Goal: Task Accomplishment & Management: Manage account settings

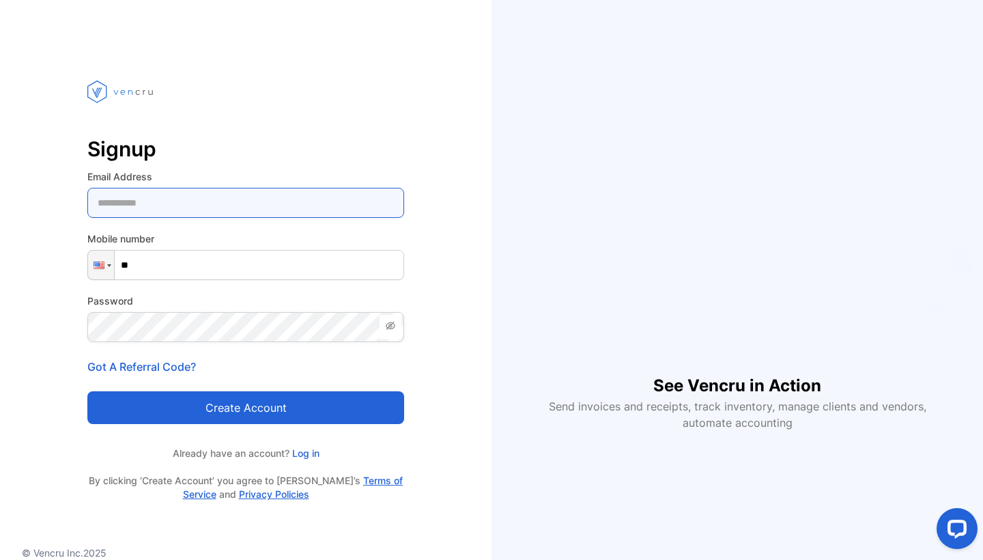
click at [150, 206] on Address-inputemail "email" at bounding box center [245, 203] width 317 height 30
type Address-inputemail "**********"
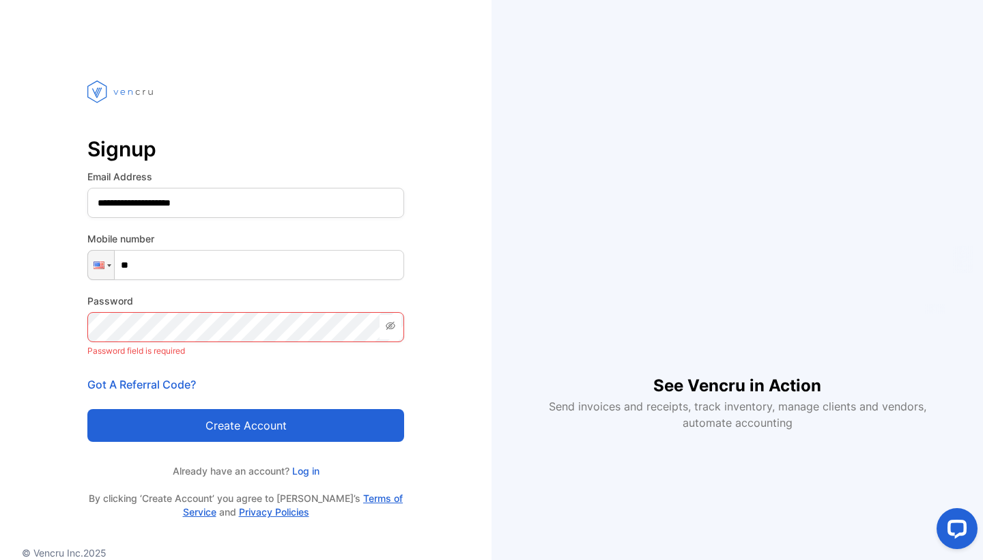
click at [181, 280] on form "**********" at bounding box center [245, 305] width 317 height 272
type input "**********"
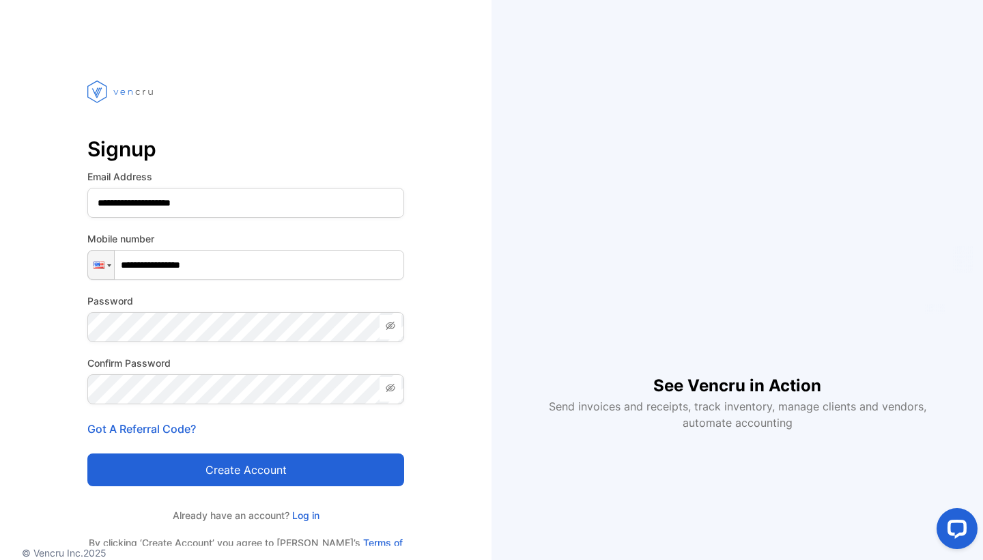
click at [268, 471] on button "Create account" at bounding box center [245, 469] width 317 height 33
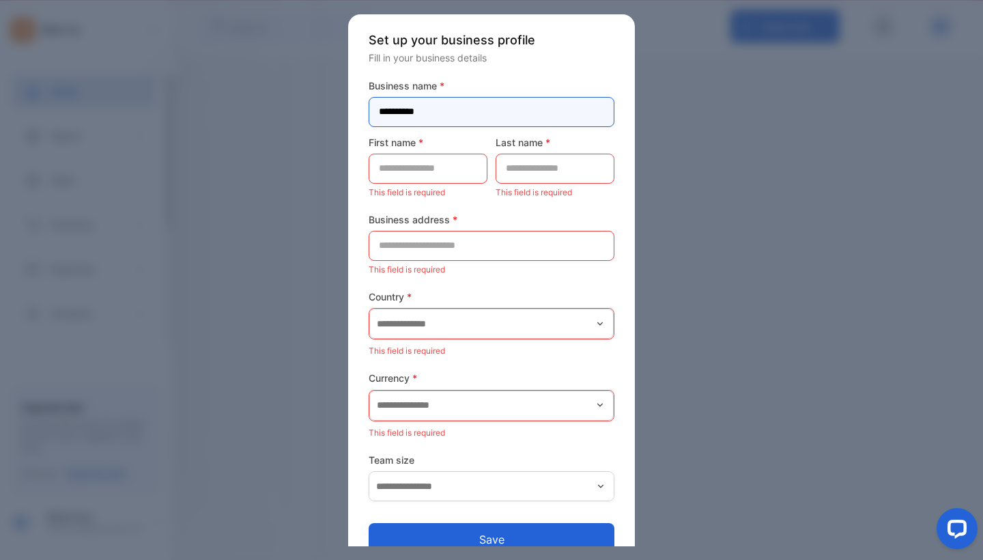
type name-inputcompanyname "**********"
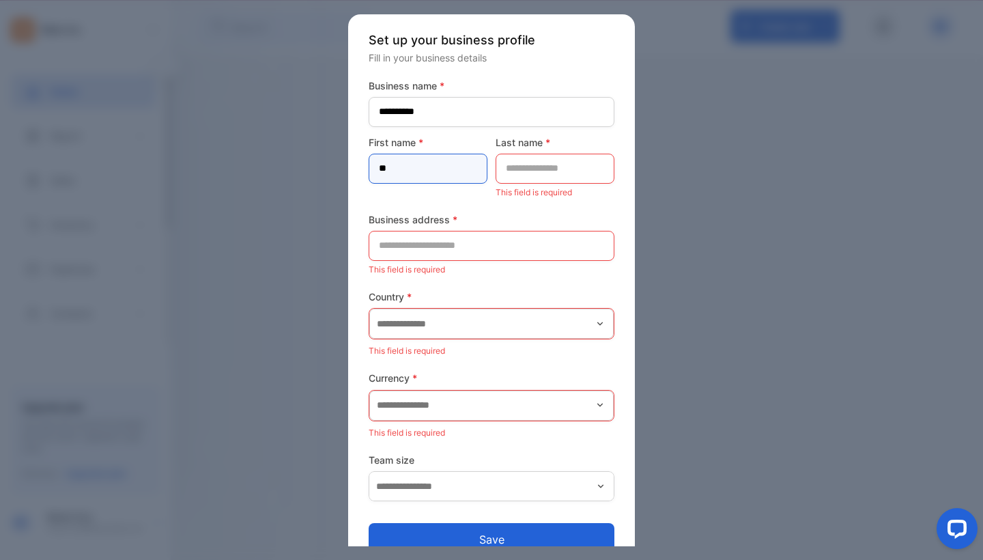
type name-inputfirstname "*"
type name-inputfirstname "****"
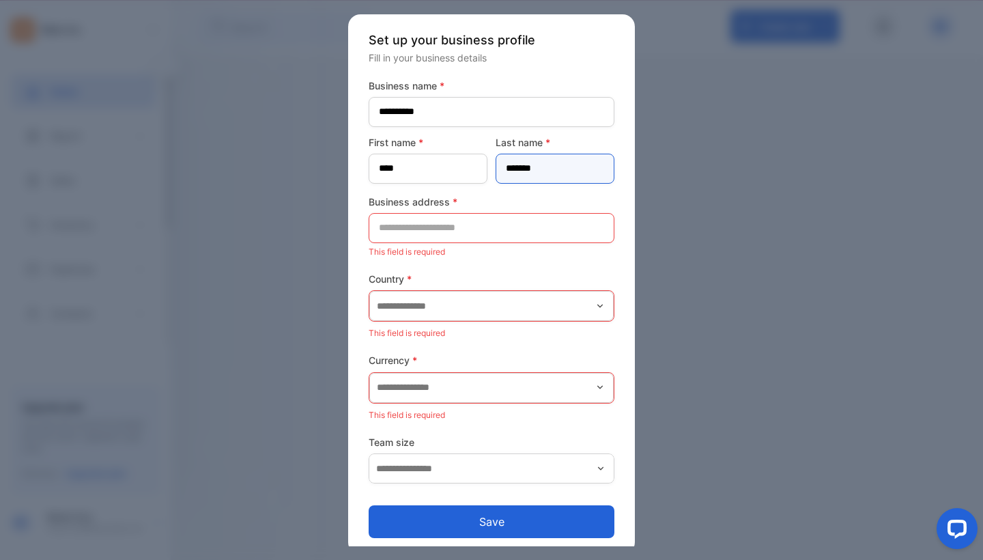
type name-inputlastname "*******"
click at [704, 233] on div at bounding box center [491, 280] width 983 height 560
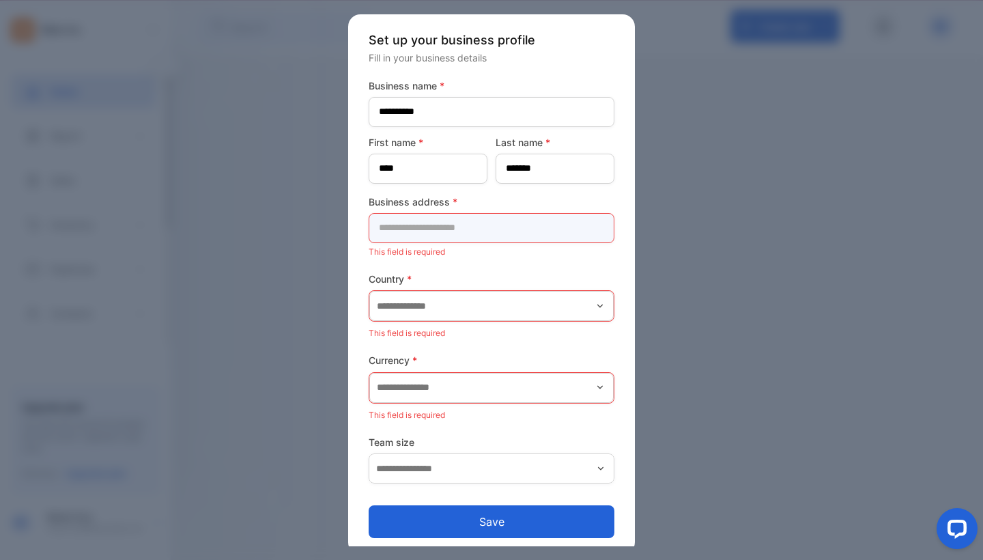
click at [546, 223] on address-inputaddress "text" at bounding box center [492, 228] width 246 height 30
click at [602, 305] on icon "button" at bounding box center [599, 305] width 5 height 3
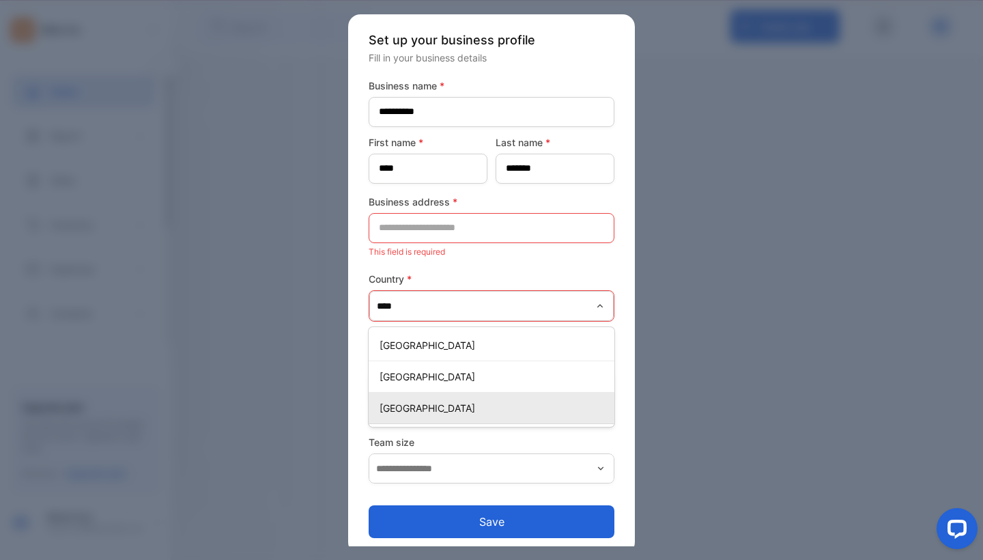
click at [526, 410] on p "[GEOGRAPHIC_DATA]" at bounding box center [494, 408] width 229 height 14
type input "**********"
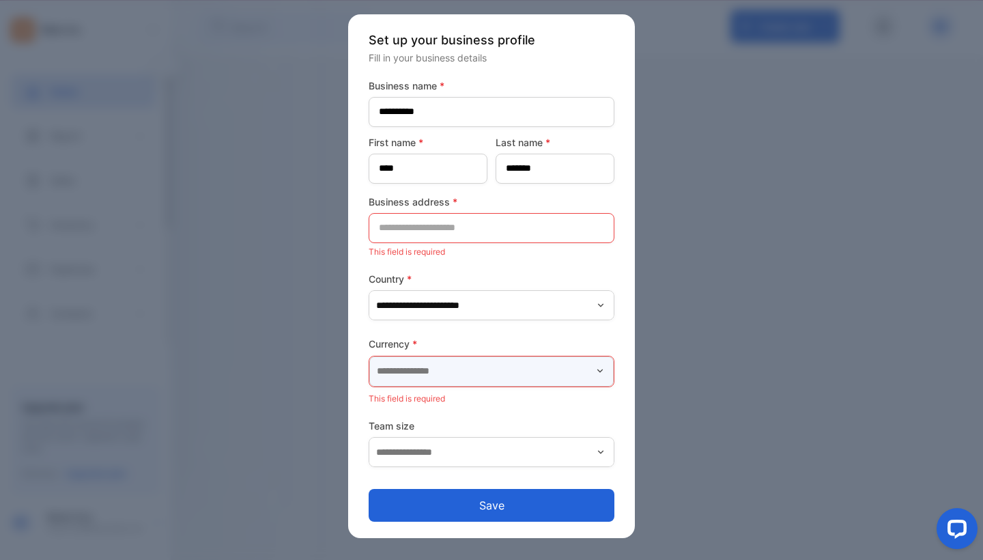
click at [494, 376] on input "text" at bounding box center [491, 371] width 244 height 30
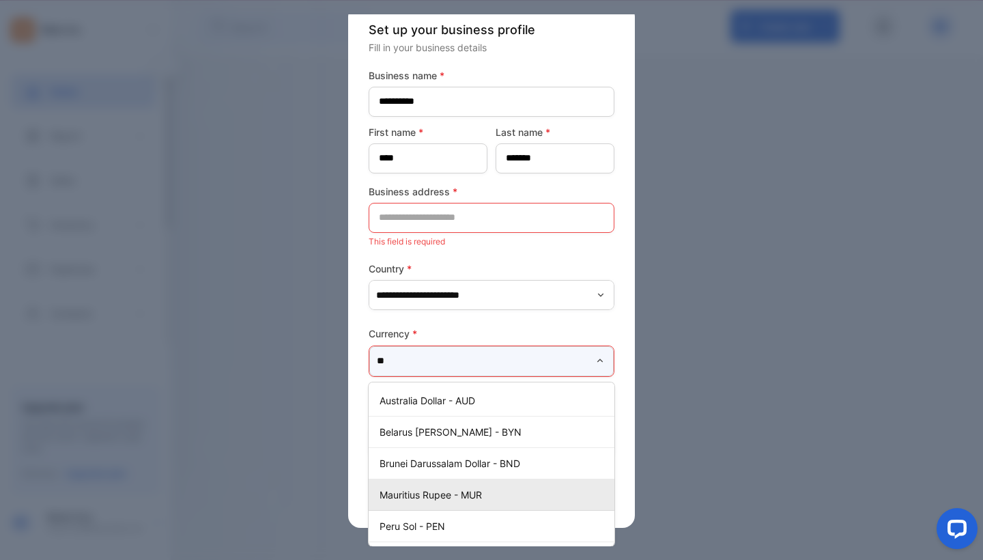
type input "*"
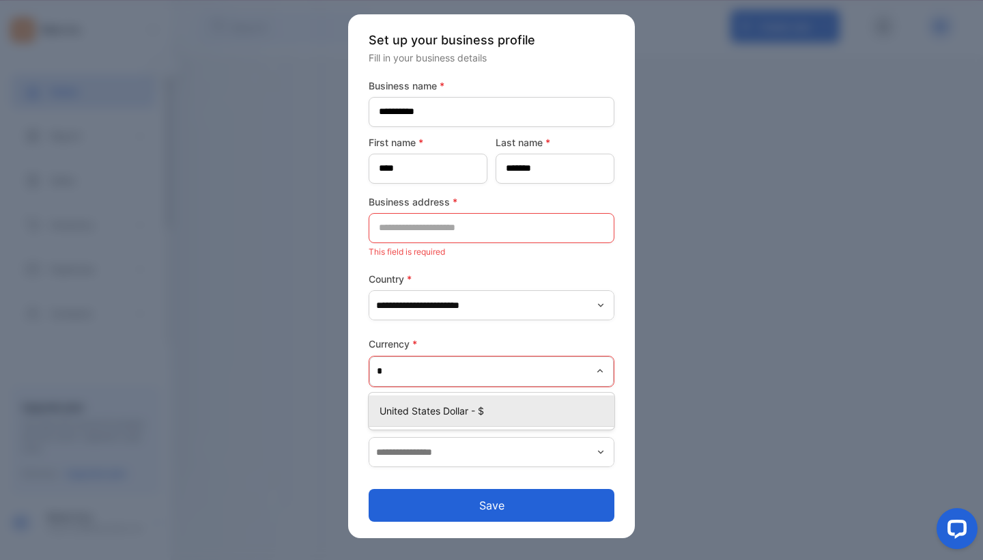
click at [525, 418] on div "United States Dollar - $" at bounding box center [492, 411] width 246 height 20
type input "**********"
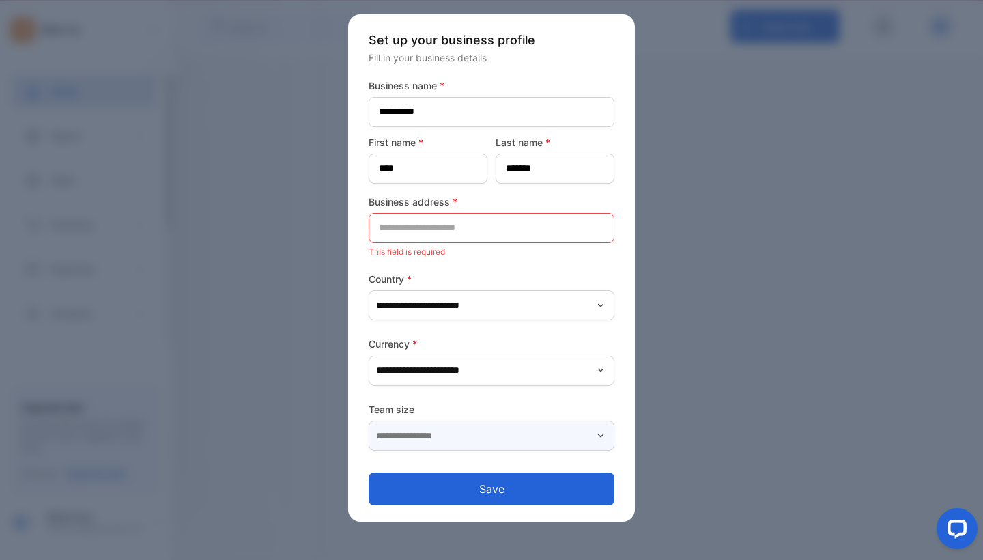
click at [519, 446] on input "text" at bounding box center [492, 436] width 246 height 30
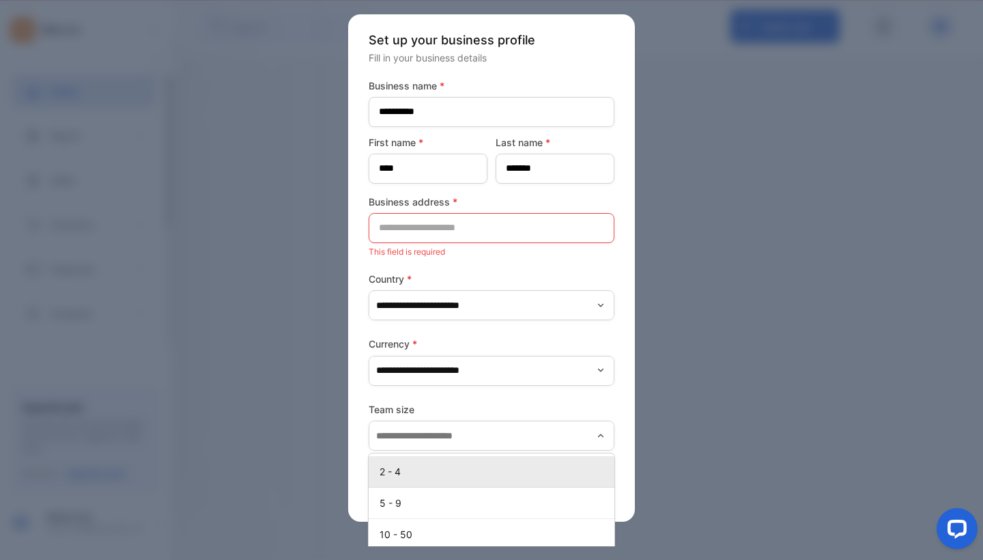
click at [532, 466] on p "2 - 4" at bounding box center [494, 471] width 229 height 14
type input "*****"
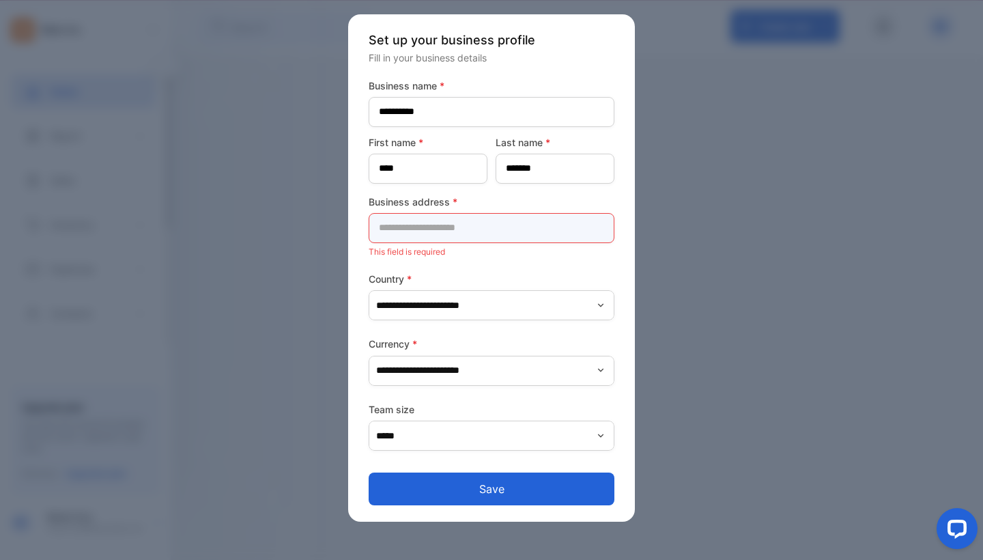
click at [445, 241] on address-inputaddress "text" at bounding box center [492, 228] width 246 height 30
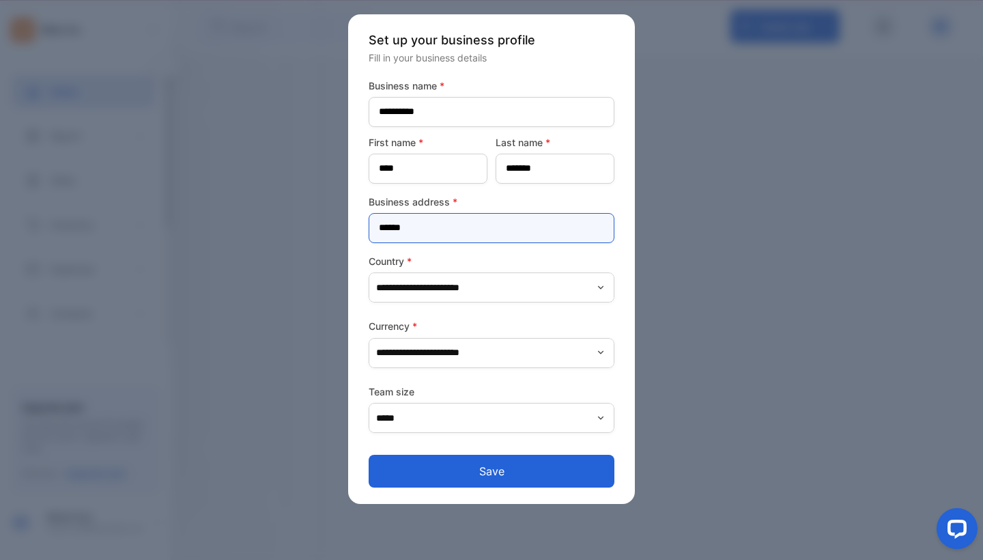
type address-inputaddress "******"
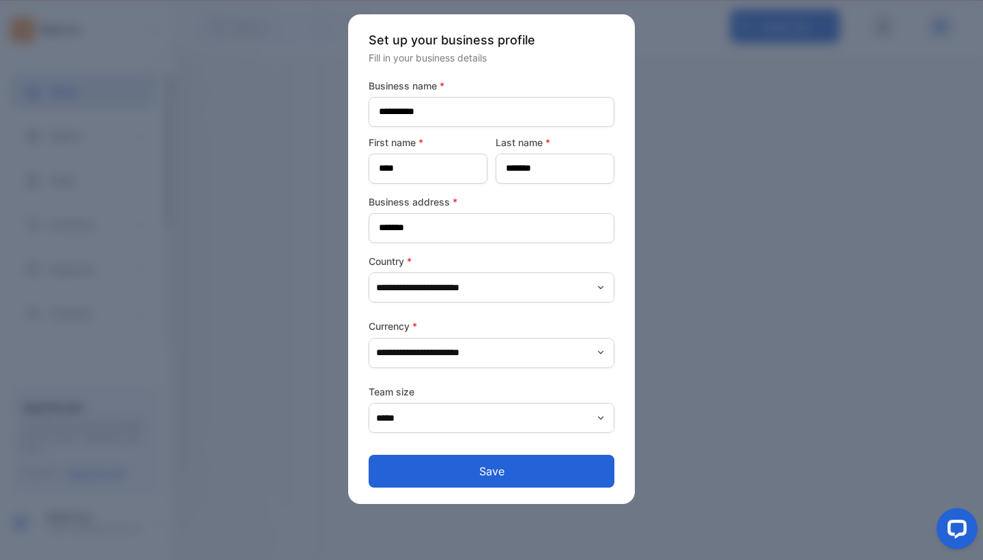
click at [500, 475] on button "Save" at bounding box center [492, 471] width 246 height 33
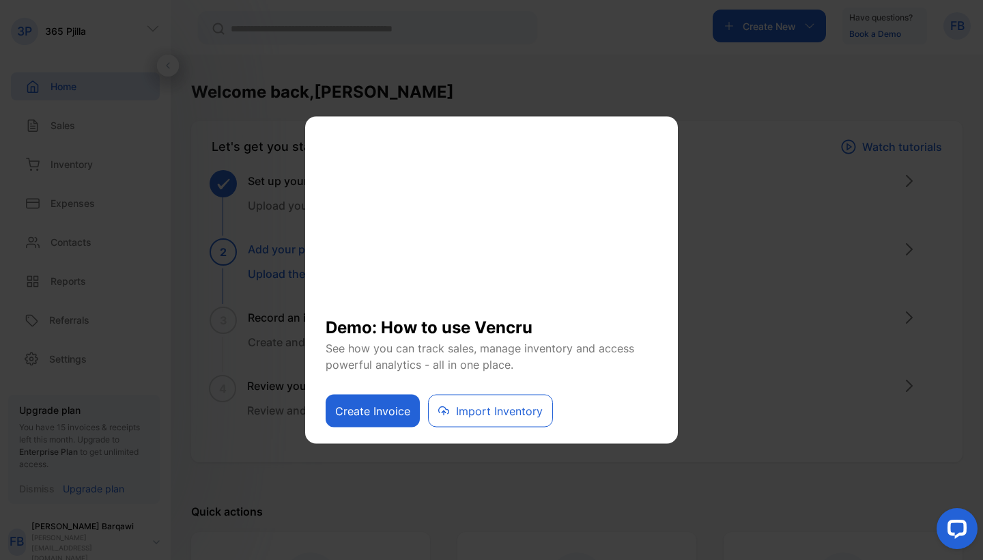
click at [360, 421] on button "Create Invoice" at bounding box center [373, 411] width 94 height 33
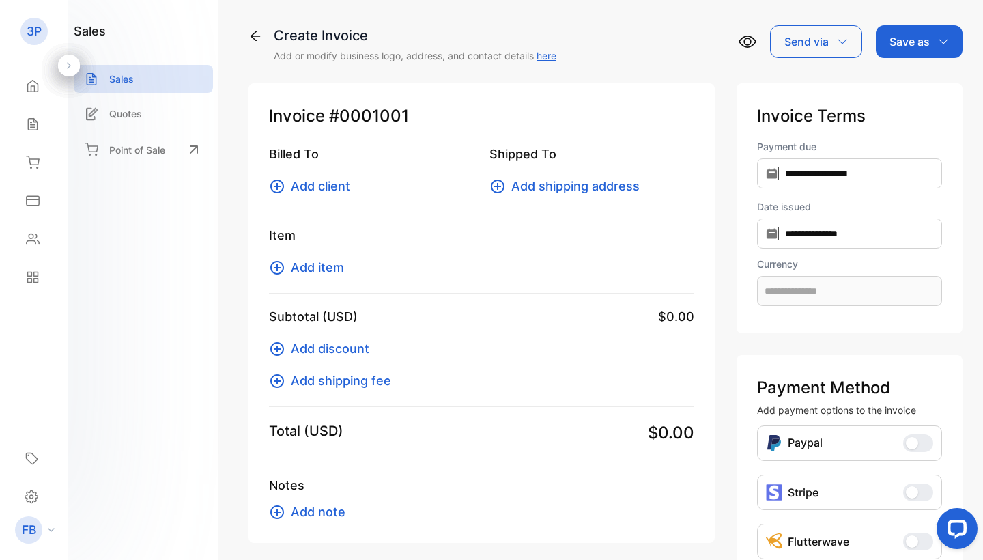
click at [312, 189] on span "Add client" at bounding box center [320, 186] width 59 height 18
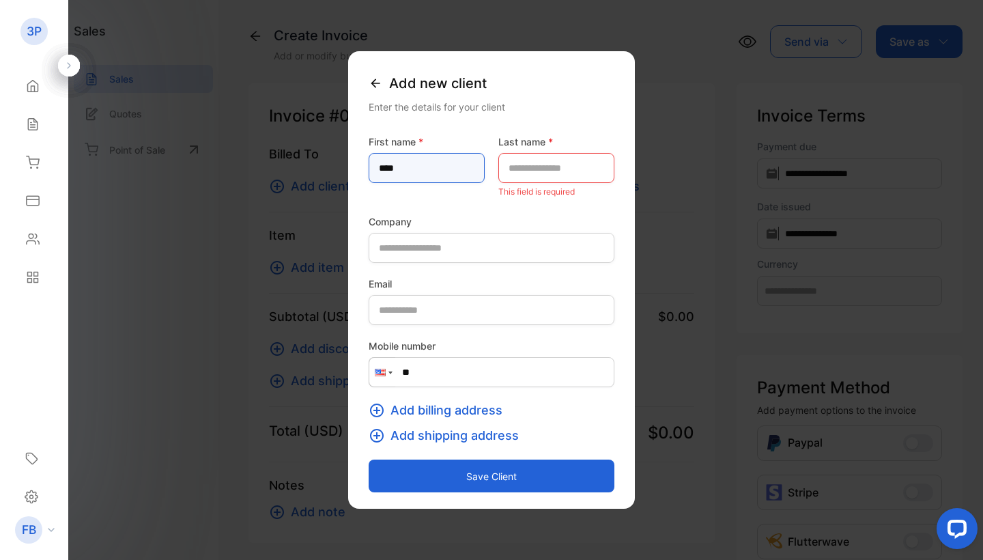
type name-inputfirstname "****"
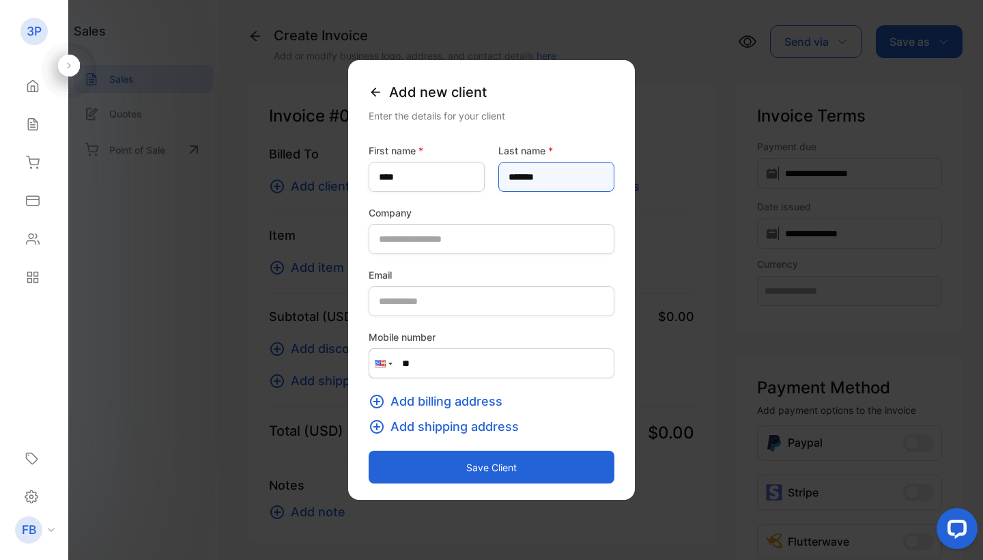
type name-inputlastname "*******"
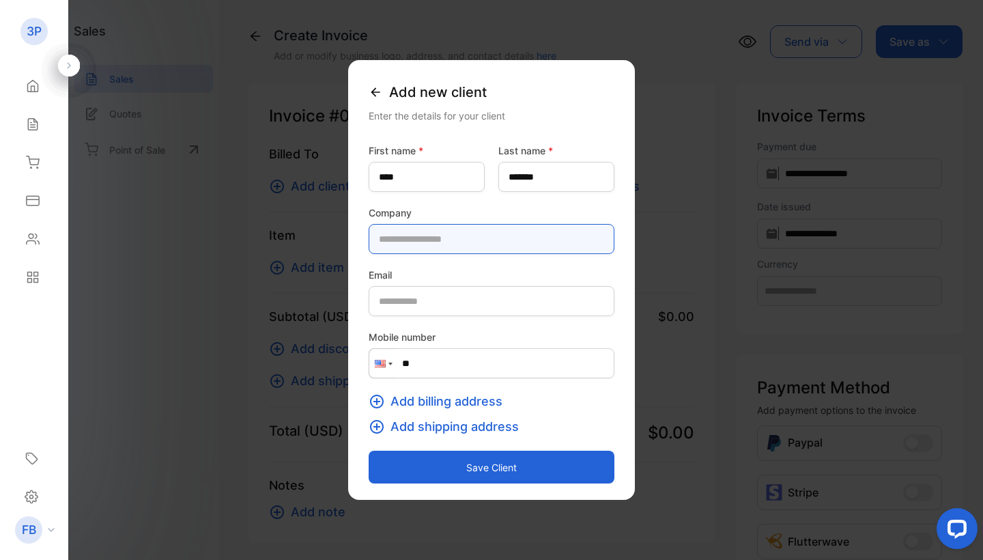
click at [614, 237] on input "text" at bounding box center [492, 239] width 246 height 30
type input "***"
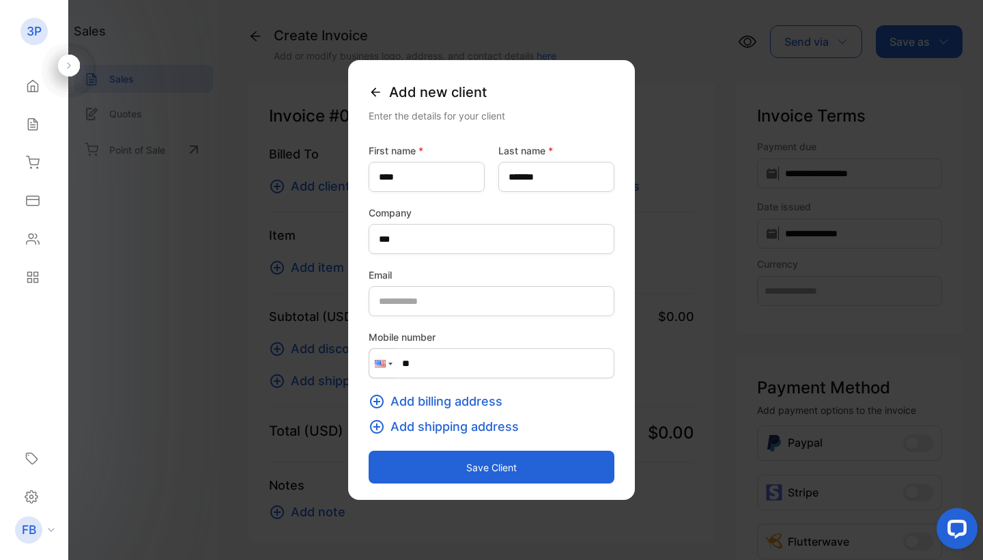
click at [635, 337] on div "Add new client Enter the details for your client First name * **** Last name * …" at bounding box center [491, 280] width 287 height 440
click at [500, 472] on button "Save client" at bounding box center [492, 467] width 246 height 33
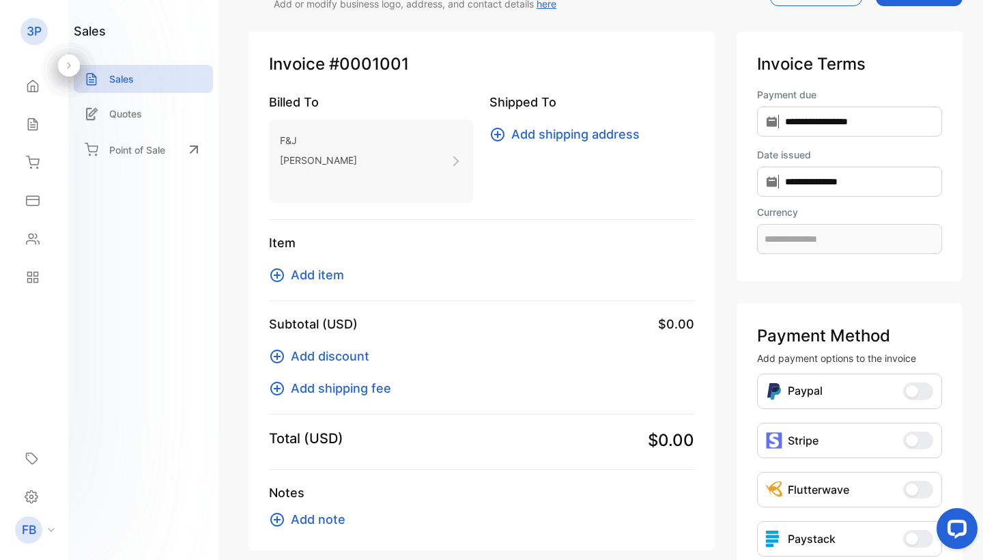
scroll to position [53, 0]
click at [762, 111] on input "**********" at bounding box center [849, 121] width 185 height 30
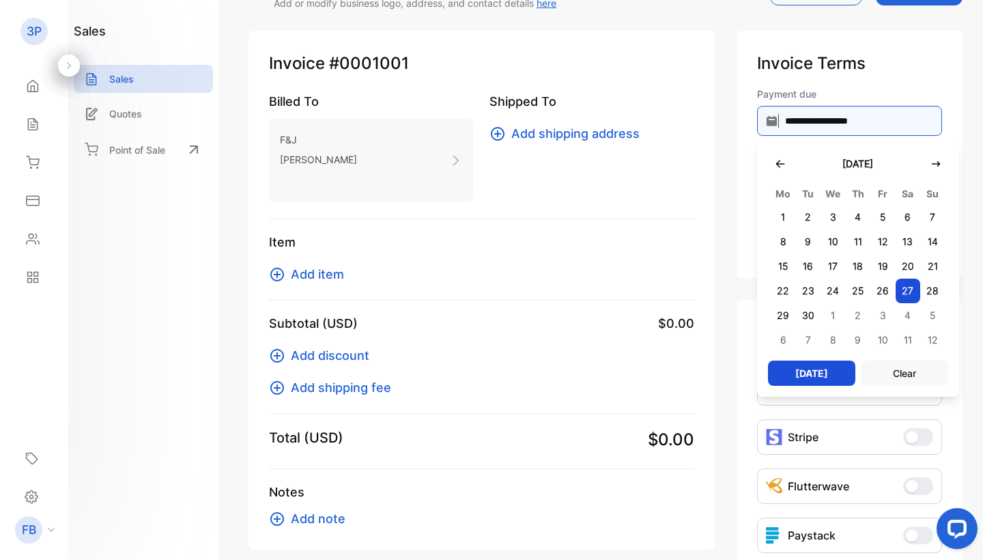
click at [762, 111] on input "**********" at bounding box center [849, 121] width 185 height 30
click at [845, 94] on label "Payment due" at bounding box center [849, 94] width 185 height 14
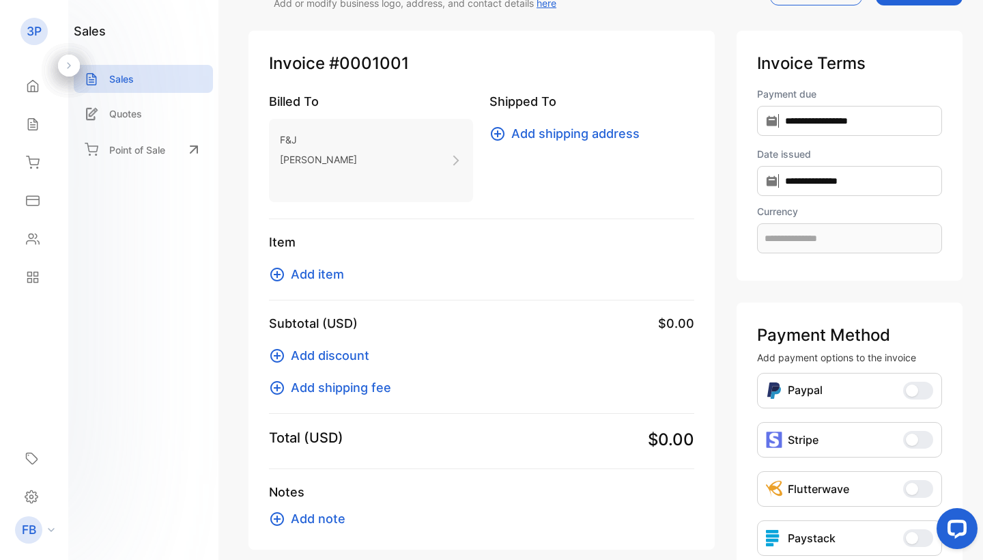
click at [305, 268] on span "Add item" at bounding box center [317, 274] width 53 height 18
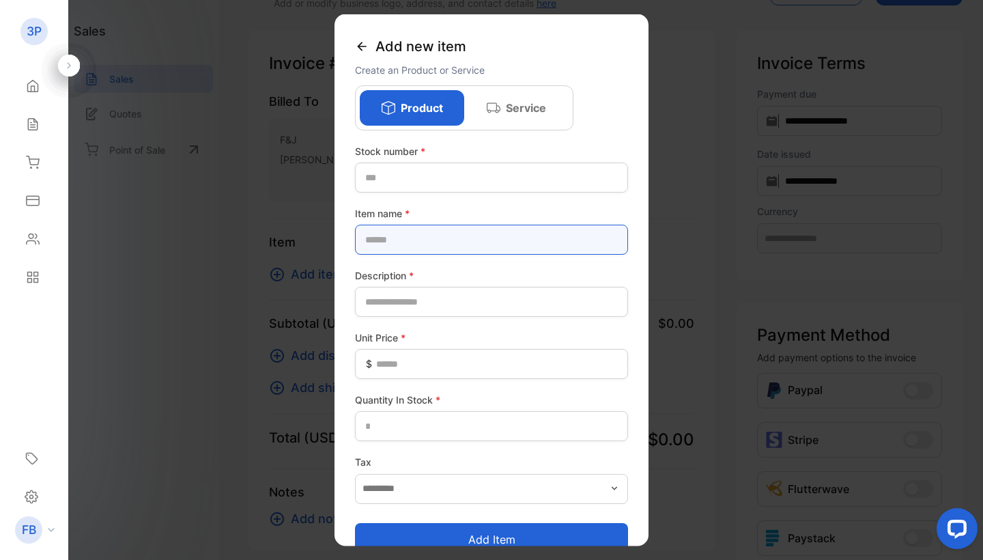
click at [412, 236] on name-inputproductname "text" at bounding box center [491, 240] width 273 height 30
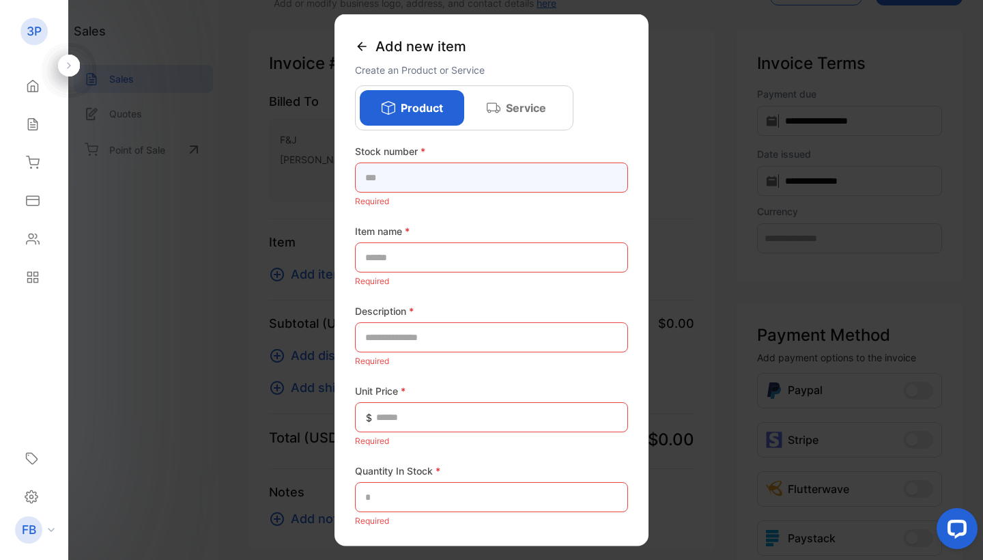
click at [400, 167] on number-inputstocknumber "text" at bounding box center [491, 177] width 273 height 30
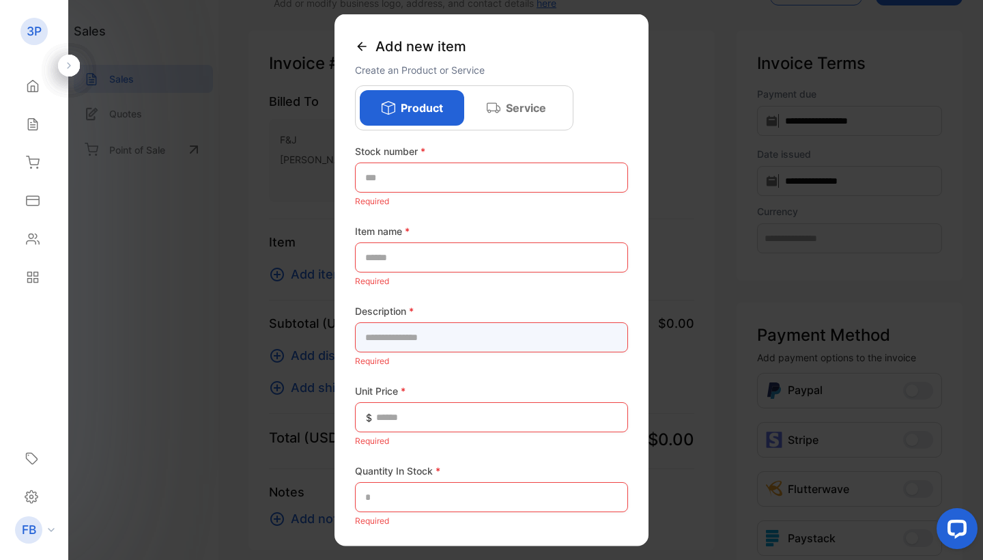
click at [397, 337] on input "text" at bounding box center [491, 337] width 273 height 30
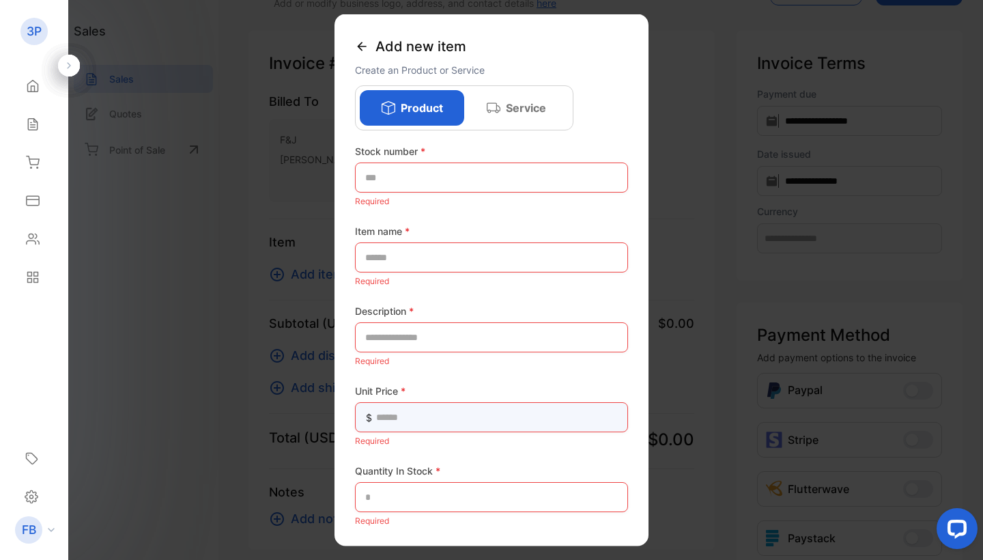
click at [406, 413] on Price-inputunitprice "text" at bounding box center [491, 417] width 273 height 30
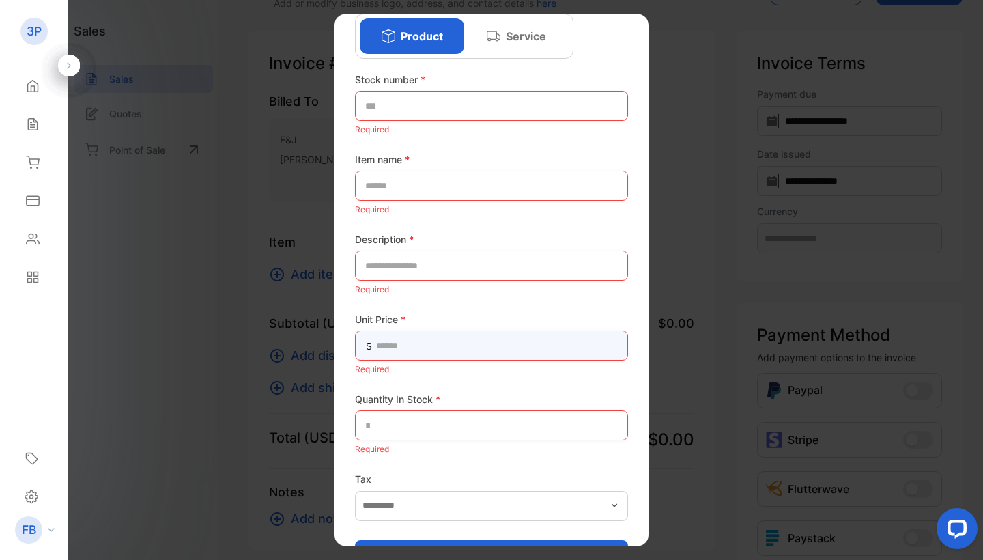
scroll to position [66, 0]
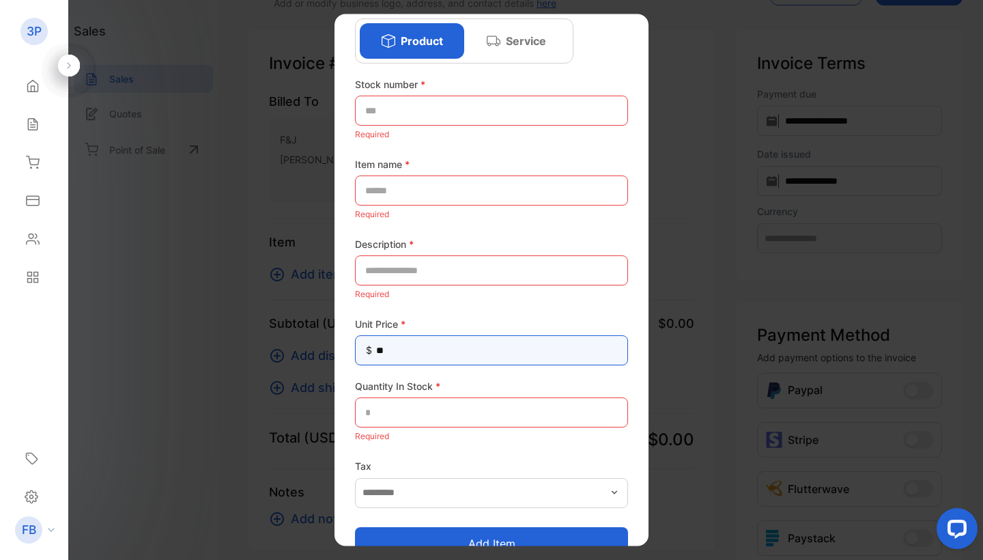
type Price-inputunitprice "*"
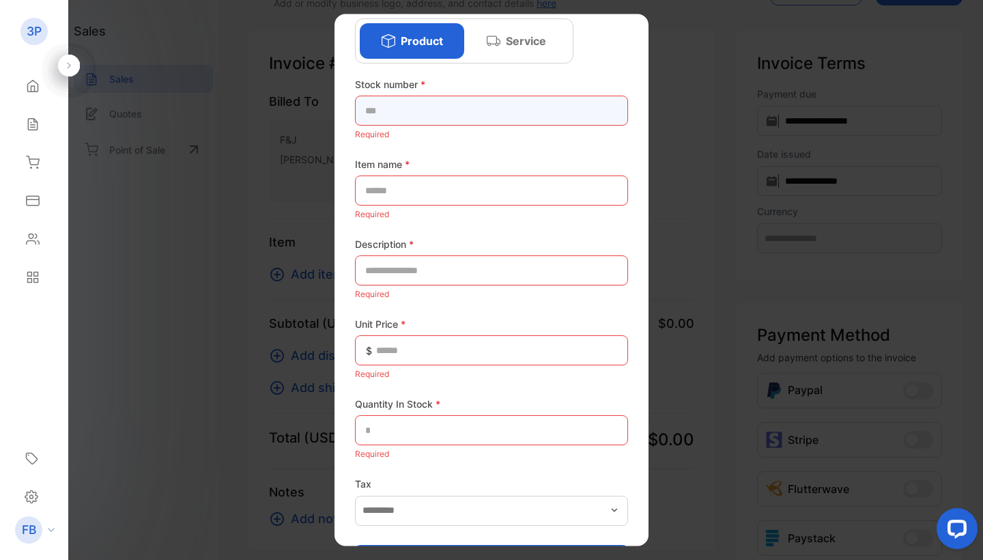
click at [414, 104] on number-inputstocknumber "text" at bounding box center [491, 111] width 273 height 30
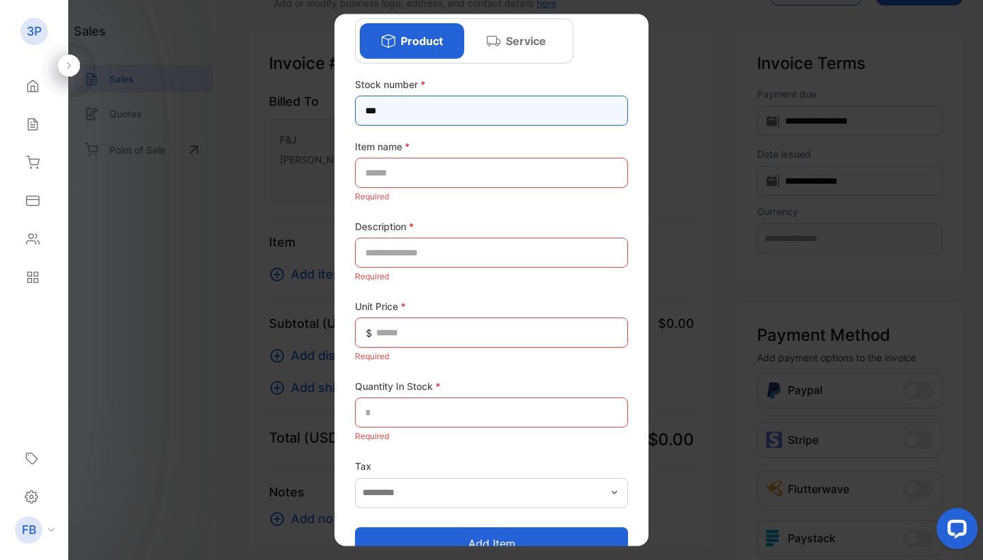
type number-inputstocknumber "***"
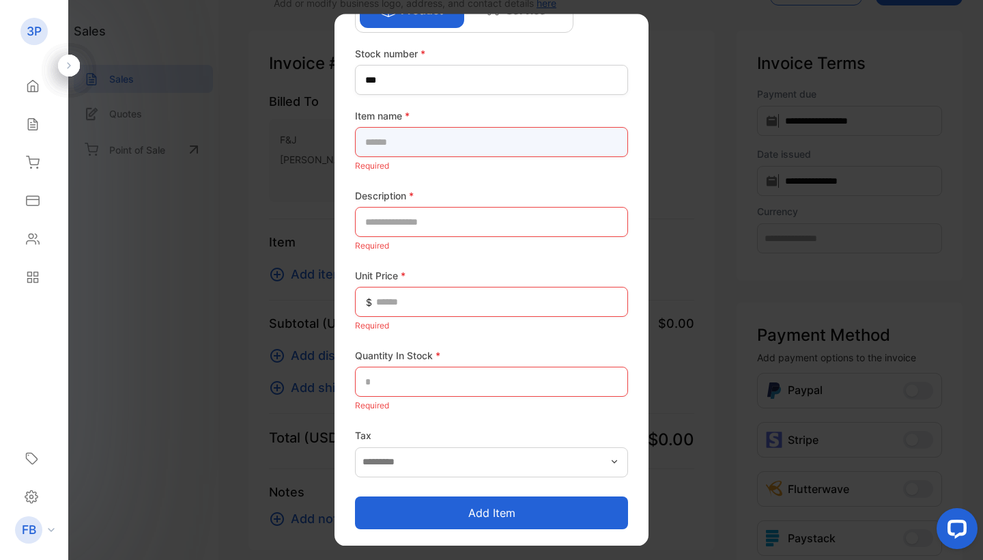
scroll to position [97, 0]
click at [493, 502] on button "Add item" at bounding box center [491, 512] width 273 height 33
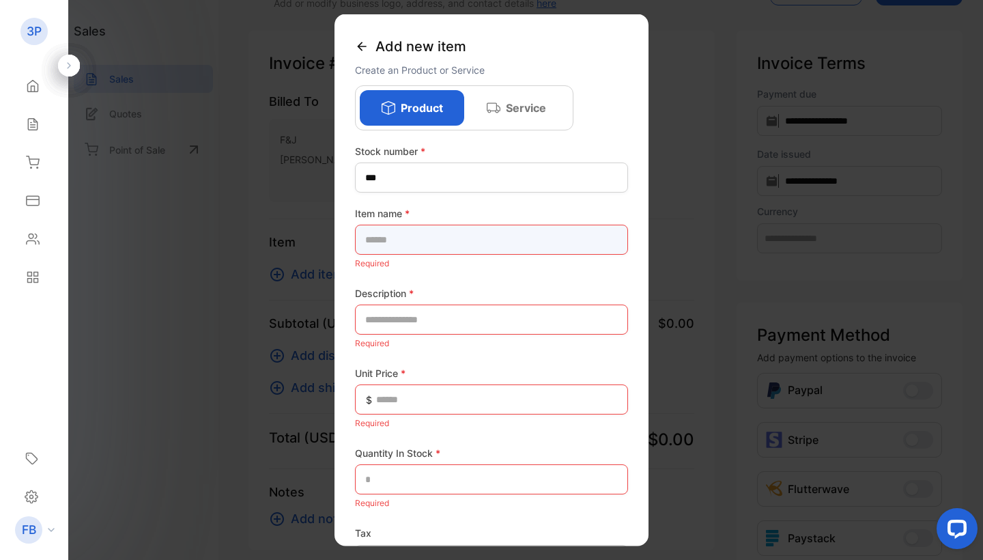
scroll to position [0, 0]
click at [362, 44] on icon at bounding box center [362, 47] width 14 height 14
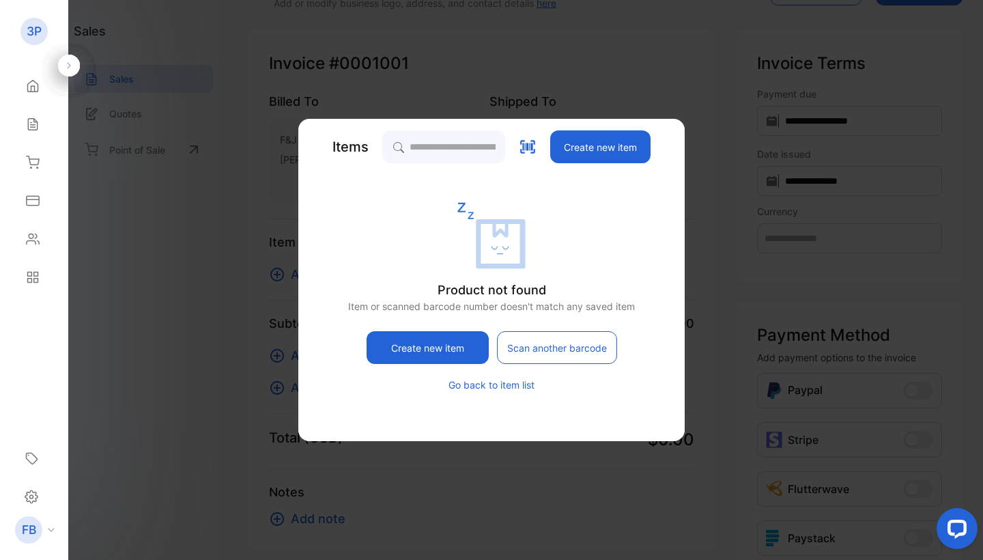
click at [524, 384] on button "Go back to item list" at bounding box center [492, 385] width 86 height 14
click at [472, 383] on button "Go back to item list" at bounding box center [492, 385] width 86 height 14
click at [548, 354] on button "Scan another barcode" at bounding box center [557, 347] width 120 height 33
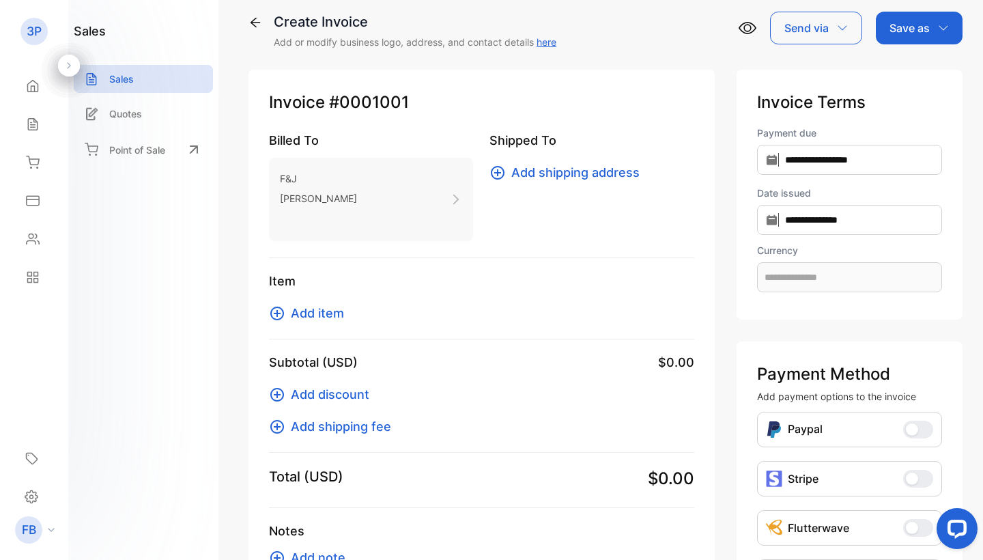
scroll to position [15, 0]
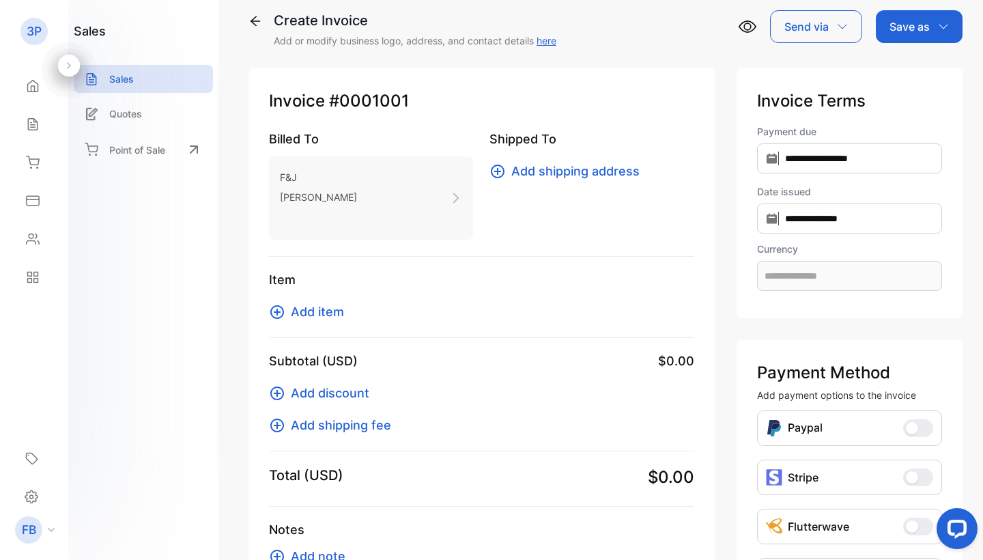
click at [304, 429] on span "Add shipping fee" at bounding box center [341, 425] width 100 height 18
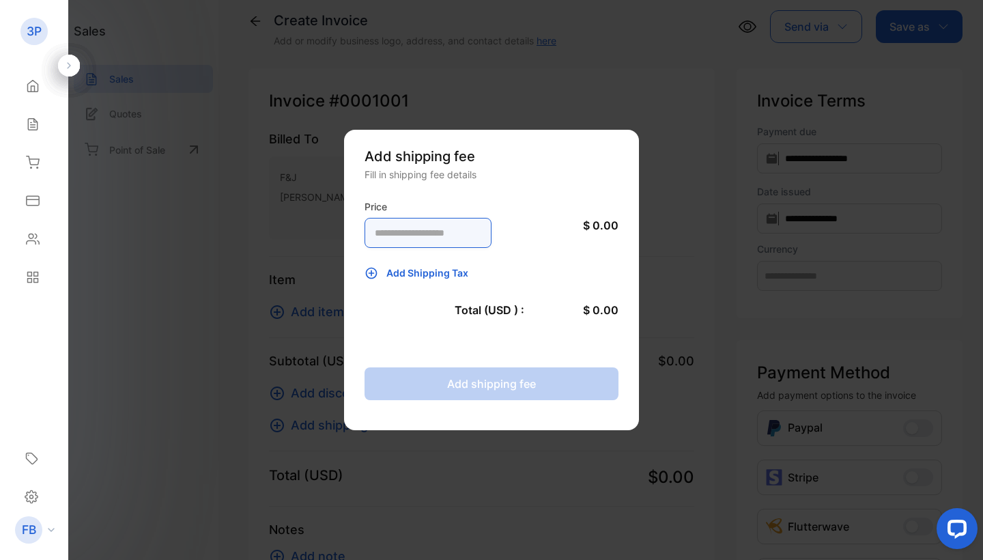
click at [458, 235] on input "number" at bounding box center [428, 233] width 127 height 30
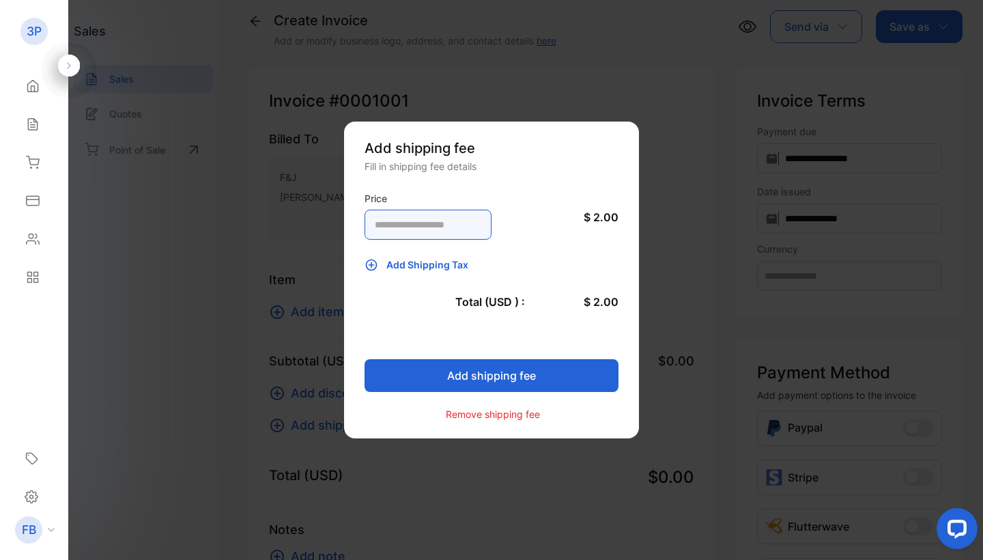
type input "*"
click at [534, 369] on button "Add shipping fee" at bounding box center [492, 375] width 254 height 33
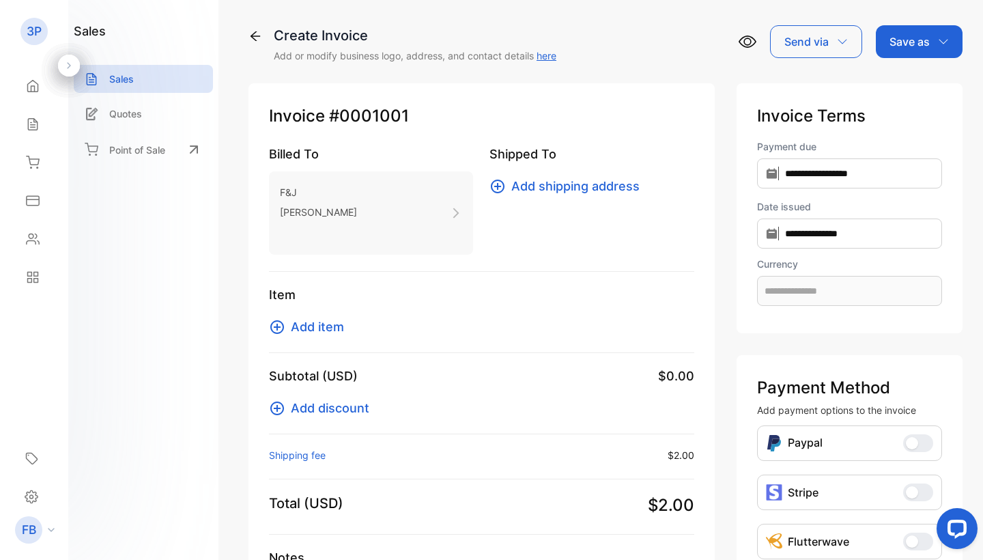
scroll to position [0, 0]
click at [330, 324] on span "Add item" at bounding box center [317, 326] width 53 height 18
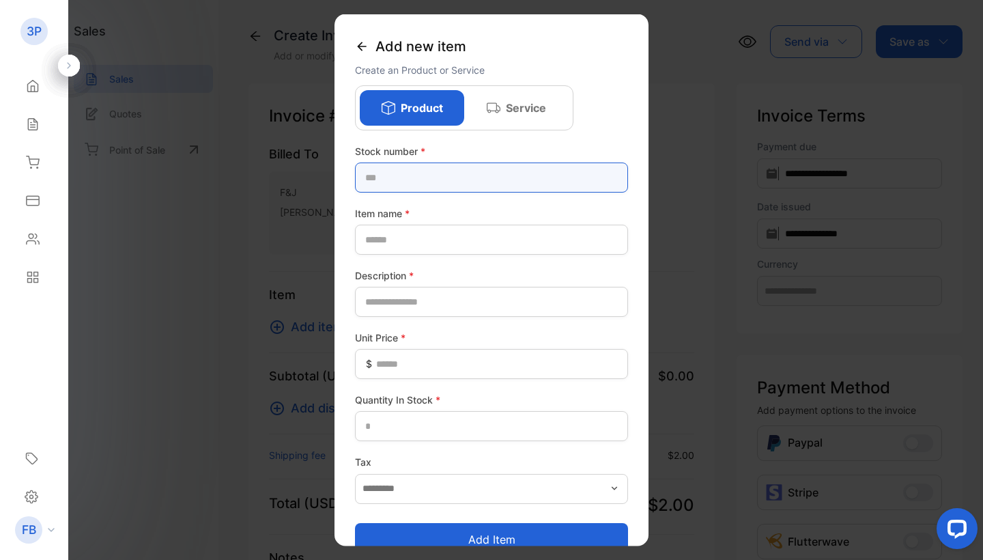
click at [397, 181] on number-inputstocknumber "text" at bounding box center [491, 177] width 273 height 30
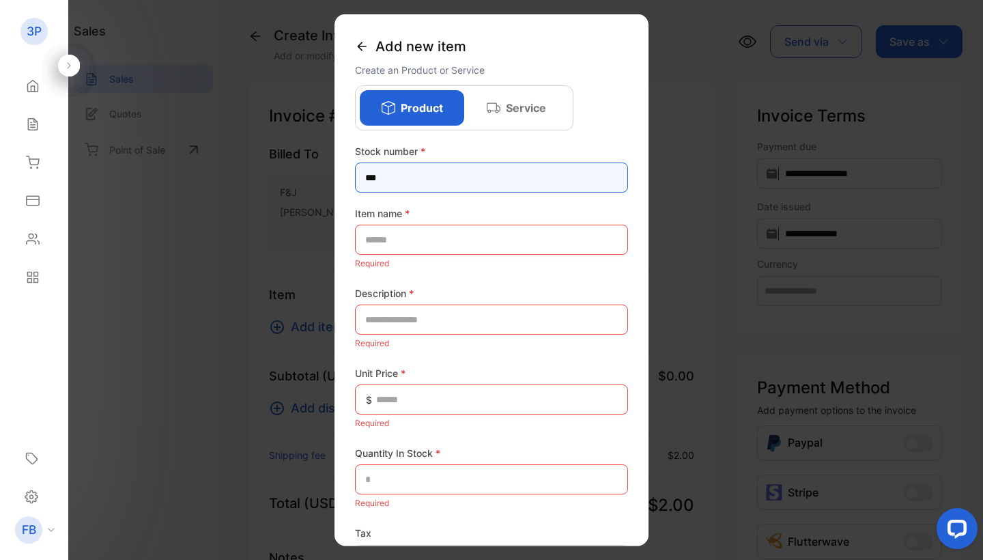
type number-inputstocknumber "***"
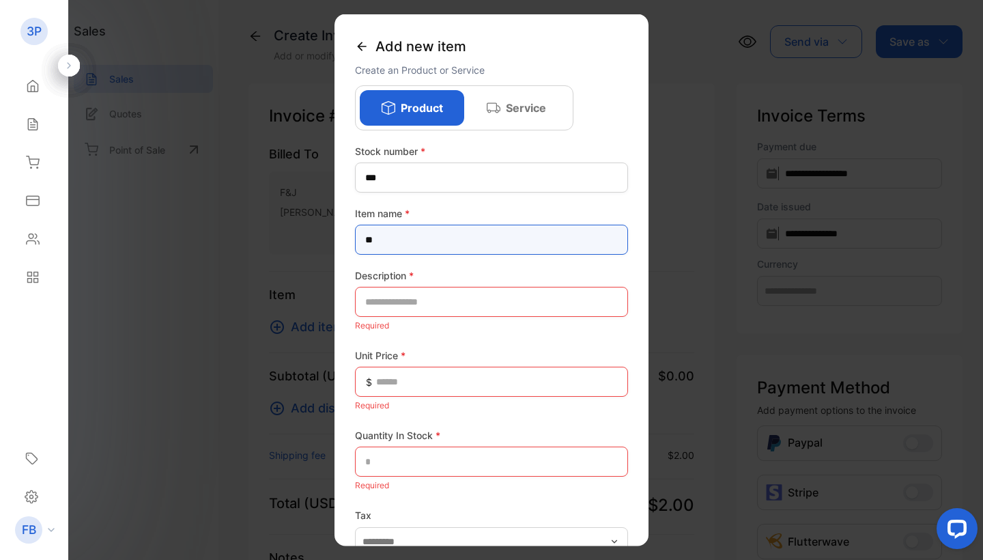
type name-inputproductname "*"
type name-inputproductname "****"
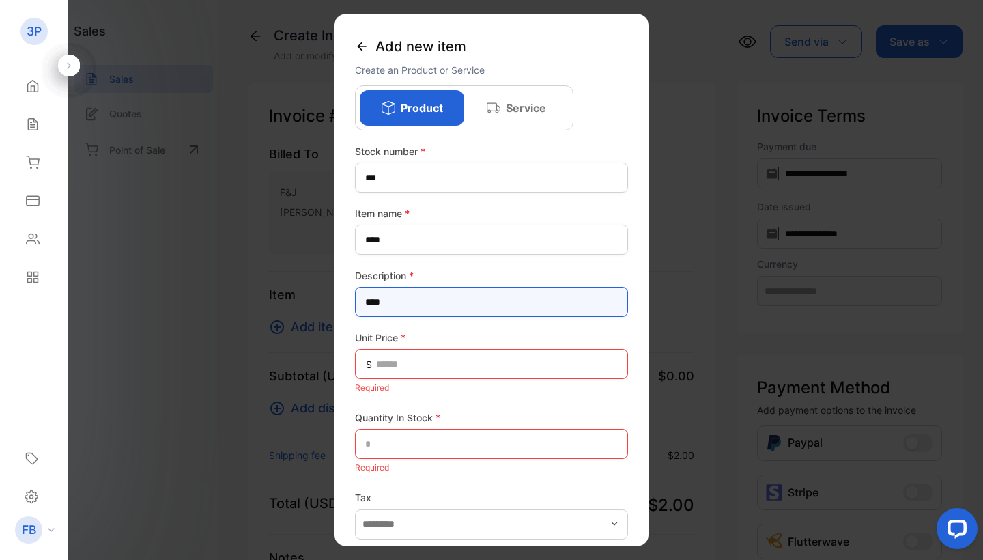
type input "****"
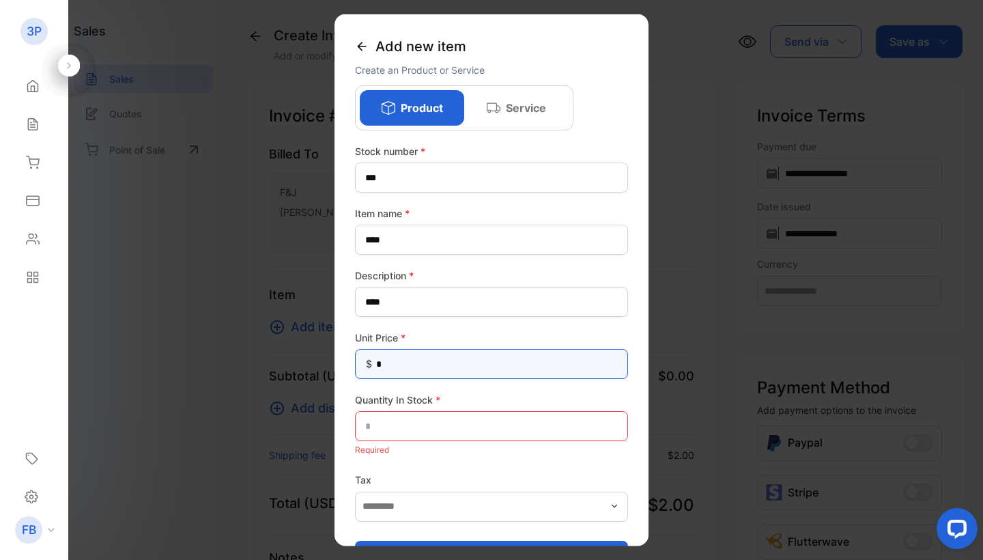
type Price-inputunitprice "**"
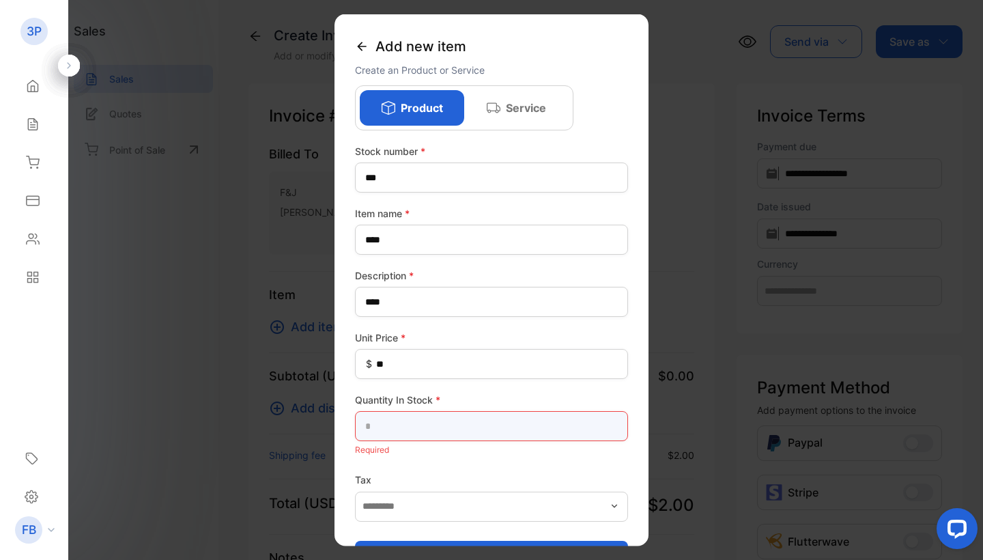
type Stock-inputQuantityInStock "*"
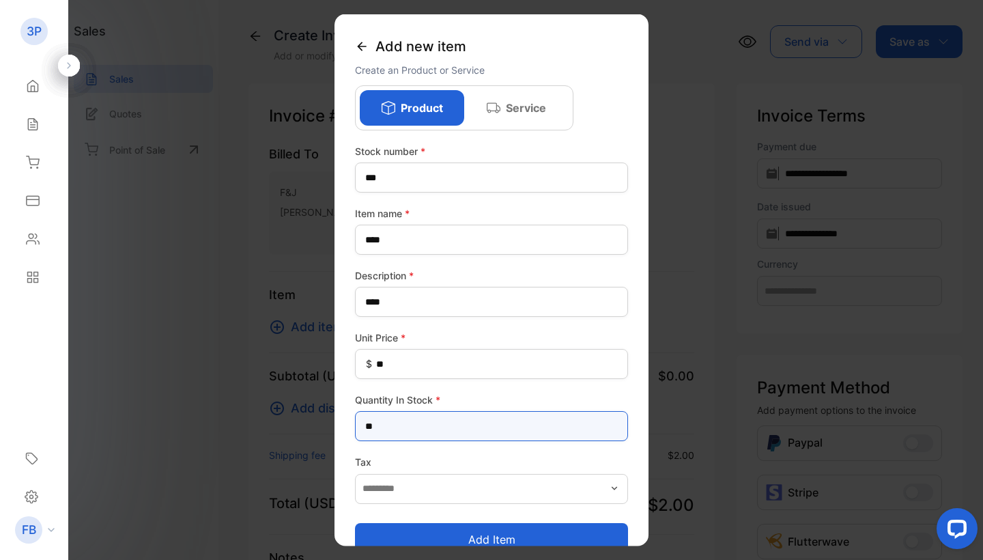
type Stock-inputQuantityInStock "**"
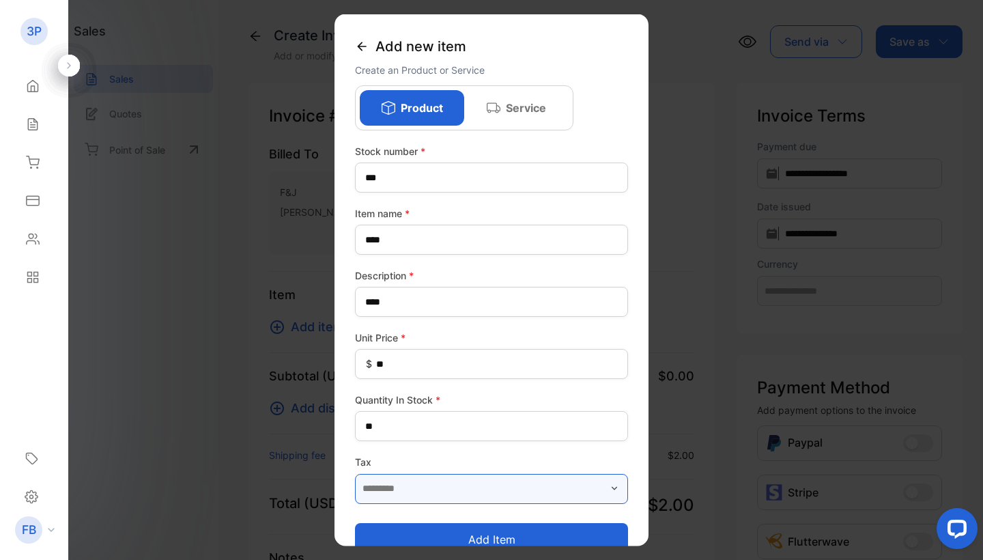
click at [537, 492] on input "text" at bounding box center [491, 488] width 273 height 30
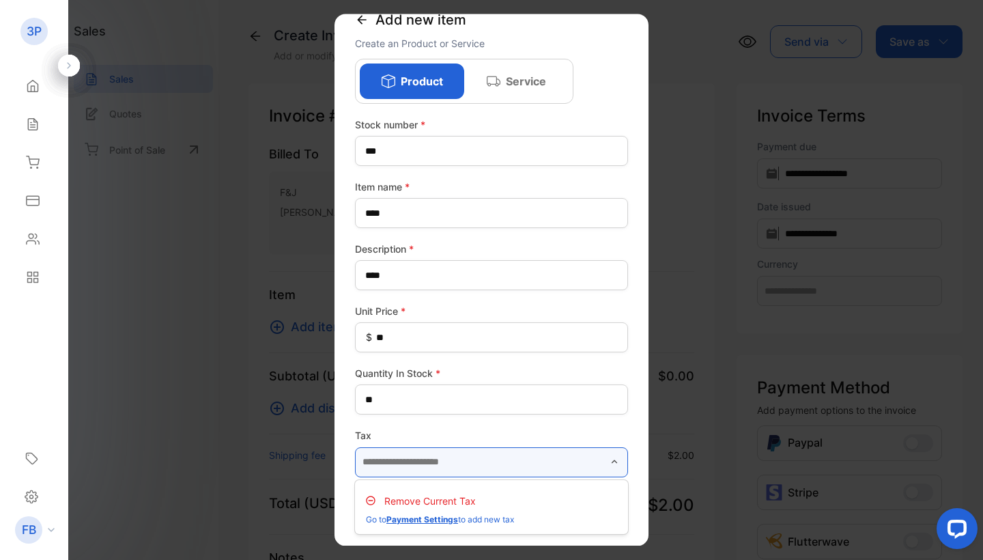
scroll to position [26, 0]
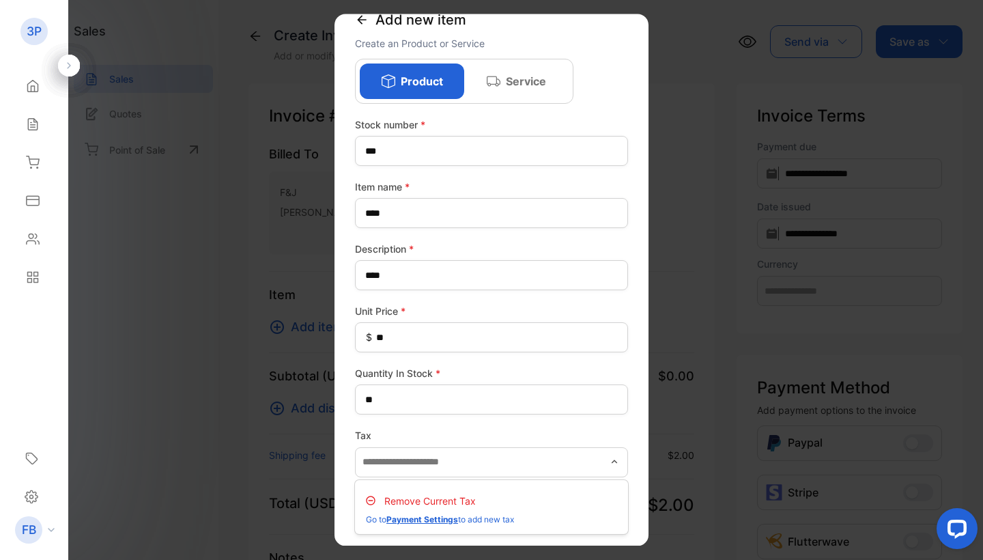
click at [467, 503] on p "Remove Current Tax" at bounding box center [429, 501] width 91 height 14
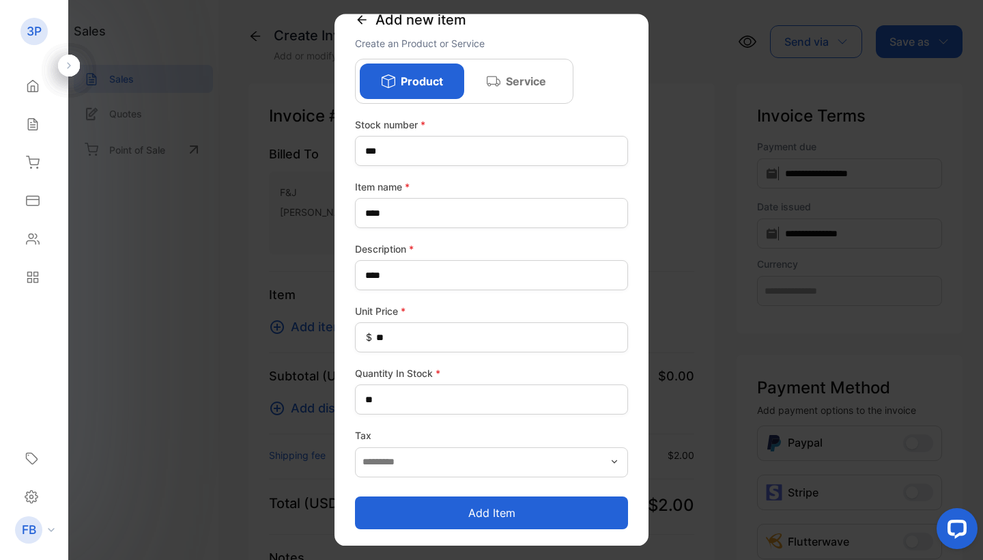
click at [467, 509] on button "Add item" at bounding box center [491, 512] width 273 height 33
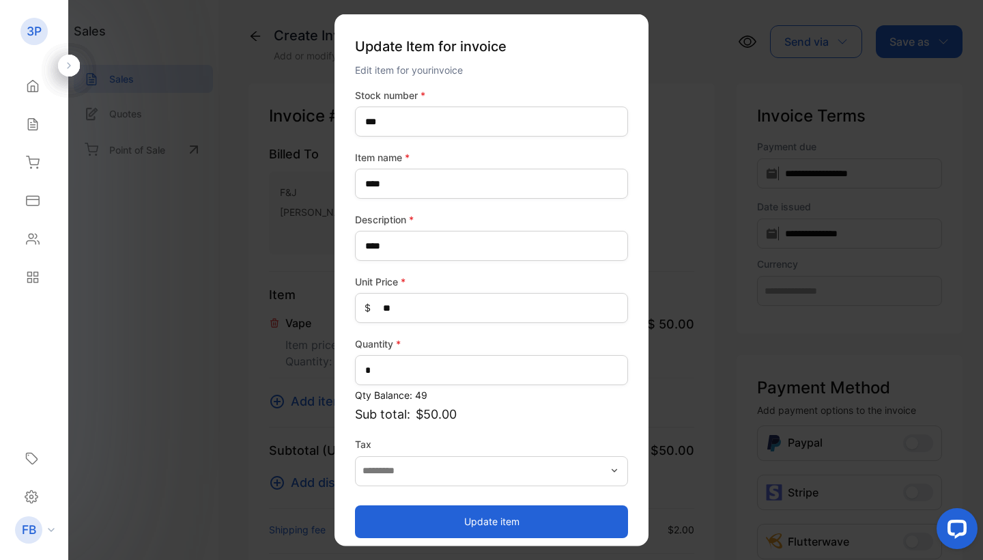
click at [546, 515] on button "Update item" at bounding box center [491, 521] width 273 height 33
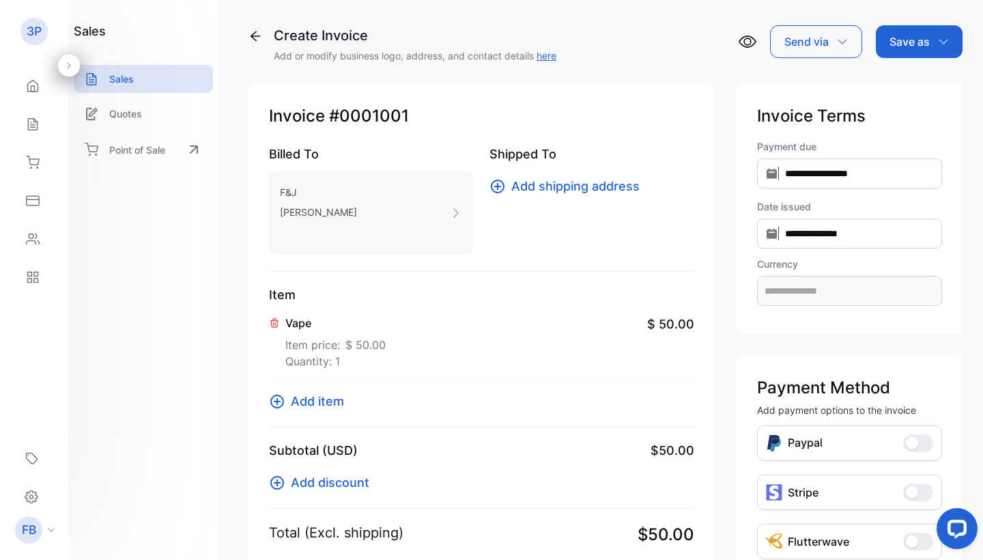
click at [316, 375] on div "Vape Item price: $ 50.00 Quantity: 1 $ 50.00" at bounding box center [481, 341] width 425 height 74
click at [324, 364] on p "Quantity: 1" at bounding box center [335, 361] width 100 height 16
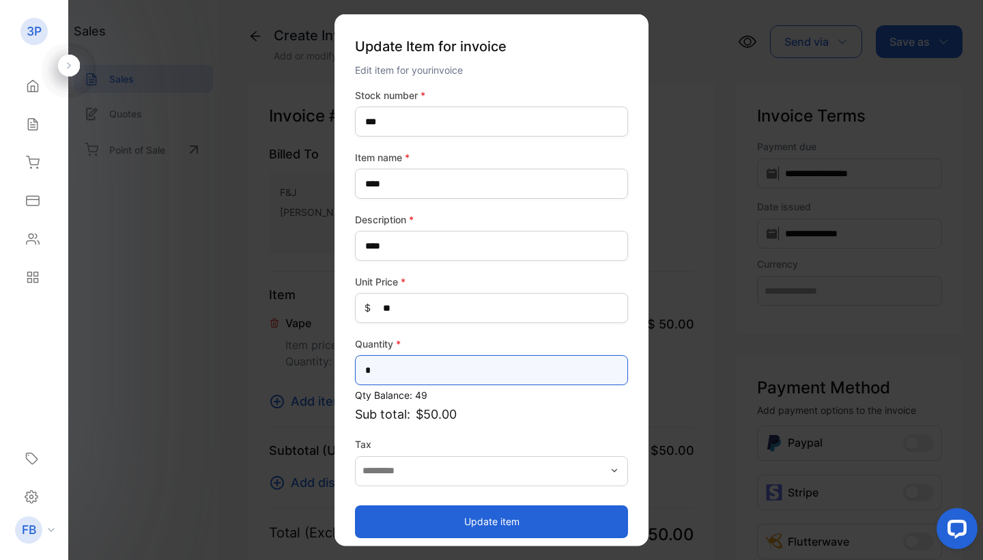
drag, startPoint x: 402, startPoint y: 368, endPoint x: 314, endPoint y: 376, distance: 88.4
type input "*"
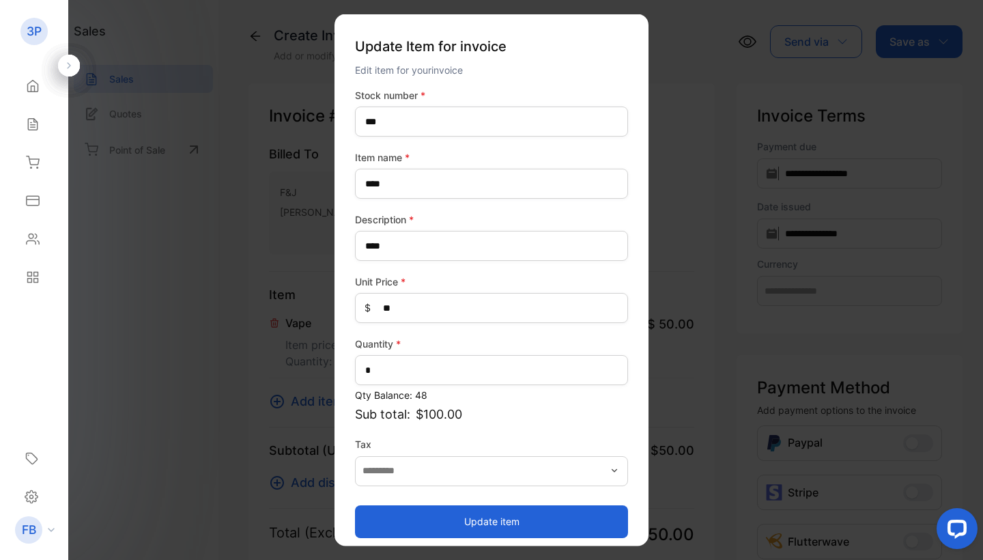
click at [491, 524] on button "Update item" at bounding box center [491, 521] width 273 height 33
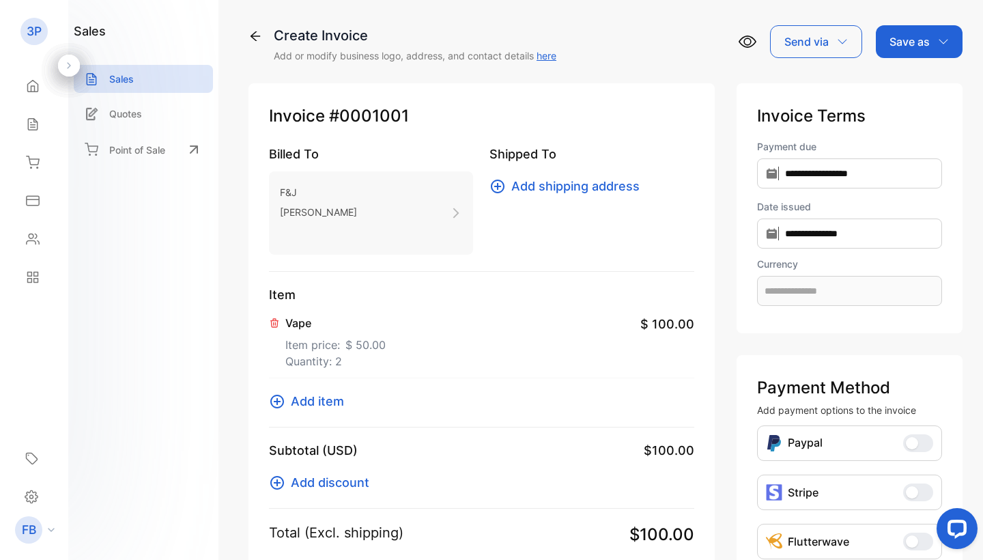
scroll to position [0, 0]
click at [911, 46] on p "Save as" at bounding box center [910, 41] width 40 height 16
click at [909, 84] on div "Invoice" at bounding box center [916, 86] width 79 height 27
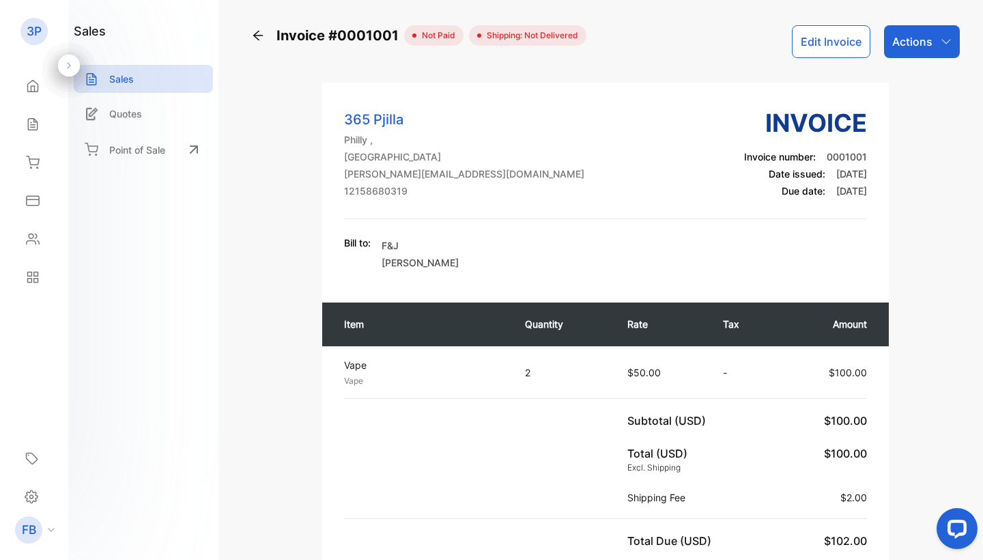
click at [63, 69] on div at bounding box center [69, 66] width 22 height 22
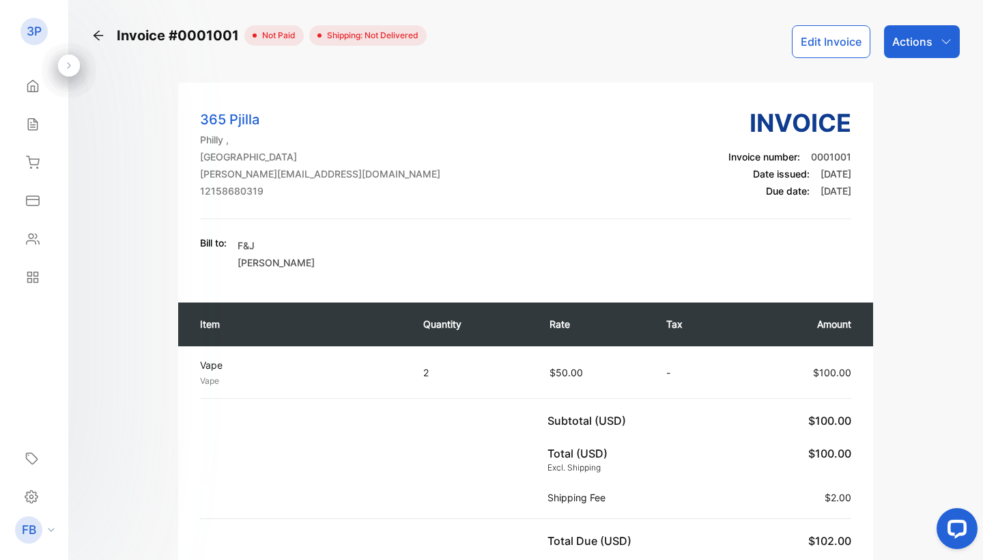
click at [63, 69] on div at bounding box center [69, 66] width 22 height 22
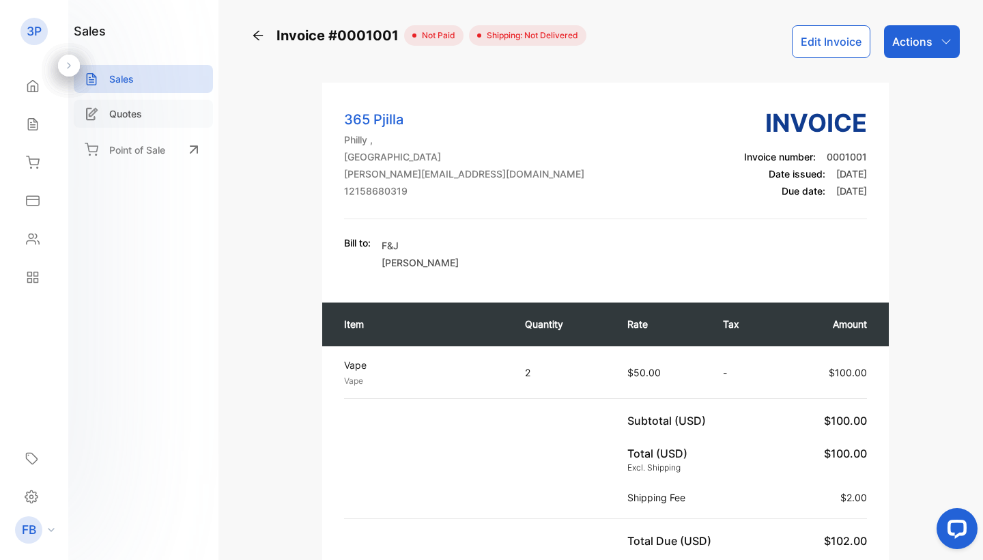
click at [107, 116] on div "Quotes" at bounding box center [143, 114] width 139 height 28
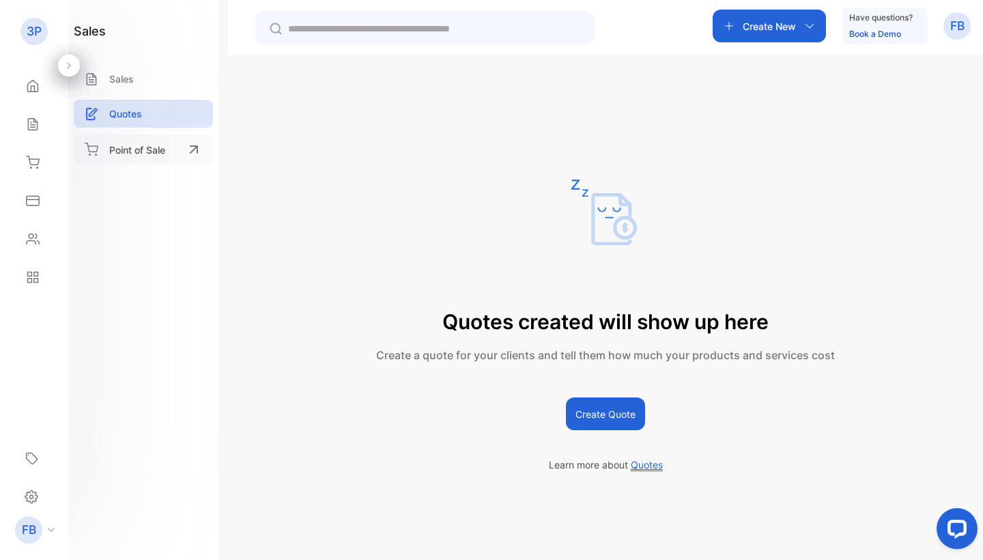
click at [145, 145] on p "Point of Sale" at bounding box center [137, 150] width 56 height 14
click at [958, 27] on p "FB" at bounding box center [957, 26] width 14 height 18
click at [894, 73] on span "View profile" at bounding box center [908, 68] width 59 height 14
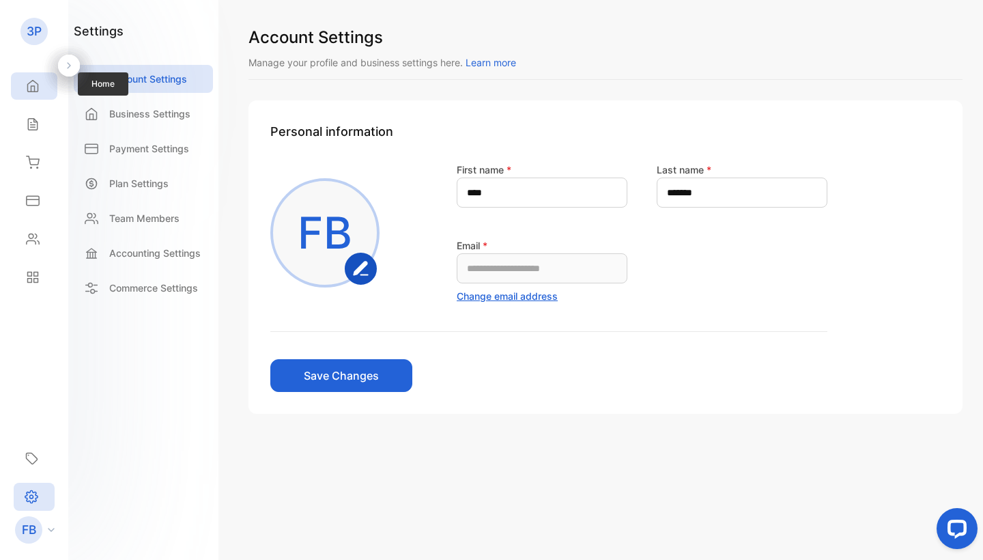
click at [35, 83] on icon at bounding box center [33, 86] width 14 height 14
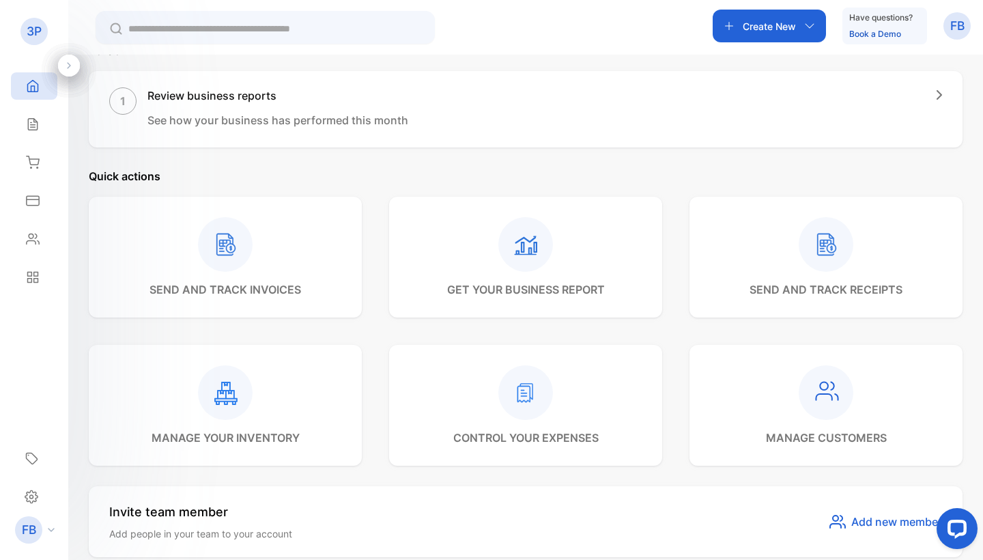
scroll to position [200, 0]
click at [285, 257] on div at bounding box center [226, 243] width 152 height 55
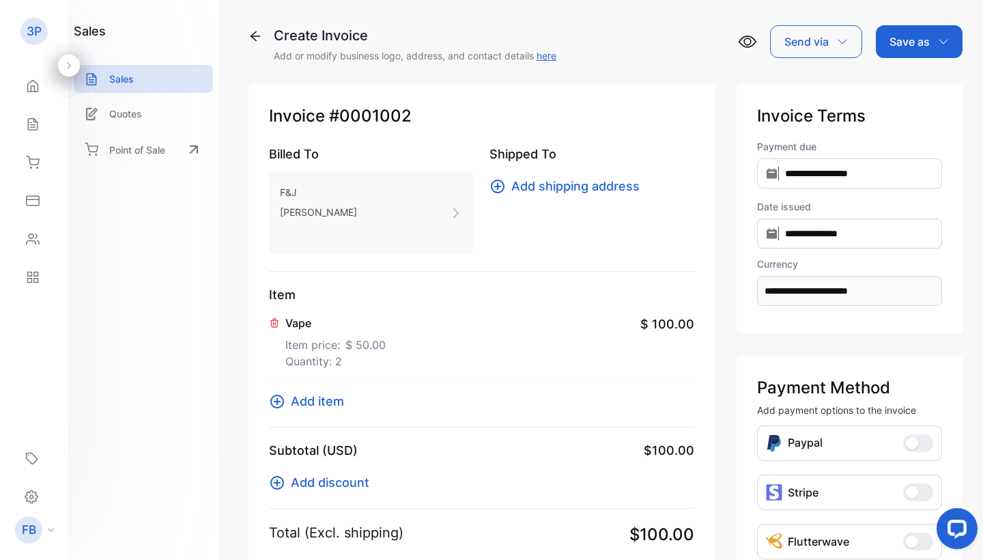
click at [830, 59] on div "Create Invoice Add or modify business logo, address, and contact details here S…" at bounding box center [606, 44] width 714 height 38
click at [826, 36] on div "Send via" at bounding box center [816, 41] width 92 height 33
click at [817, 128] on div "Whatsapp" at bounding box center [813, 129] width 84 height 27
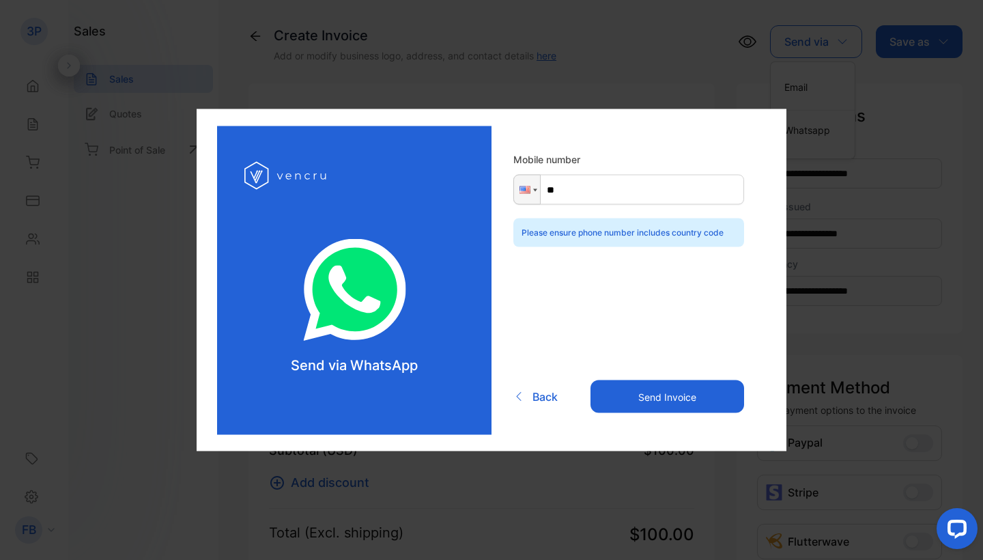
click at [541, 396] on span "Back" at bounding box center [545, 396] width 25 height 16
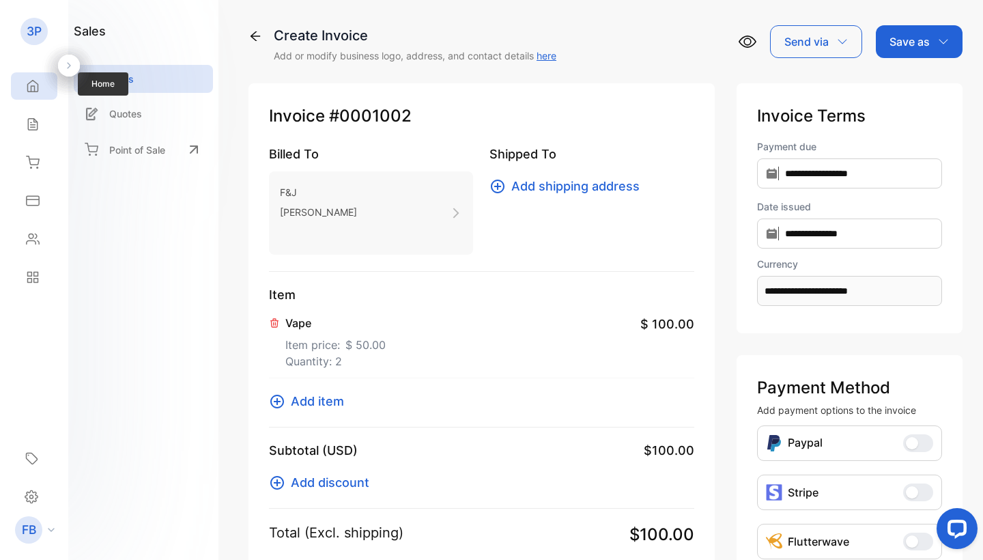
click at [26, 96] on div "Home" at bounding box center [34, 85] width 46 height 27
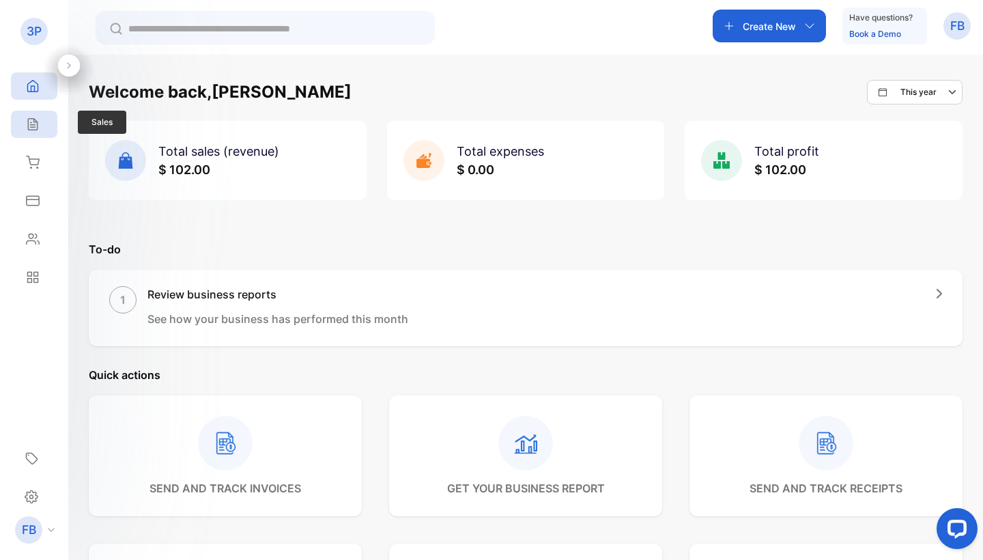
click at [31, 127] on icon at bounding box center [32, 125] width 9 height 12
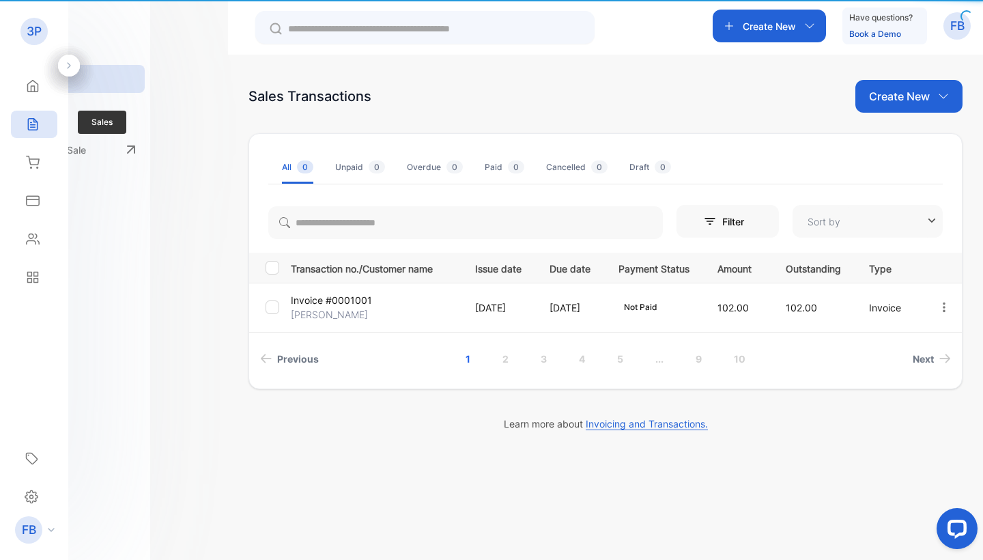
type input "**********"
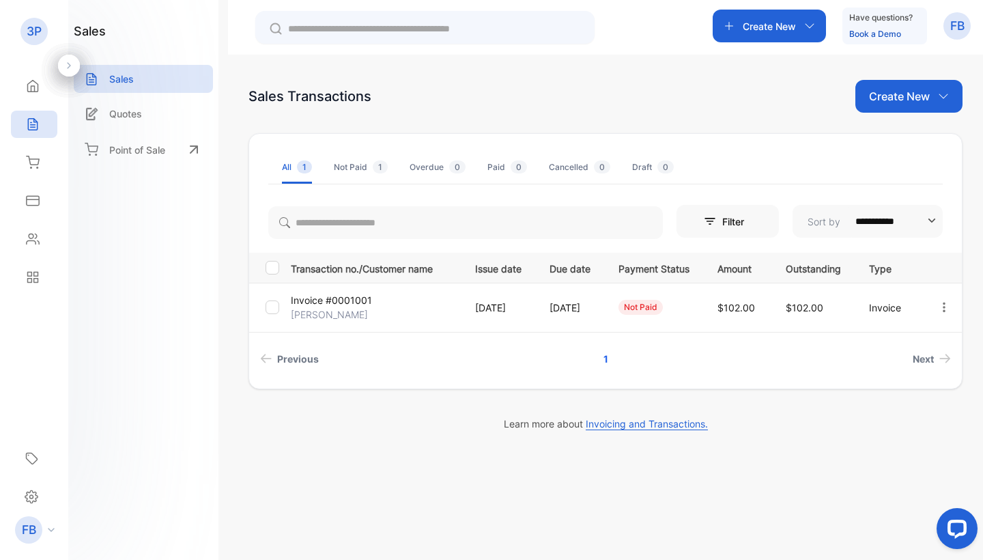
click at [352, 163] on div "Not Paid 1" at bounding box center [361, 167] width 54 height 12
click at [442, 171] on div "Overdue 0" at bounding box center [438, 167] width 56 height 12
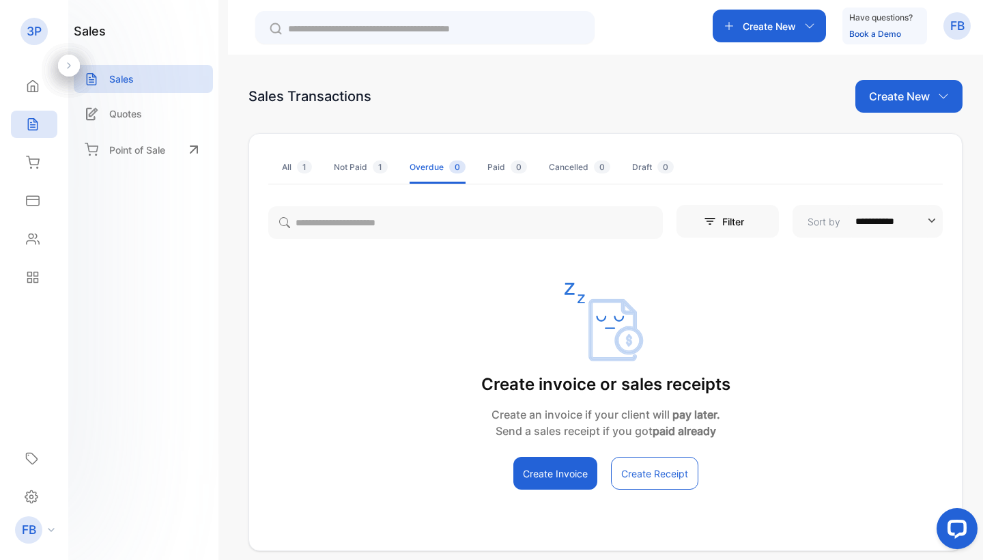
click at [507, 166] on div "Paid 0" at bounding box center [507, 167] width 40 height 12
click at [577, 167] on div "Cancelled 0" at bounding box center [579, 167] width 61 height 12
click at [647, 171] on div "Draft 0" at bounding box center [653, 167] width 42 height 12
click at [418, 162] on div "Overdue 0" at bounding box center [438, 167] width 56 height 12
click at [290, 168] on div "All 1" at bounding box center [297, 167] width 30 height 12
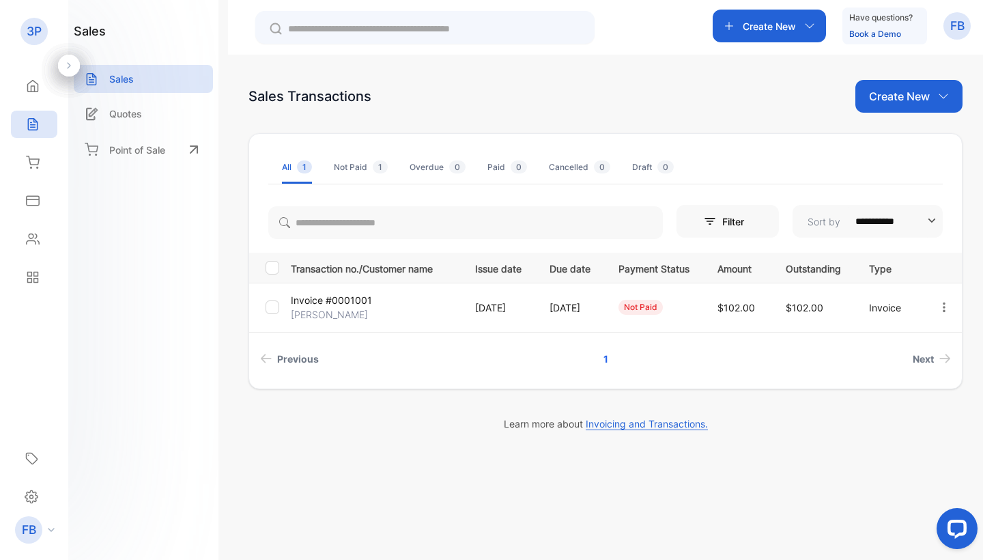
click at [763, 223] on button "Filter" at bounding box center [728, 221] width 102 height 33
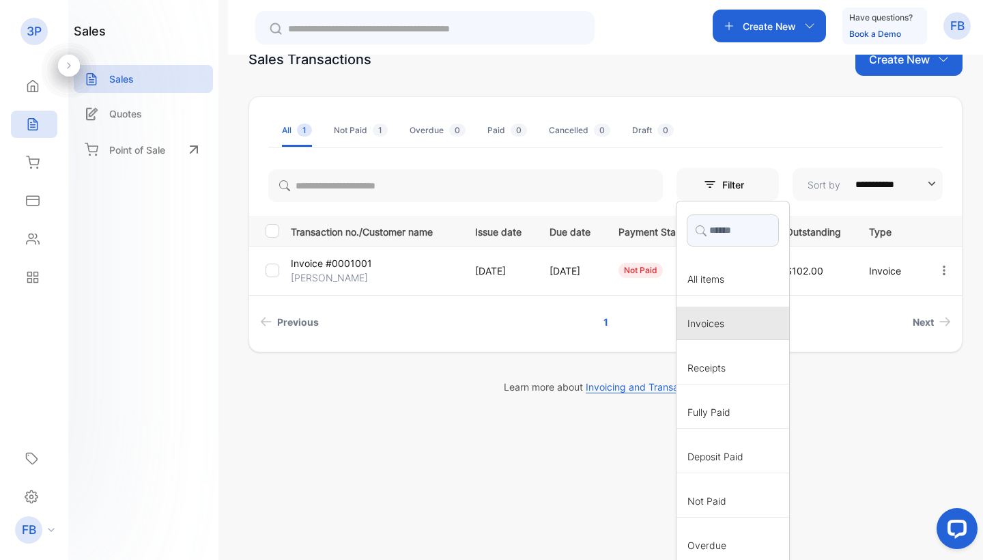
scroll to position [37, 0]
click at [847, 437] on div "**********" at bounding box center [605, 335] width 755 height 560
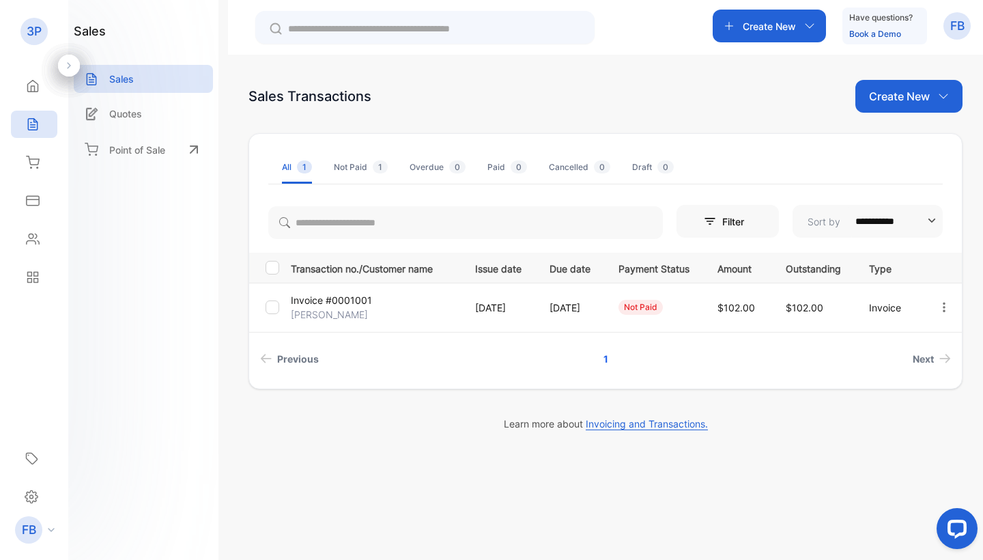
scroll to position [0, 0]
click at [842, 216] on span "Sort by" at bounding box center [824, 221] width 44 height 14
type input "**********"
click at [728, 442] on div "**********" at bounding box center [605, 335] width 755 height 560
click at [29, 165] on icon at bounding box center [33, 163] width 14 height 14
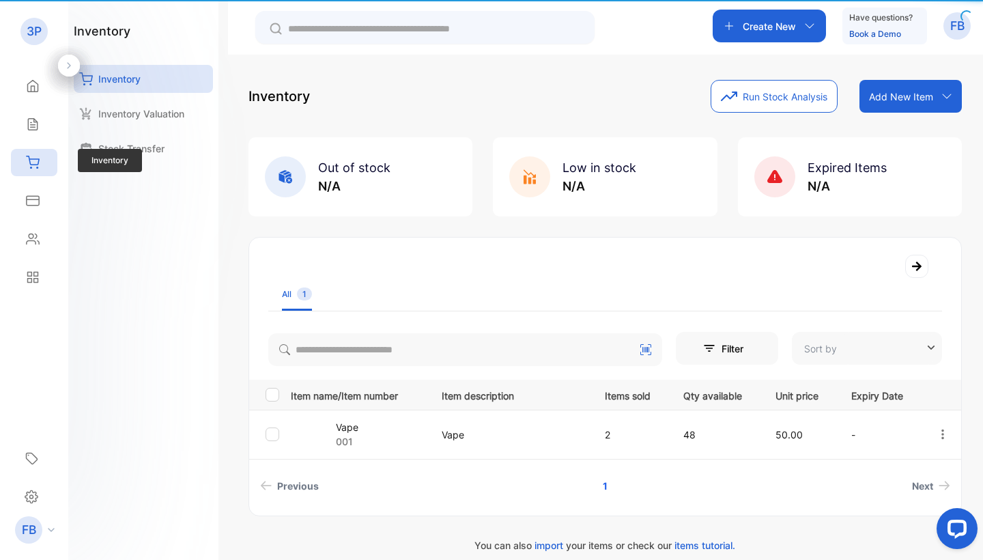
type input "**********"
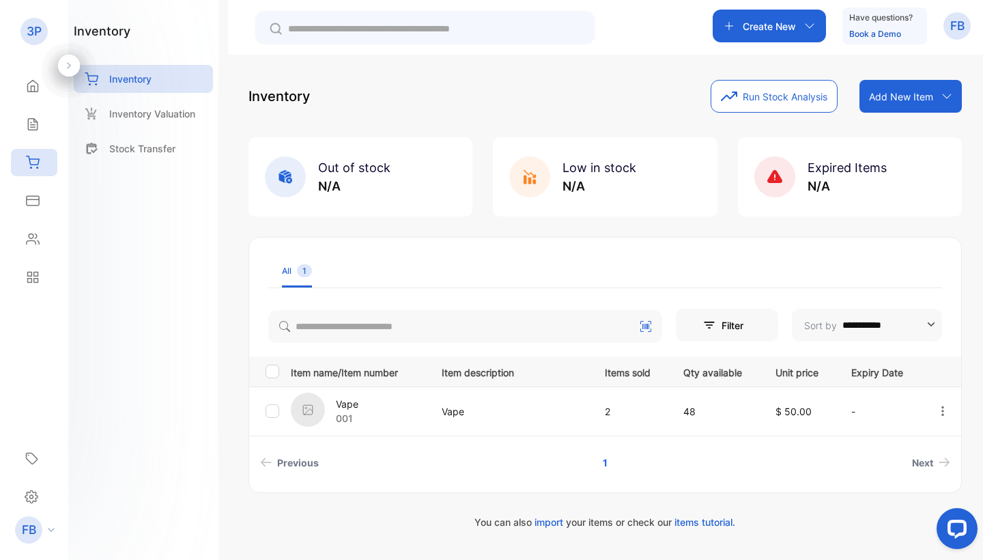
click at [762, 102] on button "Run Stock Analysis" at bounding box center [774, 96] width 127 height 33
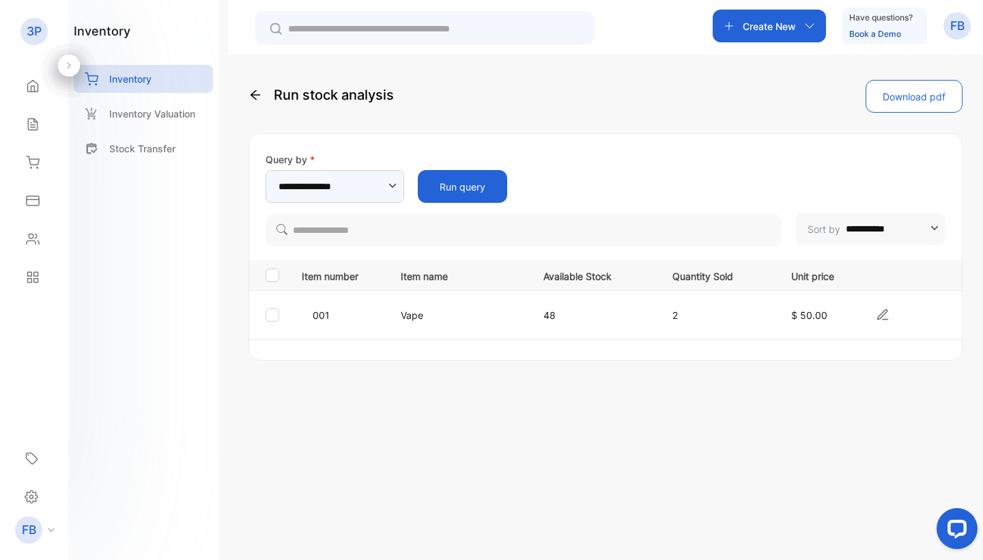
click at [389, 188] on icon "button" at bounding box center [393, 186] width 14 height 14
type input "**********"
click at [500, 120] on div "**********" at bounding box center [606, 220] width 714 height 281
click at [137, 118] on p "Inventory Valuation" at bounding box center [152, 114] width 86 height 14
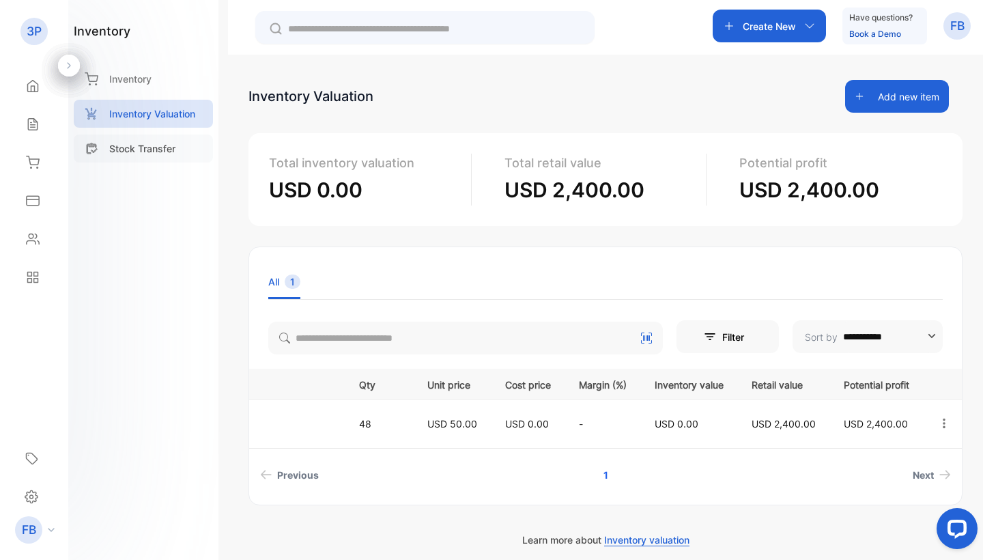
click at [160, 157] on div "Stock Transfer" at bounding box center [143, 148] width 139 height 28
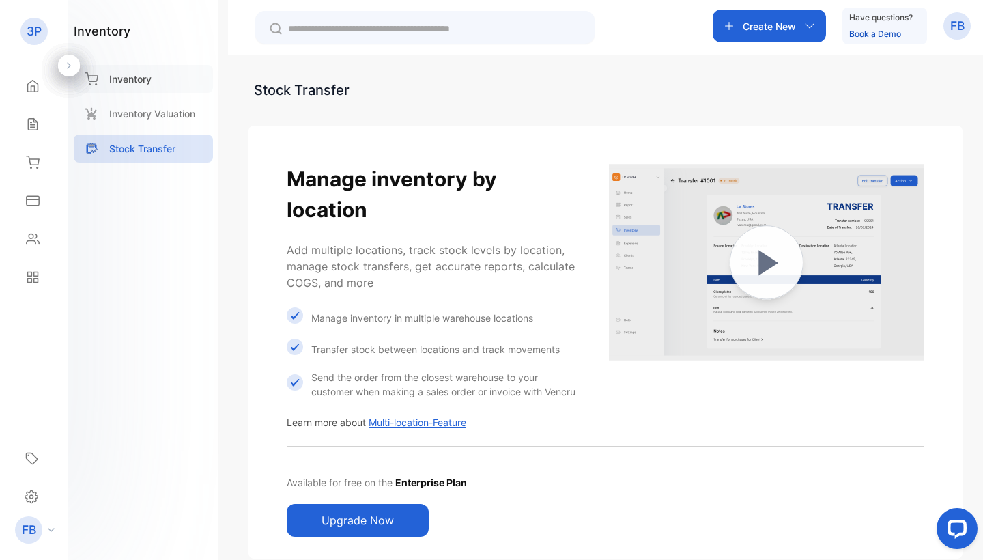
click at [128, 76] on p "Inventory" at bounding box center [130, 79] width 42 height 14
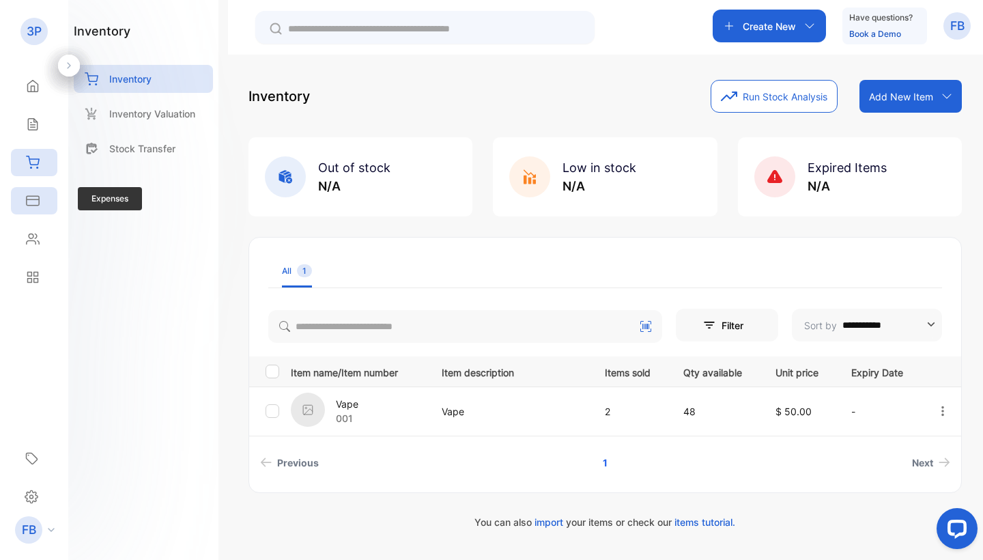
click at [33, 203] on icon at bounding box center [33, 201] width 14 height 14
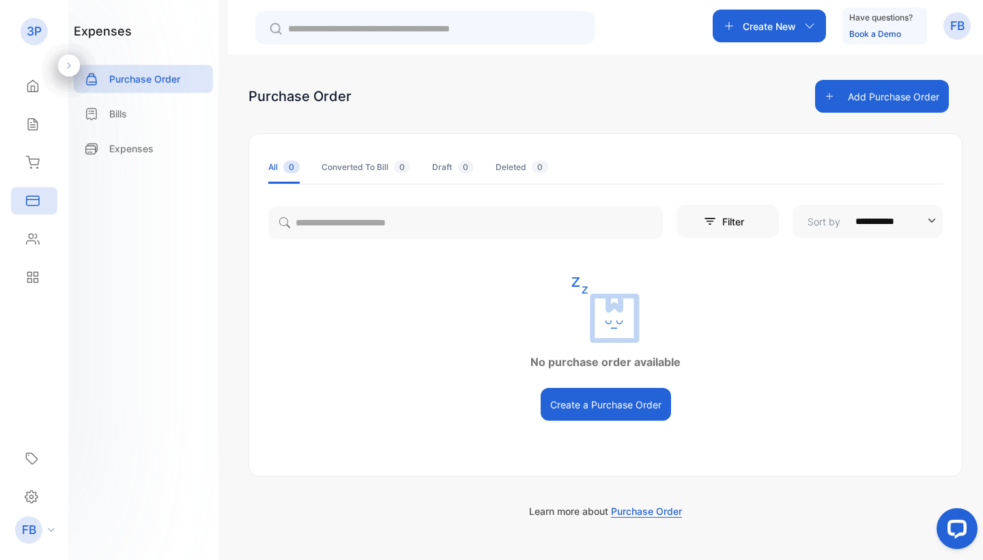
click at [859, 101] on button "Add Purchase Order" at bounding box center [882, 96] width 134 height 33
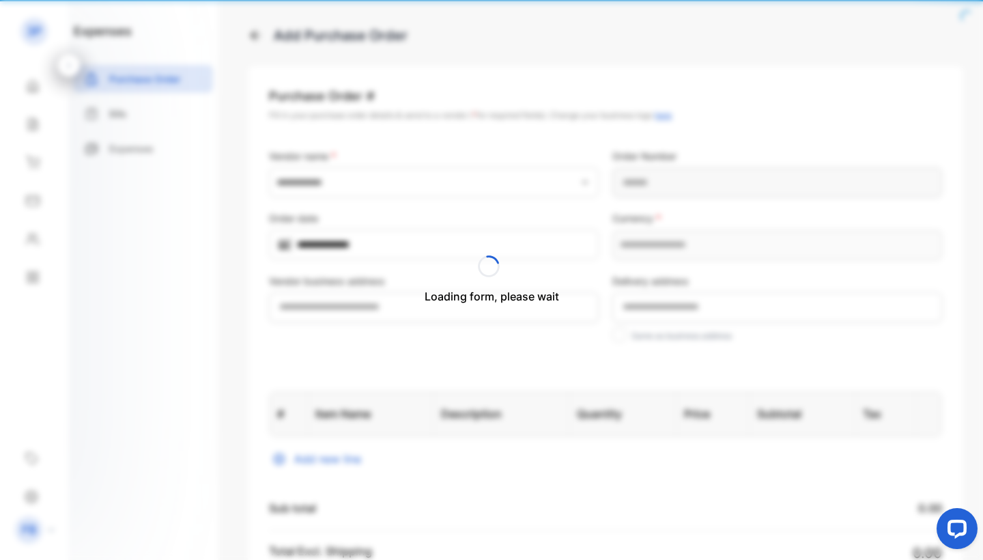
type input "**********"
type Number-inputPurchaseOrderNumber "**********"
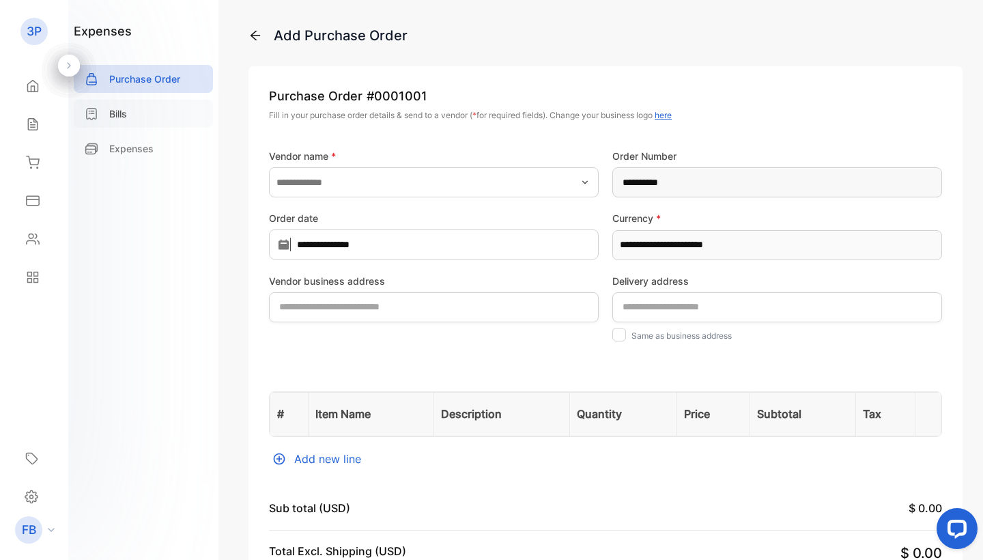
click at [147, 114] on div "Bills" at bounding box center [143, 114] width 139 height 28
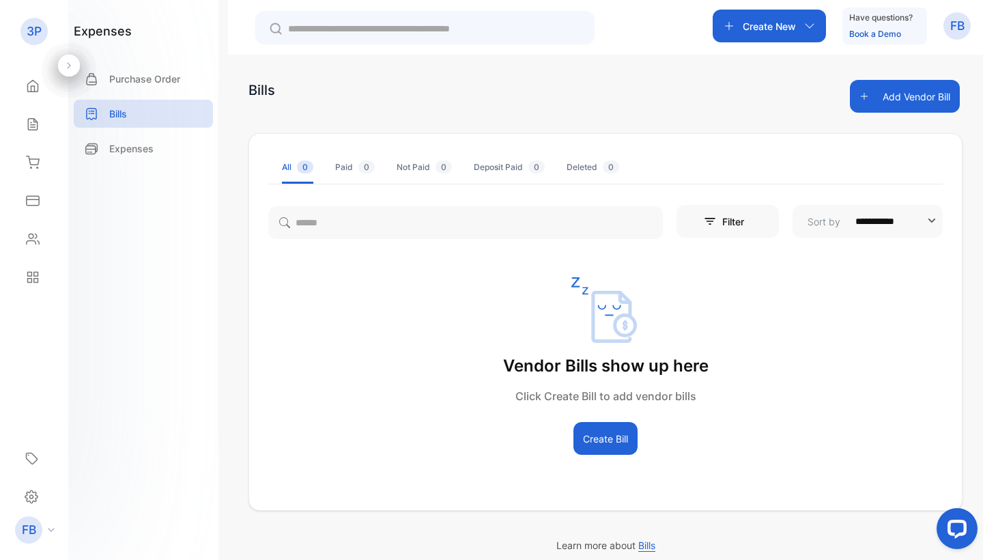
click at [599, 436] on button "Create Bill" at bounding box center [606, 438] width 64 height 33
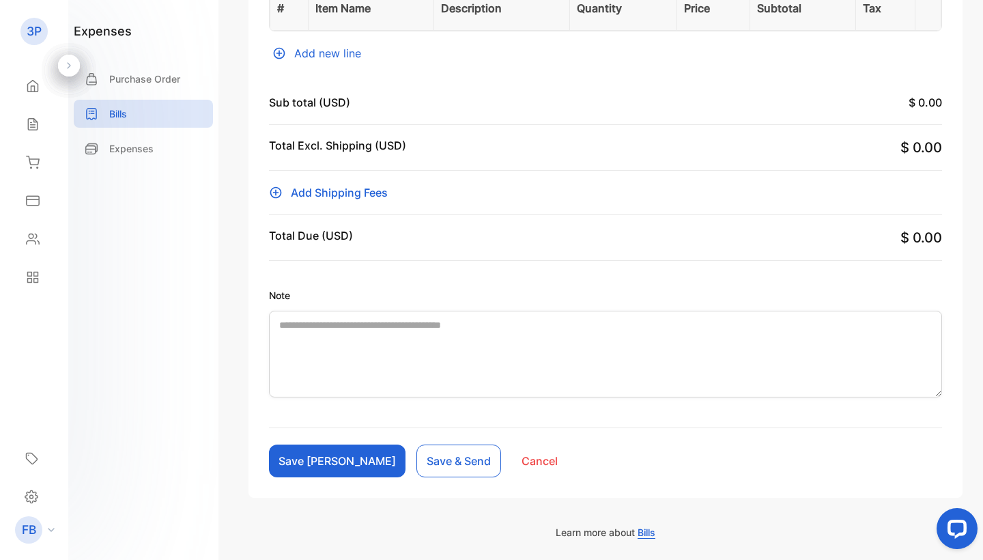
scroll to position [416, 0]
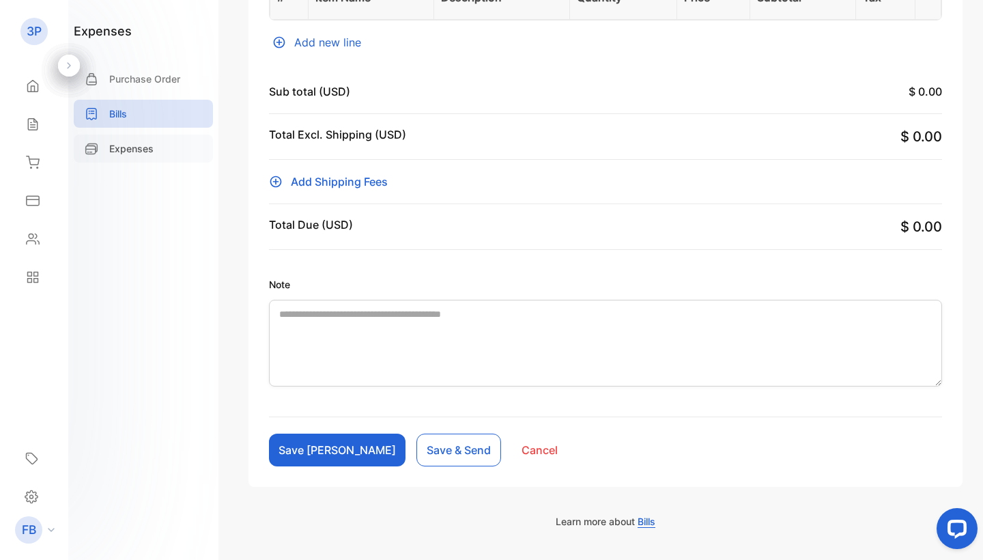
click at [147, 161] on div "Expenses" at bounding box center [143, 148] width 139 height 28
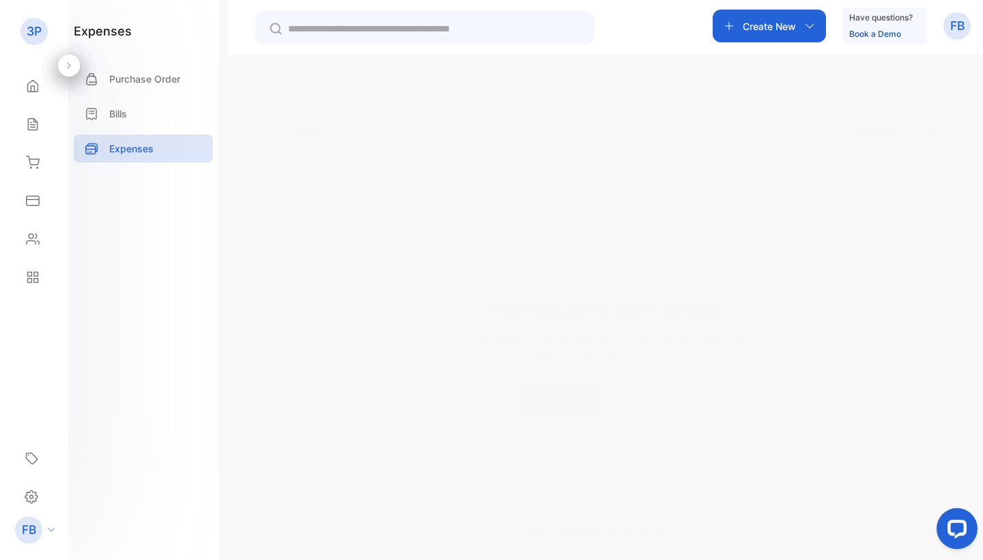
click at [641, 395] on button "Watch Video" at bounding box center [652, 398] width 76 height 33
click at [668, 404] on button "Watch Video" at bounding box center [652, 398] width 76 height 33
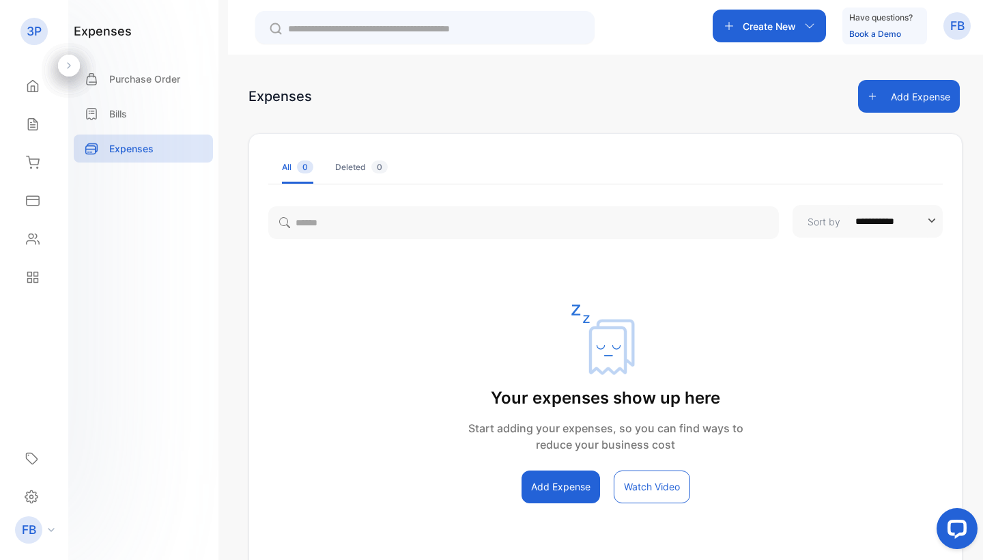
scroll to position [0, 0]
click at [885, 84] on button "Add Expense" at bounding box center [909, 96] width 102 height 33
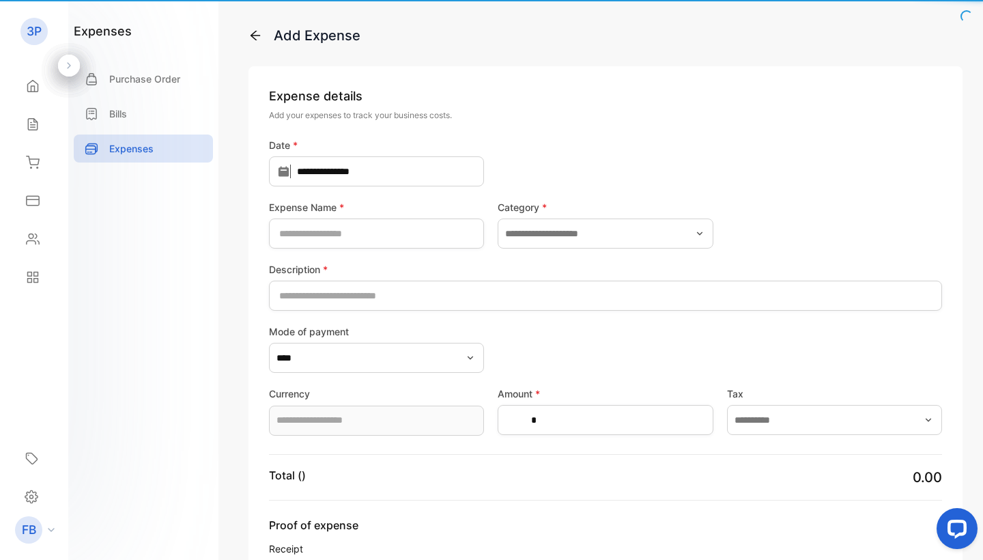
type input "**********"
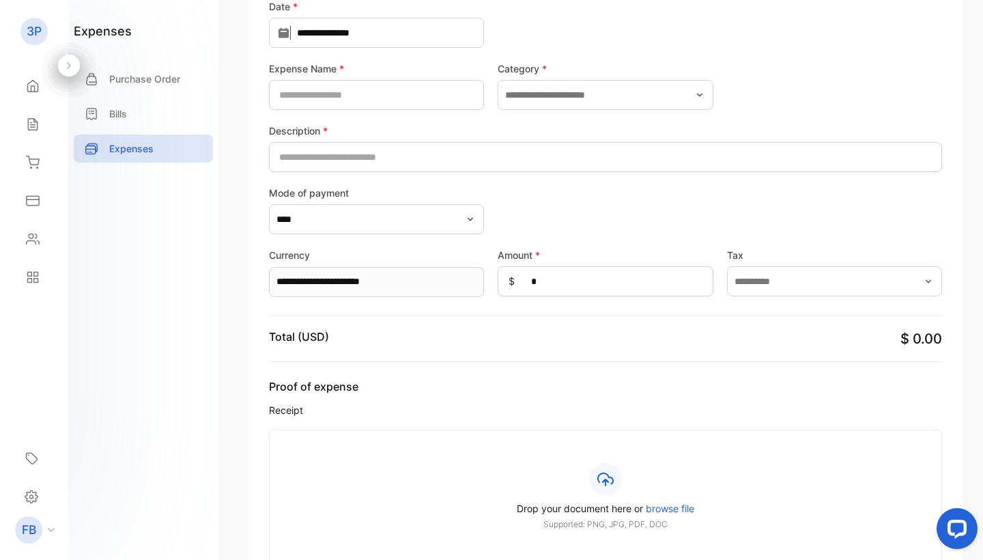
scroll to position [131, 0]
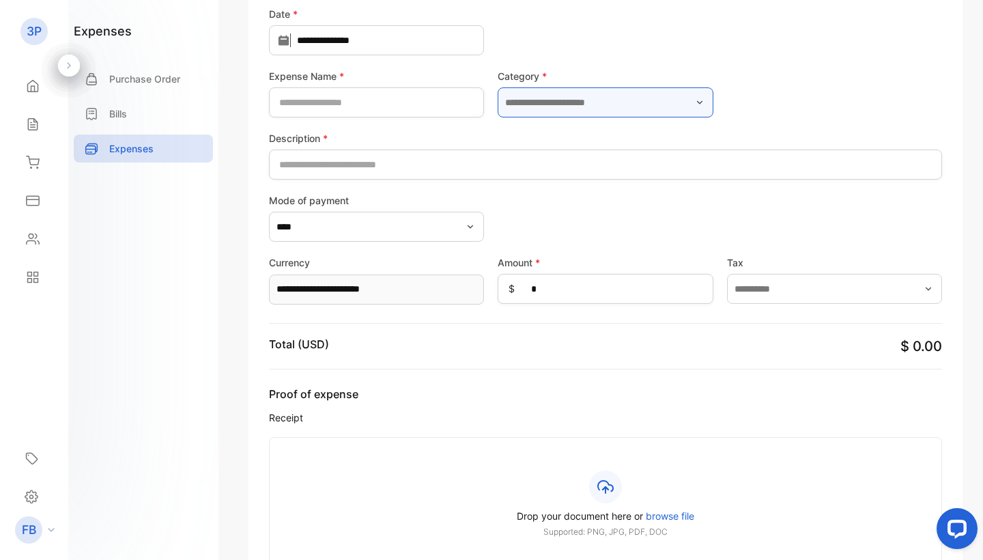
click at [541, 109] on input "text" at bounding box center [605, 102] width 215 height 30
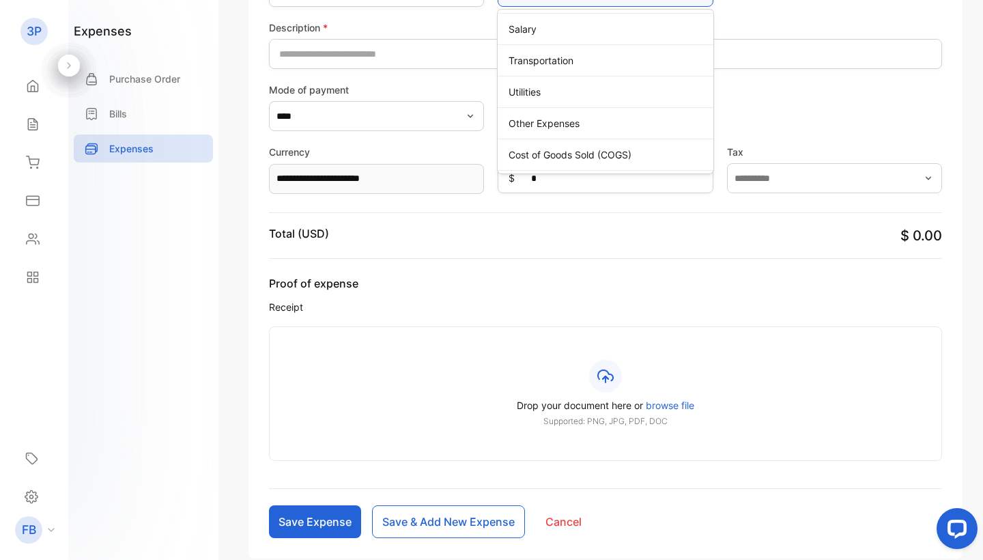
scroll to position [247, 0]
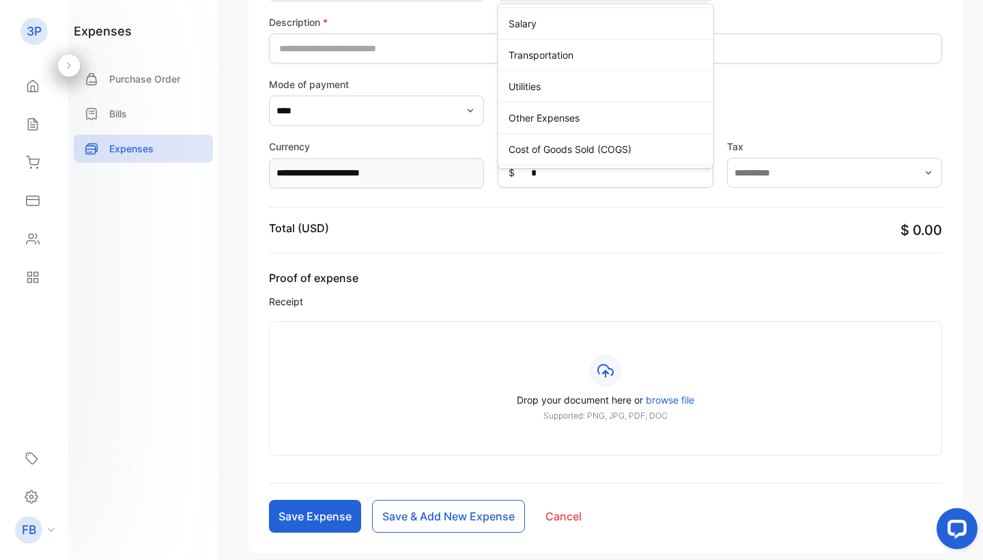
click at [115, 269] on div "expenses Purchase Order Bills Expenses" at bounding box center [143, 280] width 150 height 560
click at [118, 111] on p "Bills" at bounding box center [118, 114] width 18 height 14
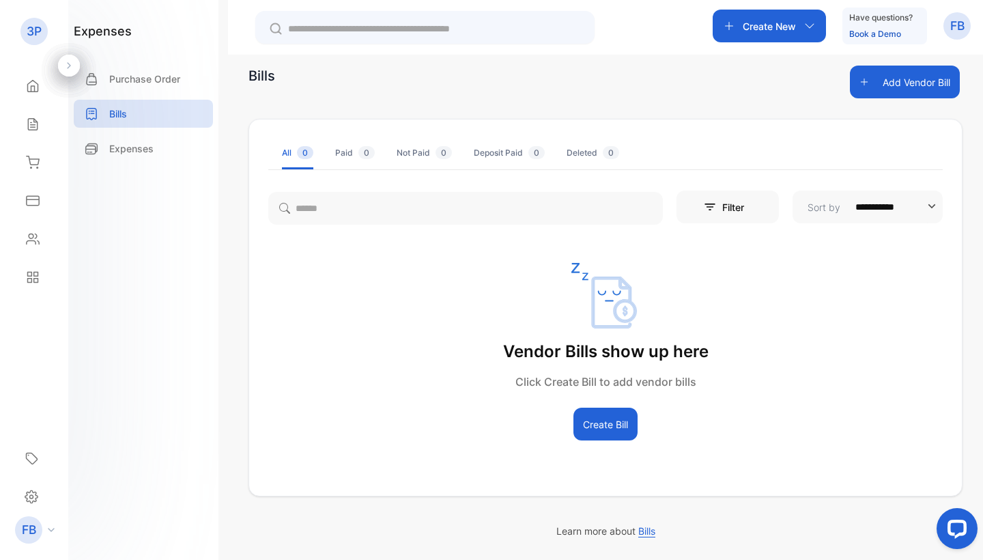
click at [917, 80] on button "Add Vendor Bill" at bounding box center [905, 82] width 110 height 33
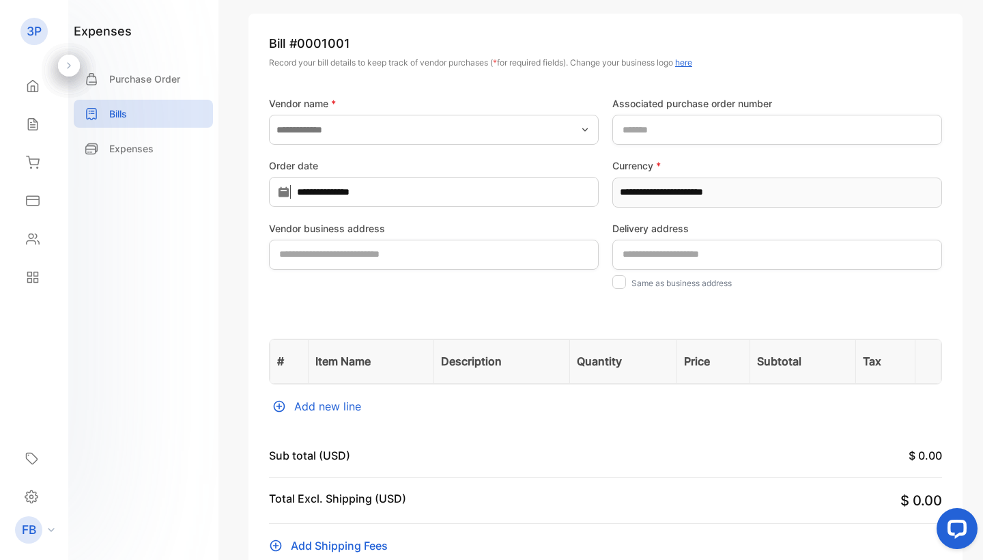
scroll to position [61, 0]
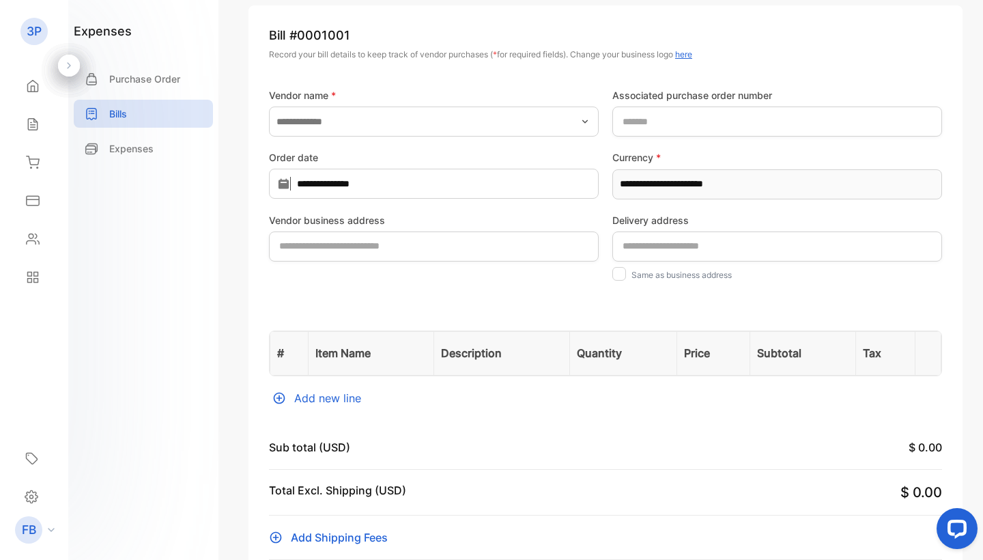
click at [323, 393] on div "Add new line" at bounding box center [605, 398] width 673 height 16
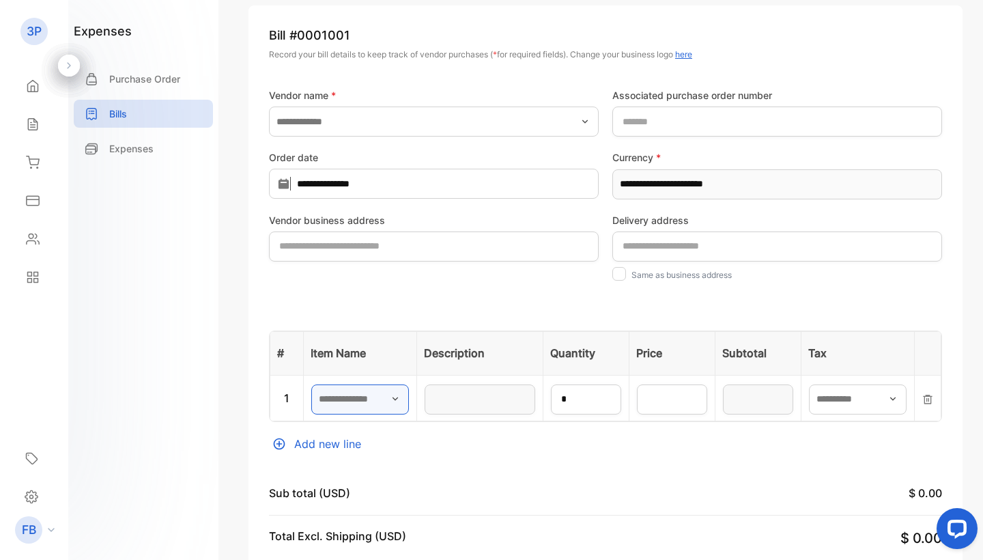
click at [351, 399] on input "text" at bounding box center [360, 399] width 98 height 30
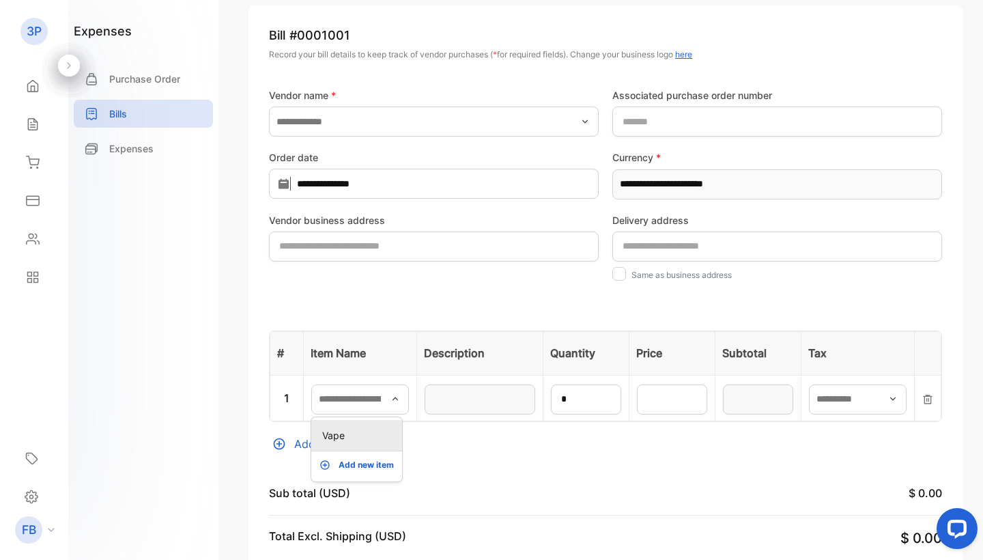
click at [355, 431] on p "Vape" at bounding box center [359, 435] width 74 height 14
type input "****"
type input "*"
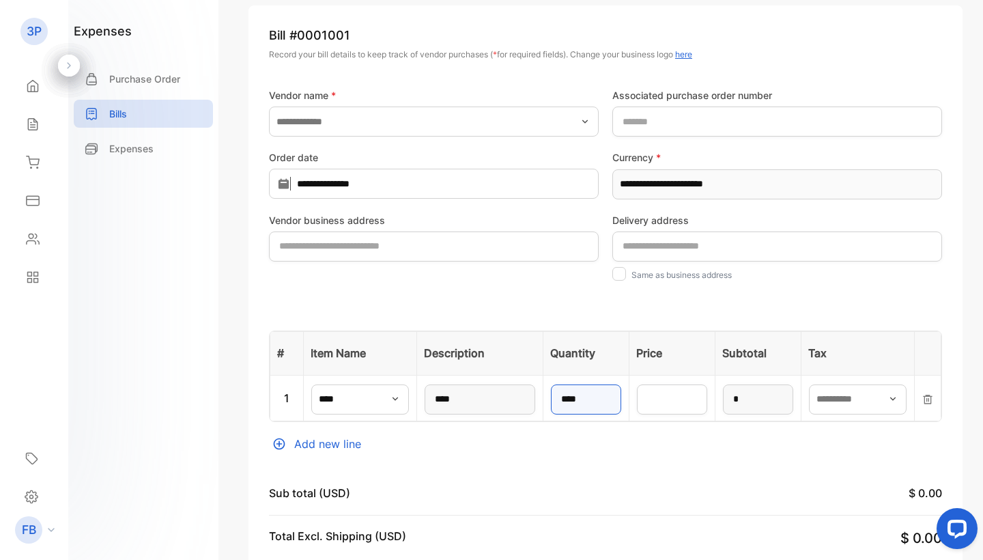
type input "****"
type input "*"
type input "****"
type input "**"
type input "*****"
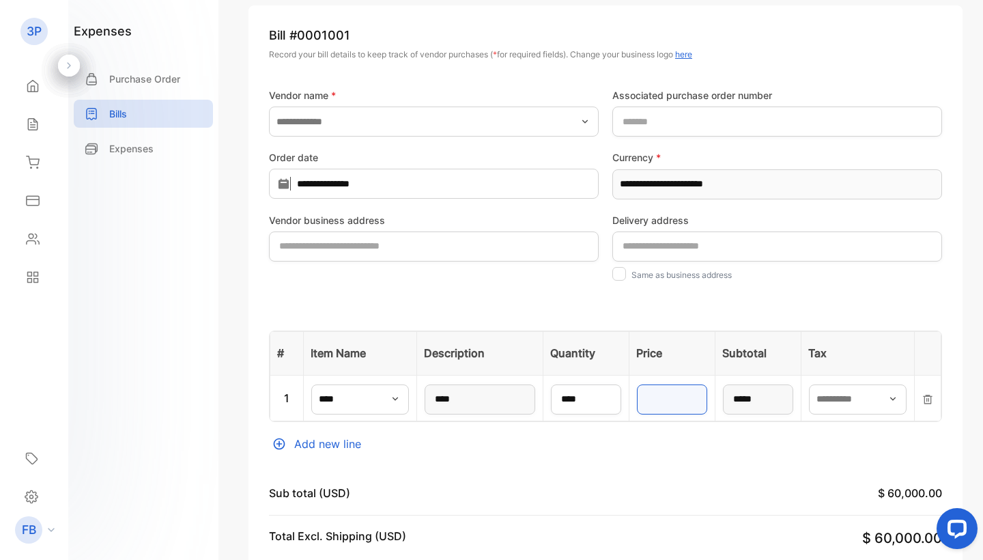
type input "**"
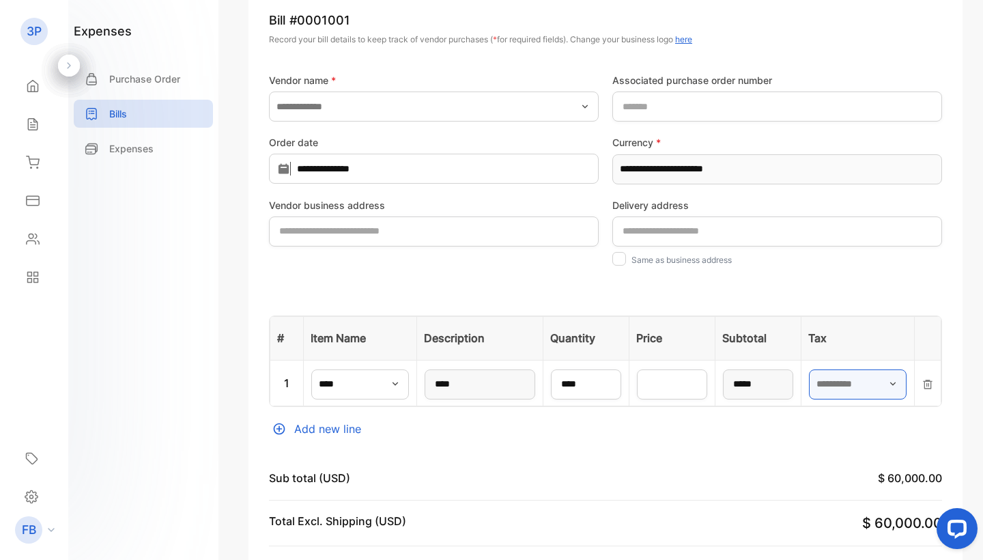
scroll to position [73, 0]
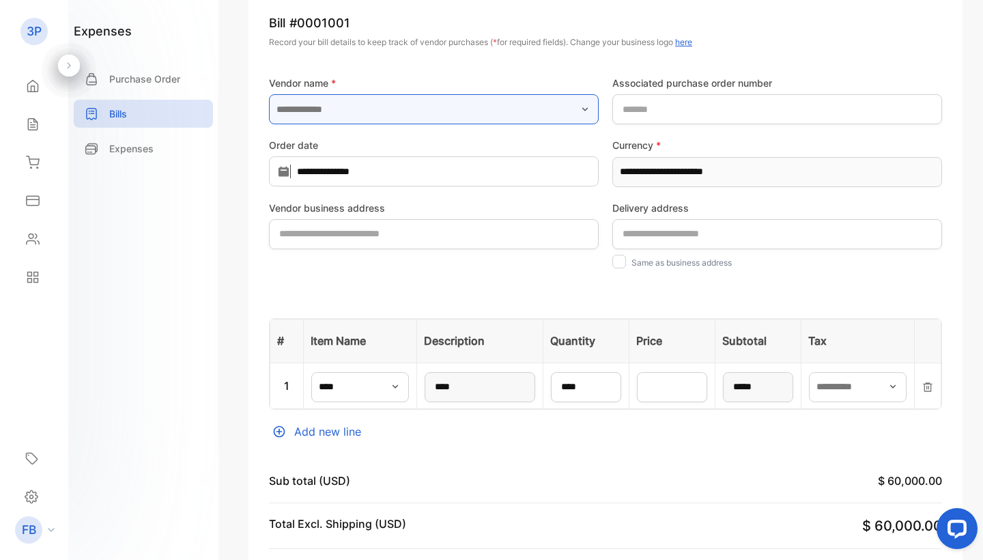
click at [459, 111] on input "text" at bounding box center [434, 109] width 330 height 30
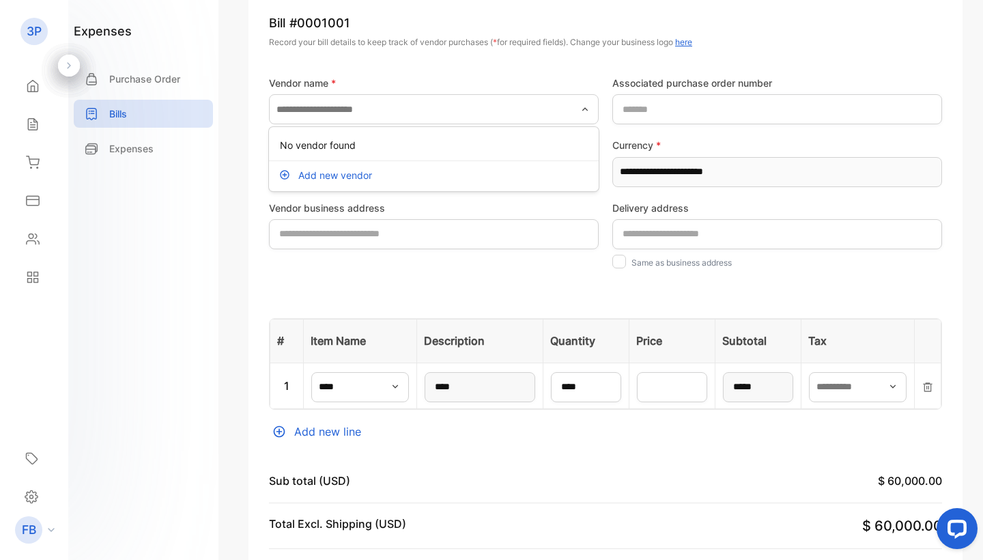
click at [404, 183] on div "Add new vendor" at bounding box center [434, 174] width 330 height 27
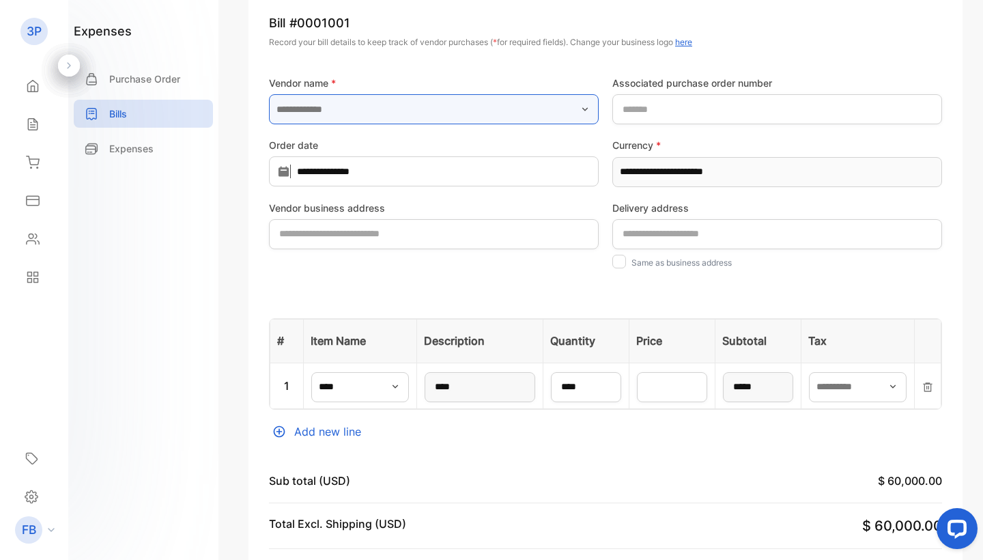
click at [382, 111] on input "text" at bounding box center [434, 109] width 330 height 30
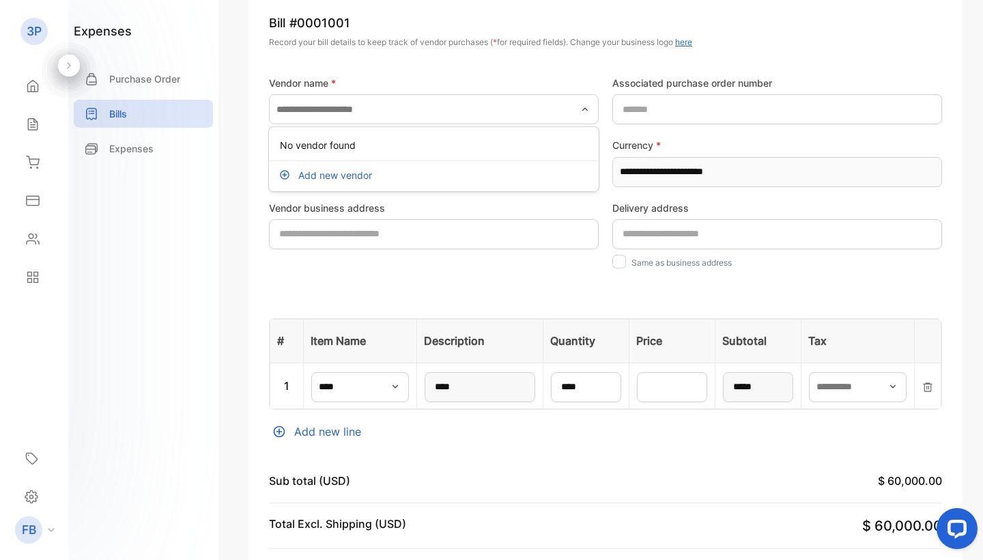
click at [346, 169] on p "Add new vendor" at bounding box center [335, 175] width 74 height 14
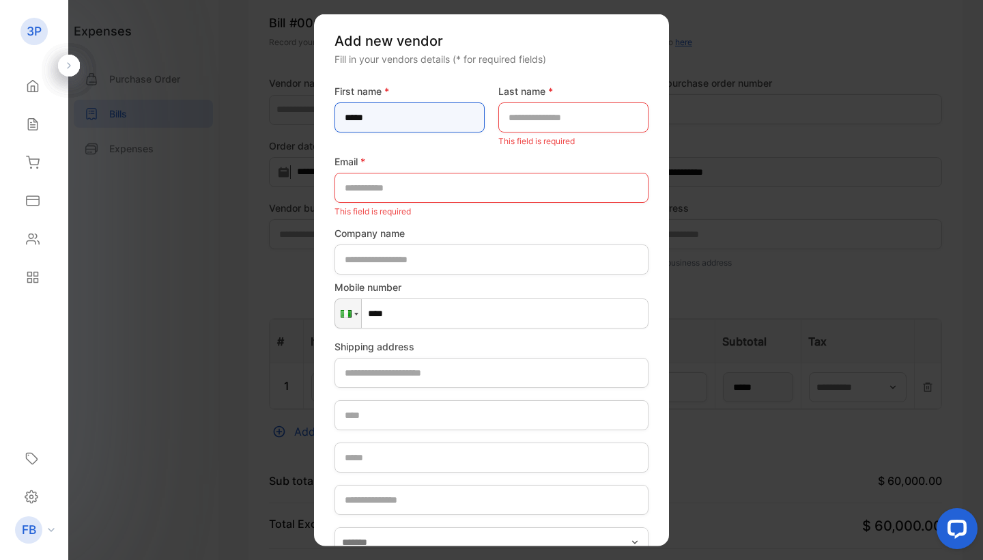
type name-inputFirstName "*****"
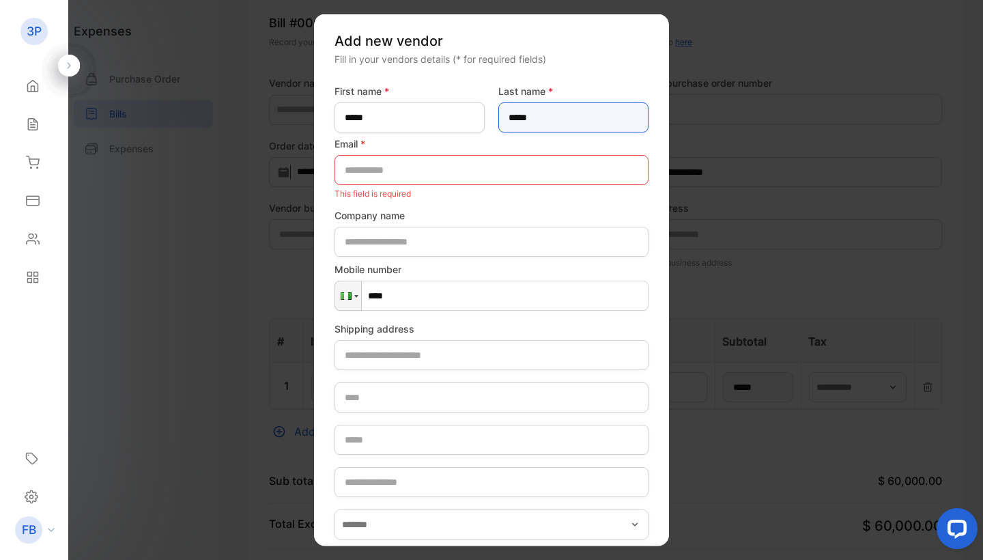
type name-inputLastName "*****"
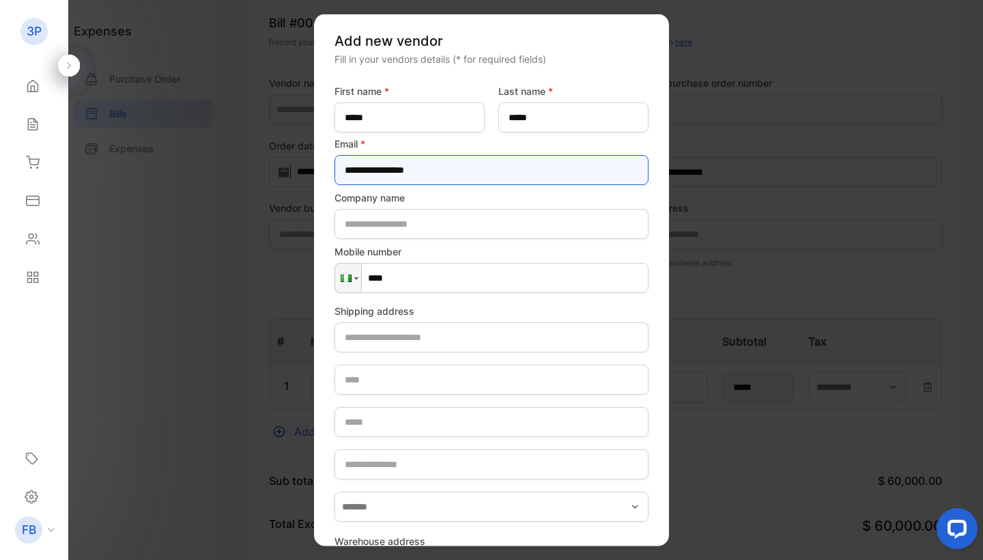
type input "**********"
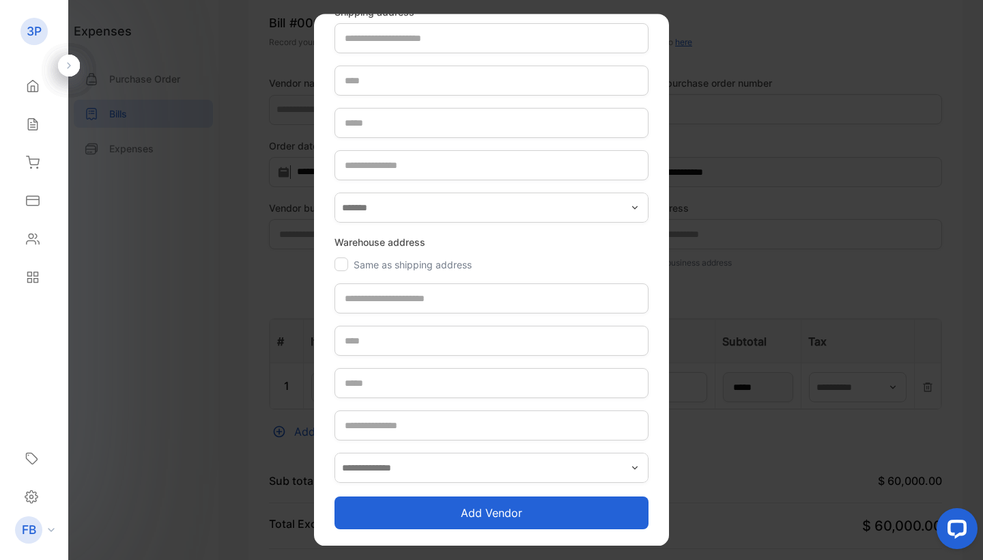
scroll to position [298, 0]
click at [493, 522] on button "Add vendor" at bounding box center [492, 513] width 314 height 33
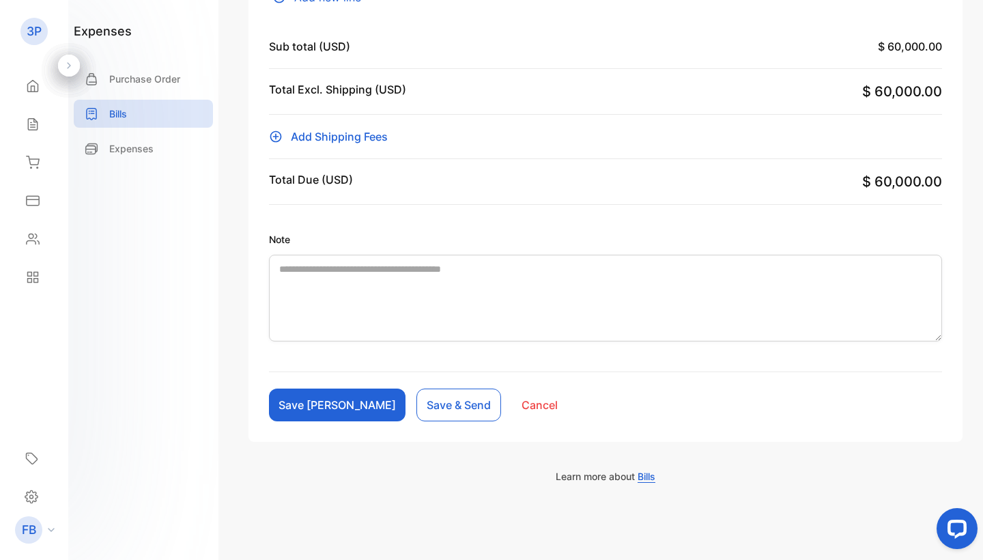
scroll to position [508, 0]
click at [301, 404] on button "Save [PERSON_NAME]" at bounding box center [337, 404] width 137 height 33
type input "**********"
type number-inputOrderNo "*"
type input "**********"
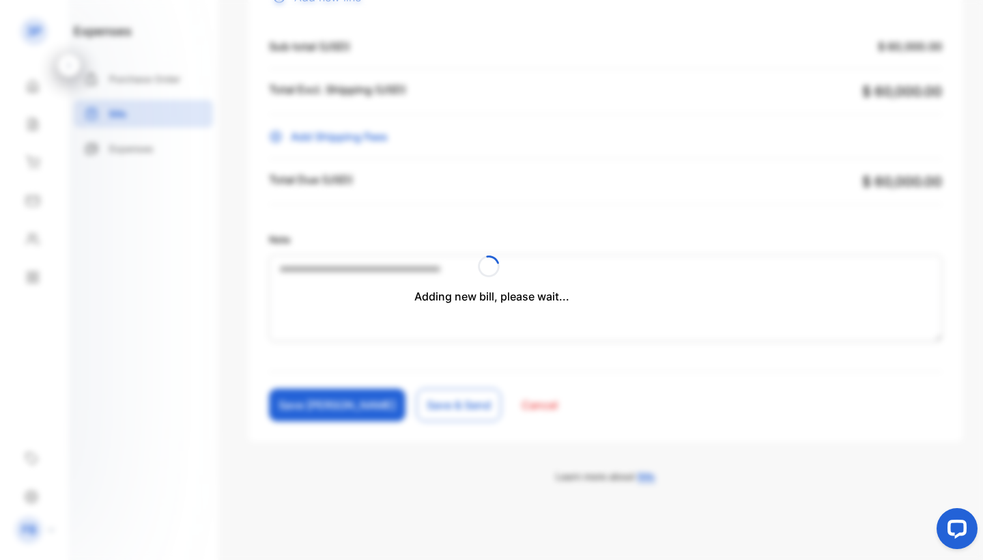
scroll to position [462, 0]
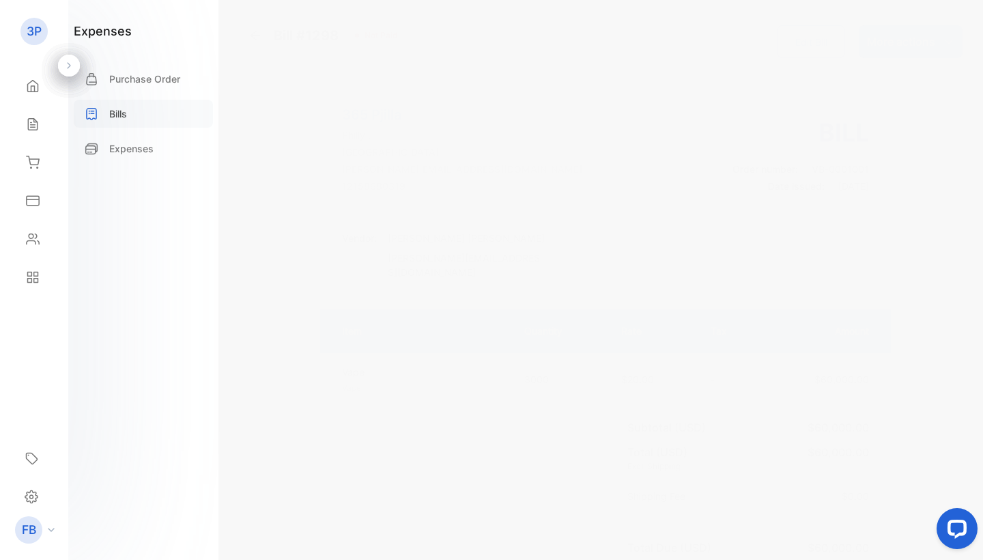
click at [116, 122] on div "Bills" at bounding box center [143, 114] width 139 height 28
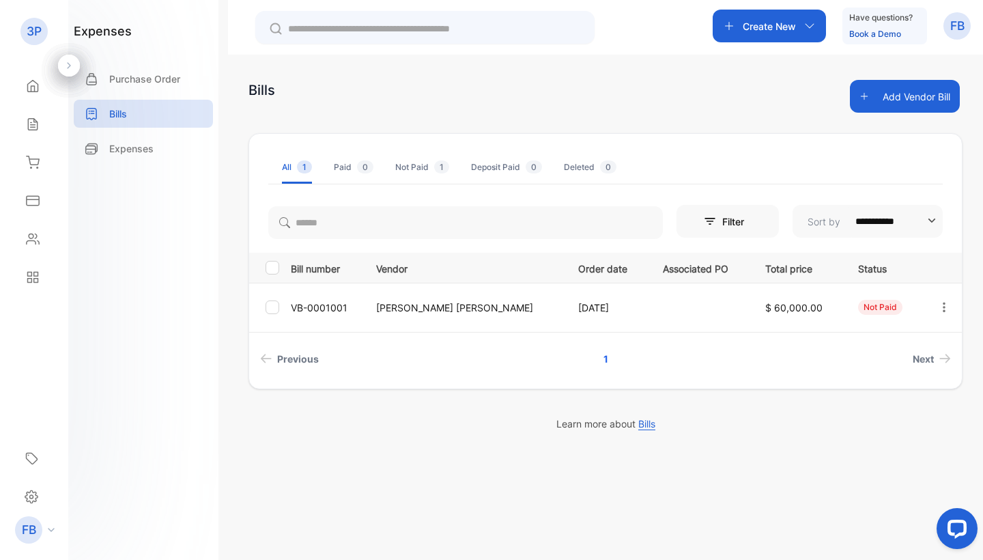
click at [508, 160] on li "Deposit Paid 0" at bounding box center [506, 167] width 71 height 33
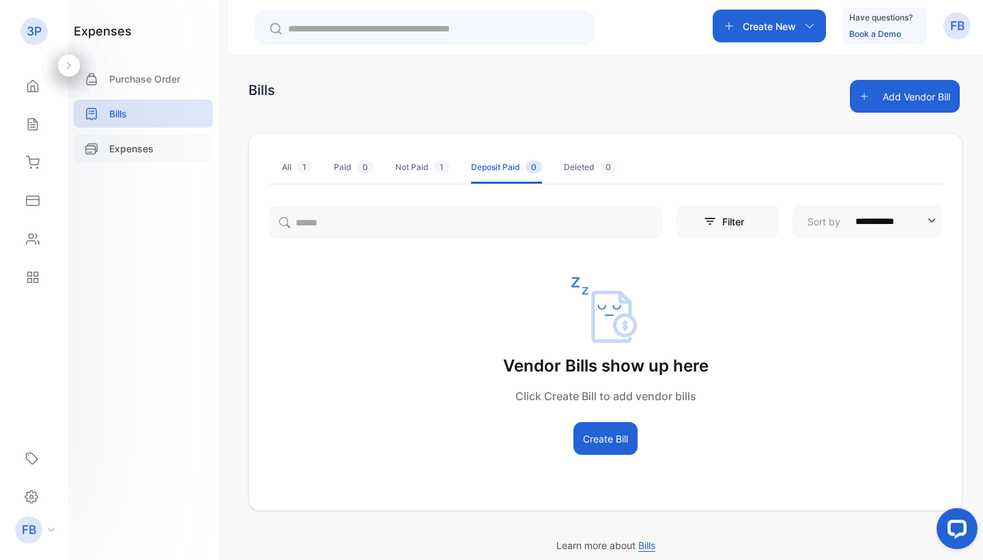
click at [136, 150] on p "Expenses" at bounding box center [131, 148] width 44 height 14
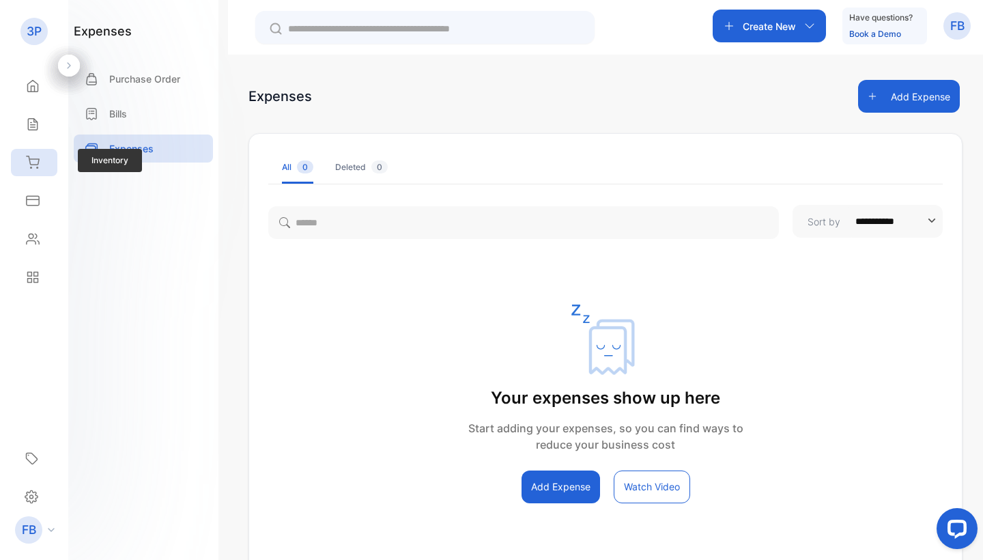
click at [32, 174] on div "Inventory" at bounding box center [34, 162] width 46 height 27
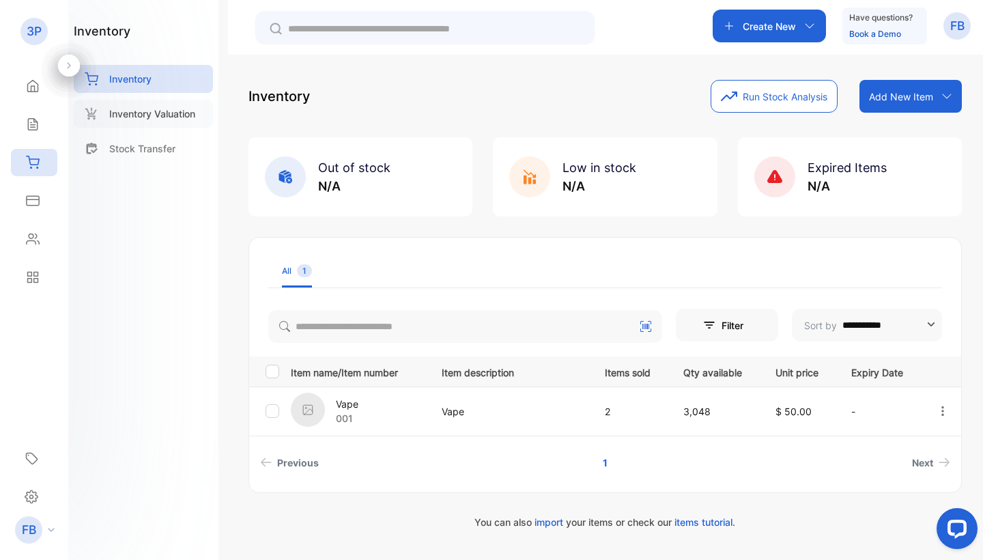
click at [152, 113] on p "Inventory Valuation" at bounding box center [152, 114] width 86 height 14
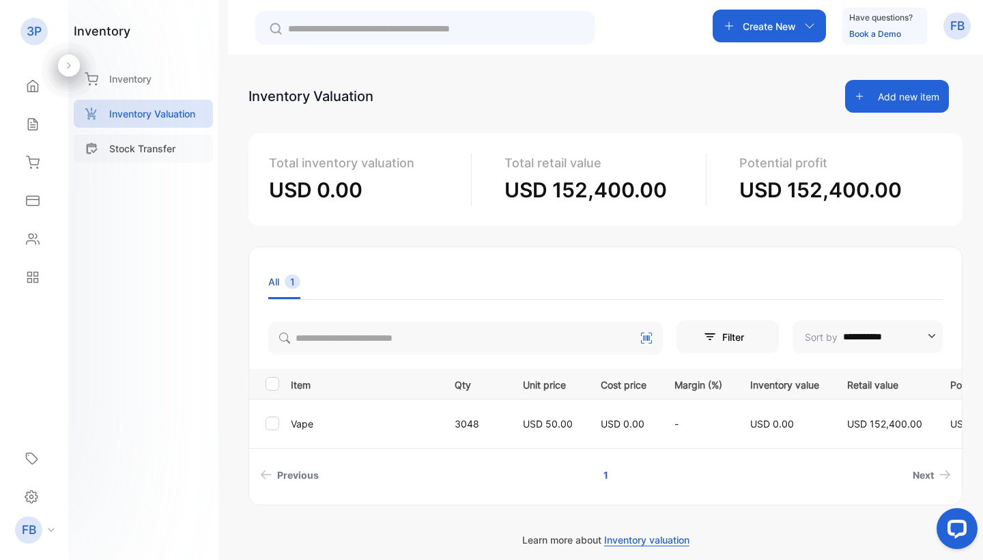
click at [157, 151] on p "Stock Transfer" at bounding box center [142, 148] width 66 height 14
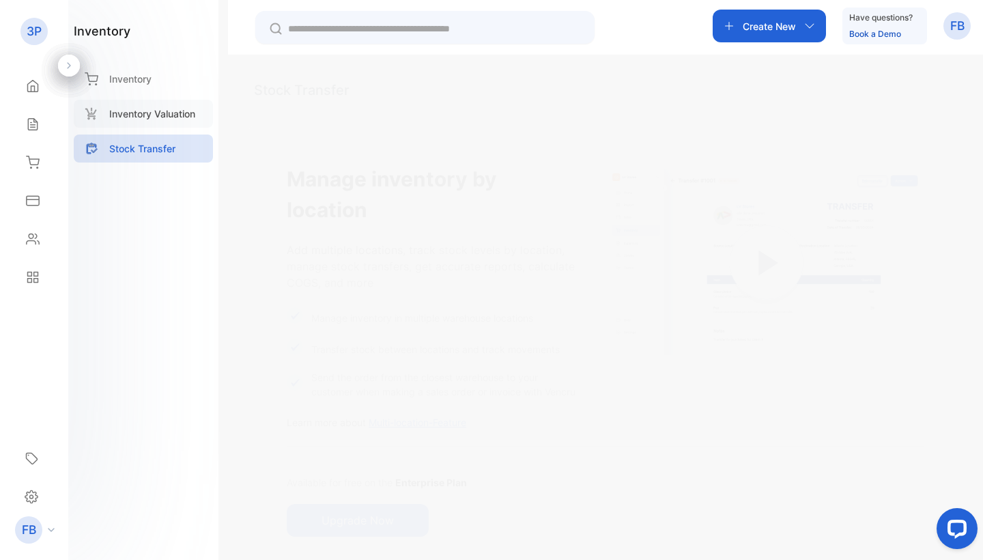
click at [139, 108] on p "Inventory Valuation" at bounding box center [152, 114] width 86 height 14
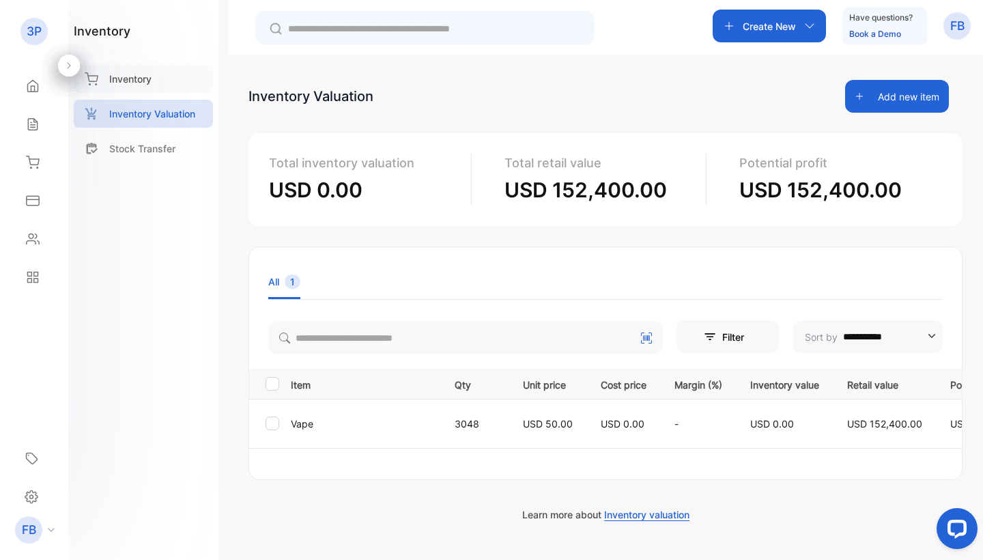
click at [130, 74] on div "**********" at bounding box center [491, 321] width 983 height 642
click at [130, 74] on p "Inventory" at bounding box center [130, 79] width 42 height 14
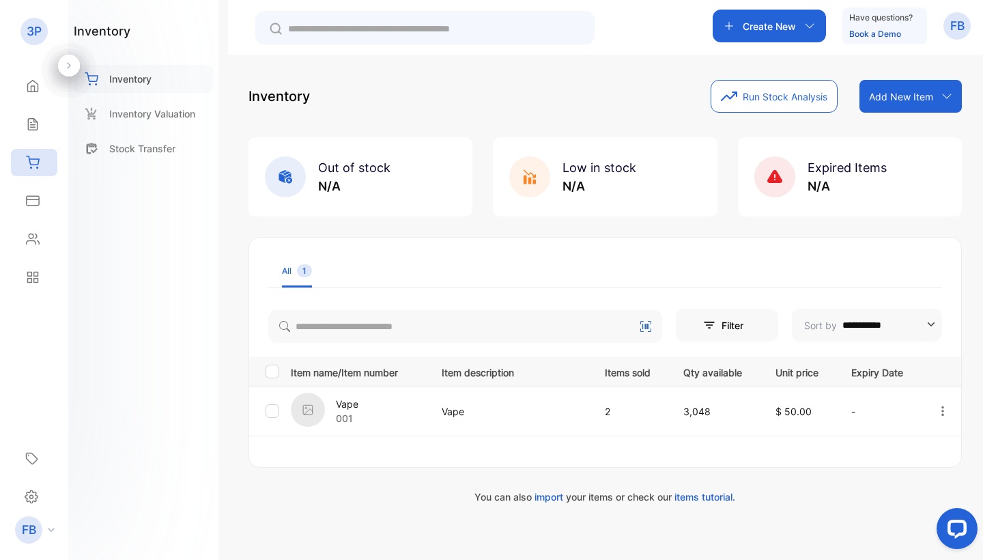
click at [130, 74] on p "Inventory" at bounding box center [130, 79] width 42 height 14
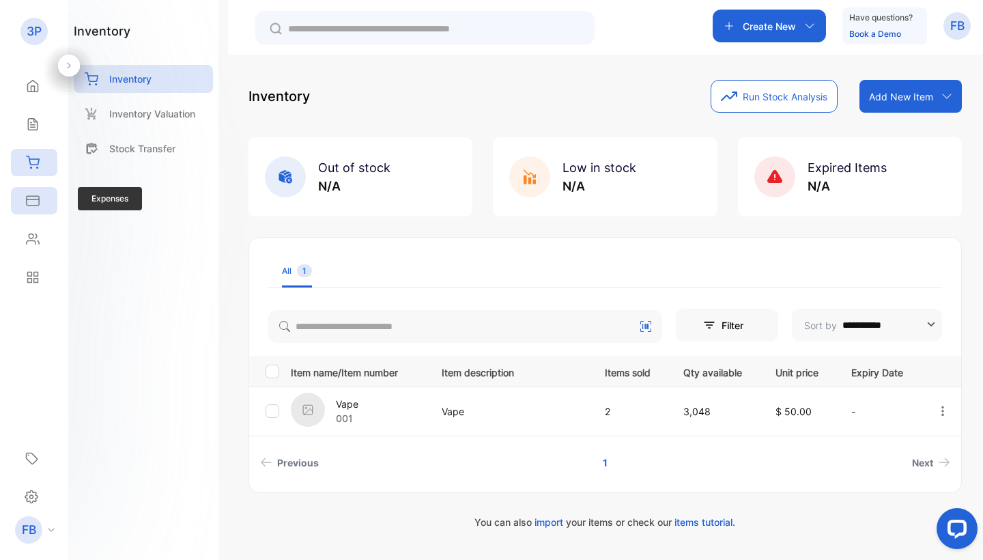
click at [31, 208] on div "Expenses" at bounding box center [34, 200] width 46 height 27
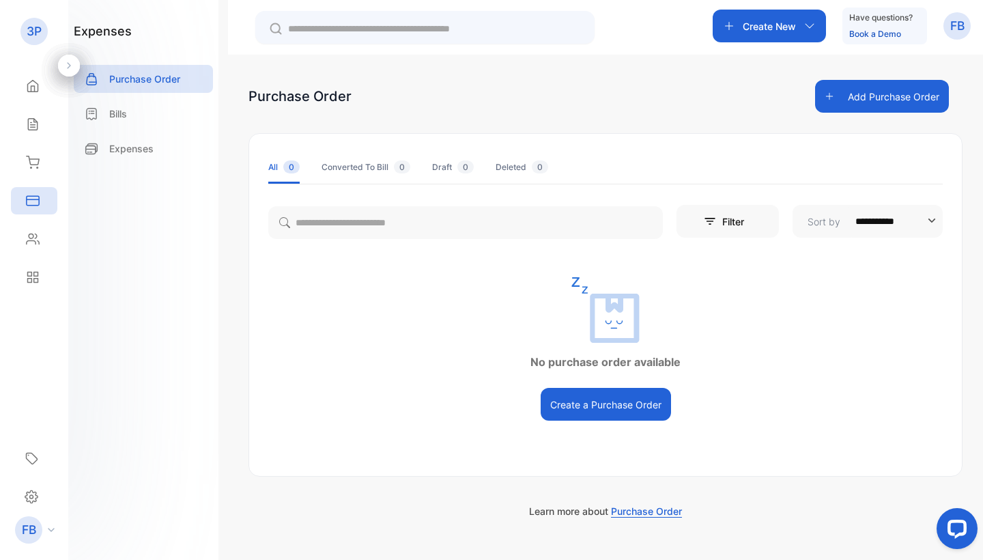
click at [367, 166] on div "Converted To Bill 0" at bounding box center [366, 167] width 89 height 12
click at [31, 234] on icon at bounding box center [33, 239] width 12 height 10
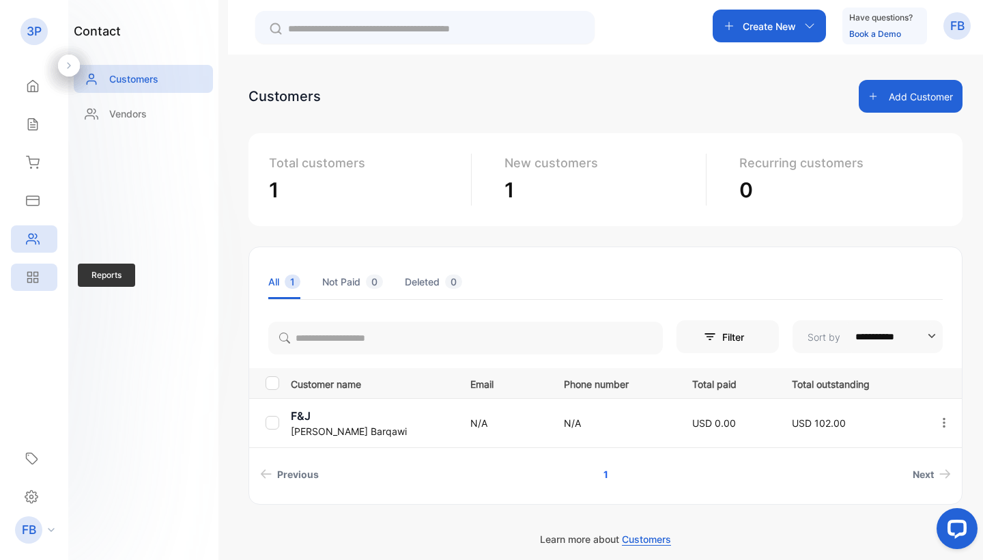
click at [32, 281] on icon at bounding box center [30, 281] width 4 height 4
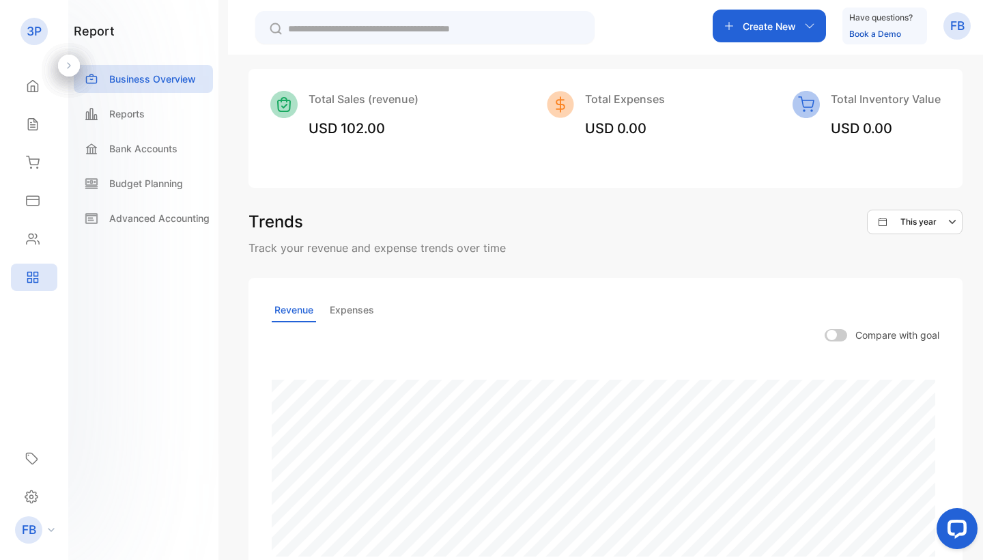
scroll to position [184, 0]
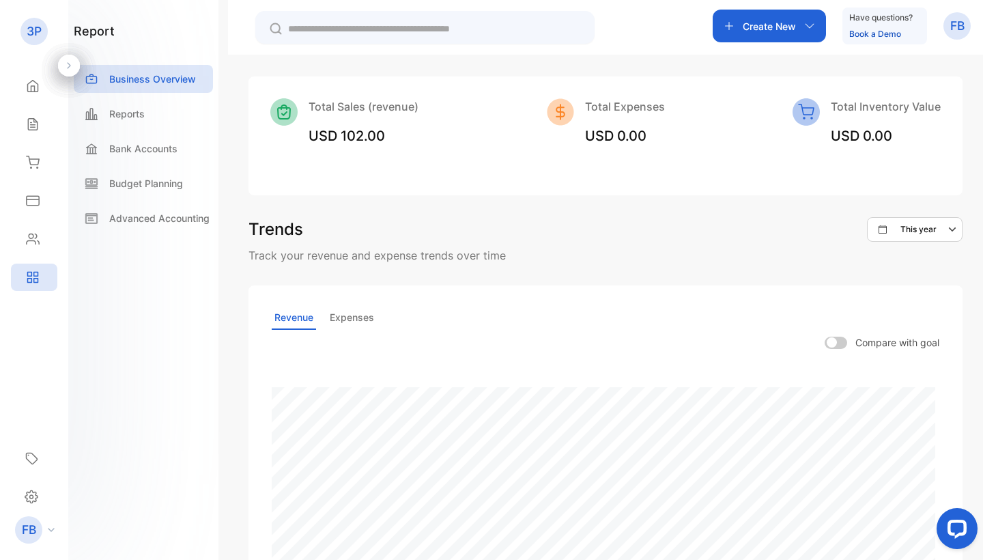
click at [358, 309] on p "Expenses" at bounding box center [352, 318] width 50 height 24
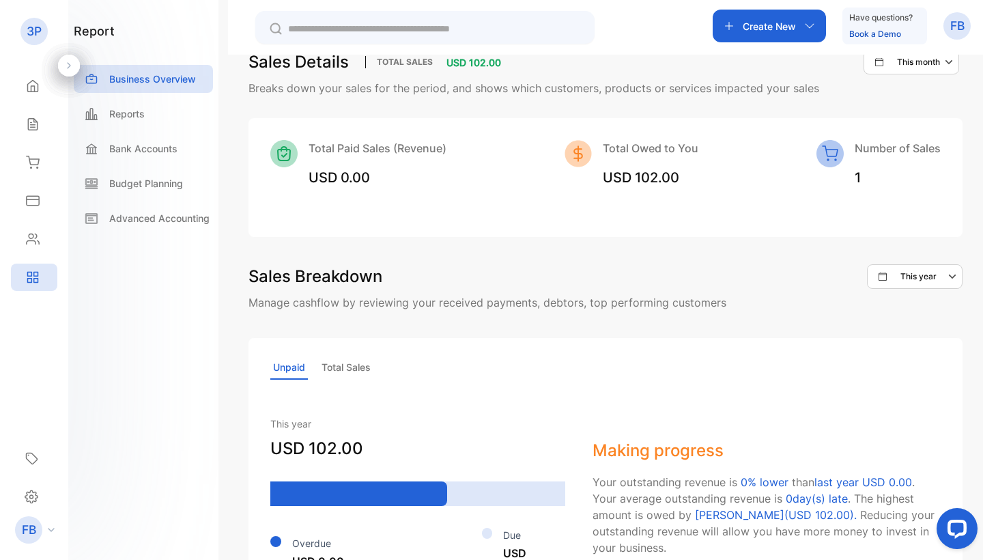
scroll to position [775, 0]
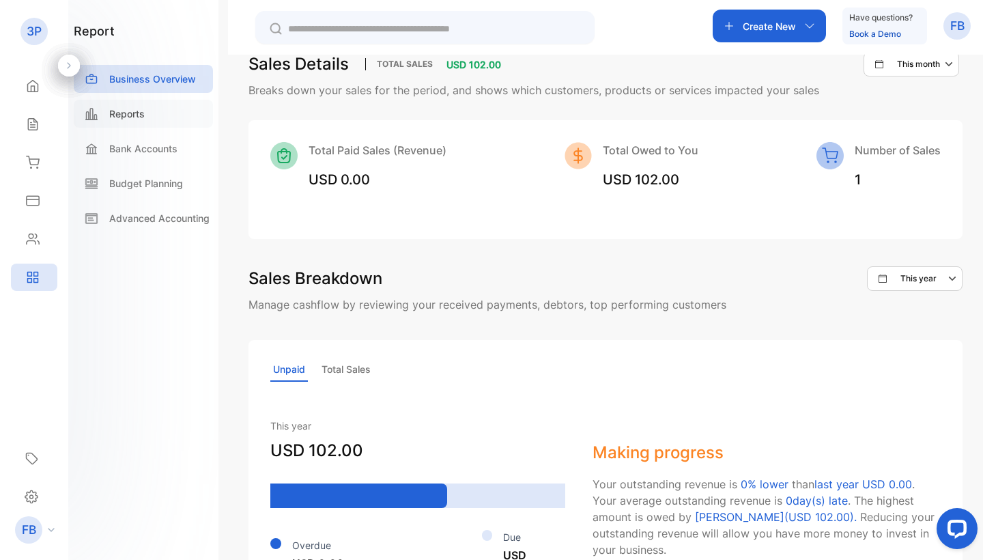
click at [118, 111] on p "Reports" at bounding box center [127, 114] width 36 height 14
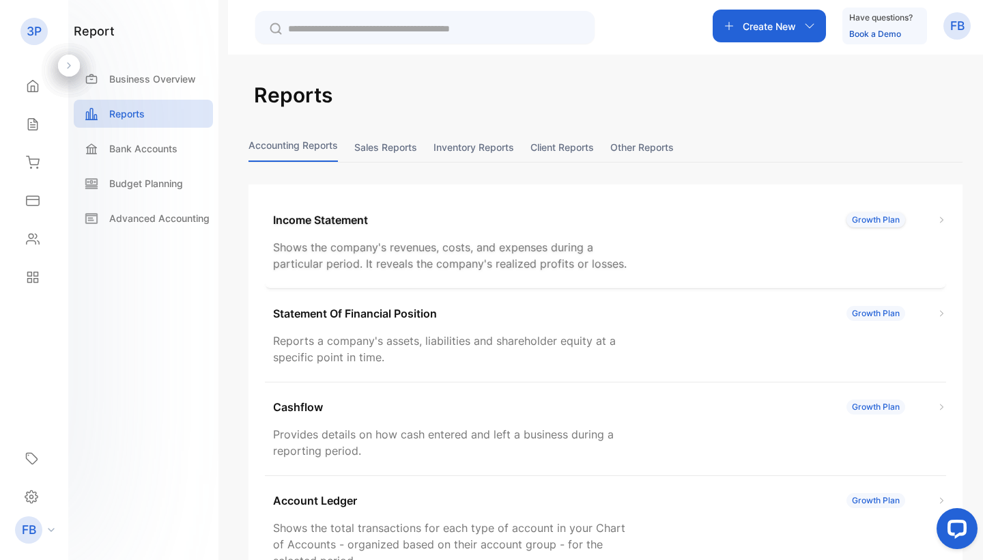
click at [618, 220] on div "Income Statement Growth Plan" at bounding box center [609, 220] width 673 height 16
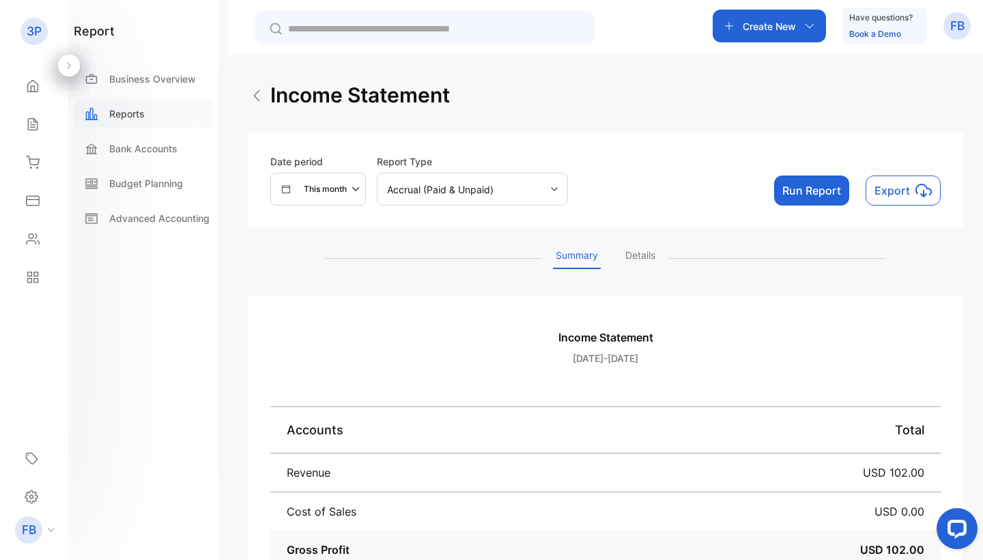
click at [165, 115] on div "Reports" at bounding box center [143, 114] width 139 height 28
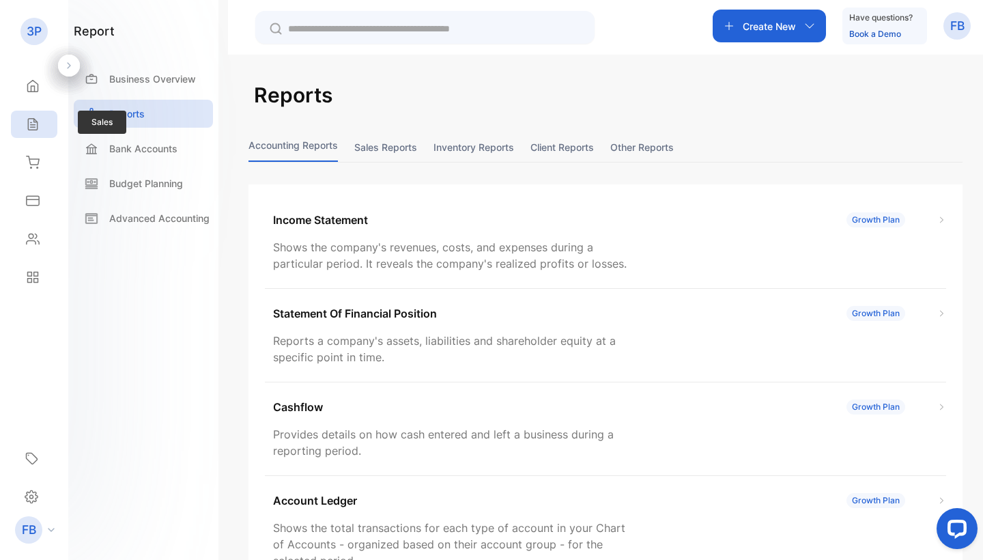
click at [31, 119] on icon at bounding box center [33, 124] width 14 height 14
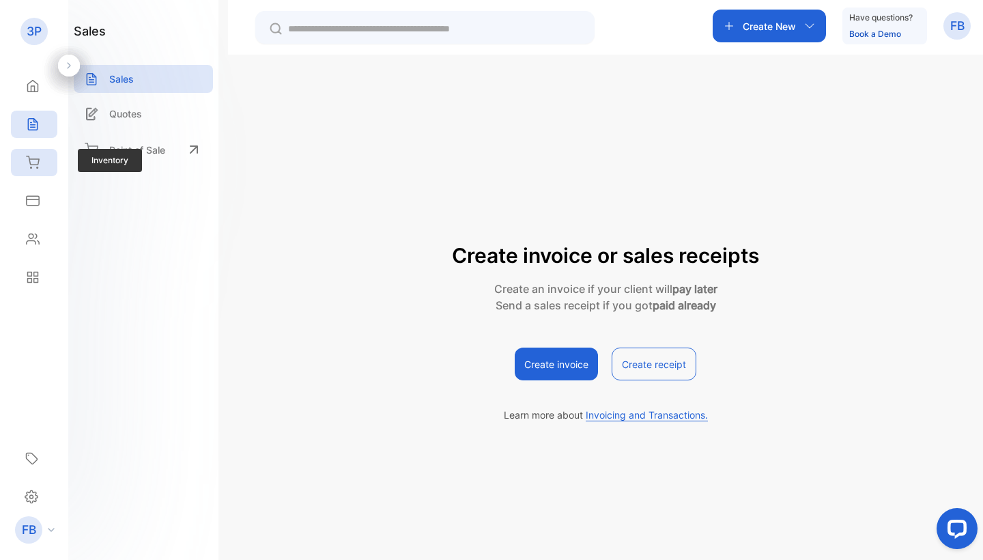
click at [36, 169] on div "Inventory" at bounding box center [34, 162] width 46 height 27
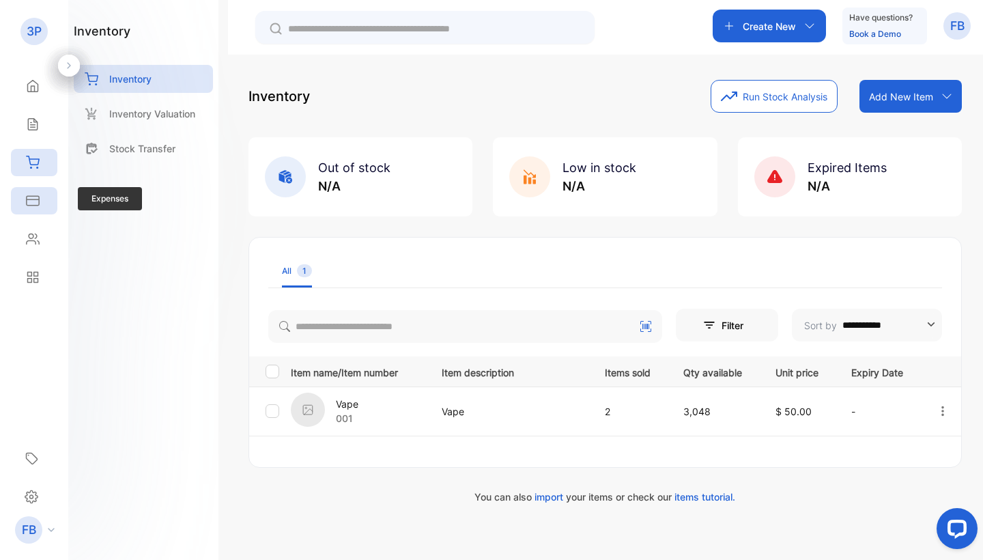
click at [44, 198] on div "Expenses" at bounding box center [34, 200] width 46 height 27
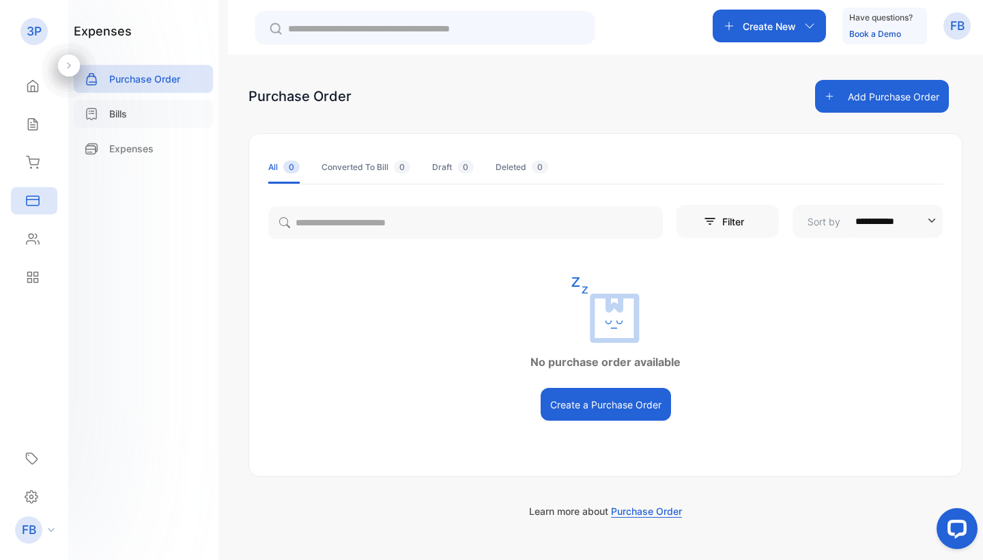
click at [130, 124] on div "Bills" at bounding box center [143, 114] width 139 height 28
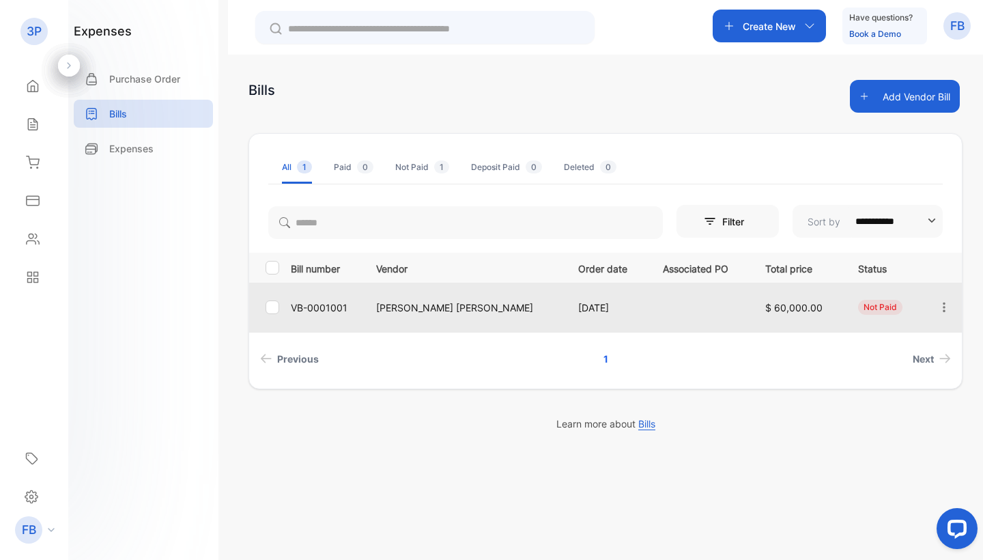
click at [647, 315] on td at bounding box center [698, 307] width 102 height 49
click at [765, 309] on span "$ 60,000.00" at bounding box center [793, 308] width 57 height 12
click at [939, 302] on icon "button" at bounding box center [944, 307] width 12 height 12
click at [951, 353] on div "View" at bounding box center [933, 345] width 74 height 27
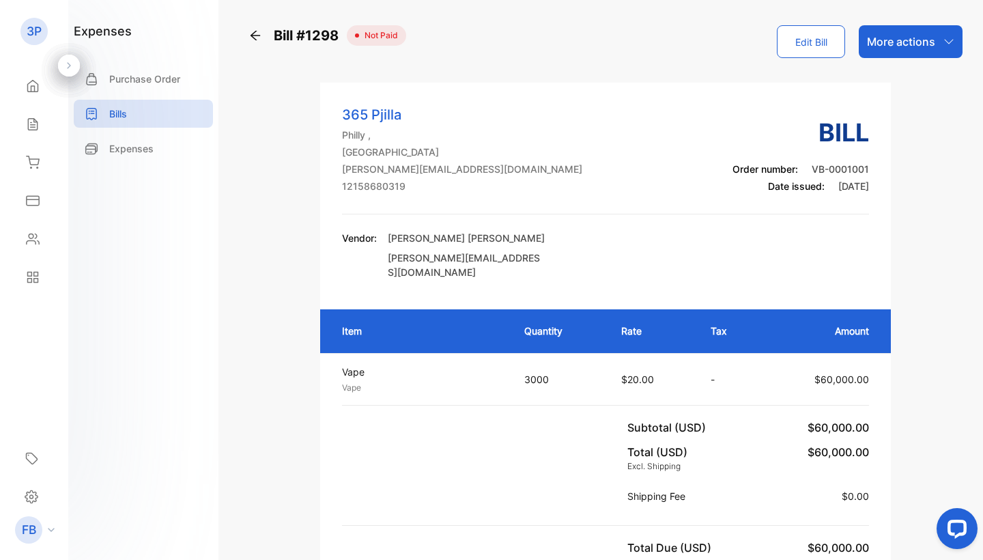
click at [804, 46] on button "Edit Bill" at bounding box center [811, 41] width 68 height 33
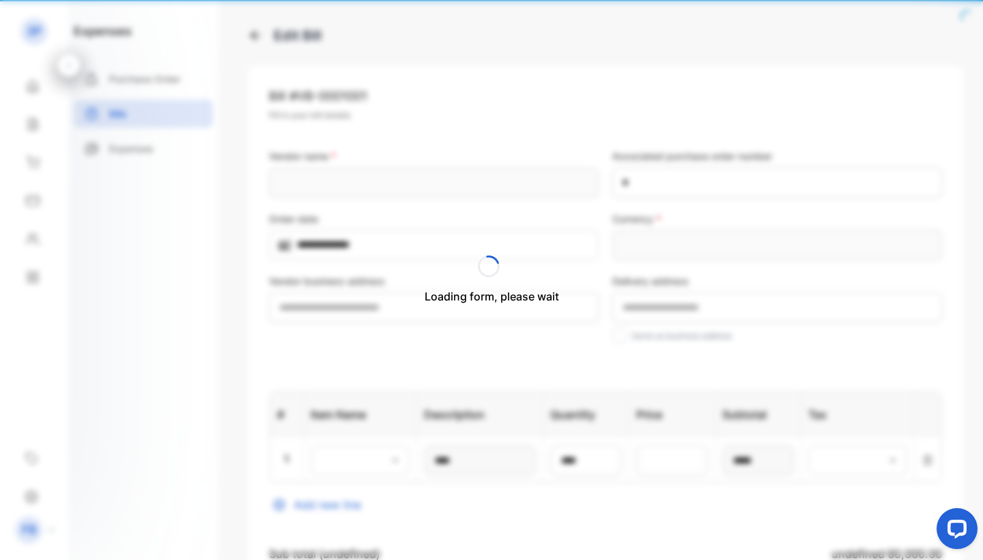
type input "**********"
type input "****"
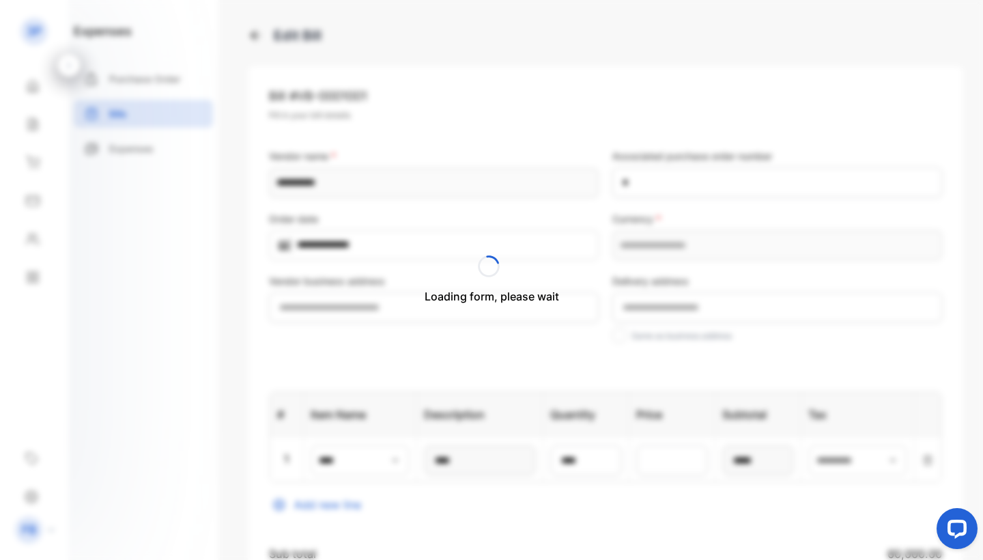
type input "**********"
click at [259, 34] on icon at bounding box center [256, 36] width 14 height 14
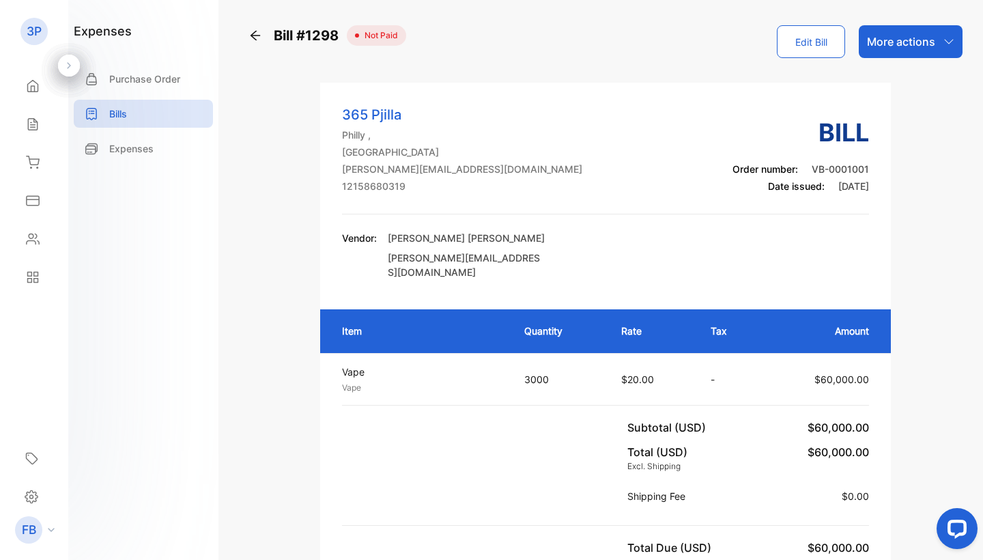
click at [935, 55] on div "More actions" at bounding box center [911, 41] width 104 height 33
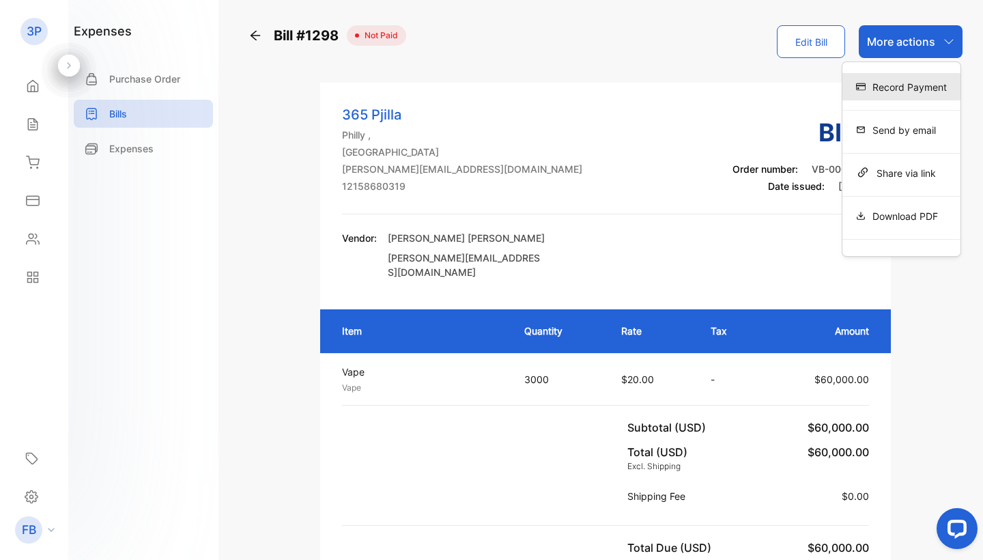
click at [928, 94] on div "Record Payment" at bounding box center [901, 86] width 118 height 27
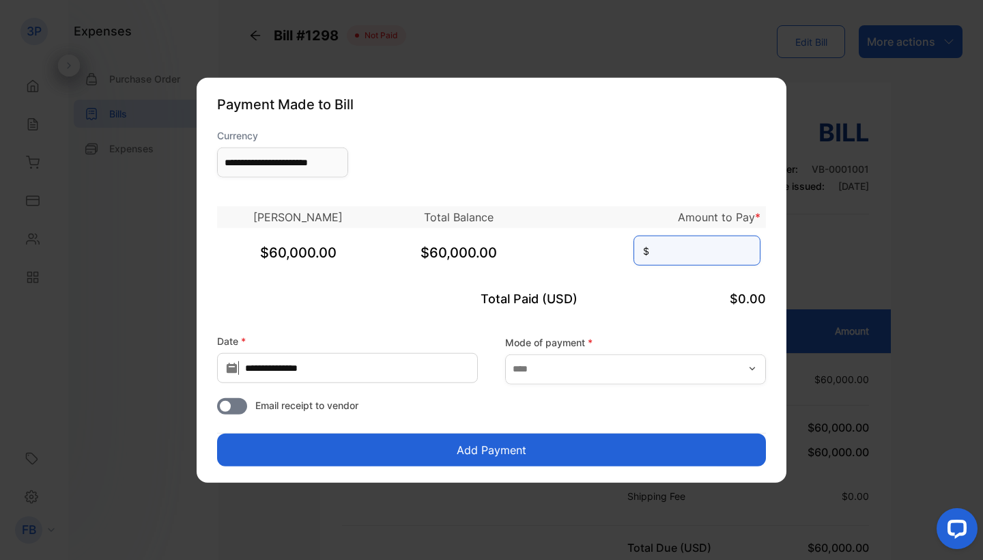
click at [634, 253] on input at bounding box center [697, 251] width 127 height 30
type input "*****"
click at [470, 439] on button "Add Payment" at bounding box center [491, 449] width 549 height 33
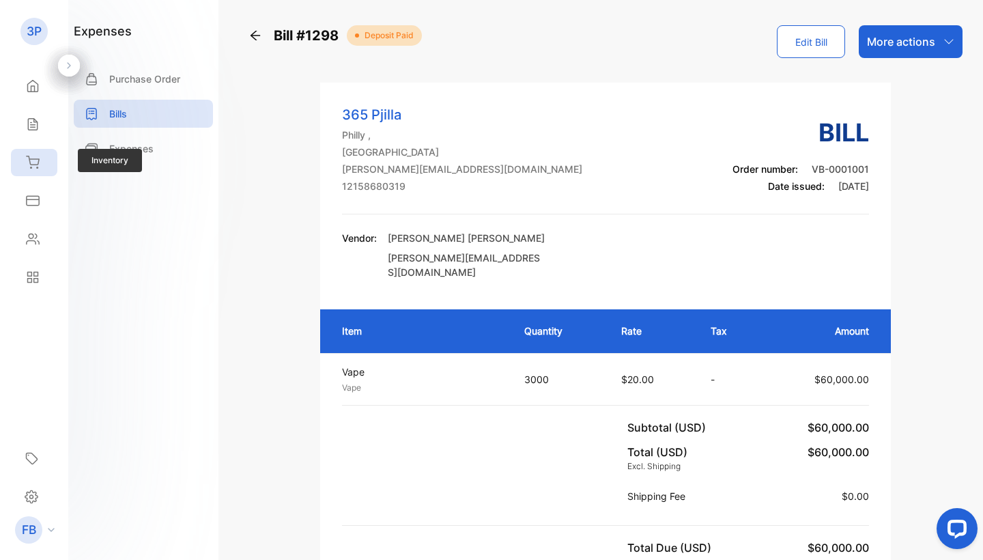
click at [42, 169] on div "Inventory" at bounding box center [34, 162] width 46 height 27
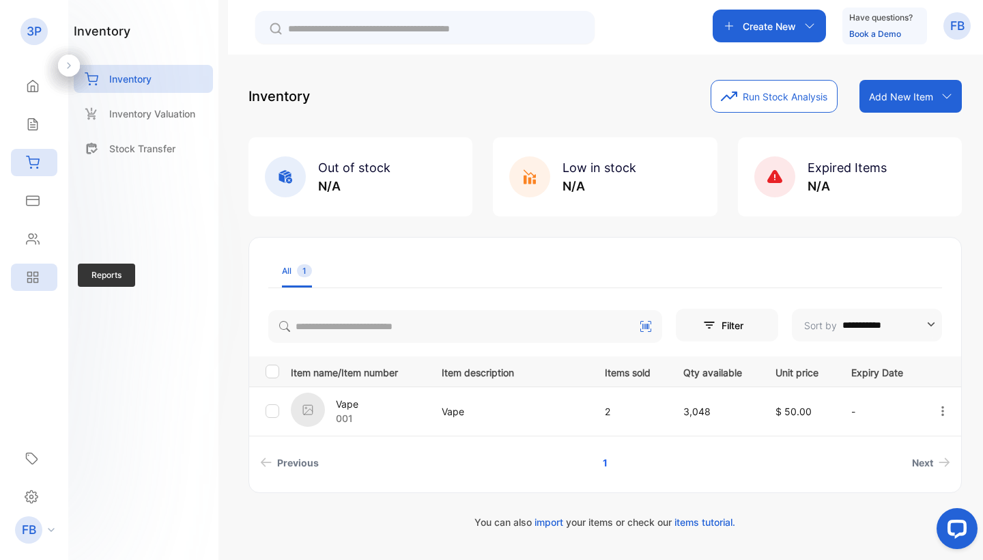
click at [33, 283] on icon at bounding box center [33, 277] width 14 height 14
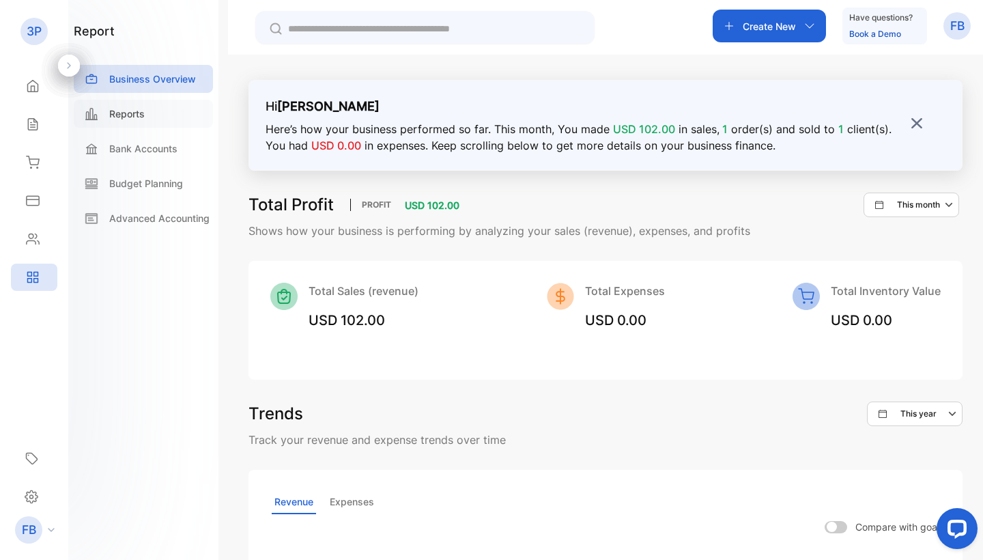
click at [152, 113] on div "Reports" at bounding box center [143, 114] width 139 height 28
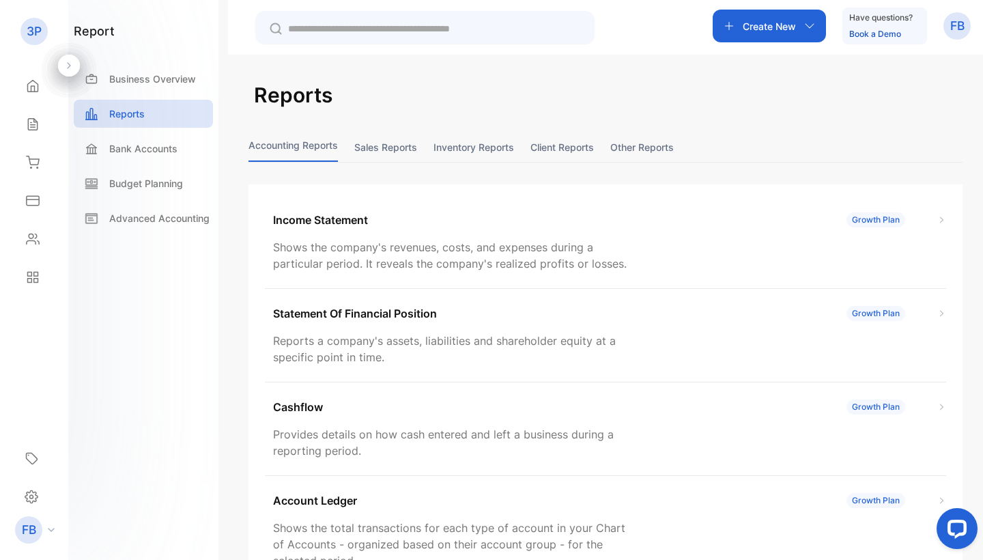
click at [395, 143] on button "Sales reports" at bounding box center [385, 146] width 63 height 29
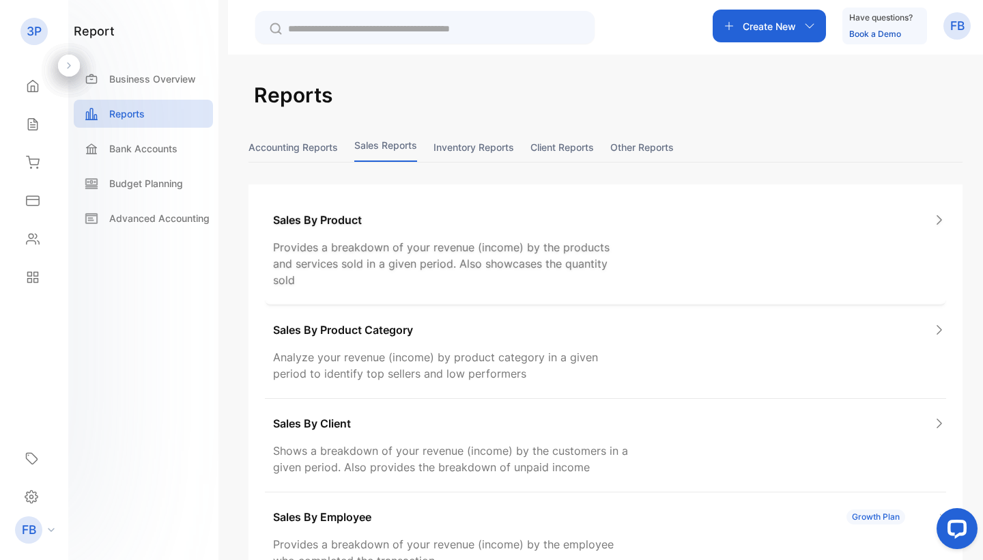
click at [416, 231] on div "Sales By Product Provides a breakdown of your revenue (income) by the products …" at bounding box center [605, 250] width 681 height 110
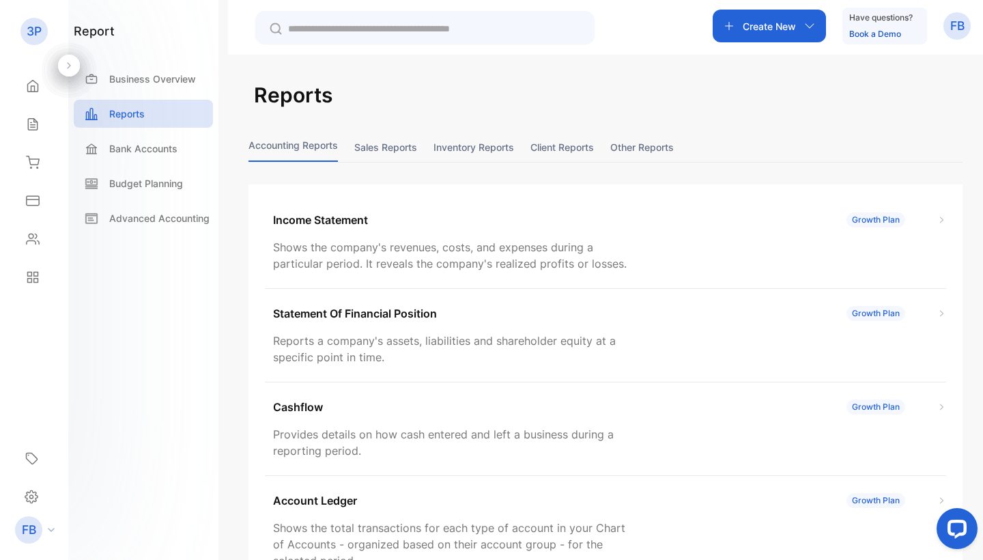
click at [399, 145] on button "Sales reports" at bounding box center [385, 146] width 63 height 29
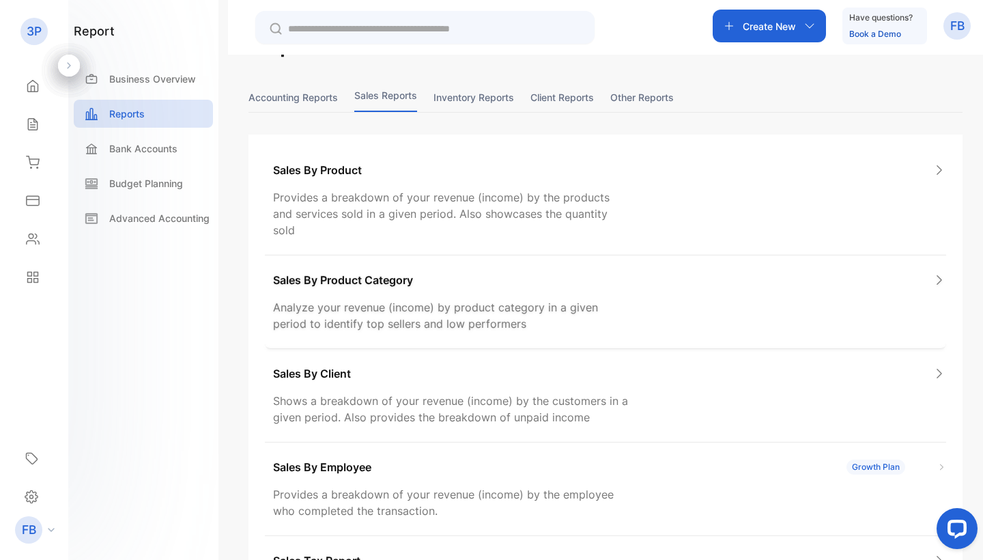
scroll to position [53, 0]
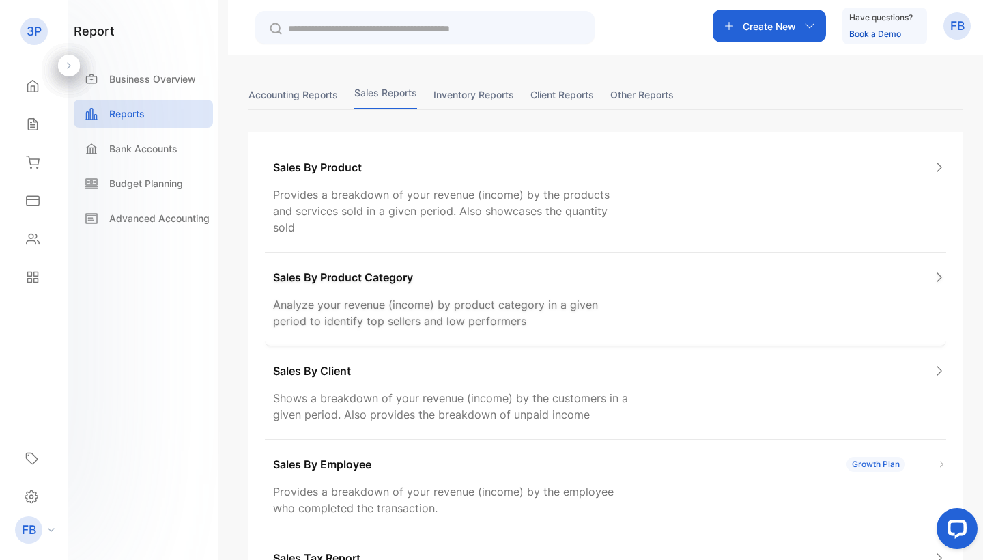
click at [394, 296] on p "Analyze your revenue (income) by product category in a given period to identify…" at bounding box center [452, 312] width 358 height 33
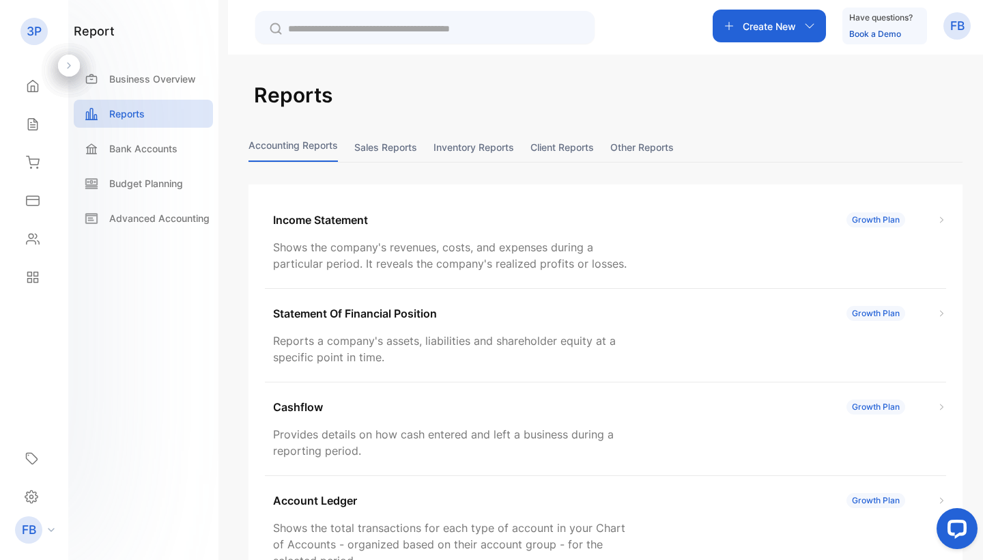
click at [395, 155] on button "Sales reports" at bounding box center [385, 146] width 63 height 29
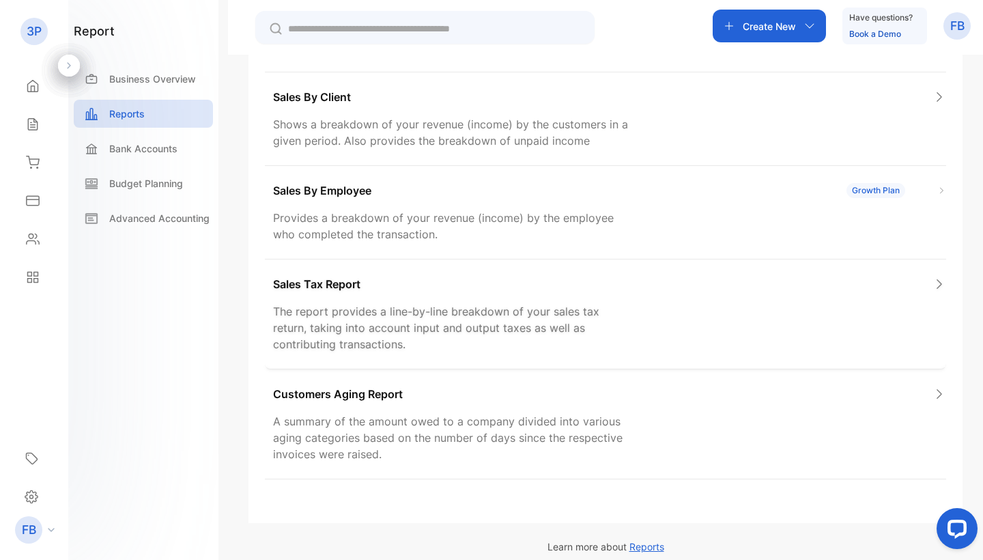
scroll to position [326, 0]
click at [386, 414] on p "A summary of the amount owed to a company divided into various aging categories…" at bounding box center [452, 438] width 358 height 49
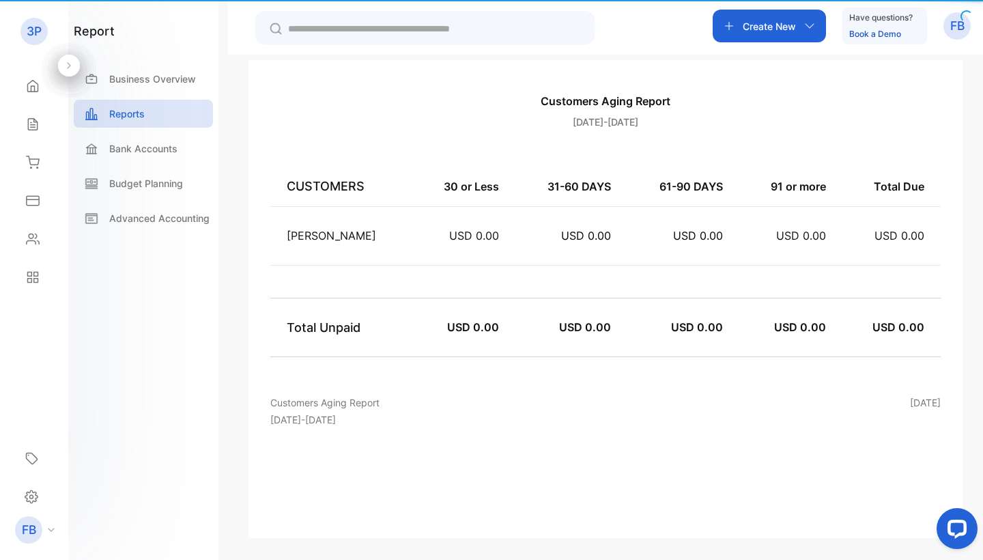
scroll to position [188, 0]
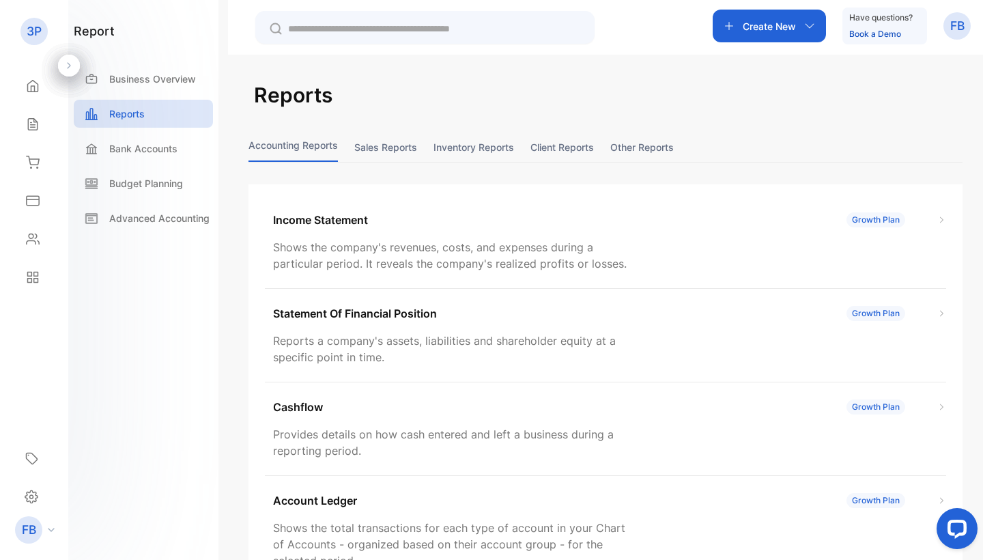
click at [468, 152] on button "Inventory reports" at bounding box center [474, 146] width 81 height 29
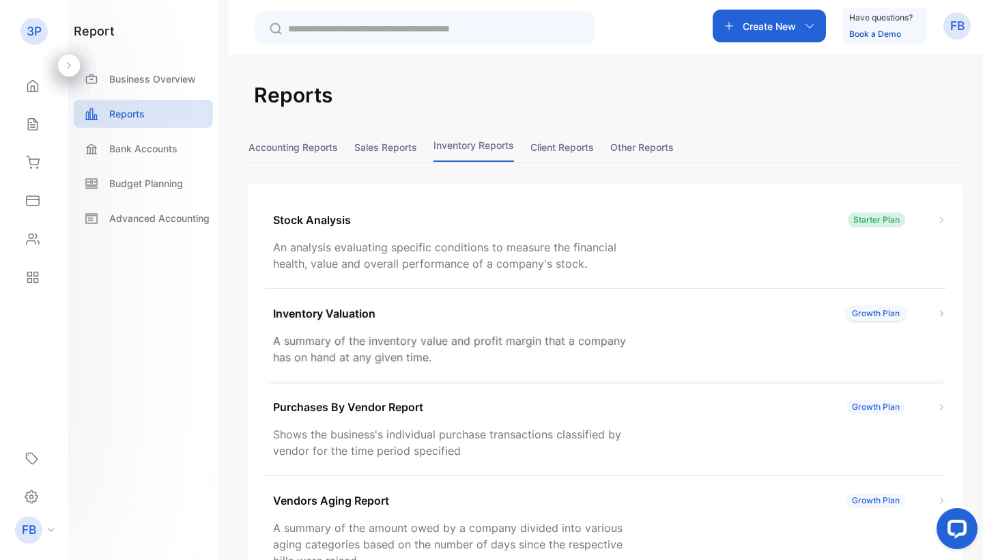
click at [357, 316] on p "Inventory Valuation" at bounding box center [324, 313] width 102 height 16
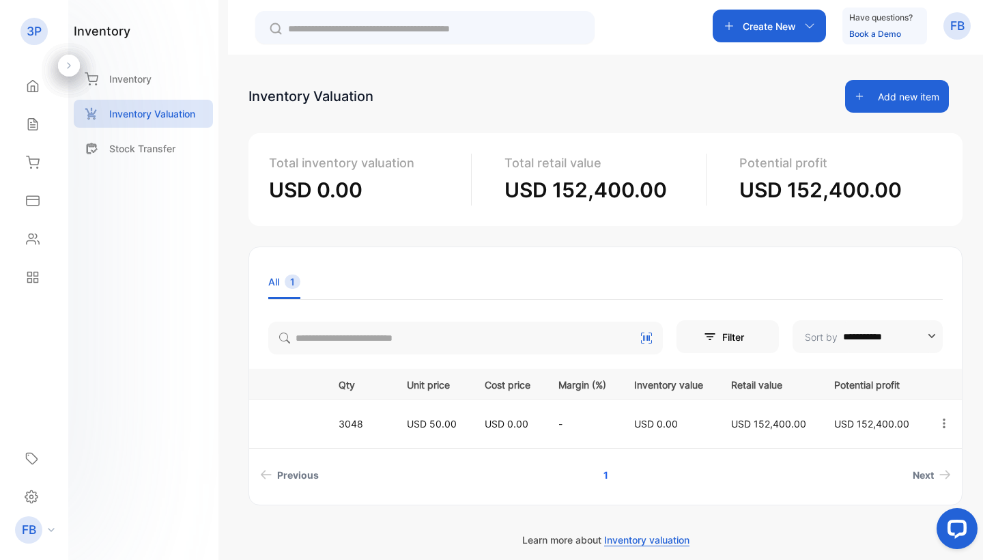
scroll to position [0, 126]
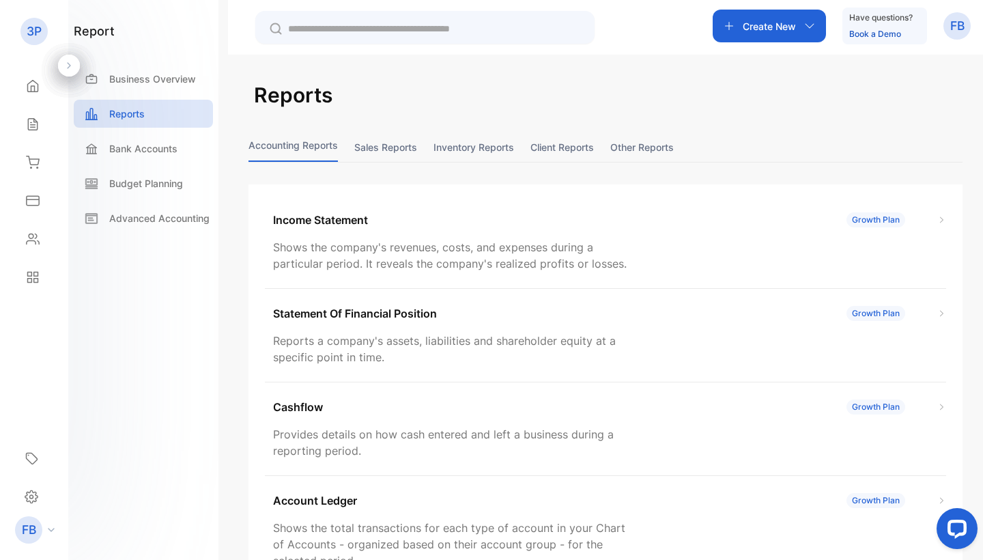
click at [499, 146] on button "Inventory reports" at bounding box center [474, 146] width 81 height 29
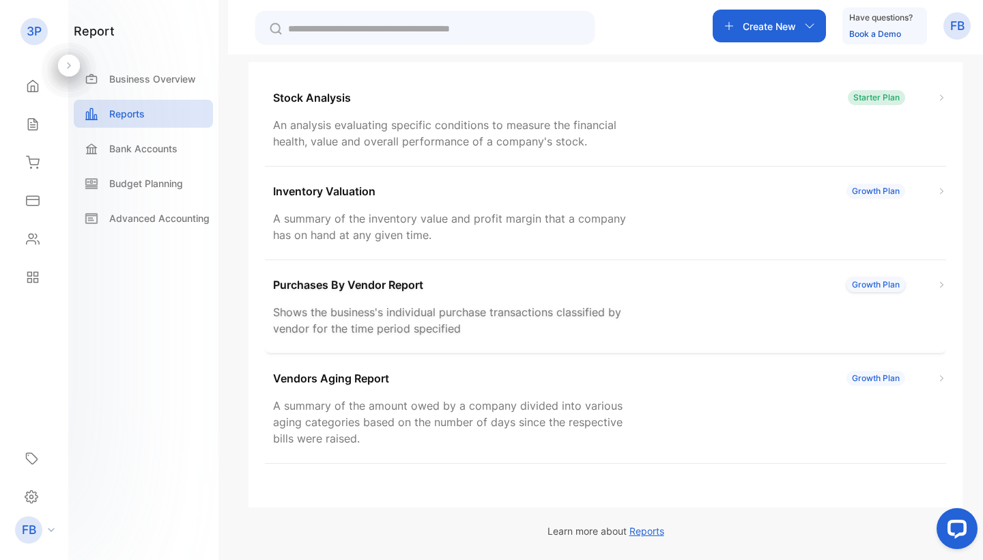
click at [436, 298] on div "Purchases By Vendor Report Growth Plan Shows the business's individual purchase…" at bounding box center [605, 307] width 681 height 94
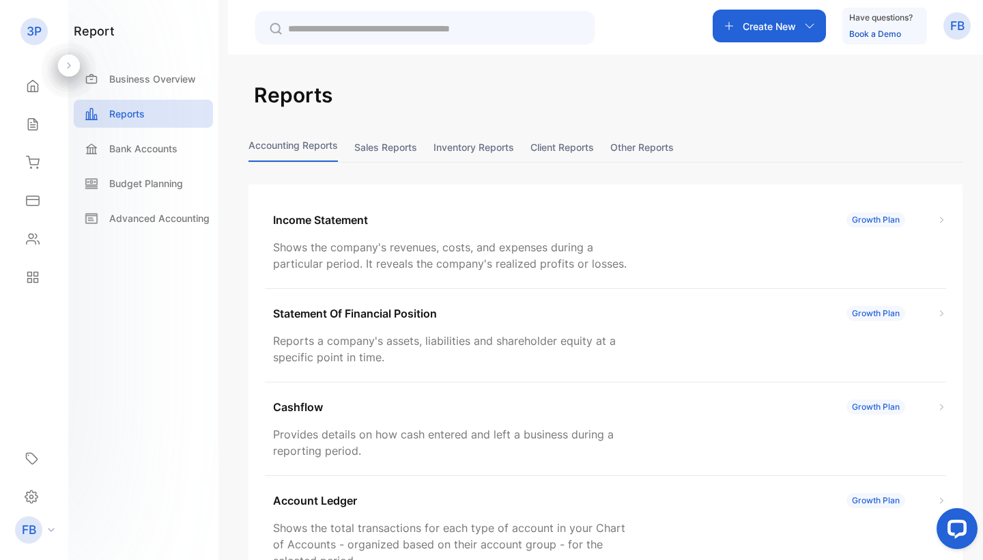
click at [459, 146] on button "Inventory reports" at bounding box center [474, 146] width 81 height 29
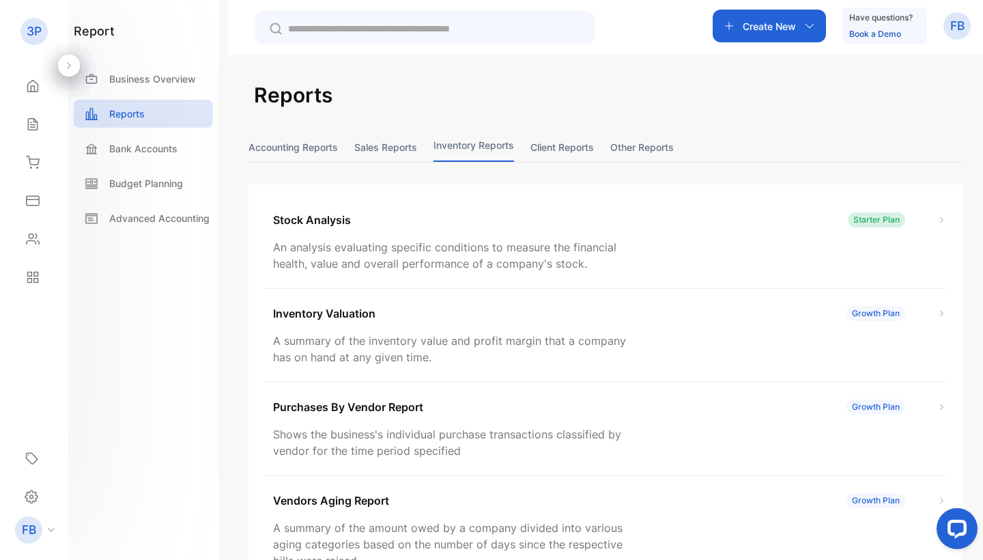
click at [578, 147] on button "Client reports" at bounding box center [561, 146] width 63 height 29
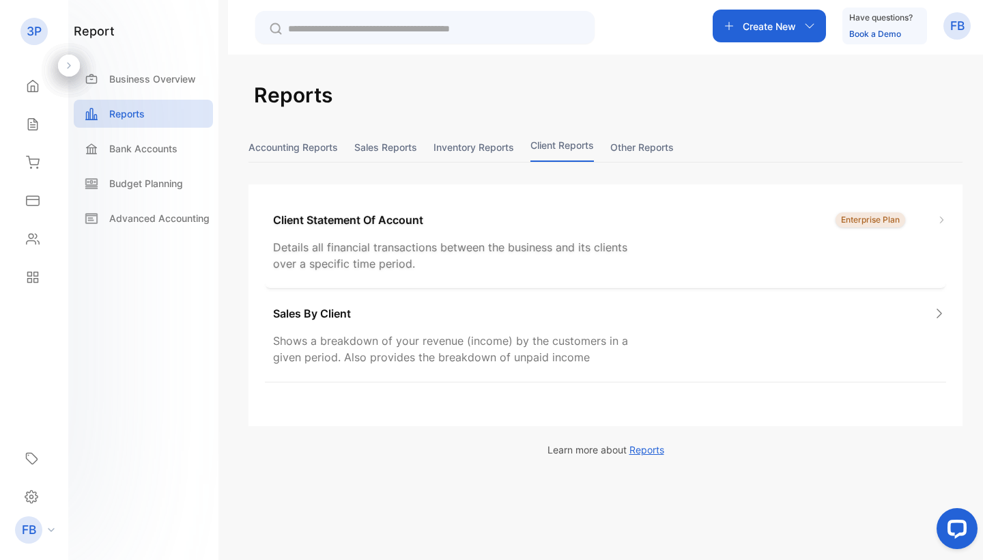
click at [403, 229] on div "Client Statement Of Account Enterprise Plan Details all financial transactions …" at bounding box center [605, 242] width 681 height 94
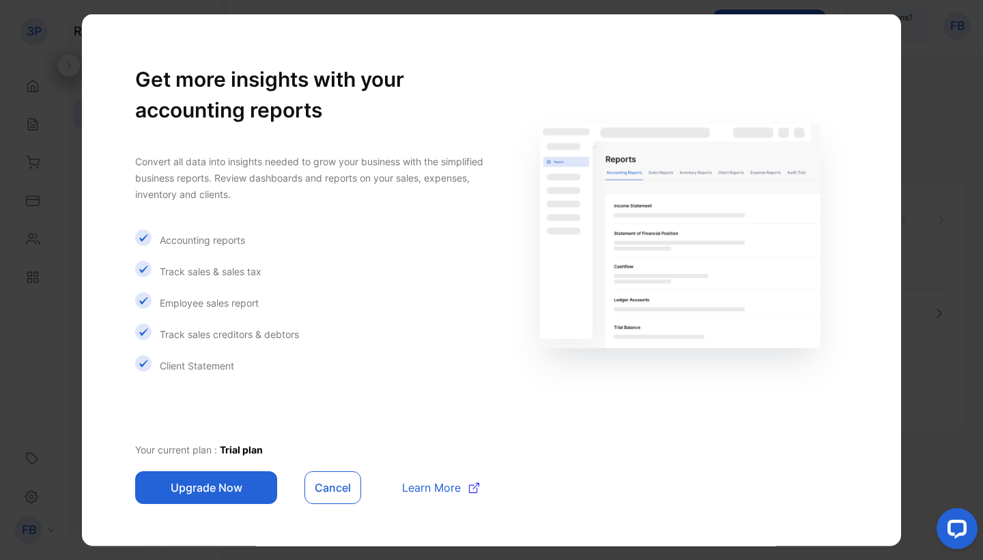
click at [343, 482] on button "Cancel" at bounding box center [333, 487] width 57 height 33
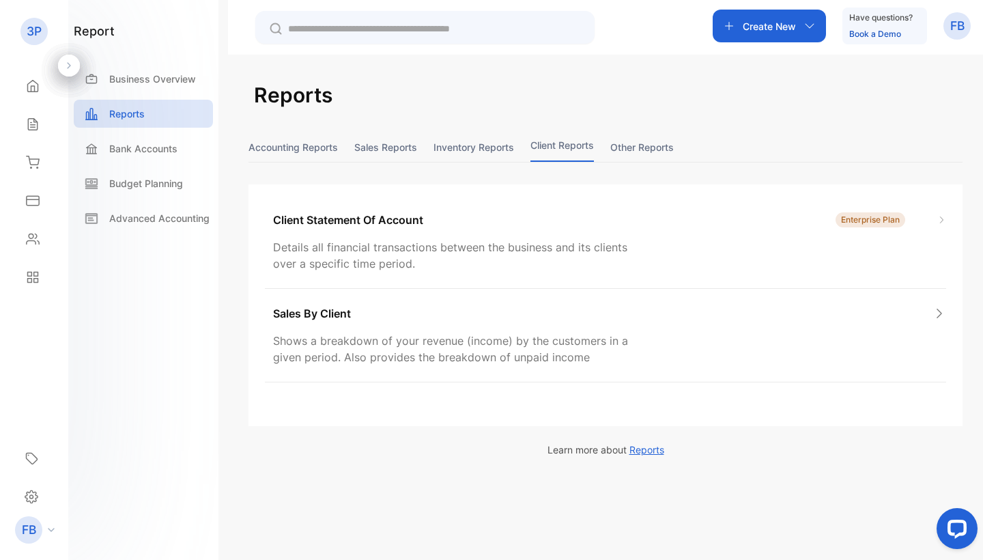
click at [657, 141] on button "Other reports" at bounding box center [641, 146] width 63 height 29
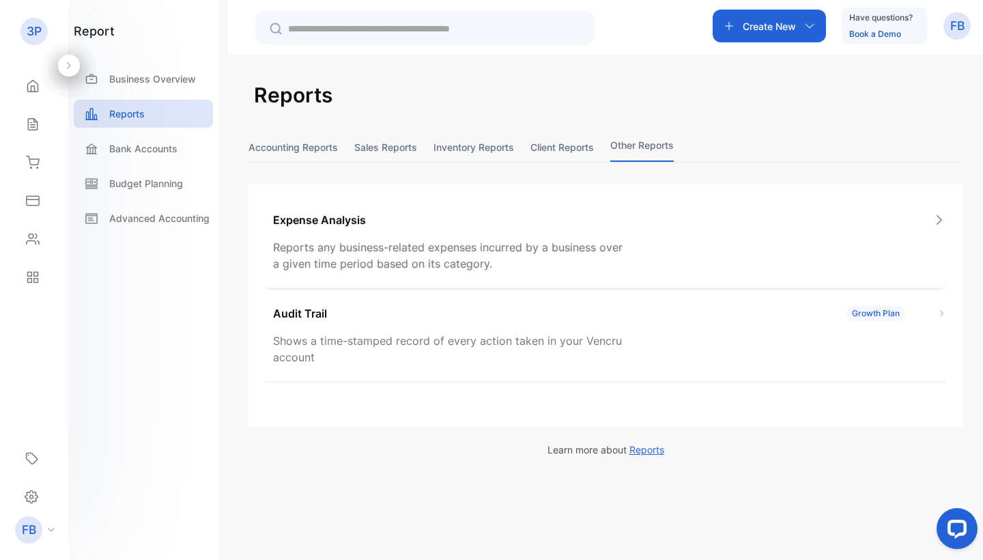
click at [350, 214] on p "Expense Analysis" at bounding box center [319, 220] width 93 height 16
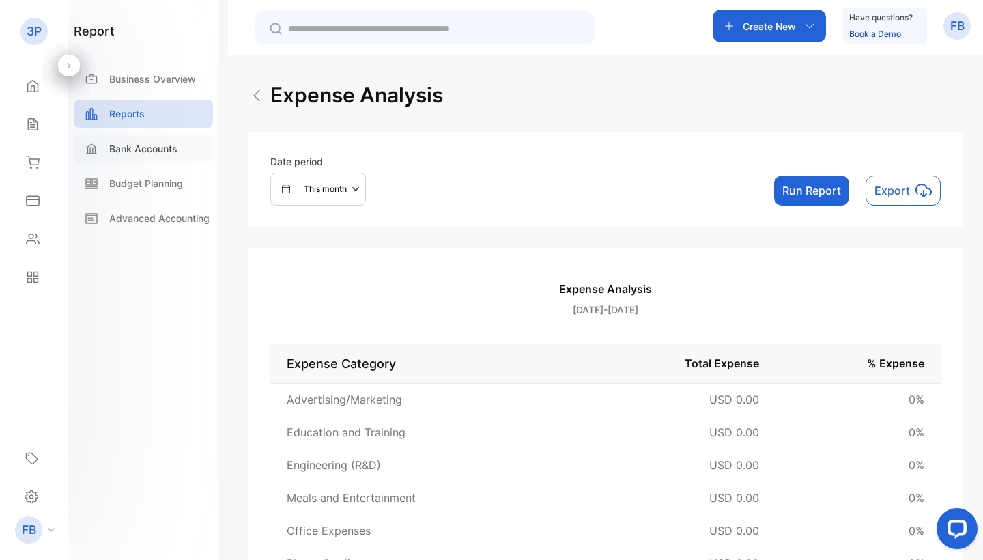
click at [156, 146] on p "Bank Accounts" at bounding box center [143, 148] width 68 height 14
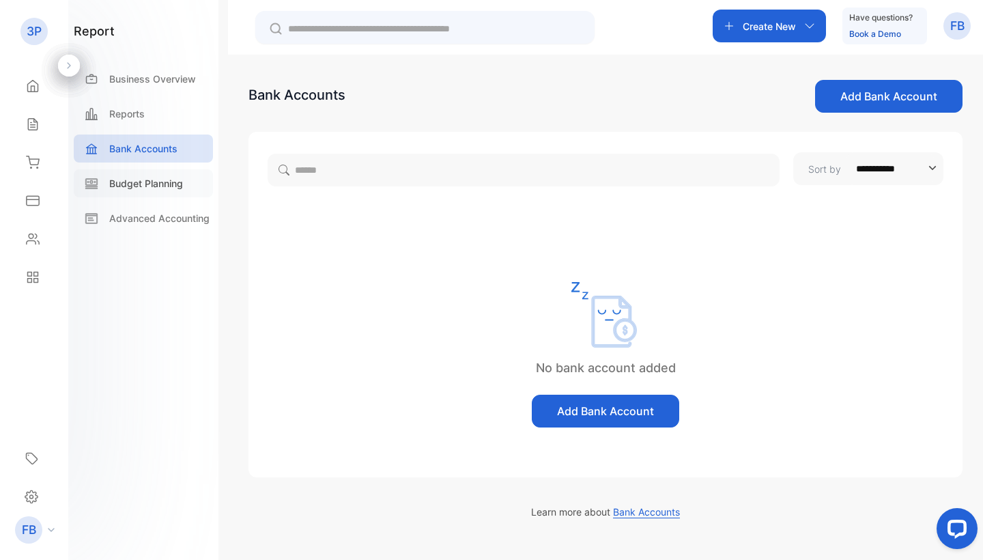
click at [99, 174] on div "Budget Planning" at bounding box center [143, 183] width 139 height 28
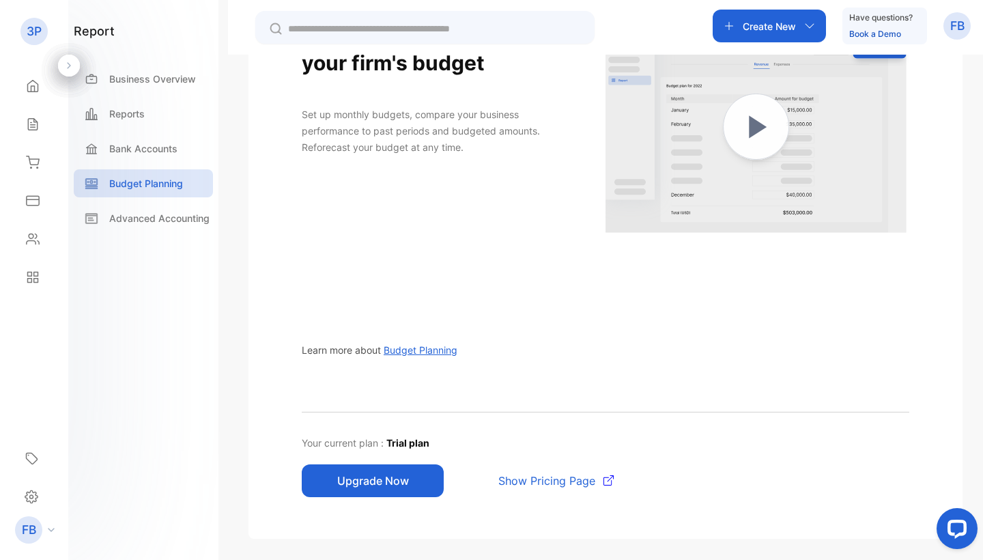
scroll to position [206, 0]
click at [197, 221] on p "Advanced Accounting" at bounding box center [159, 218] width 100 height 14
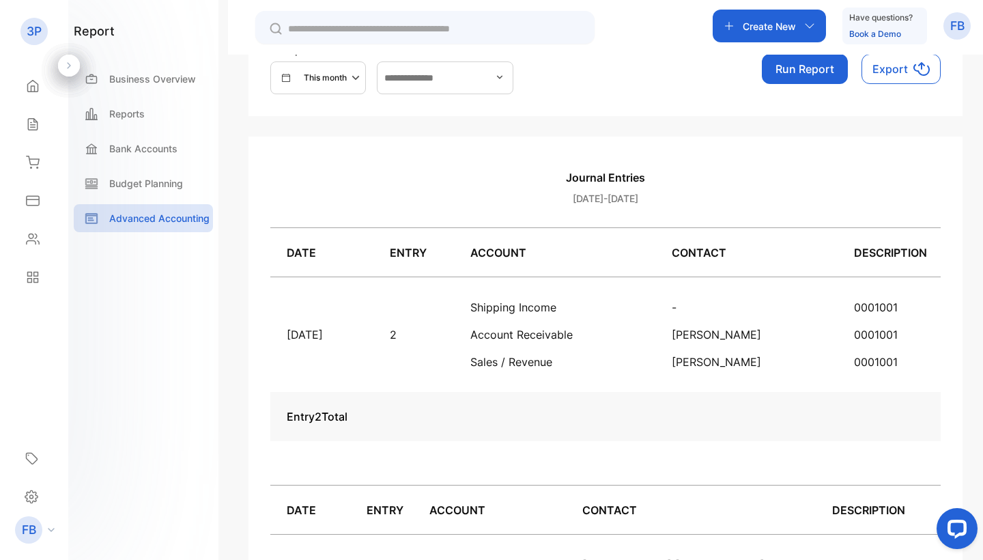
scroll to position [0, -1]
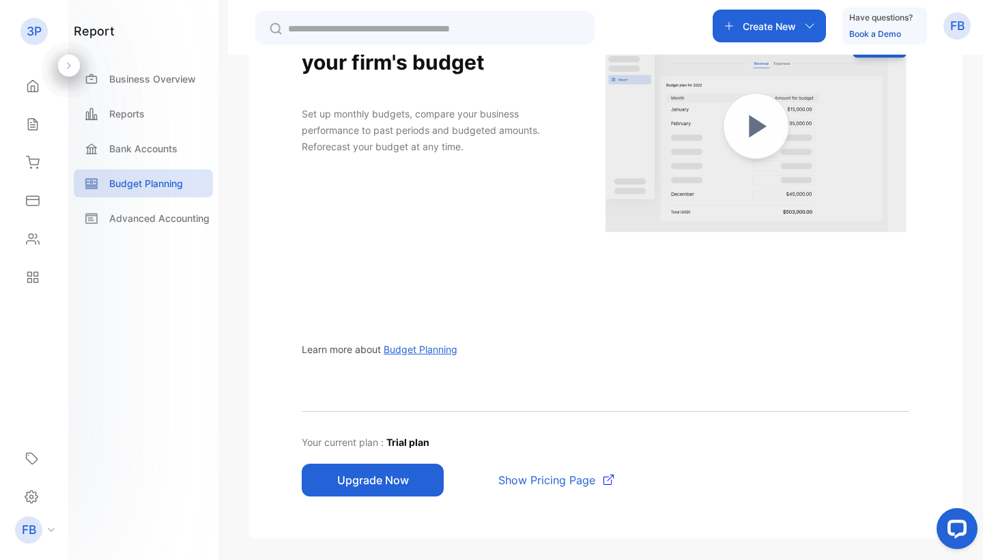
scroll to position [57, 0]
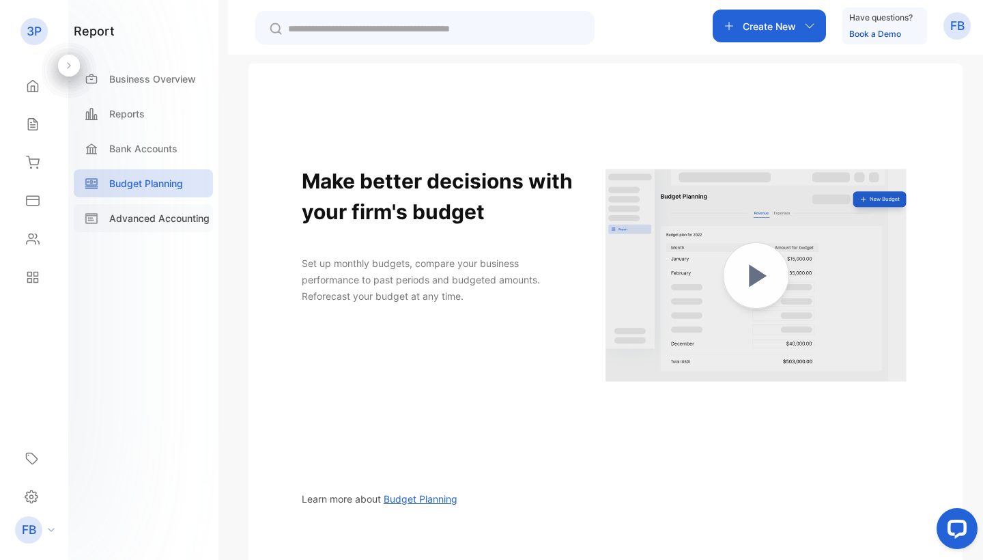
click at [132, 215] on p "Advanced Accounting" at bounding box center [159, 218] width 100 height 14
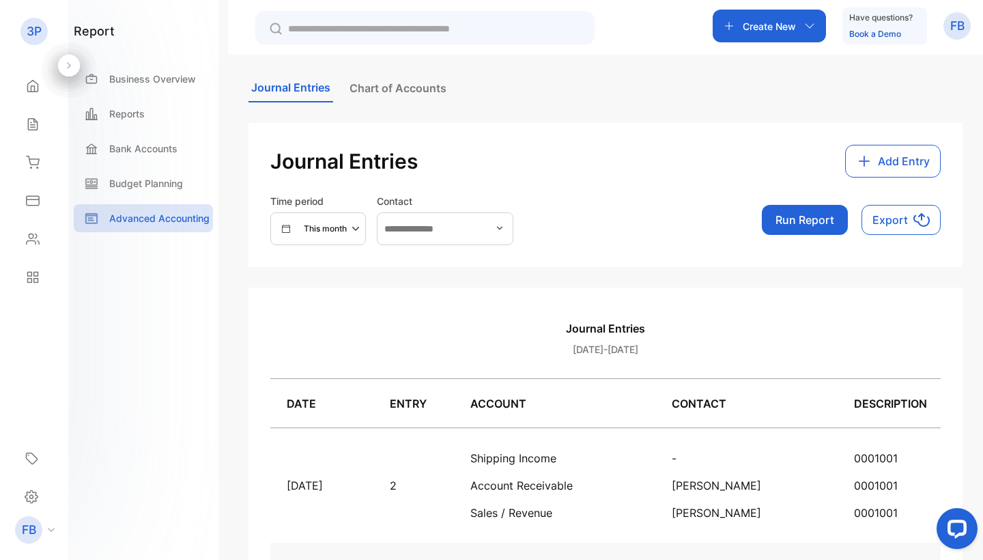
click at [894, 155] on span "Add Entry" at bounding box center [904, 161] width 52 height 16
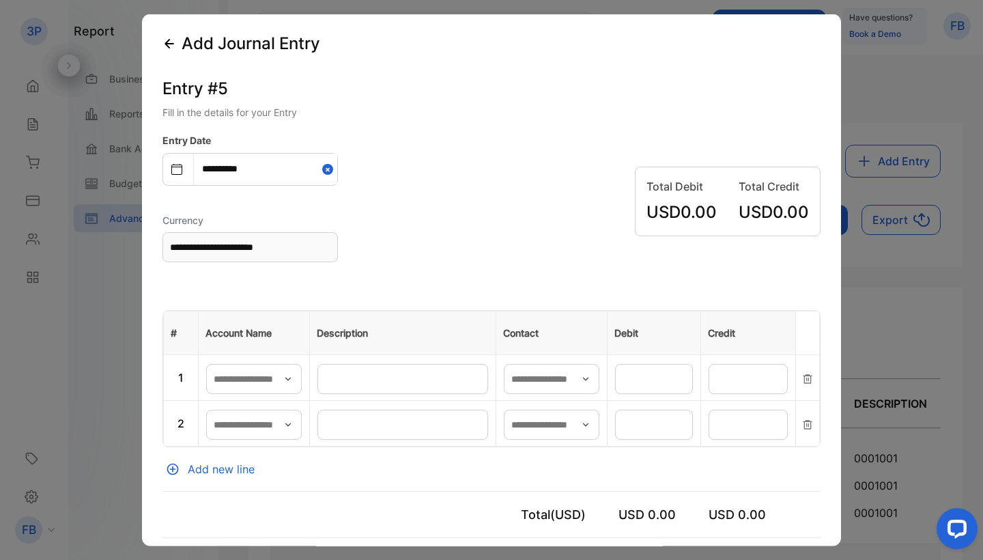
click at [291, 378] on icon "button" at bounding box center [288, 378] width 11 height 11
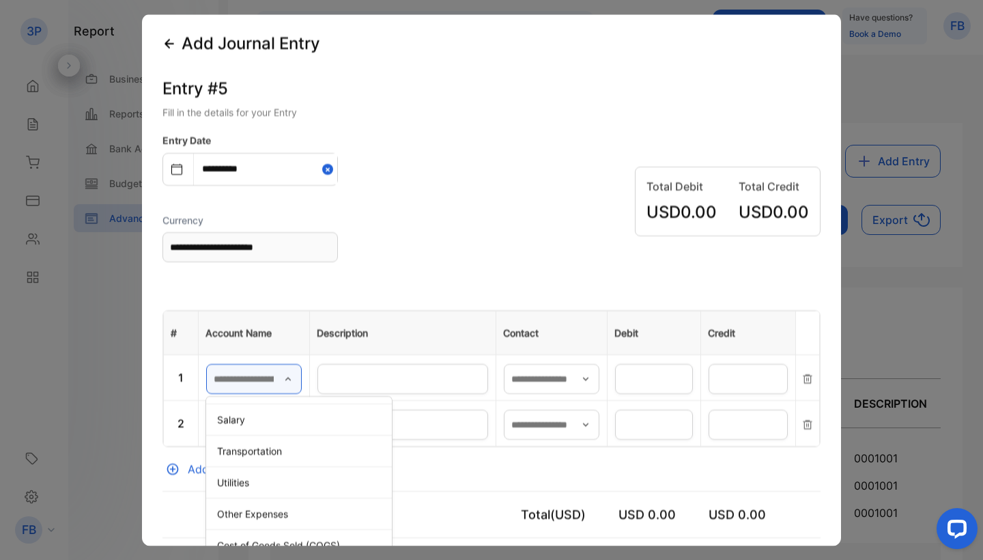
scroll to position [844, 0]
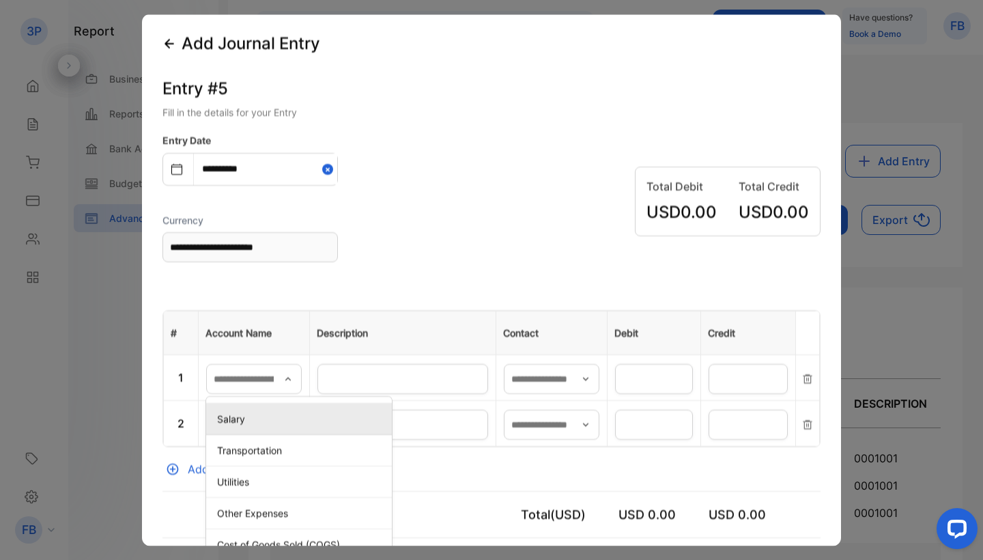
click at [298, 429] on li "Salary" at bounding box center [299, 418] width 186 height 31
type input "******"
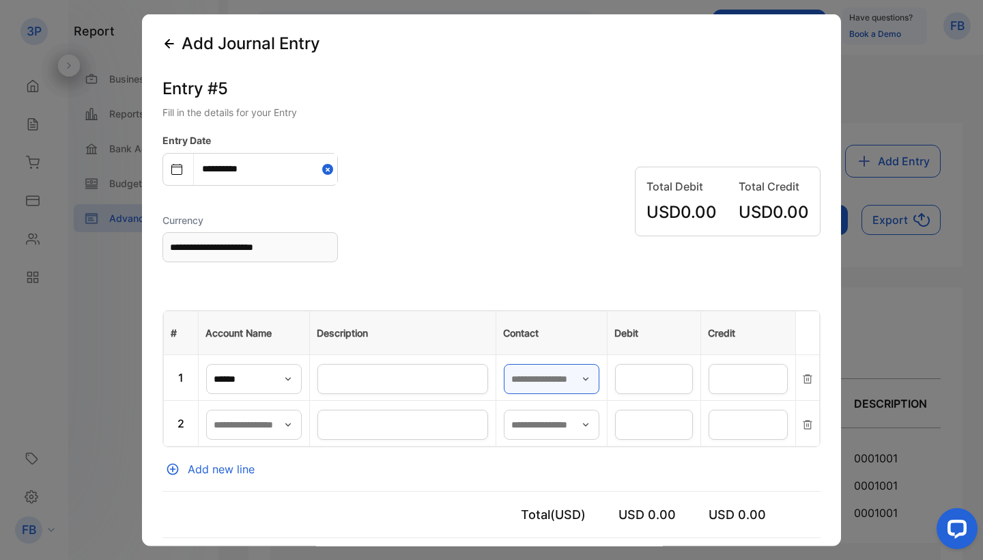
click at [561, 373] on input "text" at bounding box center [552, 379] width 96 height 30
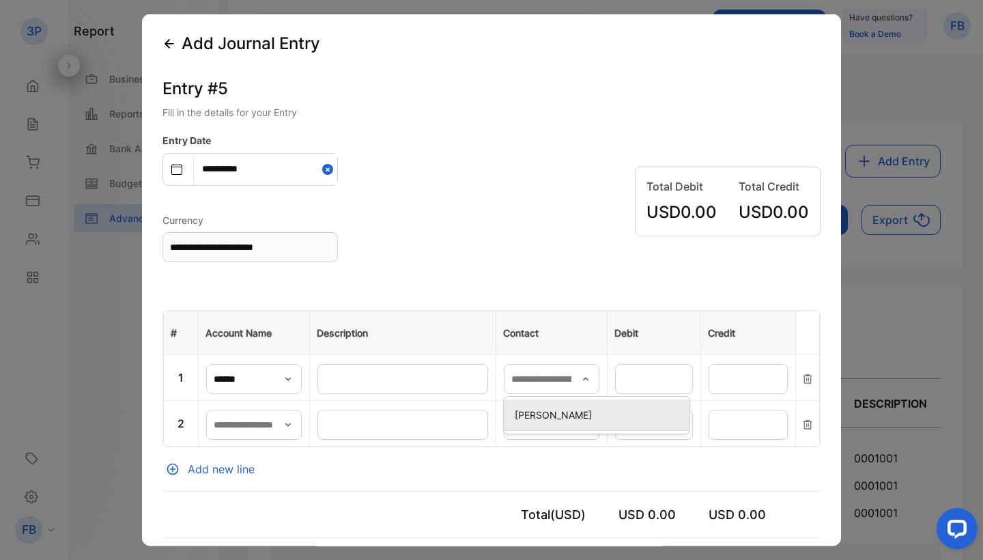
click at [565, 420] on p "[PERSON_NAME]" at bounding box center [599, 415] width 169 height 14
type input "**********"
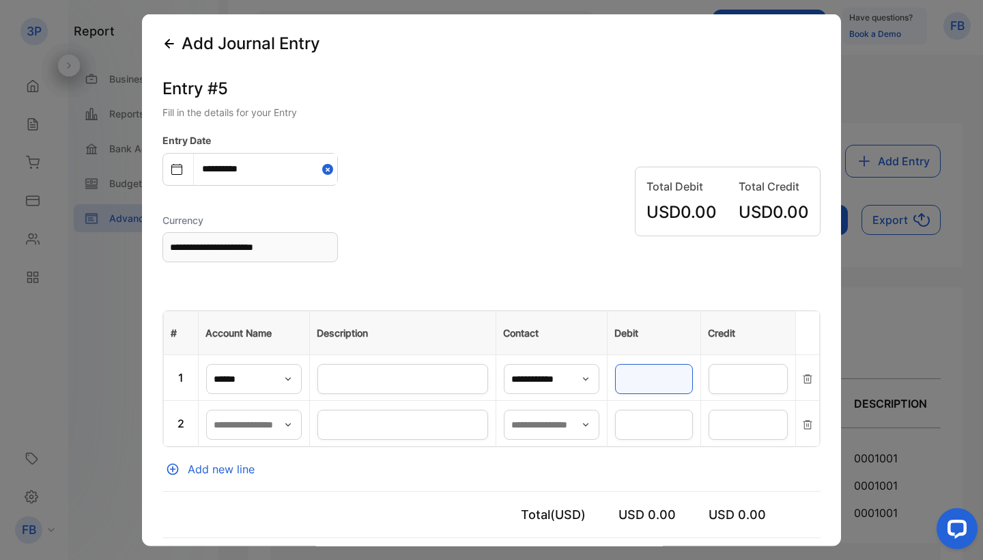
click at [644, 377] on input "number" at bounding box center [654, 379] width 78 height 30
type input "**"
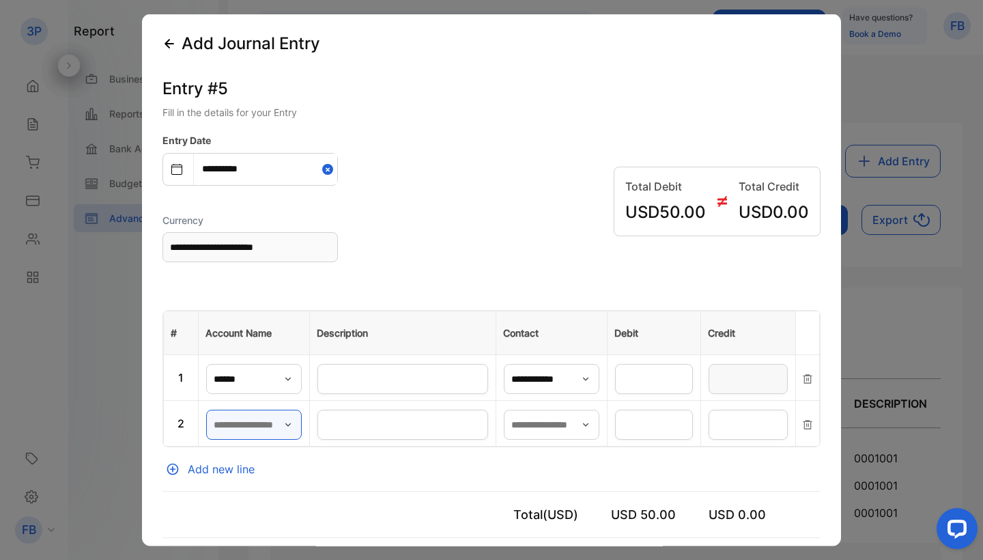
click at [279, 418] on input "text" at bounding box center [254, 425] width 96 height 30
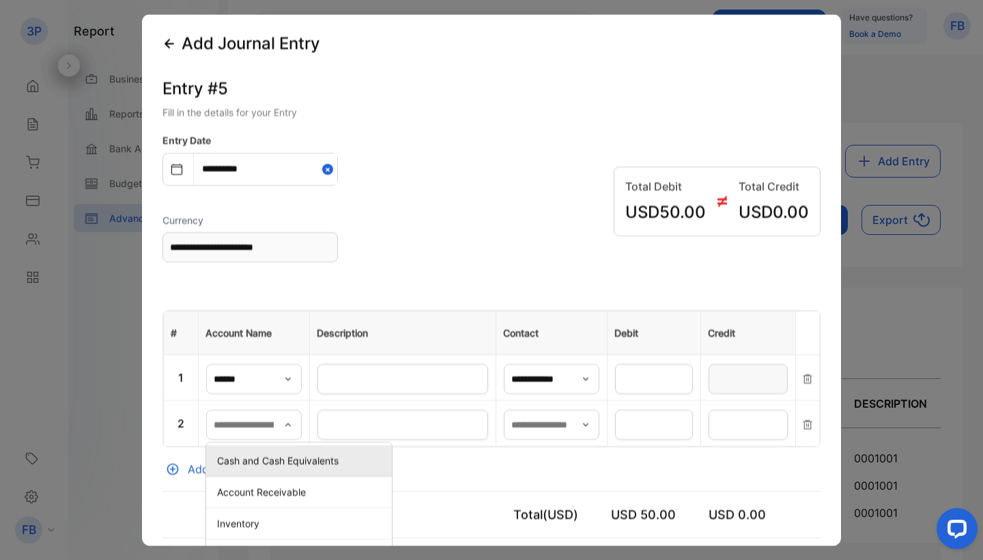
click at [295, 466] on p "Cash and Cash Equivalents" at bounding box center [301, 460] width 169 height 14
type input "**********"
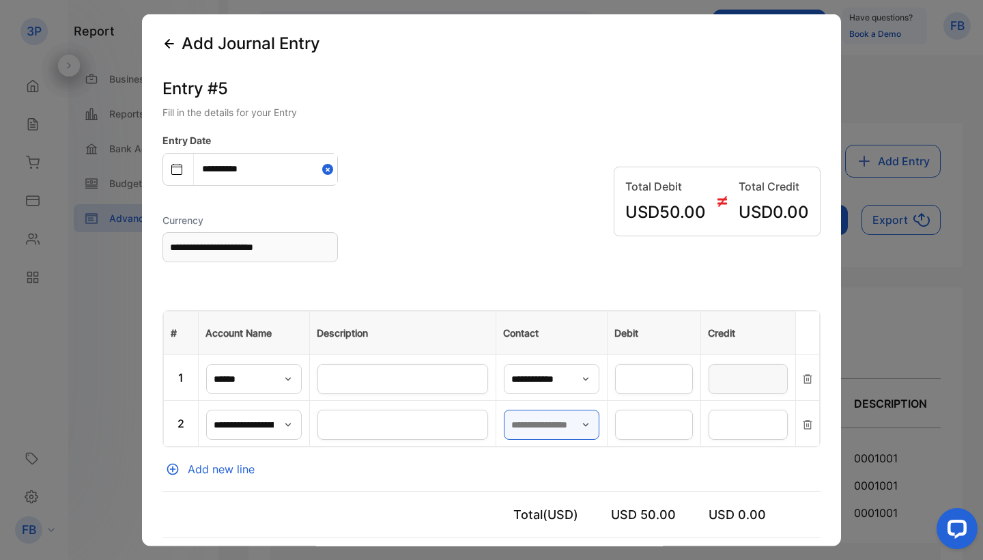
click at [550, 421] on input "text" at bounding box center [552, 425] width 96 height 30
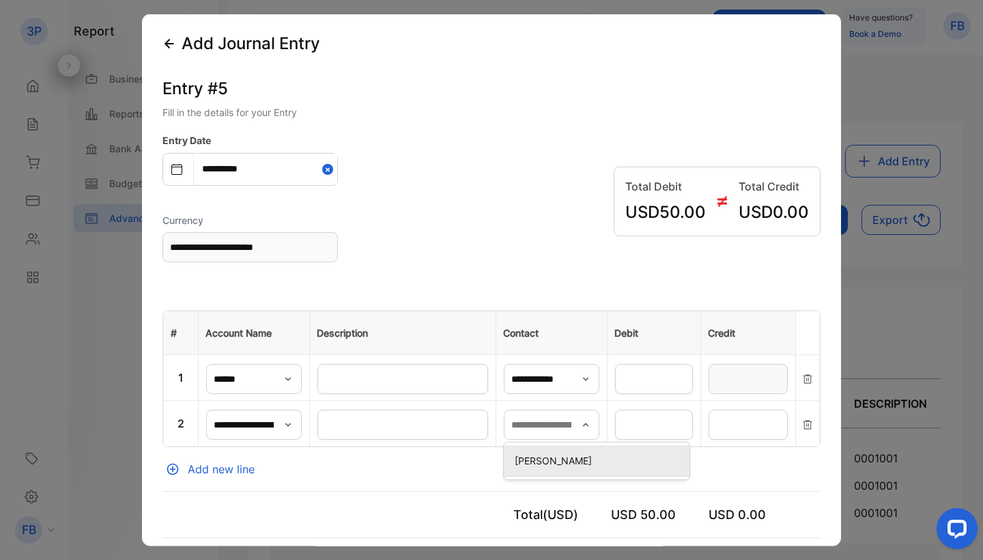
click at [548, 451] on div "[PERSON_NAME]" at bounding box center [597, 461] width 186 height 20
type input "**********"
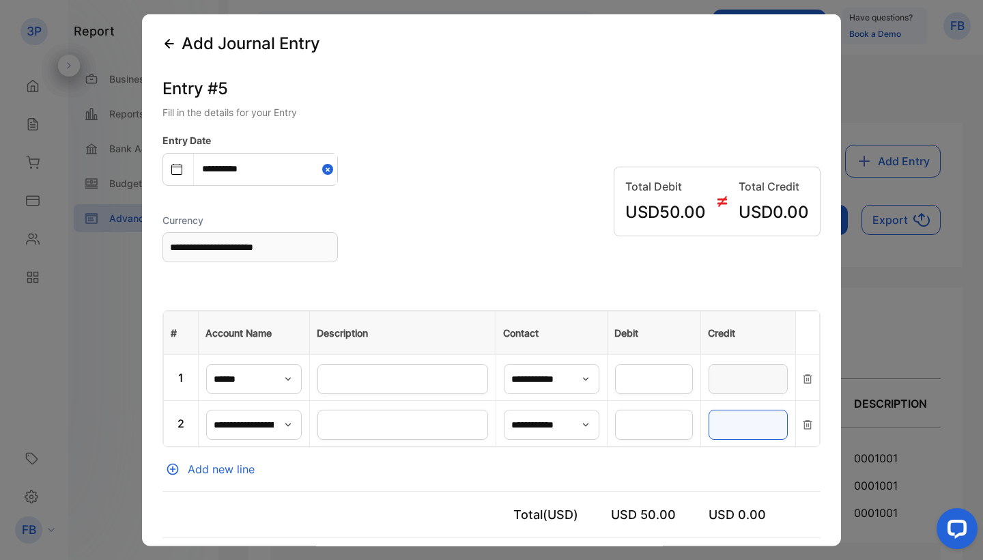
click at [723, 423] on input "number" at bounding box center [748, 425] width 79 height 30
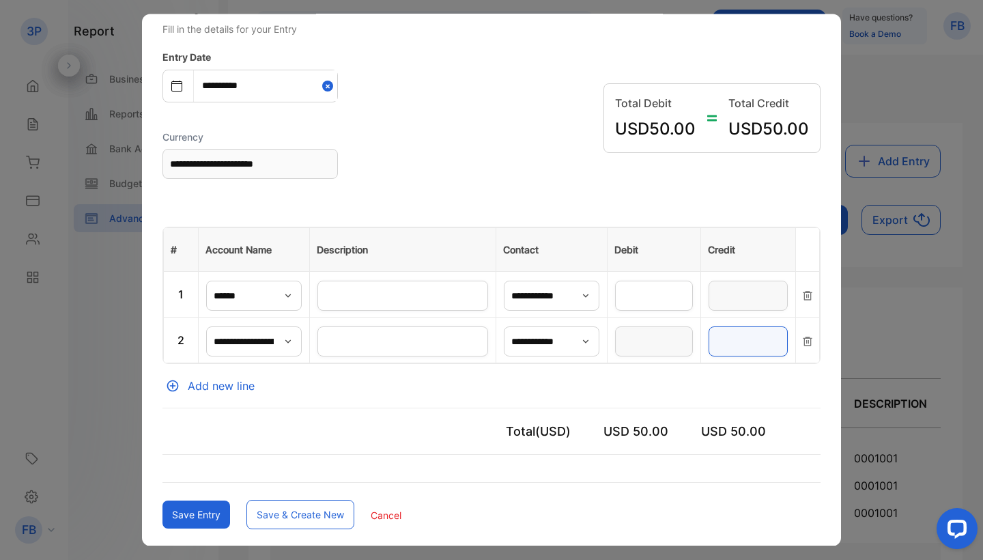
scroll to position [83, 0]
type input "**"
click at [194, 509] on button "Save Entry" at bounding box center [196, 515] width 68 height 28
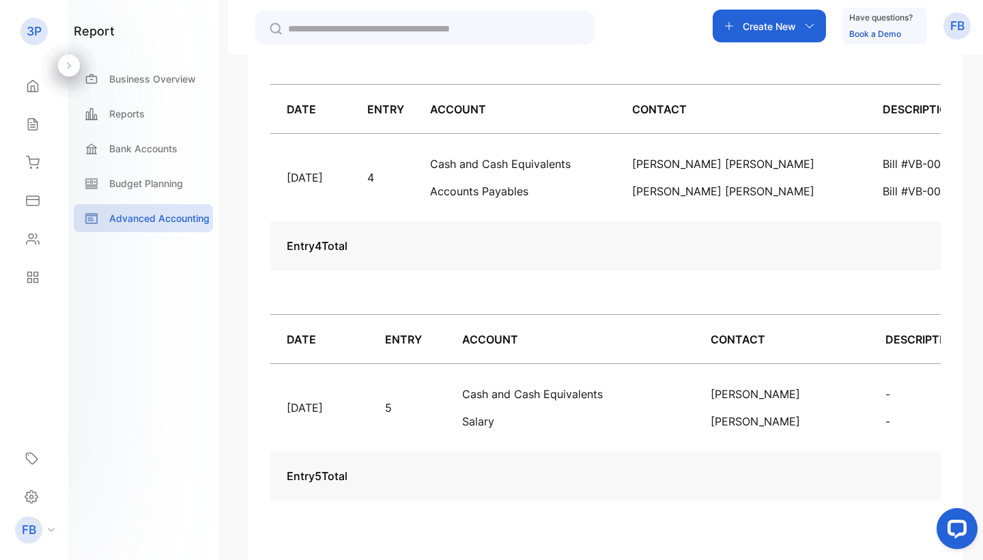
scroll to position [0, 0]
click at [154, 224] on p "Advanced Accounting" at bounding box center [159, 218] width 100 height 14
click at [184, 187] on div "Budget Planning" at bounding box center [143, 183] width 139 height 28
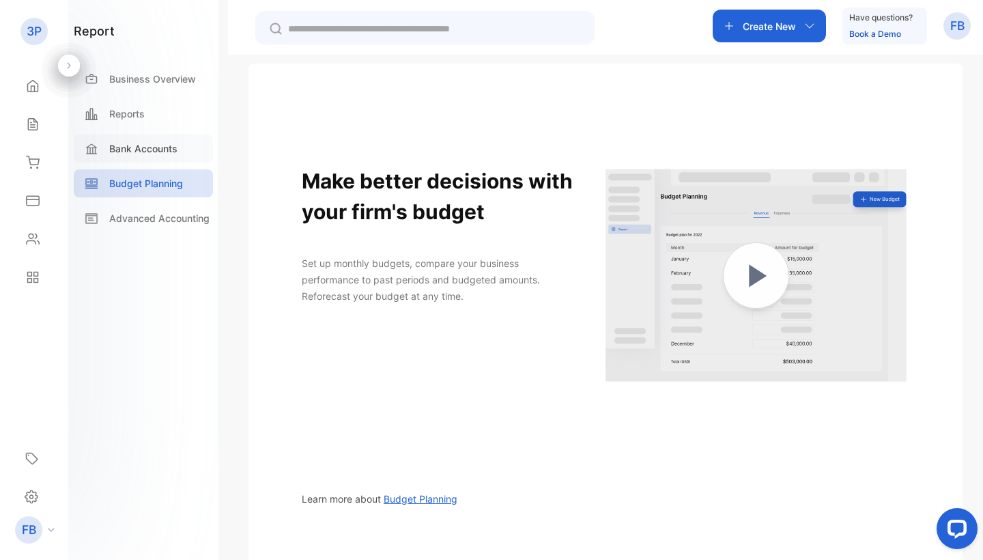
click at [154, 152] on p "Bank Accounts" at bounding box center [143, 148] width 68 height 14
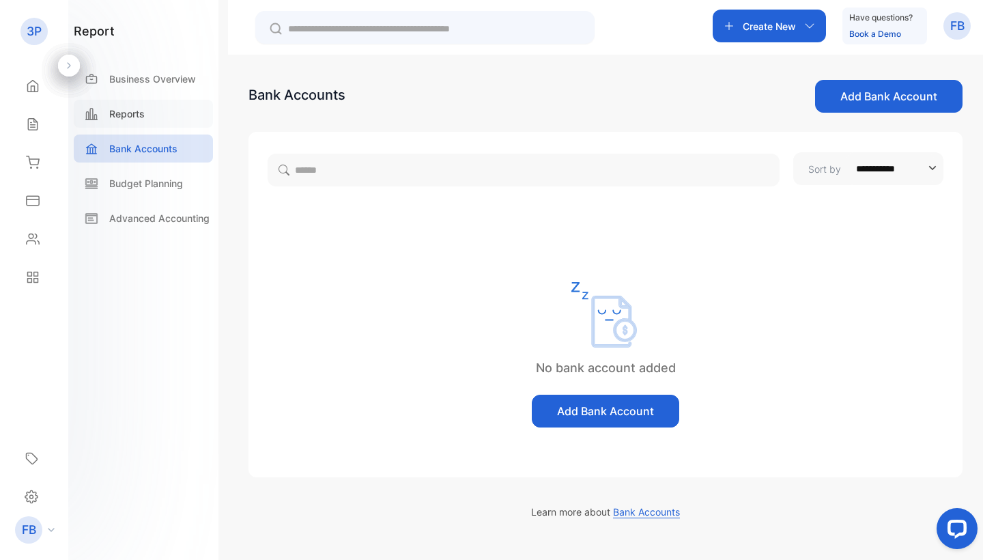
click at [143, 117] on p "Reports" at bounding box center [127, 114] width 36 height 14
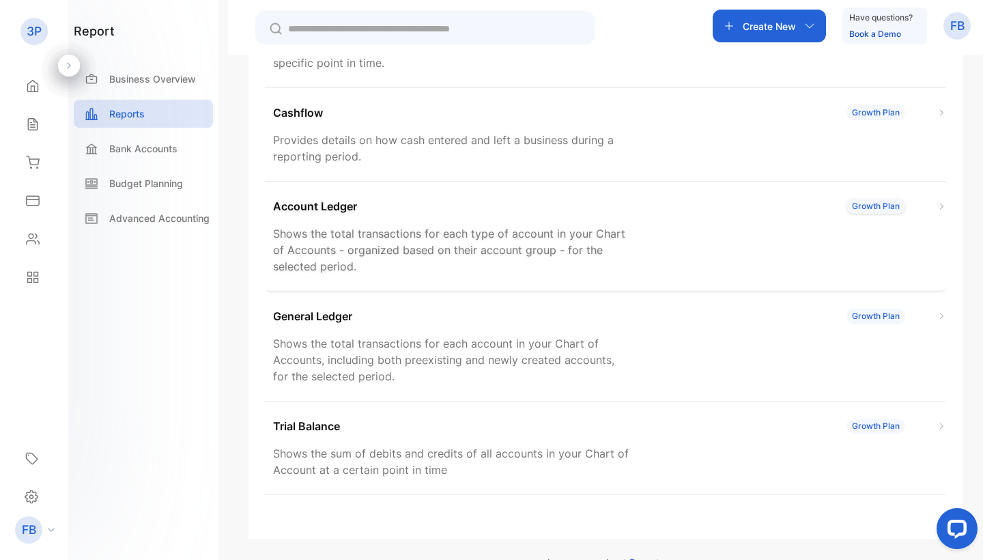
scroll to position [295, 0]
click at [873, 208] on div "Growth Plan" at bounding box center [876, 205] width 59 height 15
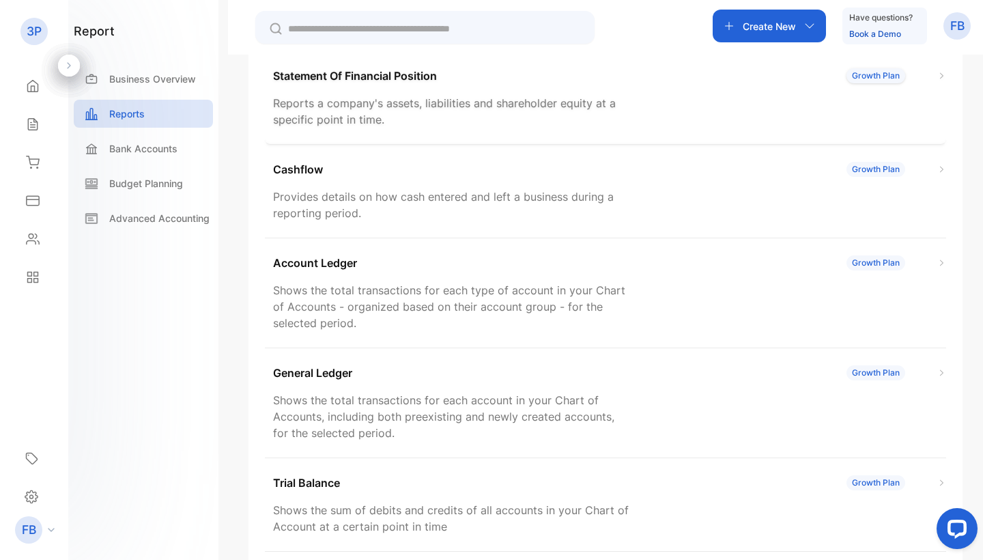
scroll to position [242, 0]
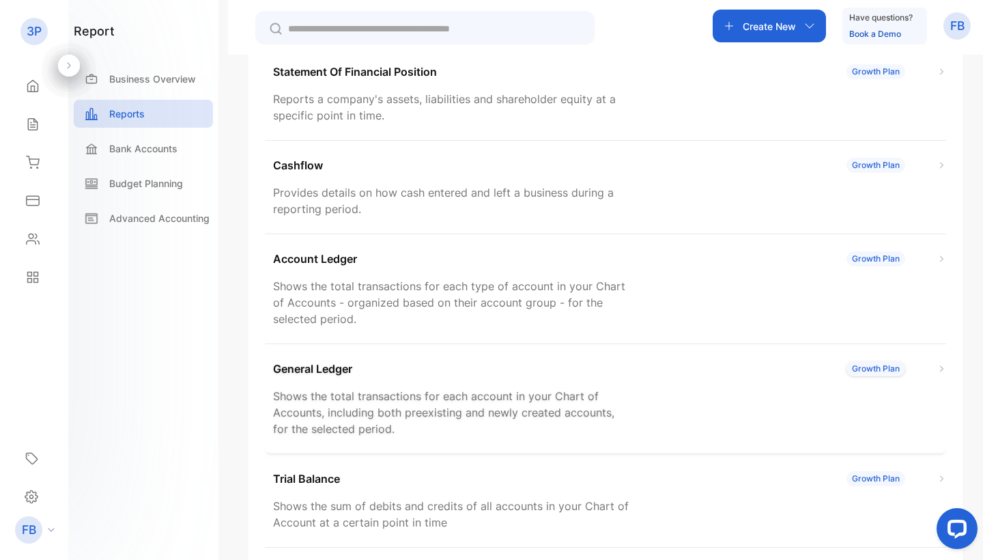
click at [484, 377] on div "General Ledger Growth Plan Shows the total transactions for each account in you…" at bounding box center [605, 399] width 681 height 110
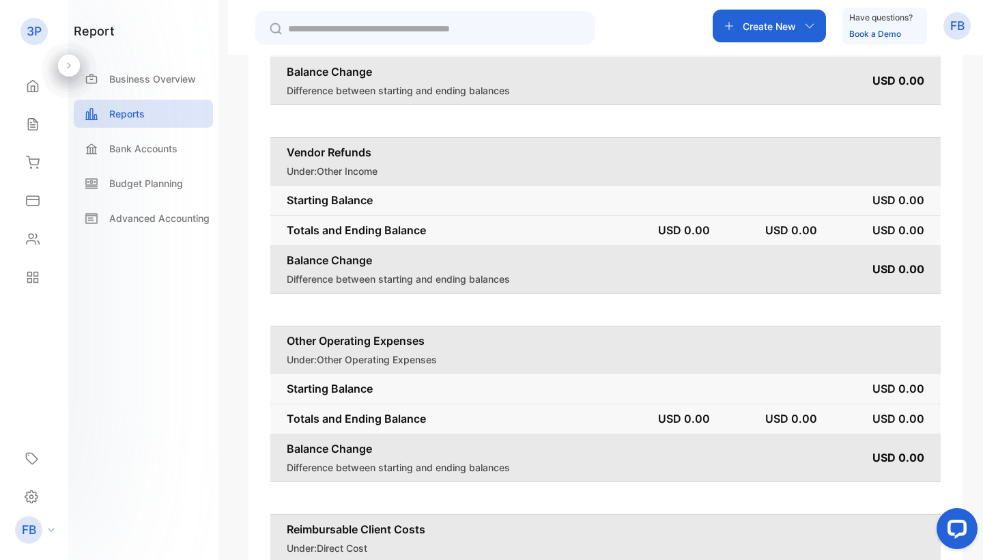
scroll to position [7545, 0]
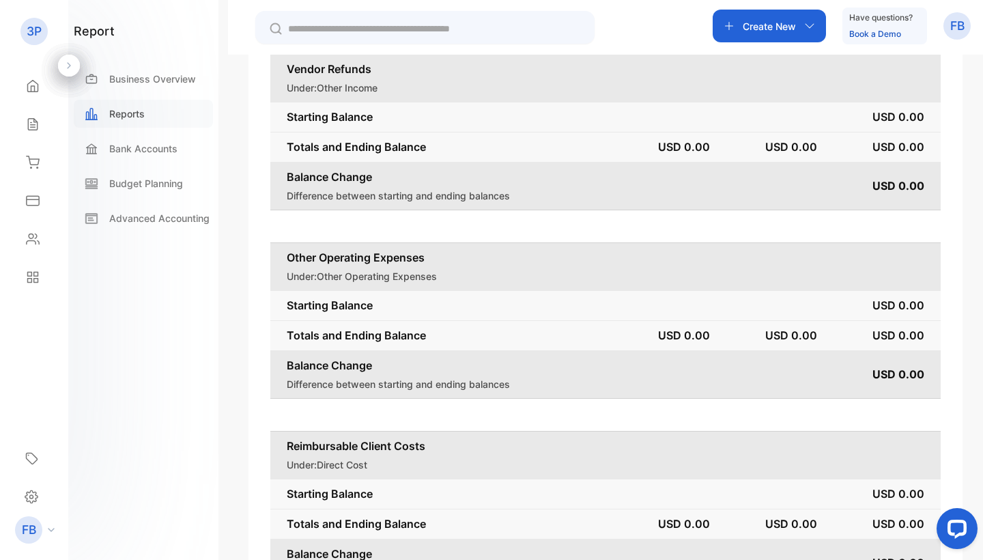
click at [165, 123] on div "Reports" at bounding box center [143, 114] width 139 height 28
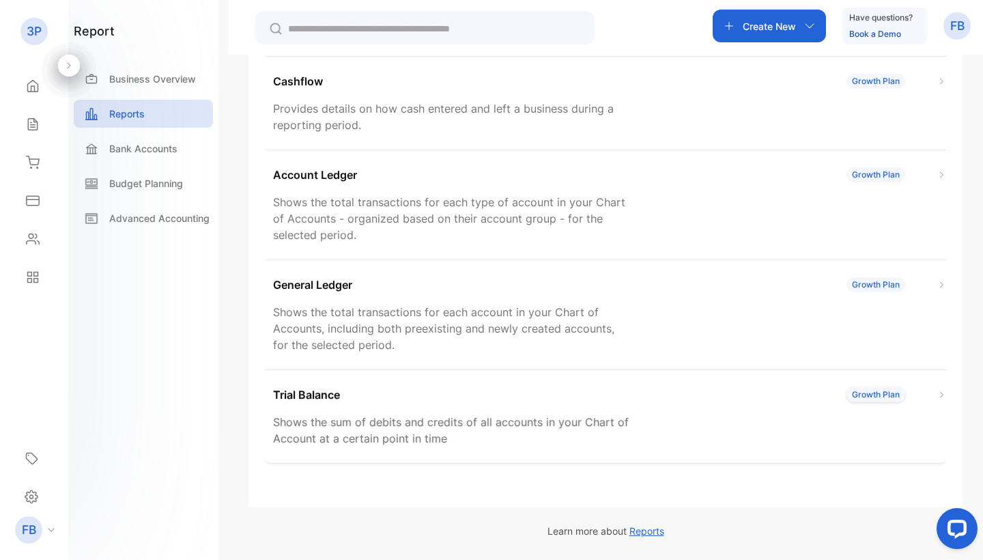
click at [383, 397] on div "Trial Balance Growth Plan" at bounding box center [609, 394] width 673 height 16
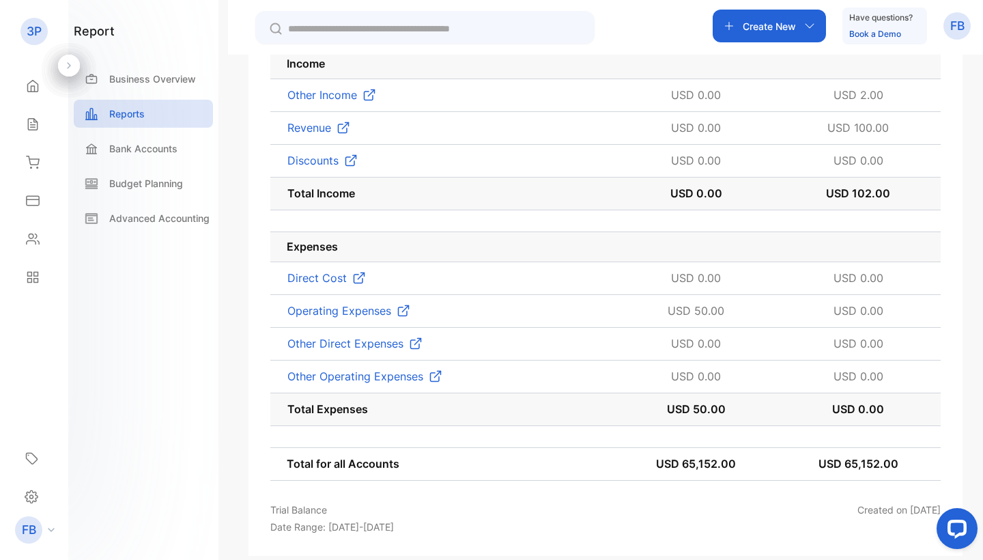
scroll to position [1266, 0]
click at [25, 498] on icon at bounding box center [31, 496] width 12 height 12
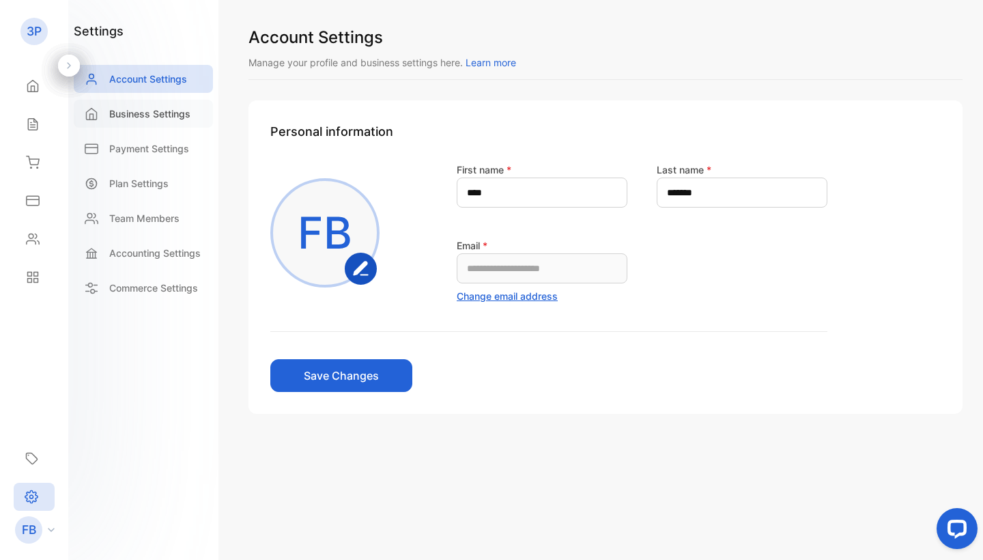
click at [132, 117] on p "Business Settings" at bounding box center [149, 114] width 81 height 14
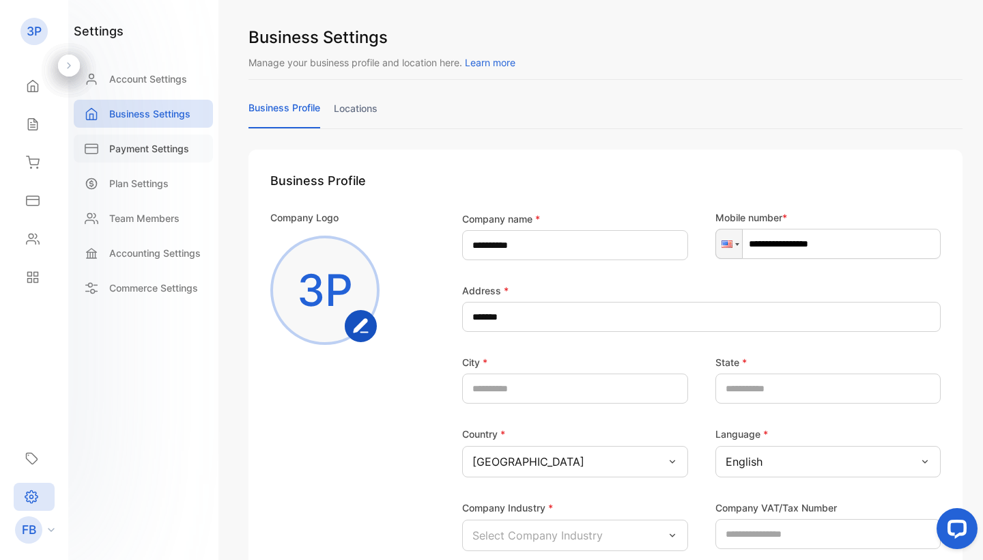
click at [168, 157] on div "Payment Settings" at bounding box center [143, 148] width 139 height 28
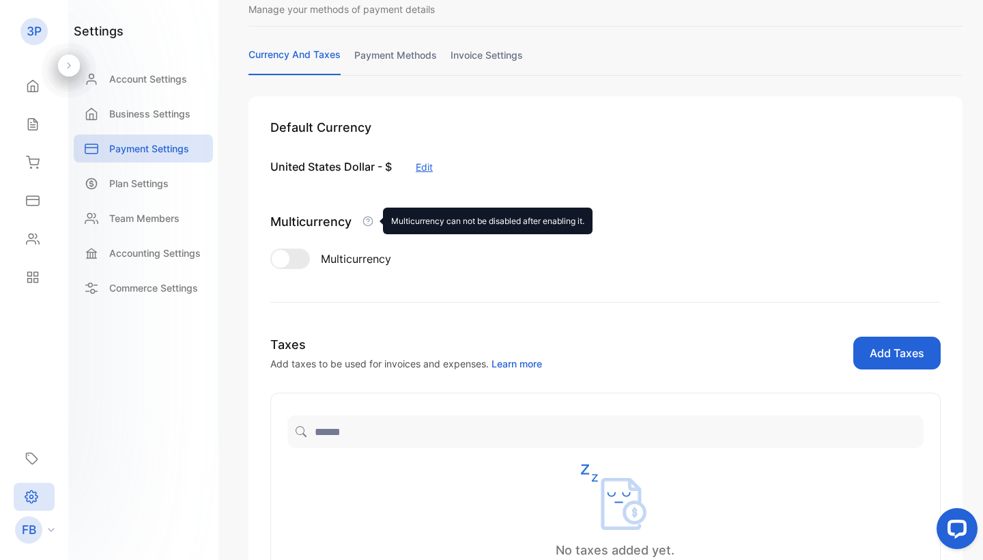
scroll to position [50, 0]
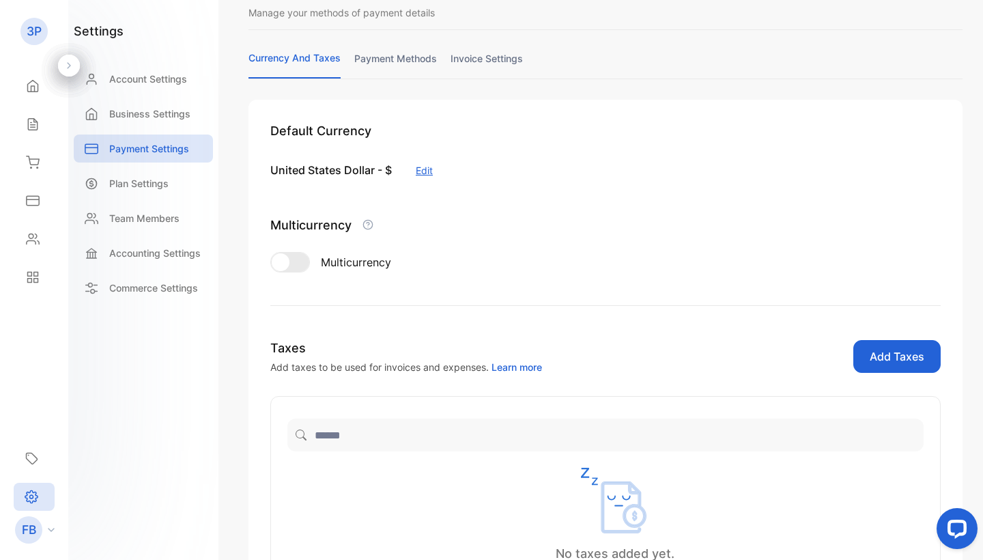
click at [417, 58] on link "payment methods" at bounding box center [395, 64] width 83 height 27
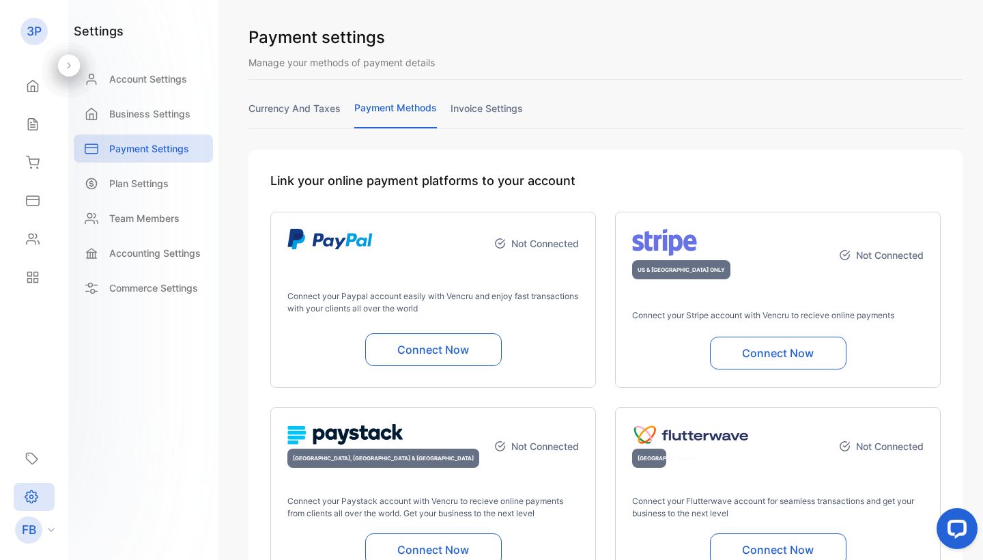
click at [479, 111] on link "invoice settings" at bounding box center [487, 114] width 72 height 27
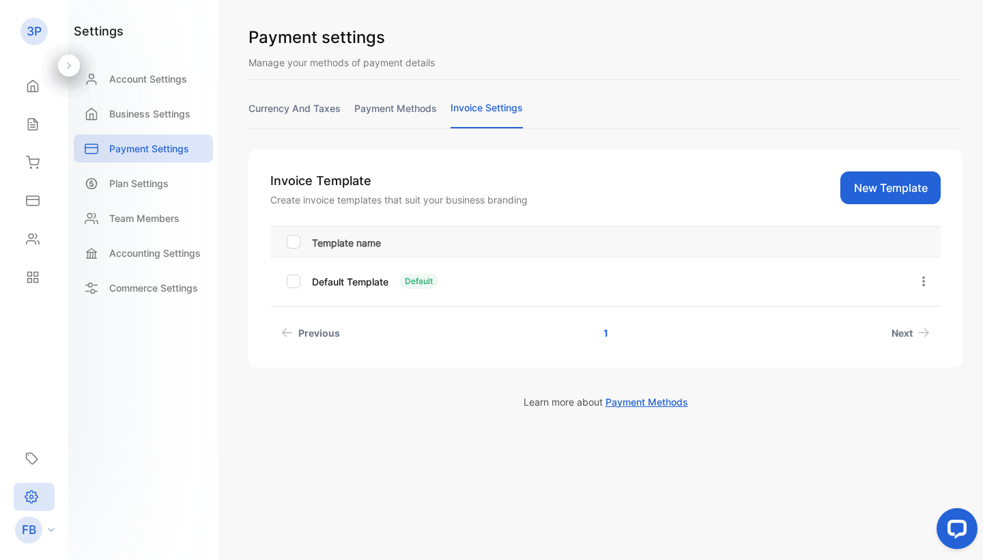
click at [924, 278] on icon "button" at bounding box center [923, 281] width 3 height 10
click at [896, 332] on button "Edit" at bounding box center [883, 320] width 98 height 27
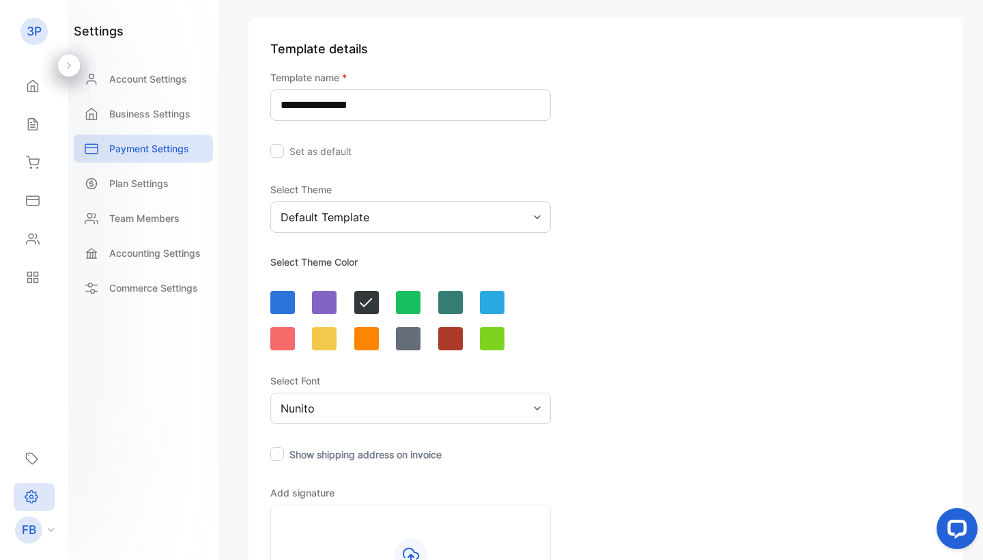
scroll to position [59, 0]
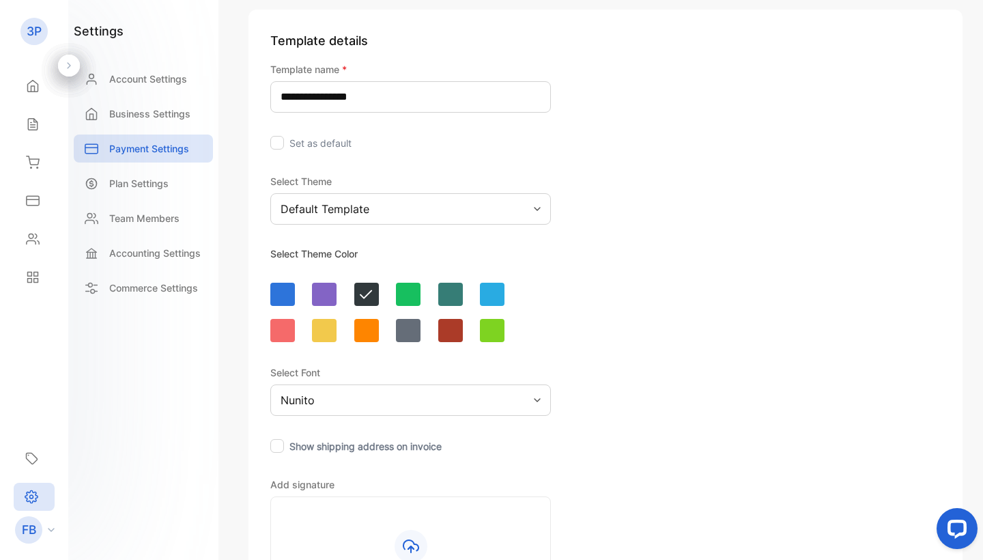
click at [516, 227] on div "**********" at bounding box center [410, 378] width 281 height 695
click at [515, 216] on div "Default Template" at bounding box center [410, 208] width 281 height 31
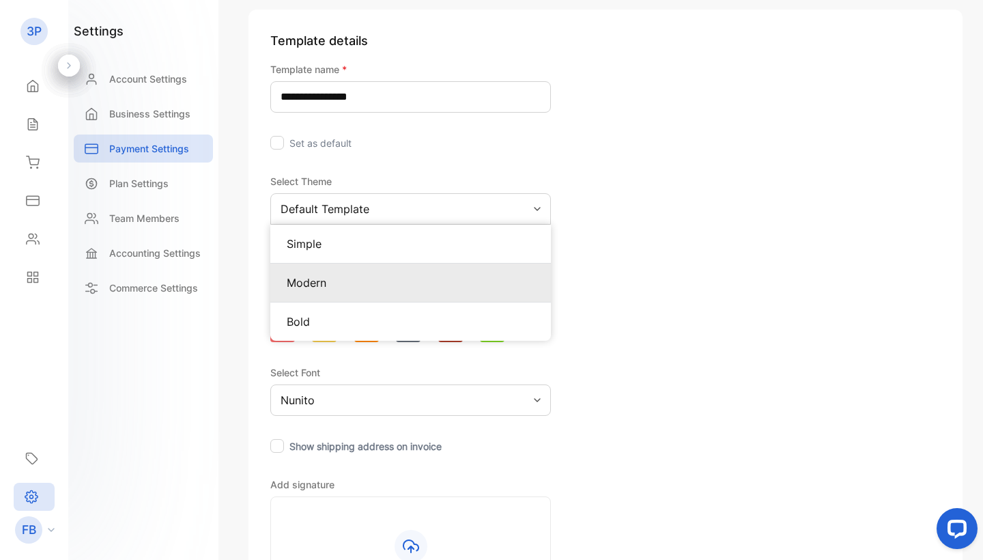
click at [500, 281] on p "Modern" at bounding box center [411, 282] width 248 height 16
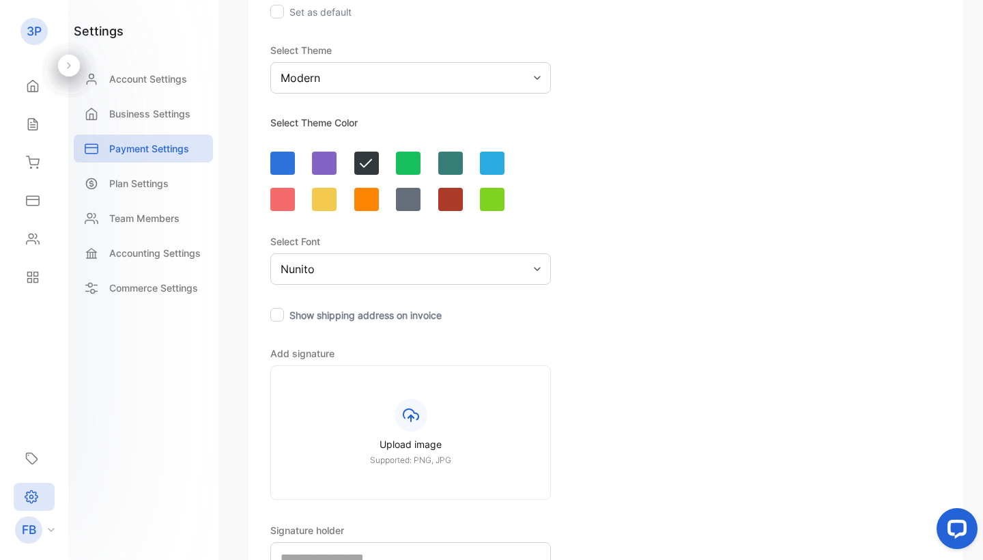
scroll to position [197, 0]
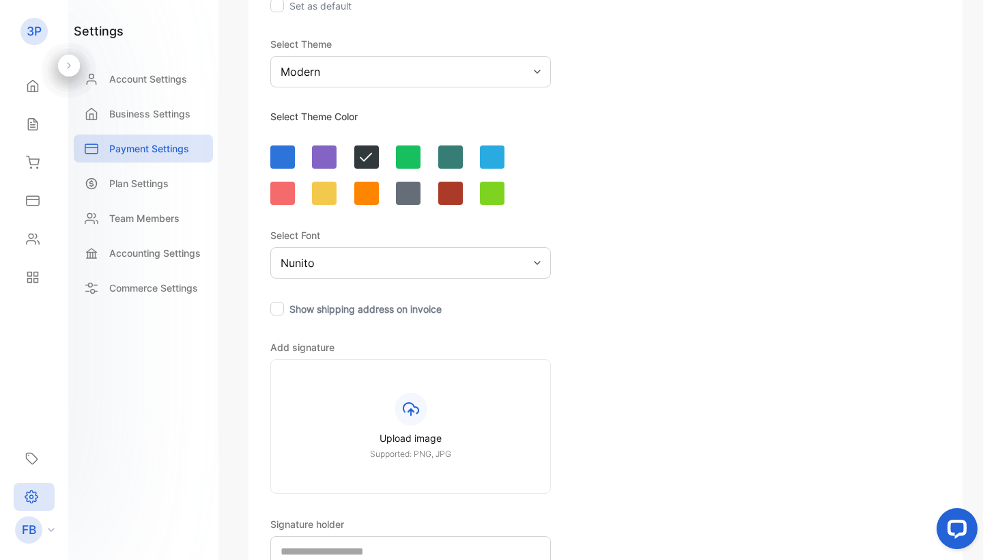
click at [372, 186] on div at bounding box center [366, 193] width 25 height 23
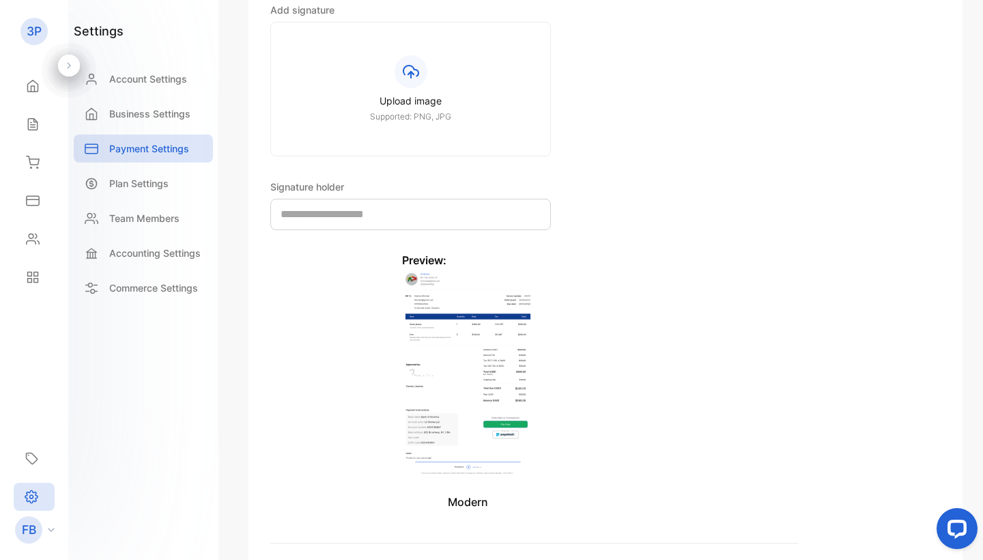
scroll to position [538, 0]
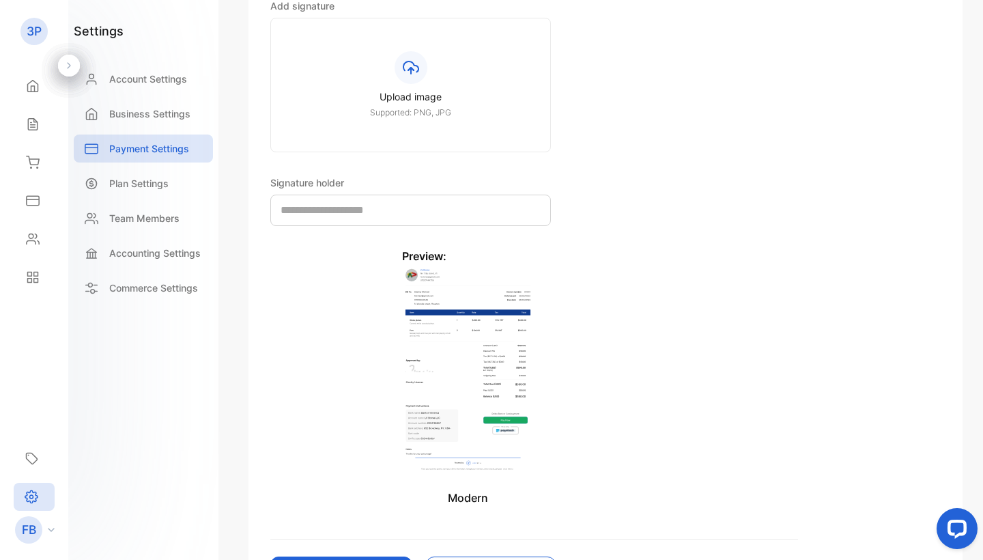
click at [466, 397] on img at bounding box center [468, 369] width 132 height 210
click at [470, 508] on div "**********" at bounding box center [534, 71] width 571 height 1080
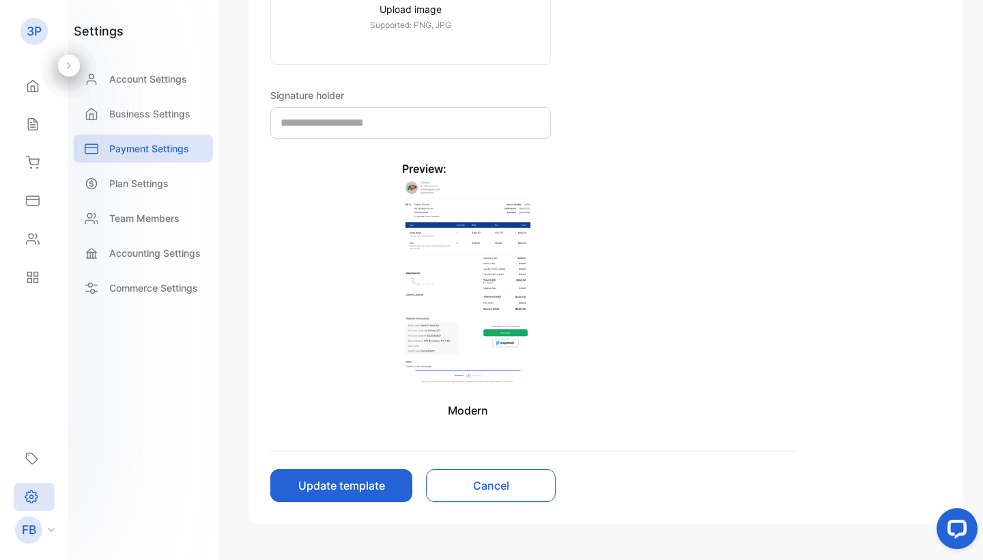
scroll to position [626, 0]
click at [400, 485] on button "Update template" at bounding box center [341, 484] width 142 height 33
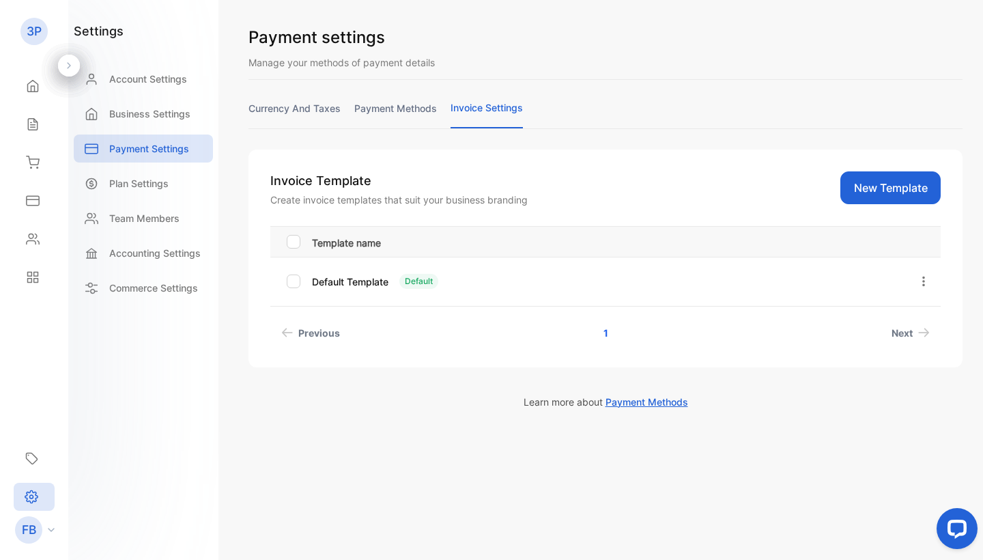
click at [924, 280] on icon "button" at bounding box center [924, 281] width 12 height 12
click at [914, 367] on button "Set as default" at bounding box center [883, 358] width 98 height 27
click at [135, 109] on p "Business Settings" at bounding box center [149, 114] width 81 height 14
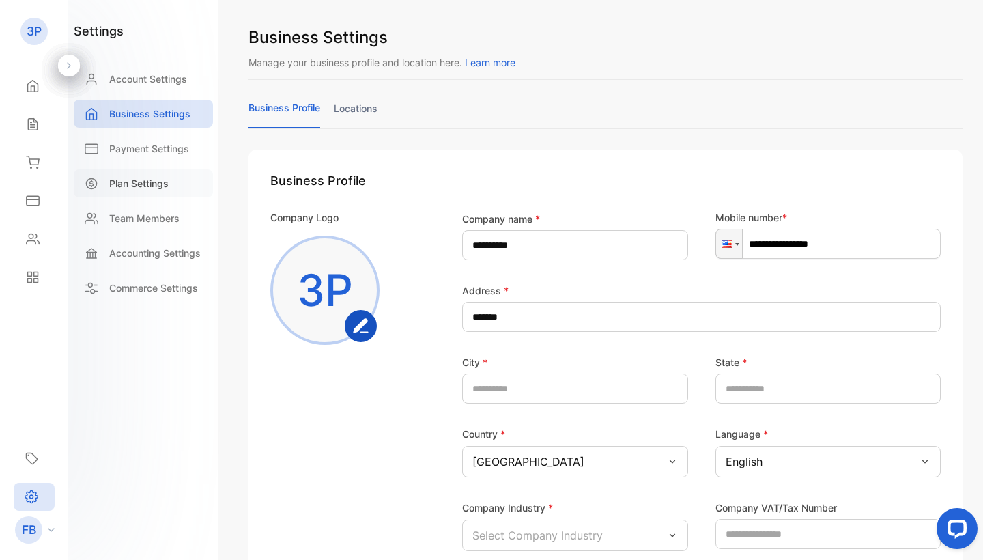
click at [145, 184] on p "Plan Settings" at bounding box center [138, 183] width 59 height 14
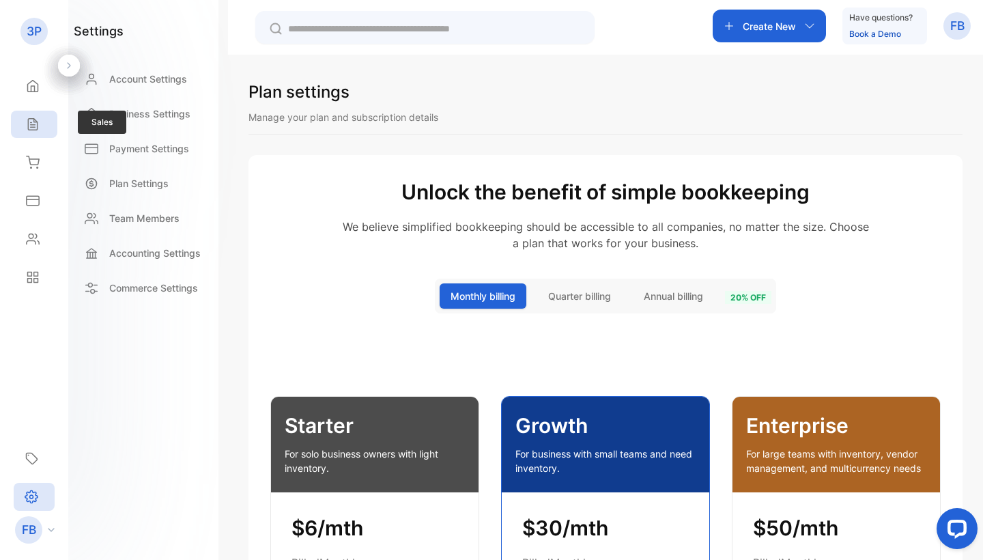
click at [38, 115] on div "Sales" at bounding box center [34, 124] width 46 height 27
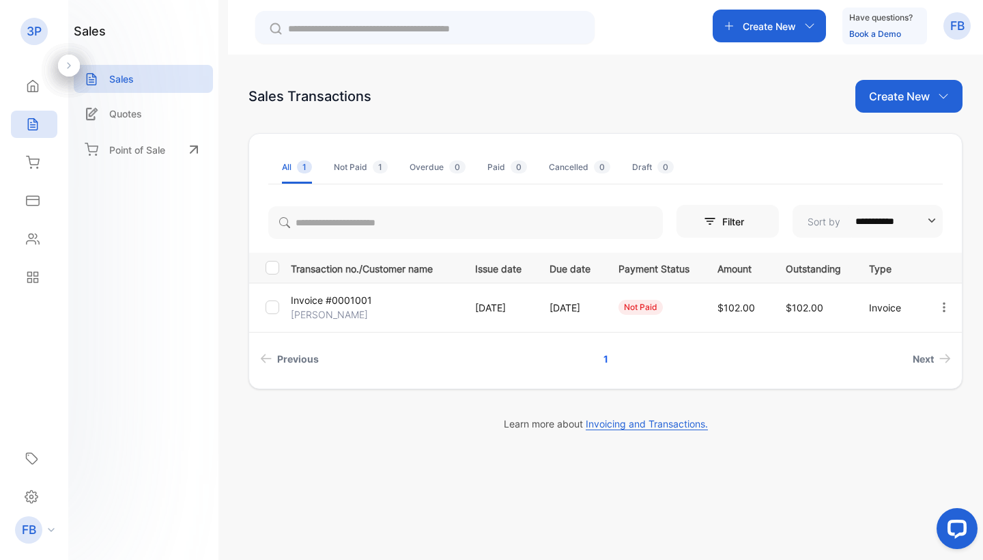
click at [504, 311] on p "[DATE]" at bounding box center [498, 307] width 46 height 14
click at [909, 307] on p "Invoice" at bounding box center [889, 307] width 40 height 14
click at [663, 308] on div "not paid" at bounding box center [641, 307] width 44 height 15
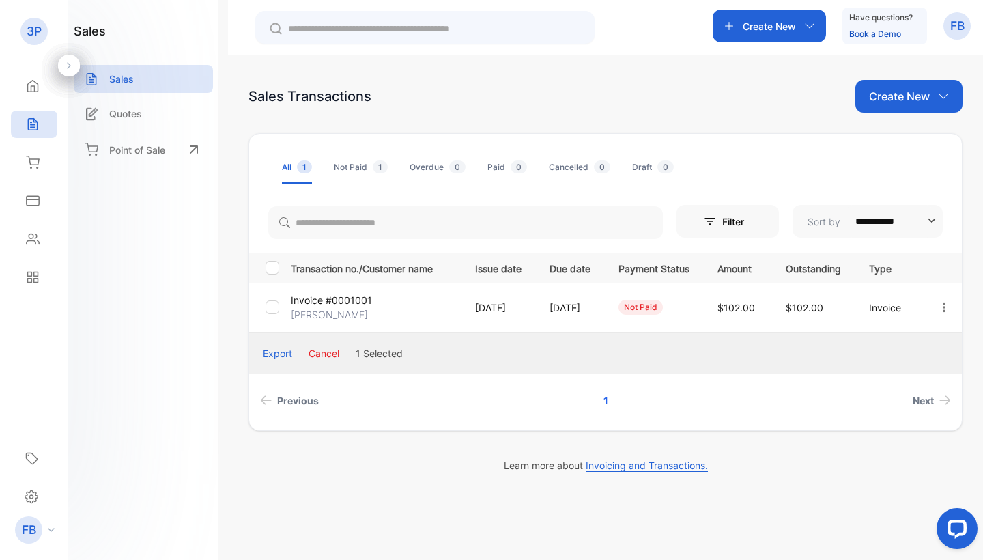
click at [280, 352] on div "Export" at bounding box center [277, 353] width 29 height 14
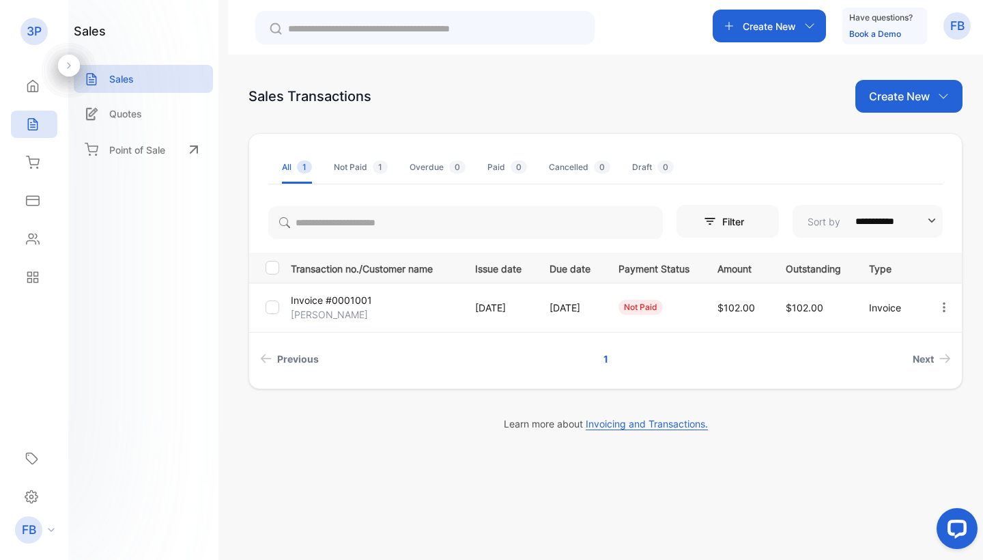
click at [758, 314] on p "$102.00" at bounding box center [738, 307] width 40 height 14
click at [869, 96] on p "Create New" at bounding box center [899, 96] width 61 height 16
click at [879, 140] on div "Invoice" at bounding box center [914, 141] width 96 height 27
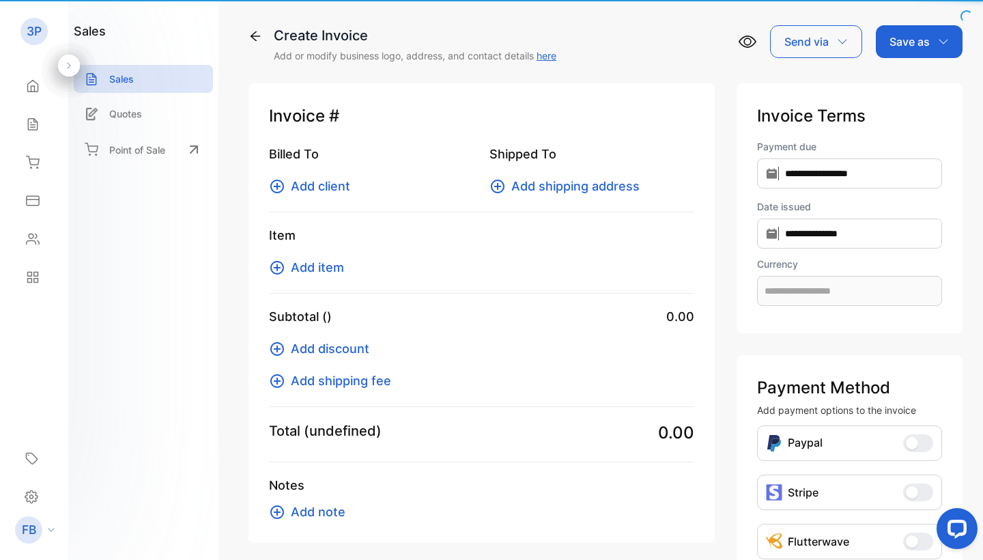
type input "**********"
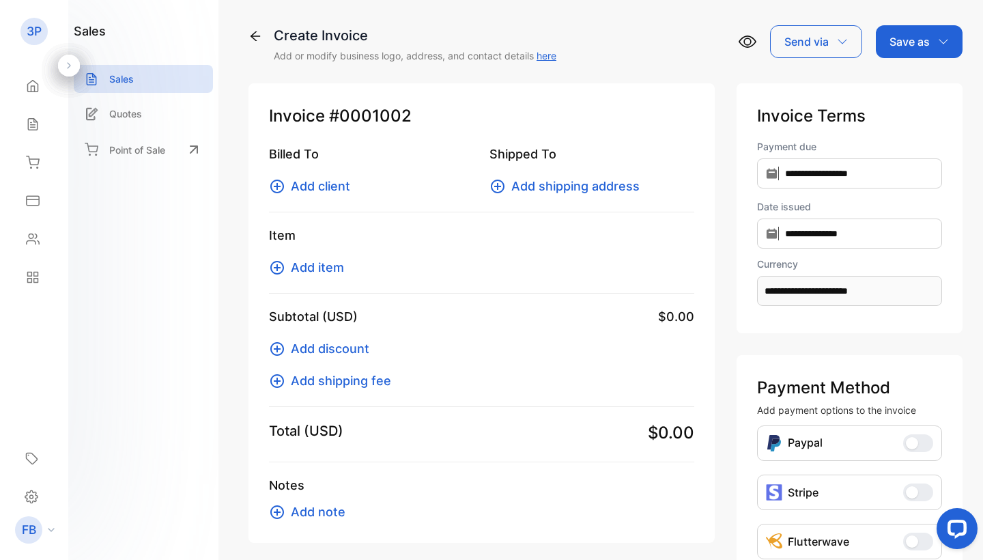
click at [251, 33] on icon at bounding box center [256, 36] width 14 height 14
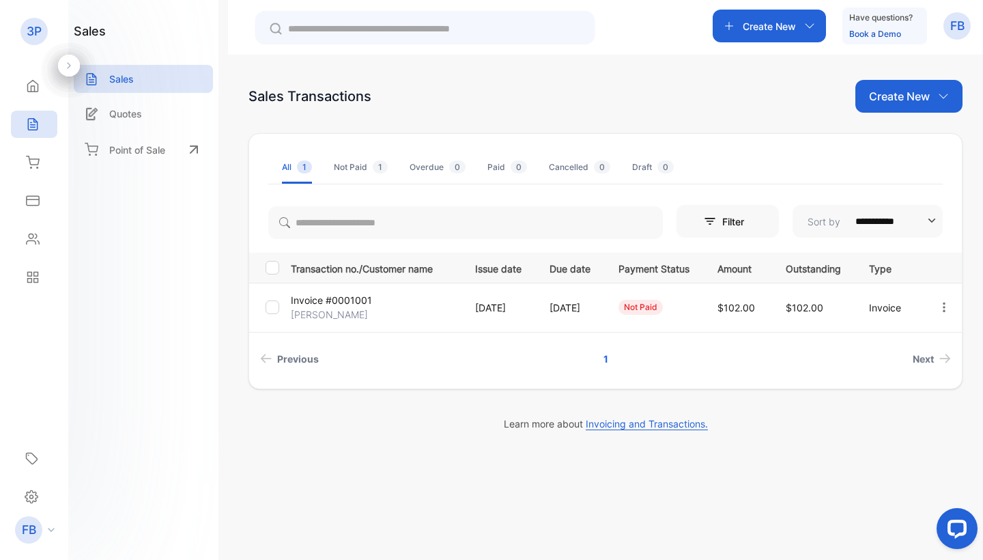
click at [896, 89] on p "Create New" at bounding box center [899, 96] width 61 height 16
click at [902, 204] on div "Receipt" at bounding box center [914, 186] width 96 height 42
click at [903, 192] on div "Receipt" at bounding box center [914, 184] width 96 height 27
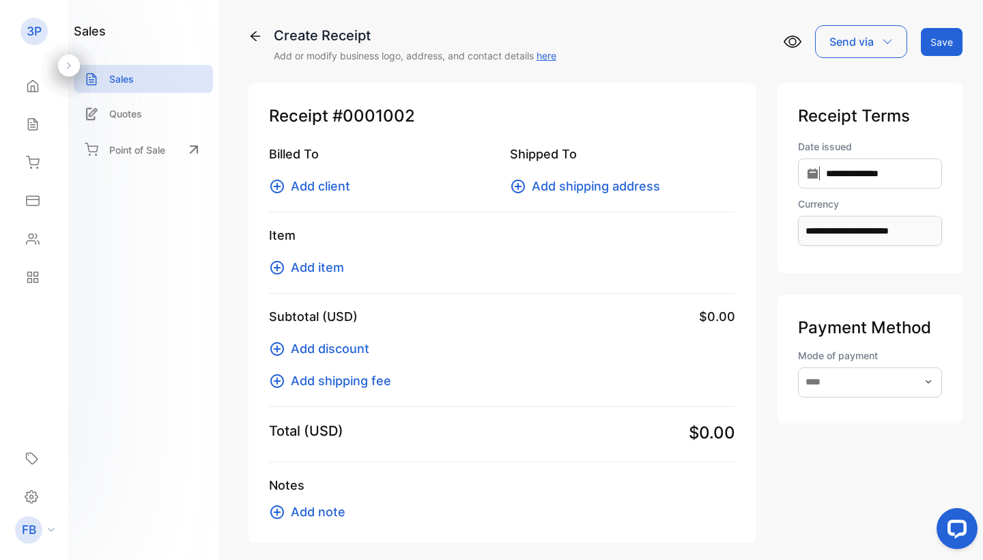
click at [338, 191] on span "Add client" at bounding box center [320, 186] width 59 height 18
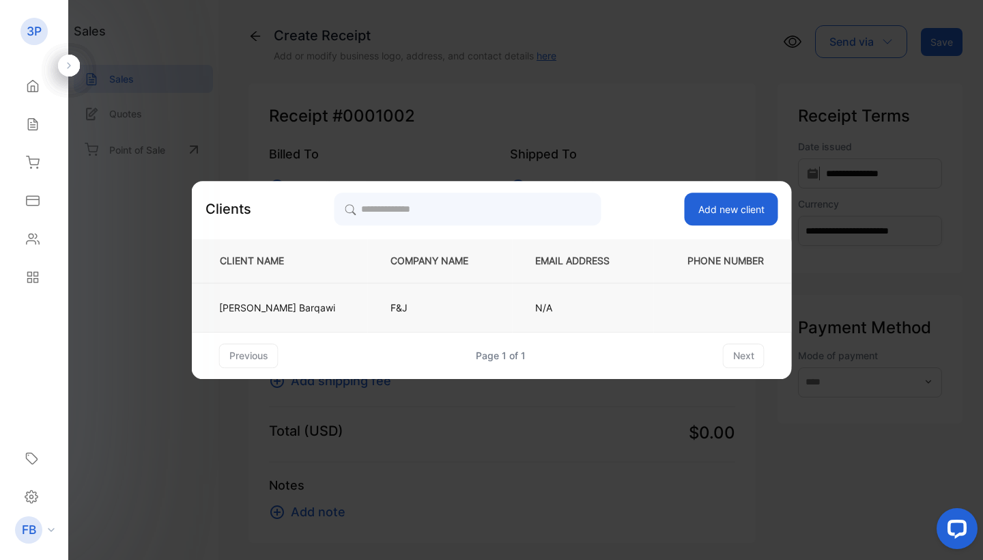
click at [272, 302] on p "[PERSON_NAME]" at bounding box center [277, 307] width 116 height 14
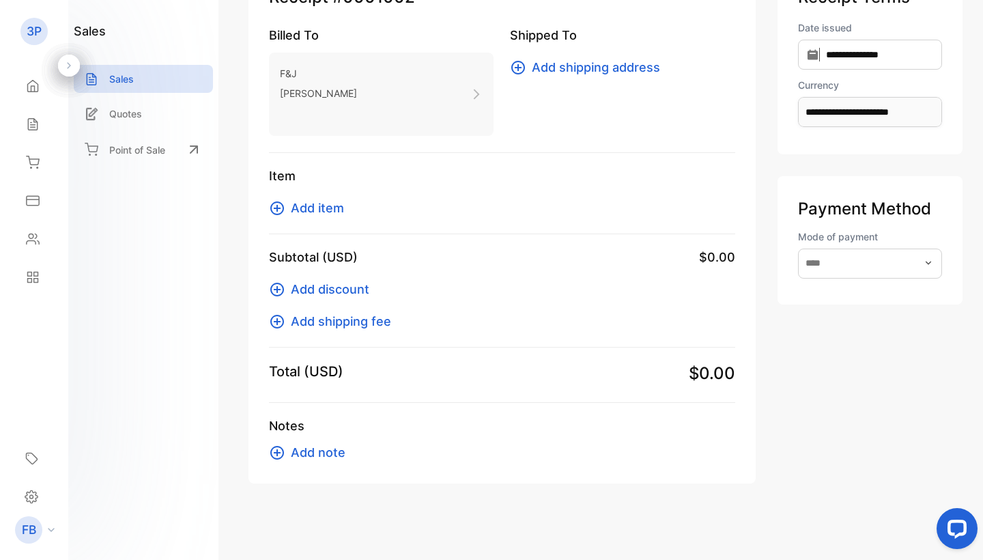
scroll to position [119, 0]
click at [699, 253] on span "$0.00" at bounding box center [717, 257] width 36 height 18
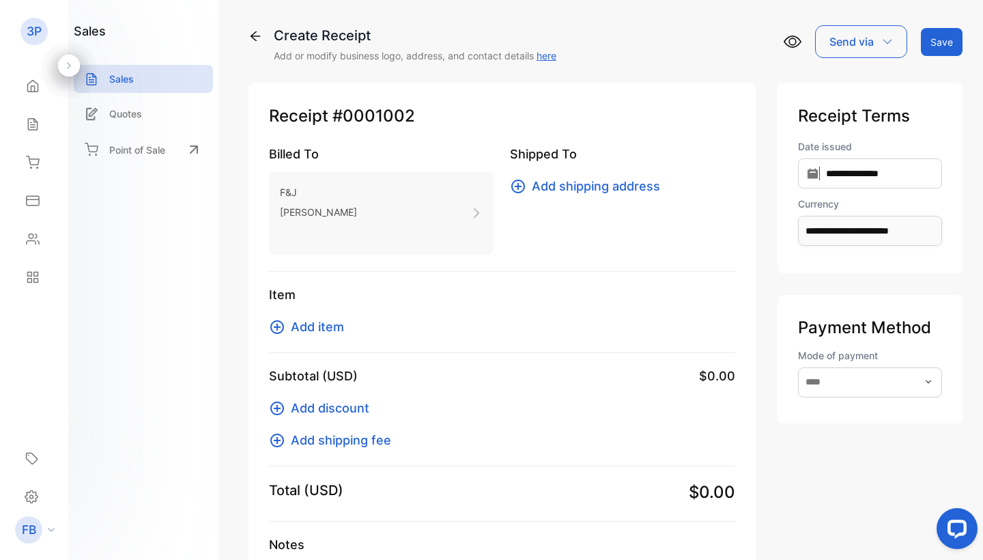
scroll to position [0, 0]
click at [324, 325] on span "Add item" at bounding box center [317, 326] width 53 height 18
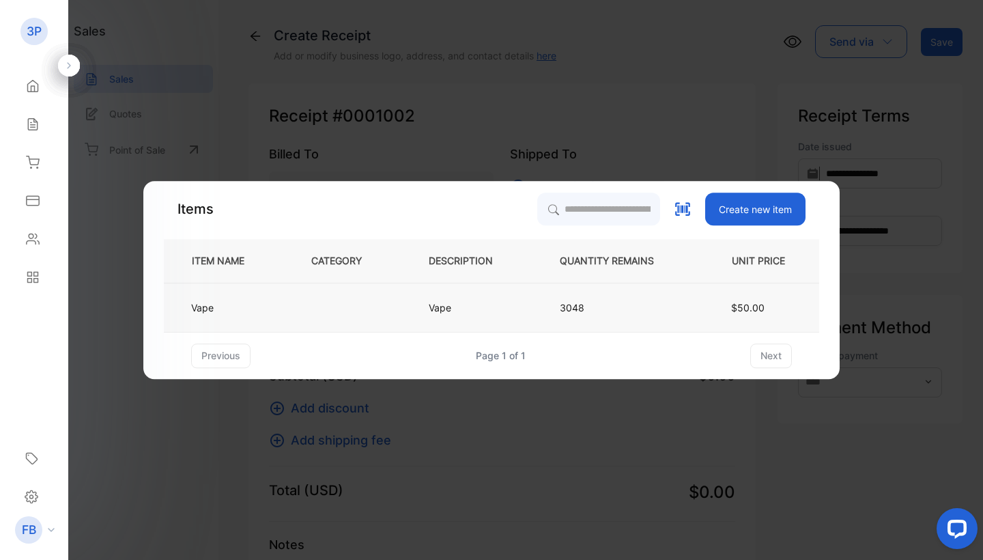
click at [414, 313] on td "Vape" at bounding box center [471, 307] width 131 height 49
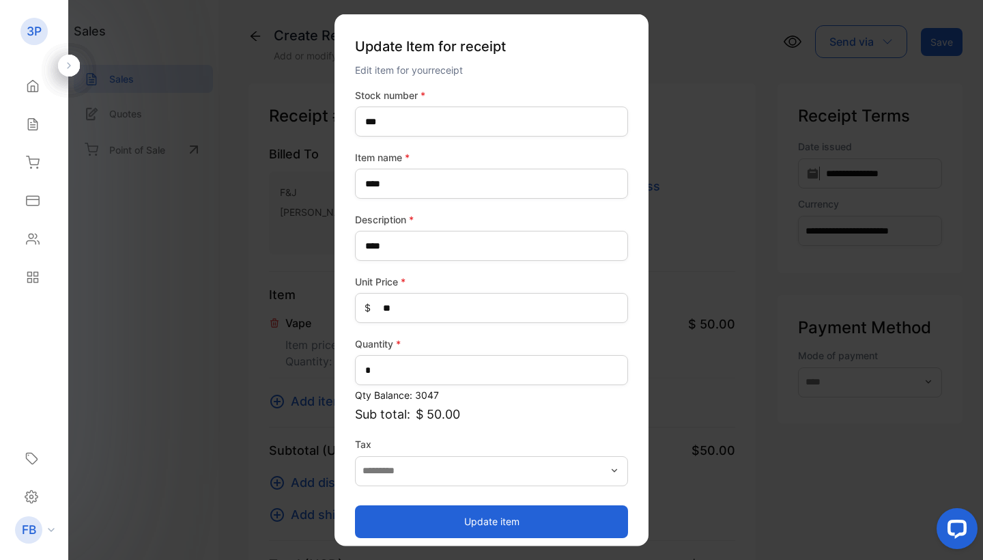
click at [476, 522] on button "Update item" at bounding box center [491, 521] width 273 height 33
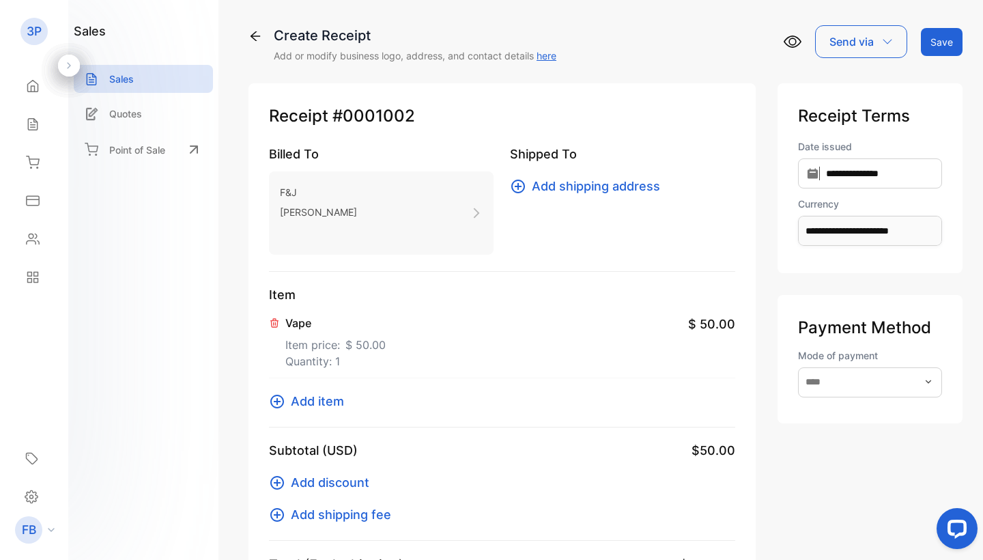
click at [940, 52] on button "Save" at bounding box center [942, 42] width 42 height 28
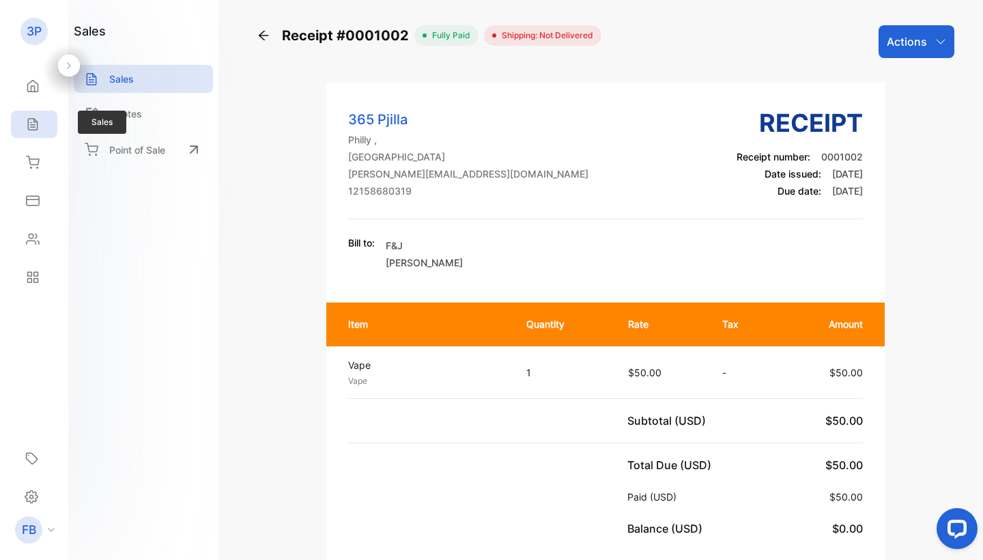
click at [23, 130] on div "Sales" at bounding box center [31, 124] width 18 height 14
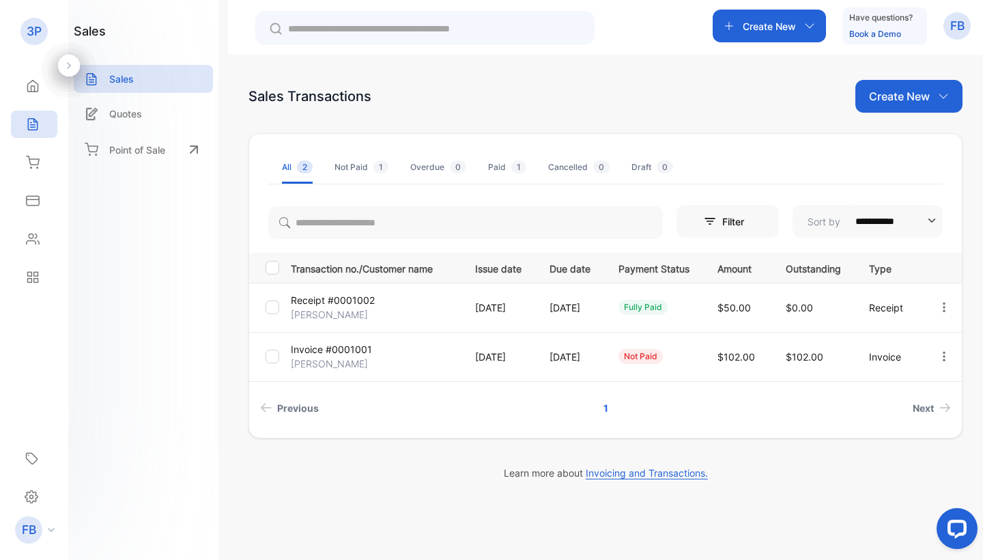
click at [509, 170] on div "Paid 1" at bounding box center [507, 167] width 38 height 12
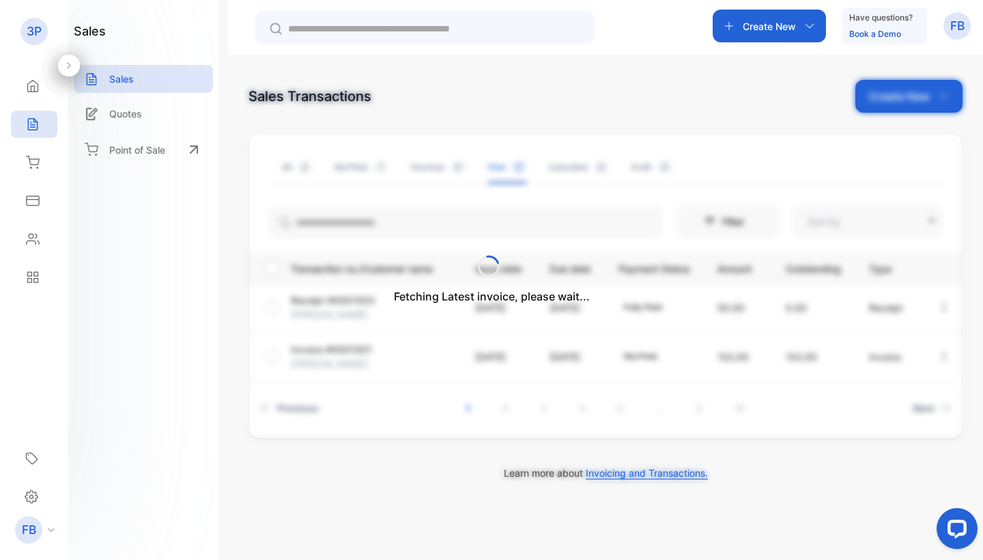
type input "**********"
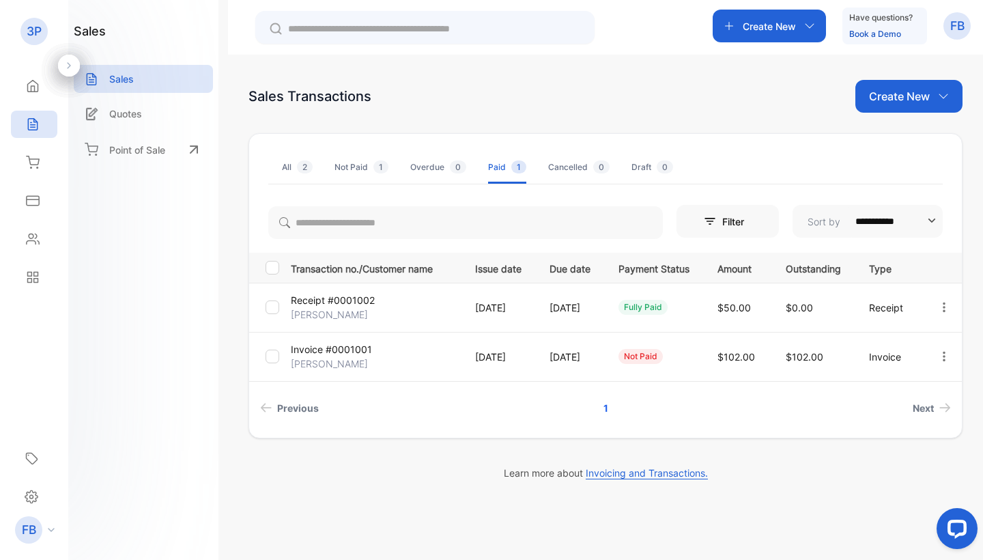
click at [426, 168] on div "Overdue 0" at bounding box center [438, 167] width 56 height 12
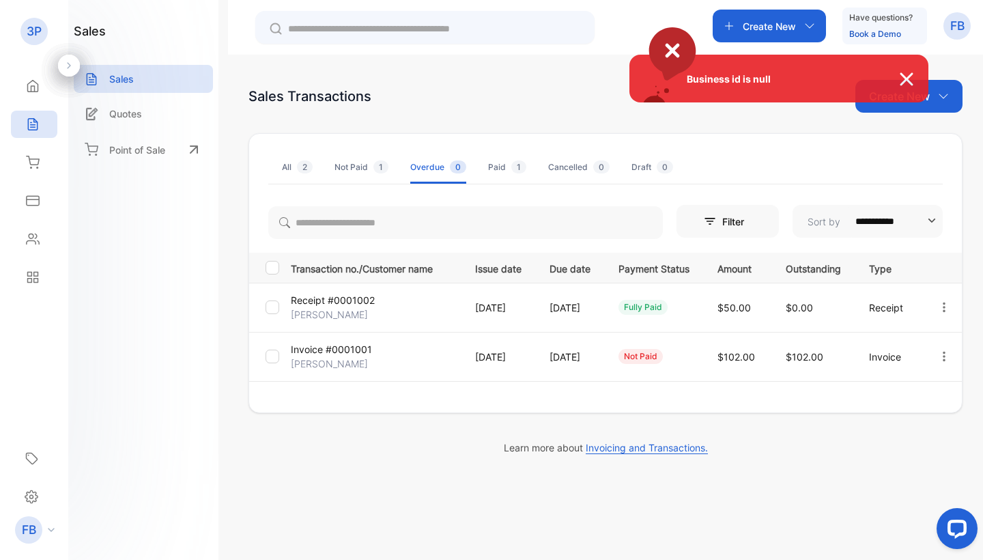
click at [363, 171] on div "Business id is null" at bounding box center [491, 280] width 983 height 560
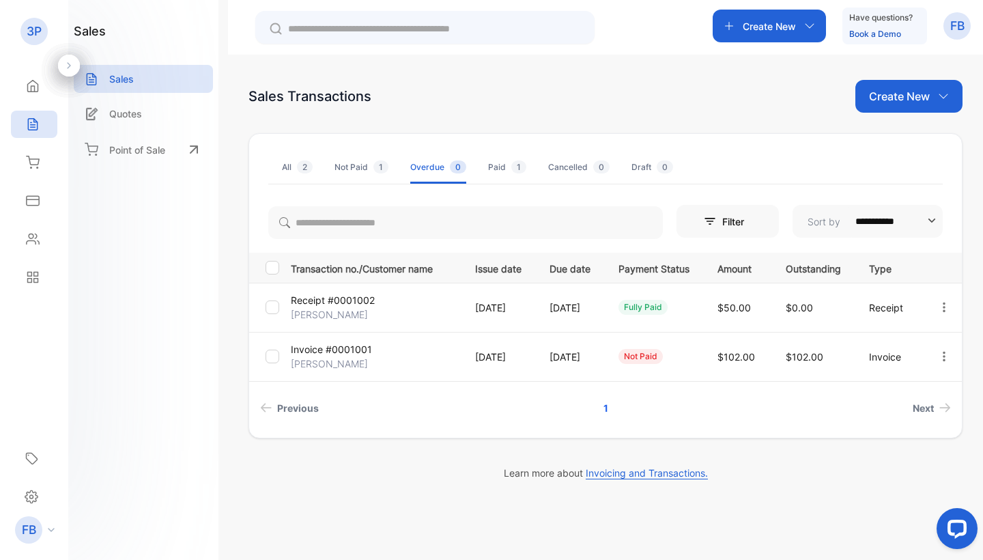
click at [654, 353] on div "not paid" at bounding box center [641, 356] width 44 height 15
click at [36, 83] on icon at bounding box center [33, 86] width 14 height 14
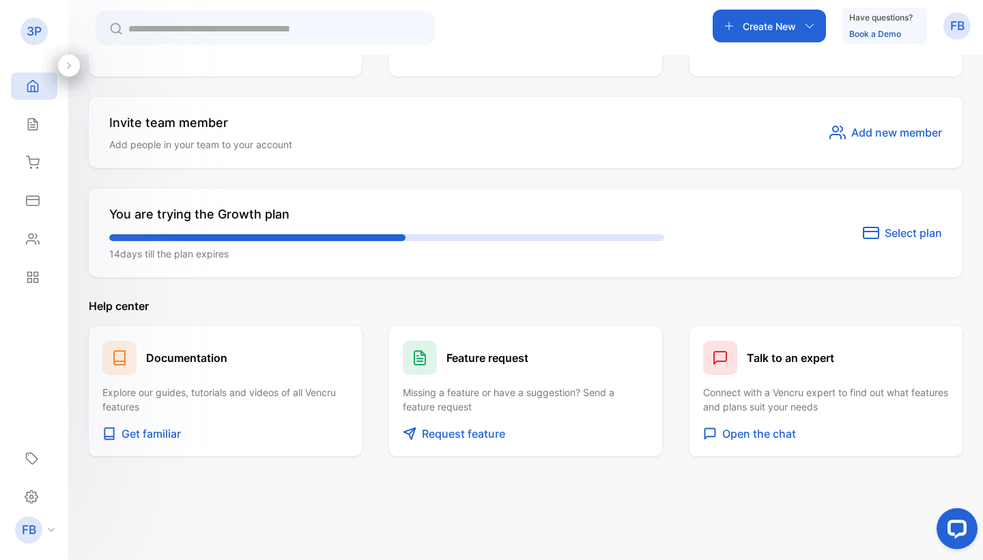
scroll to position [588, 0]
click at [33, 124] on icon at bounding box center [33, 124] width 14 height 14
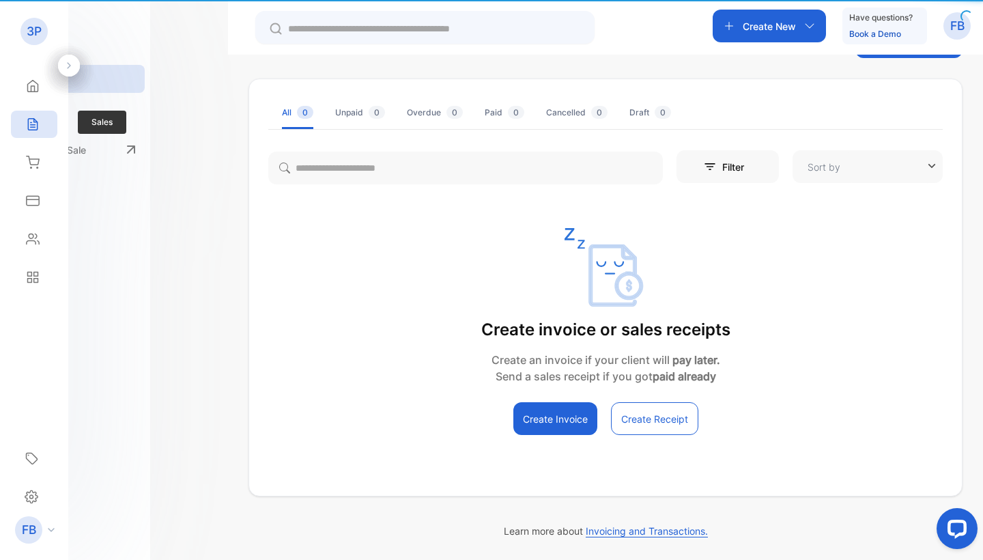
type input "**********"
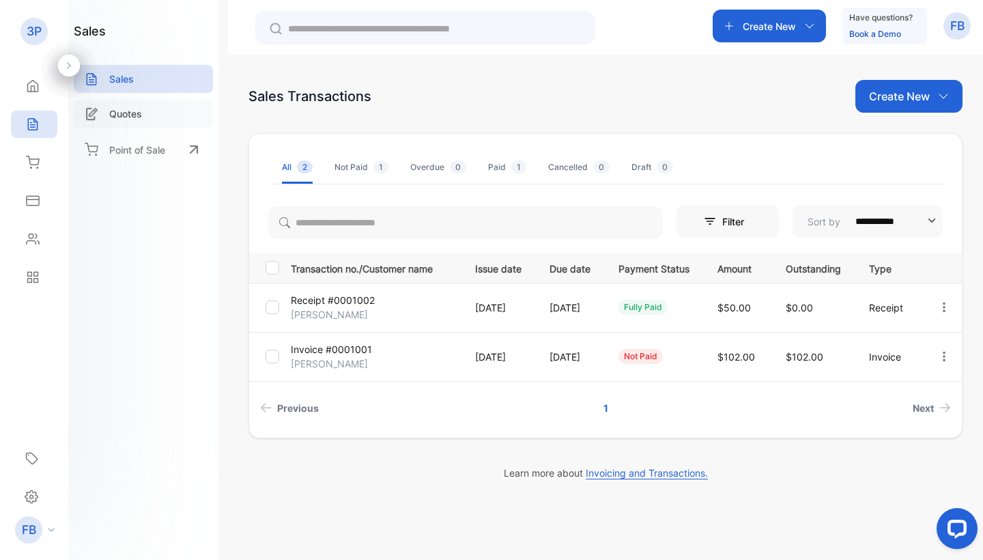
click at [143, 116] on div "Quotes" at bounding box center [143, 114] width 139 height 28
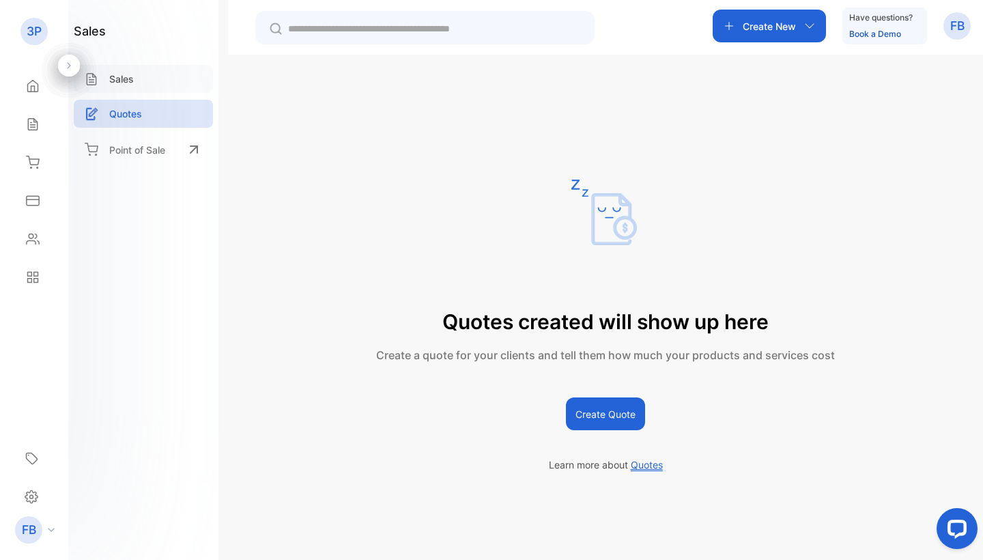
click at [141, 82] on div "Sales" at bounding box center [143, 79] width 139 height 28
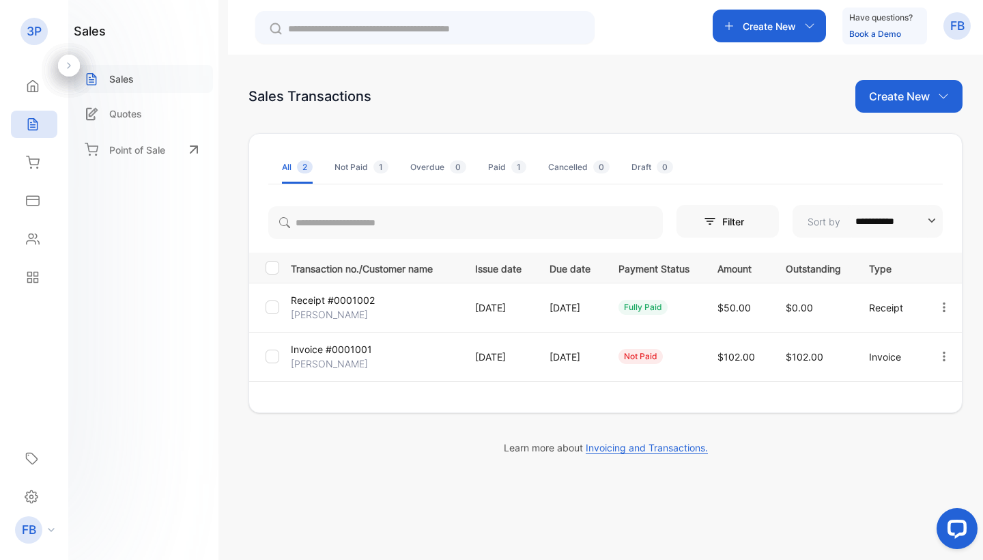
click at [141, 82] on div "Sales" at bounding box center [143, 79] width 139 height 28
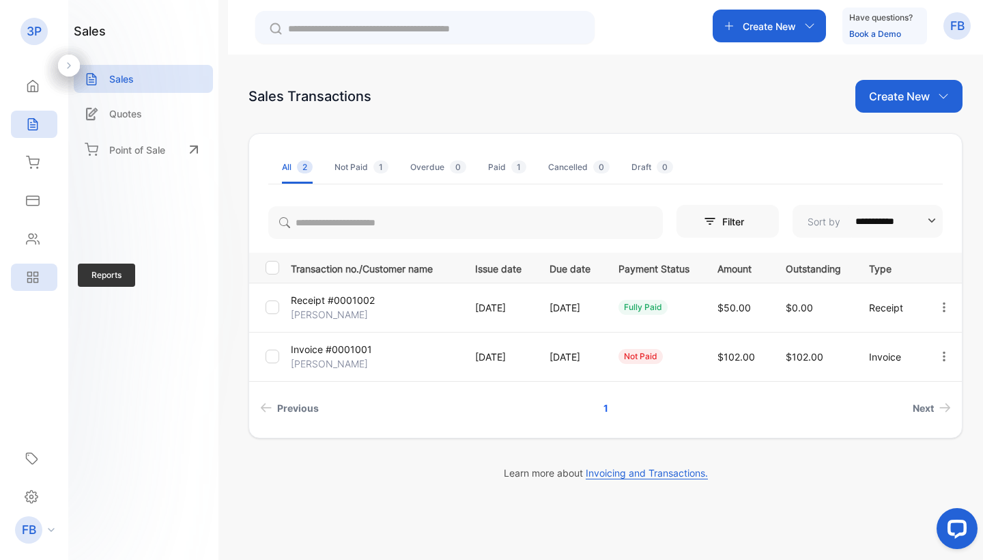
click at [42, 273] on div "Reports" at bounding box center [34, 277] width 46 height 27
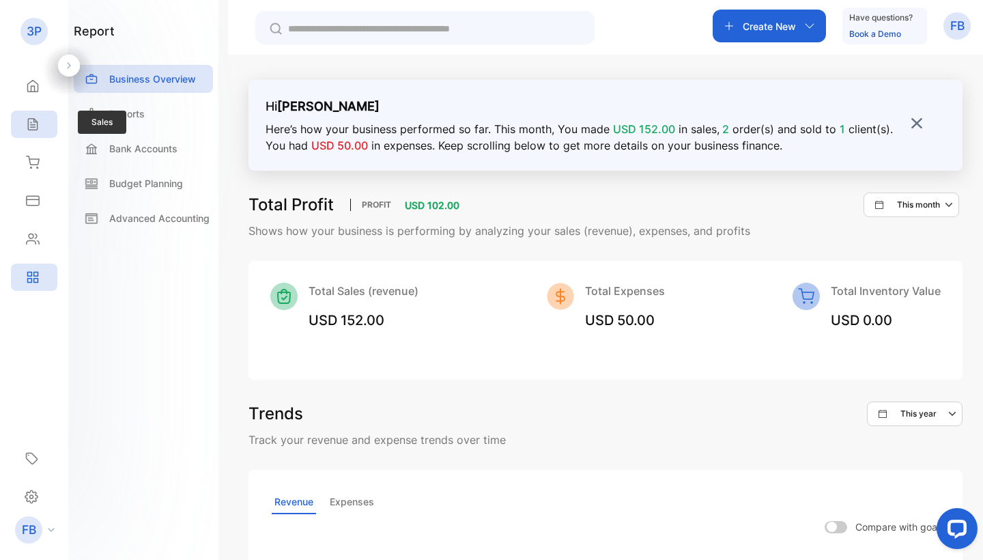
click at [40, 123] on div "Sales" at bounding box center [34, 124] width 46 height 27
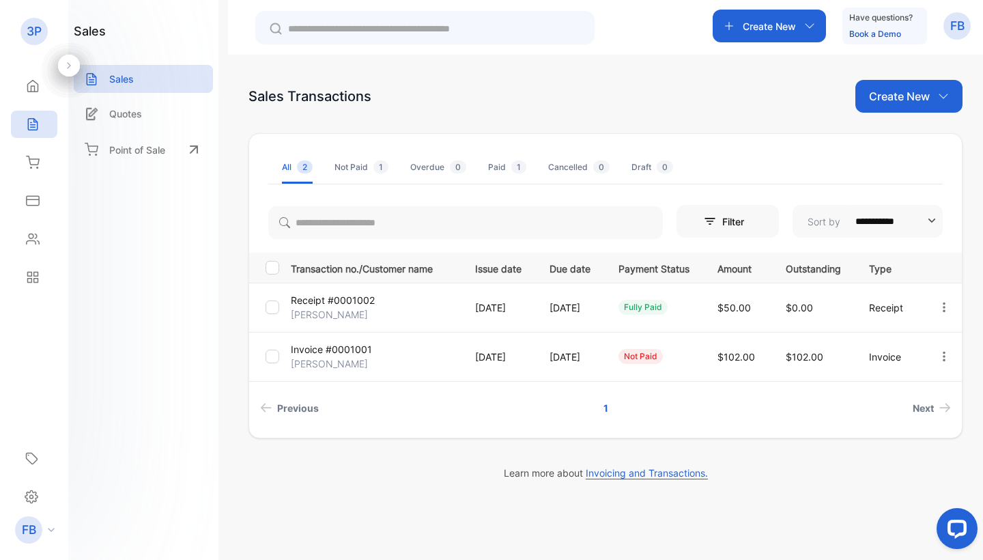
click at [356, 160] on li "Not Paid 1" at bounding box center [362, 167] width 54 height 33
click at [655, 350] on div "not paid" at bounding box center [641, 356] width 44 height 15
click at [719, 226] on button "Filter" at bounding box center [728, 221] width 102 height 33
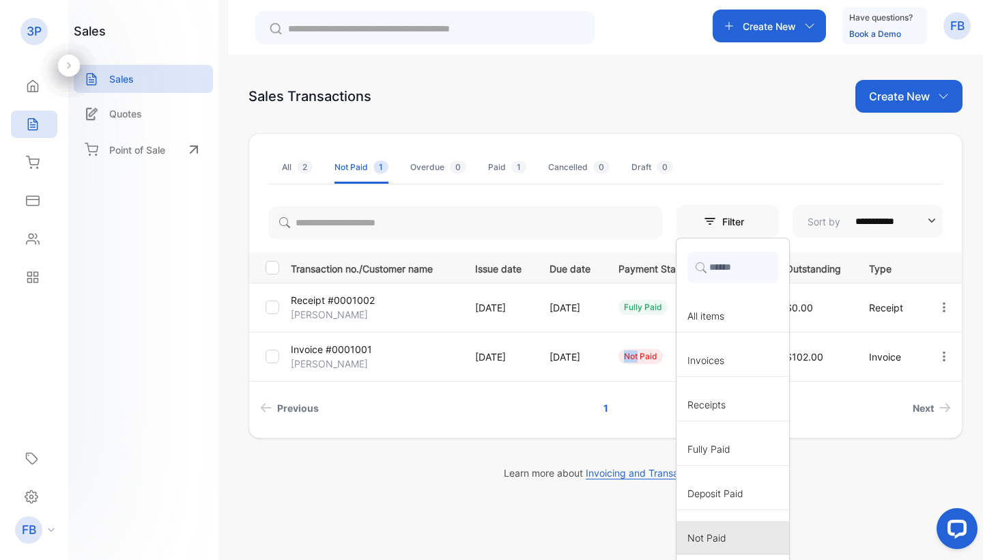
click at [743, 530] on div "Not Paid" at bounding box center [733, 537] width 113 height 33
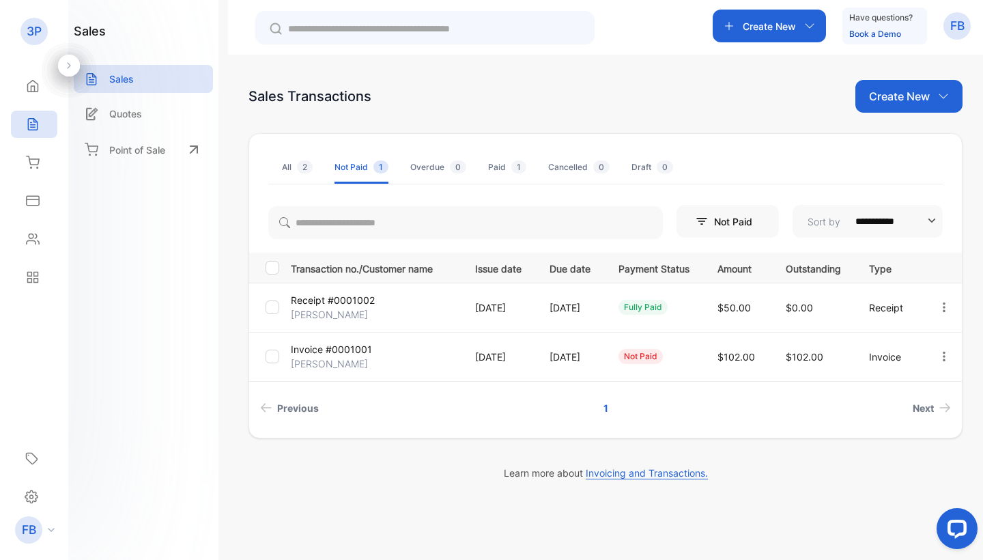
click at [889, 91] on p "Create New" at bounding box center [899, 96] width 61 height 16
click at [740, 96] on div "Sales Transactions Create New Invoice Receipt" at bounding box center [606, 96] width 714 height 33
click at [38, 154] on div "Inventory" at bounding box center [34, 162] width 46 height 27
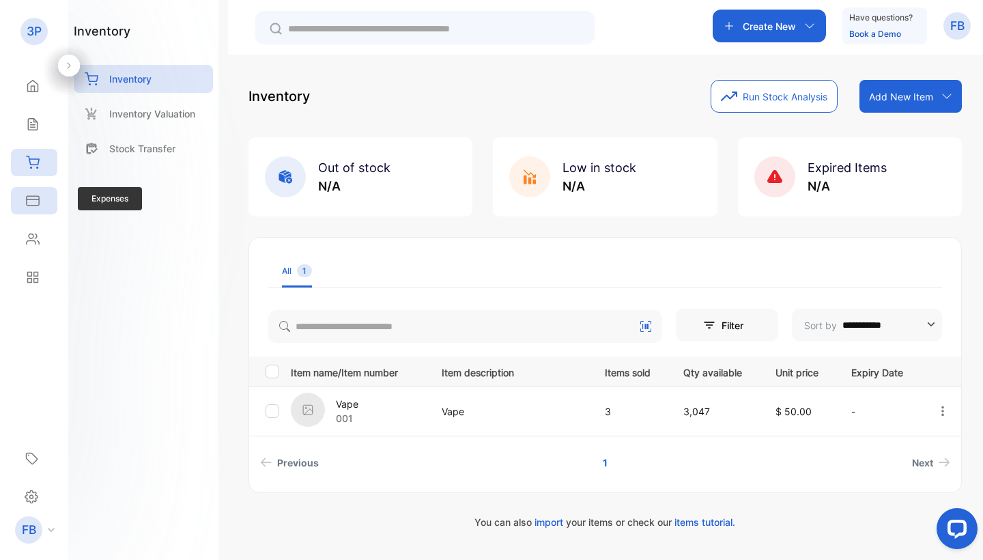
click at [44, 202] on div "Expenses" at bounding box center [34, 200] width 46 height 27
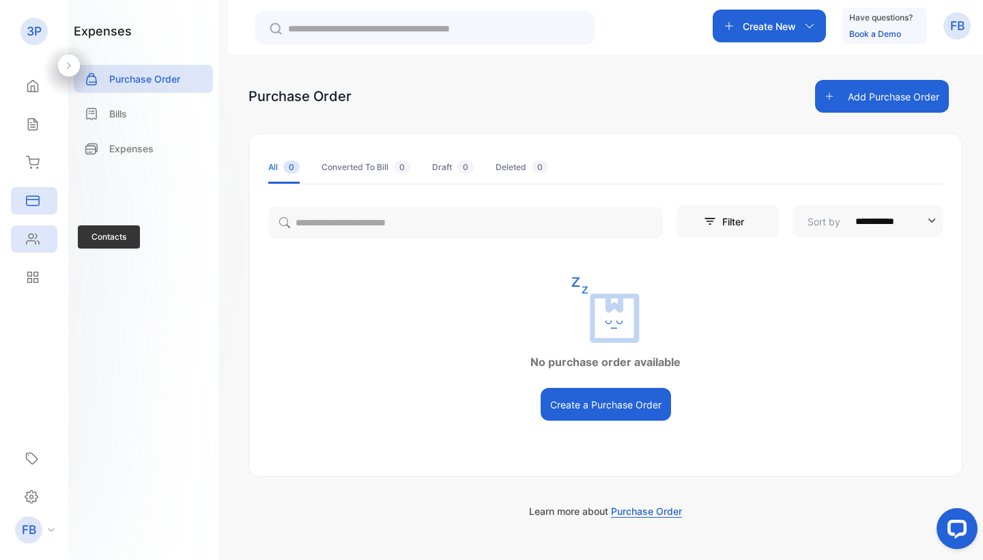
click at [35, 241] on icon at bounding box center [33, 239] width 12 height 10
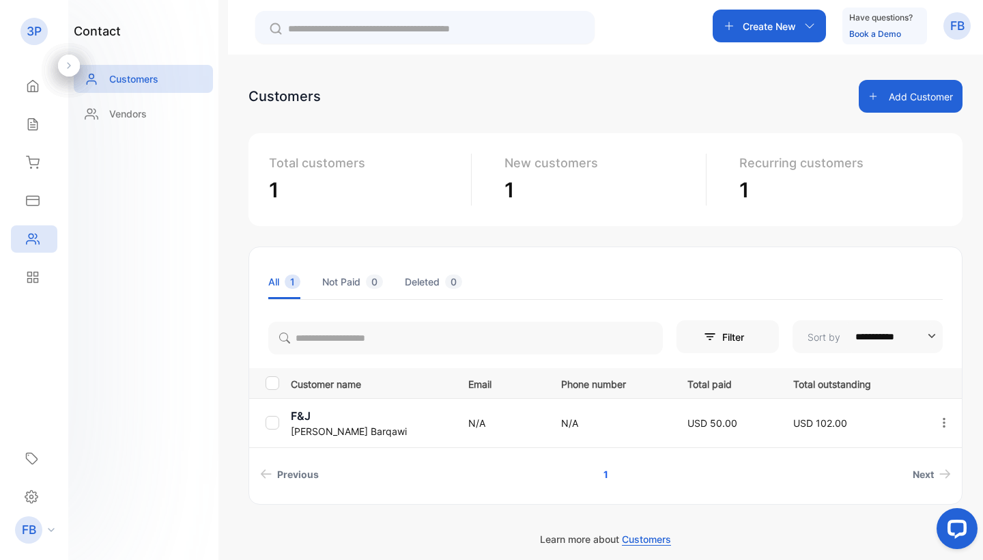
click at [346, 279] on li "Not Paid 0" at bounding box center [352, 281] width 61 height 35
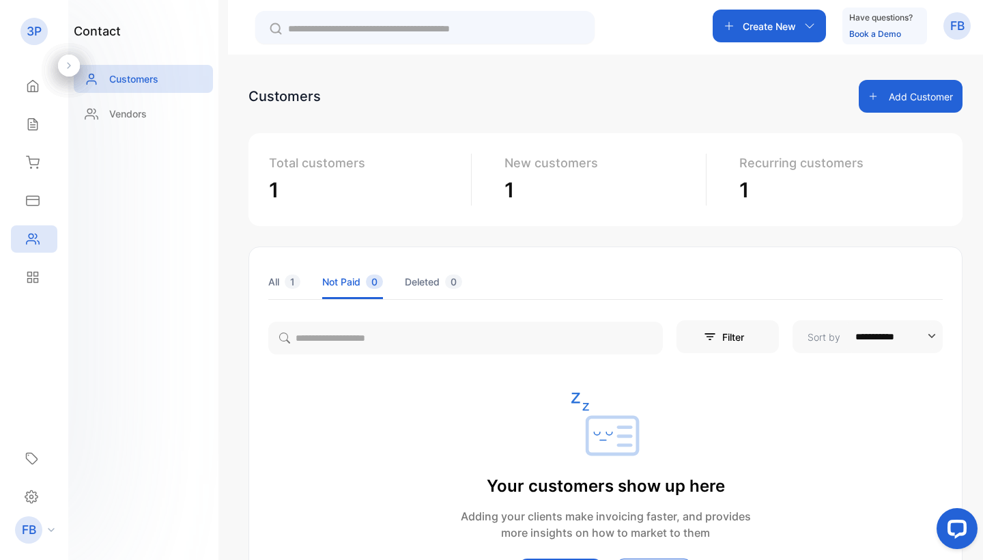
click at [412, 282] on li "Deleted 0" at bounding box center [433, 281] width 57 height 35
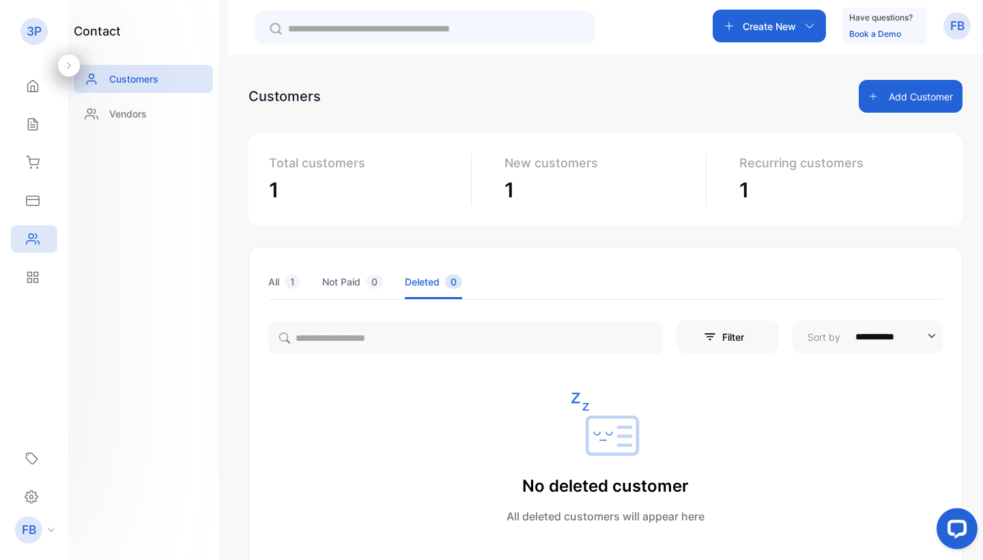
click at [290, 281] on span "1" at bounding box center [293, 281] width 16 height 14
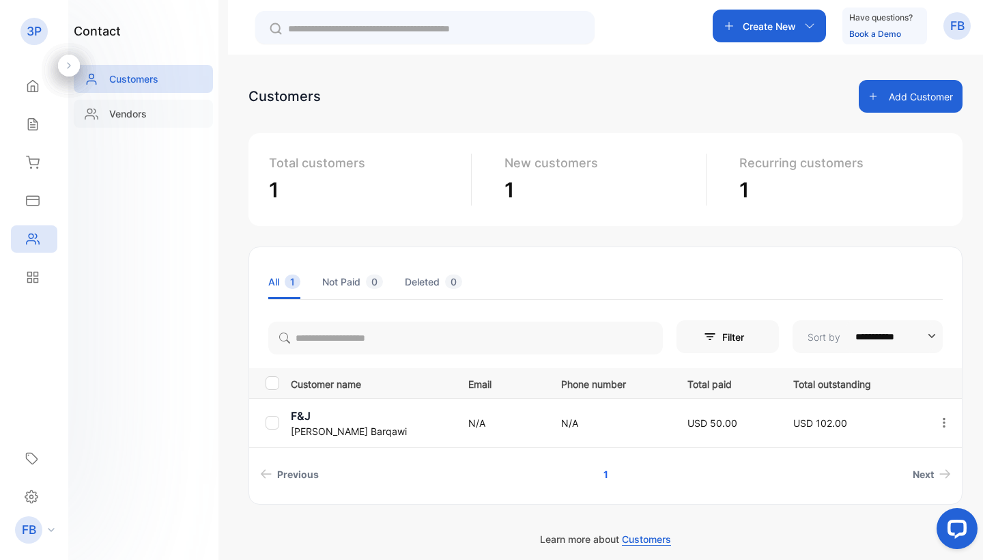
click at [167, 121] on div "Vendors" at bounding box center [143, 114] width 139 height 28
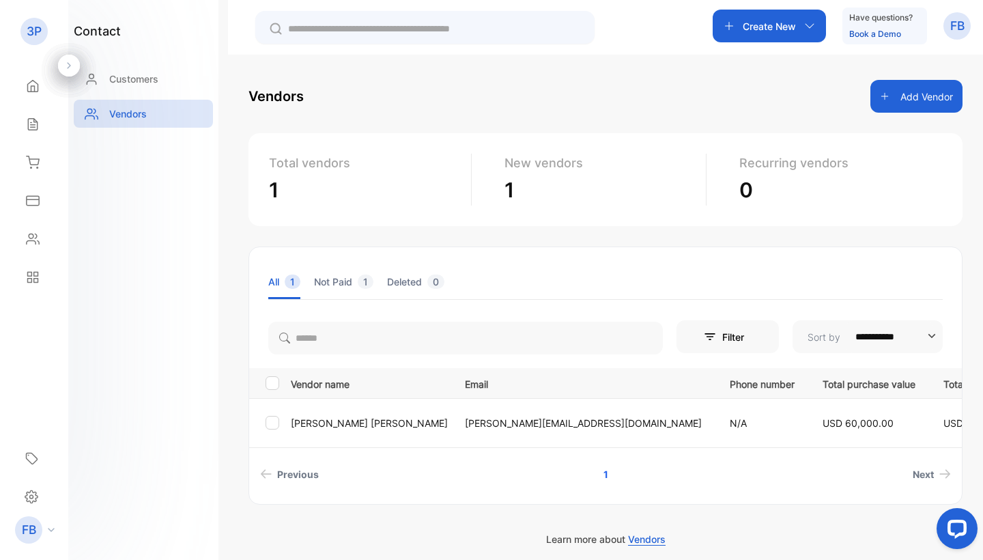
click at [465, 421] on p "[PERSON_NAME][EMAIL_ADDRESS][DOMAIN_NAME]" at bounding box center [583, 423] width 237 height 14
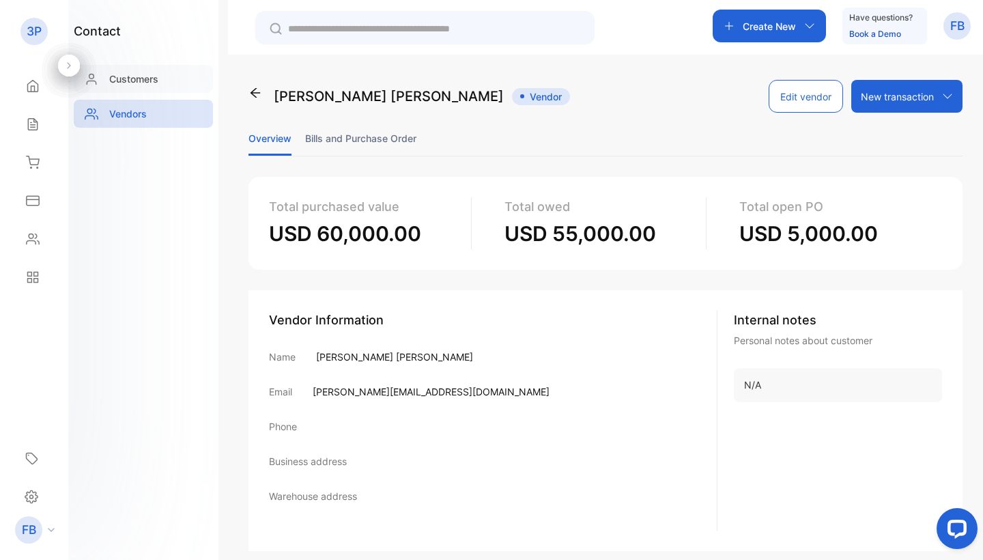
click at [154, 81] on p "Customers" at bounding box center [133, 79] width 49 height 14
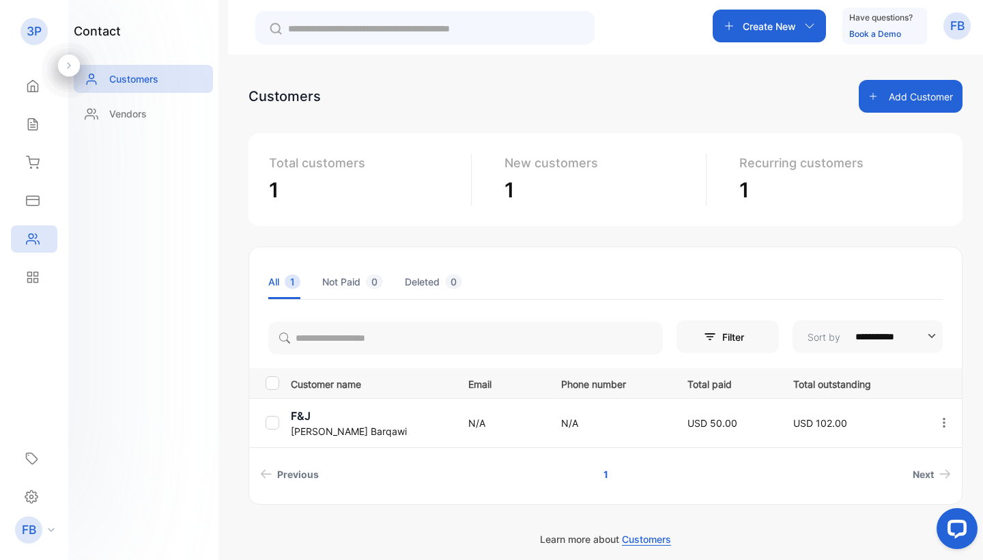
click at [479, 442] on td "N/A" at bounding box center [498, 422] width 93 height 49
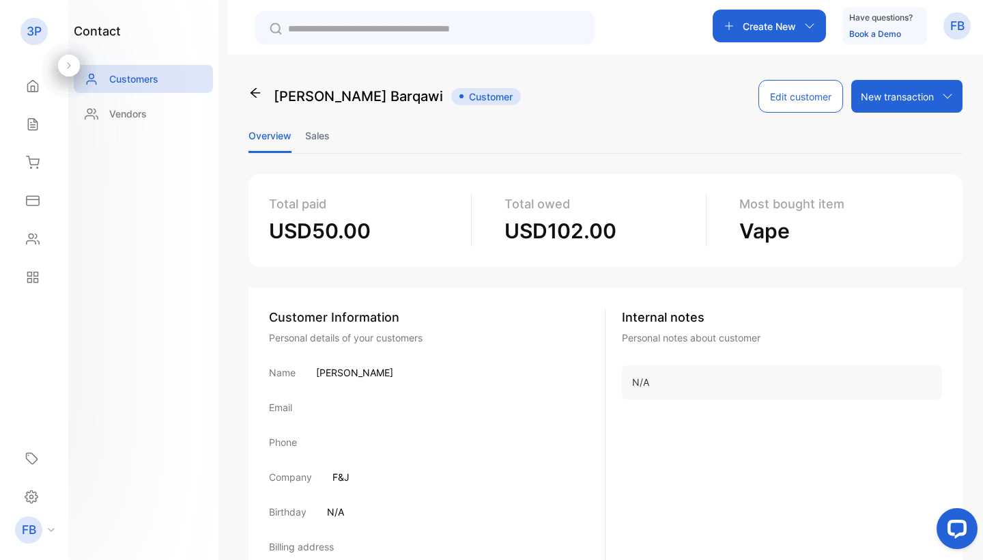
click at [882, 92] on p "New transaction" at bounding box center [897, 96] width 73 height 14
click at [629, 133] on ul "Overview Sales" at bounding box center [606, 136] width 714 height 36
click at [451, 98] on span "Customer" at bounding box center [486, 96] width 70 height 17
click at [316, 140] on li "Sales" at bounding box center [317, 135] width 25 height 35
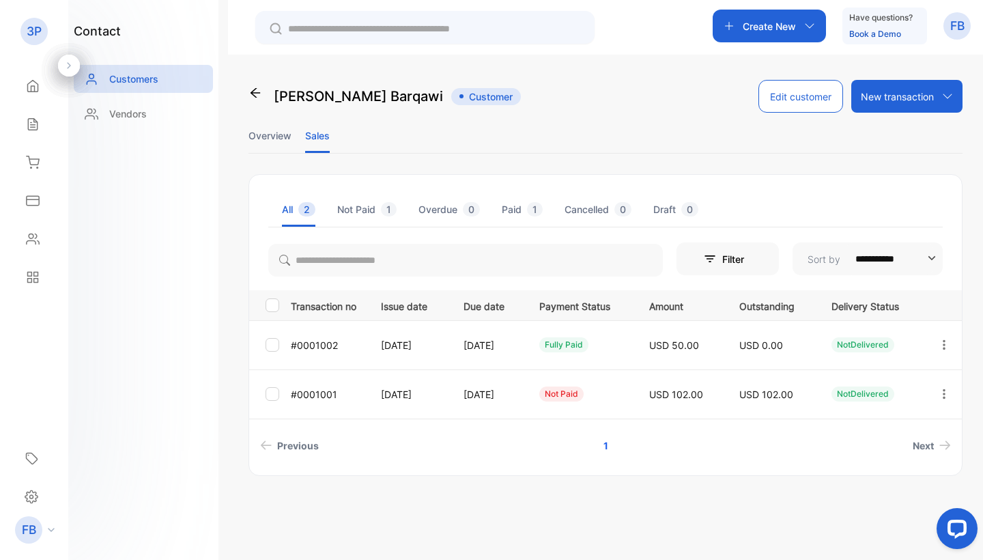
click at [321, 142] on li "Sales" at bounding box center [317, 135] width 25 height 35
click at [284, 139] on li "Overview" at bounding box center [270, 135] width 43 height 35
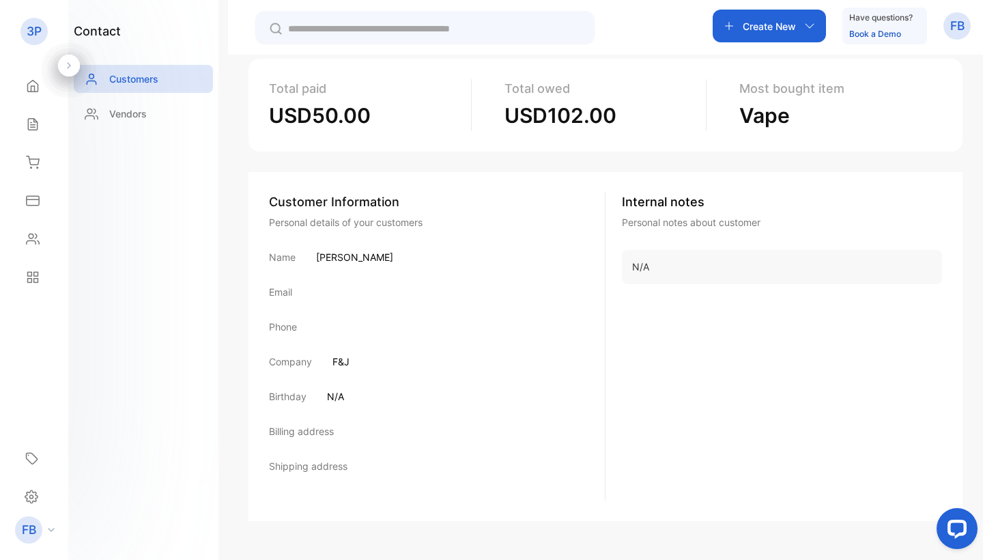
scroll to position [115, 0]
click at [33, 159] on icon at bounding box center [33, 162] width 12 height 12
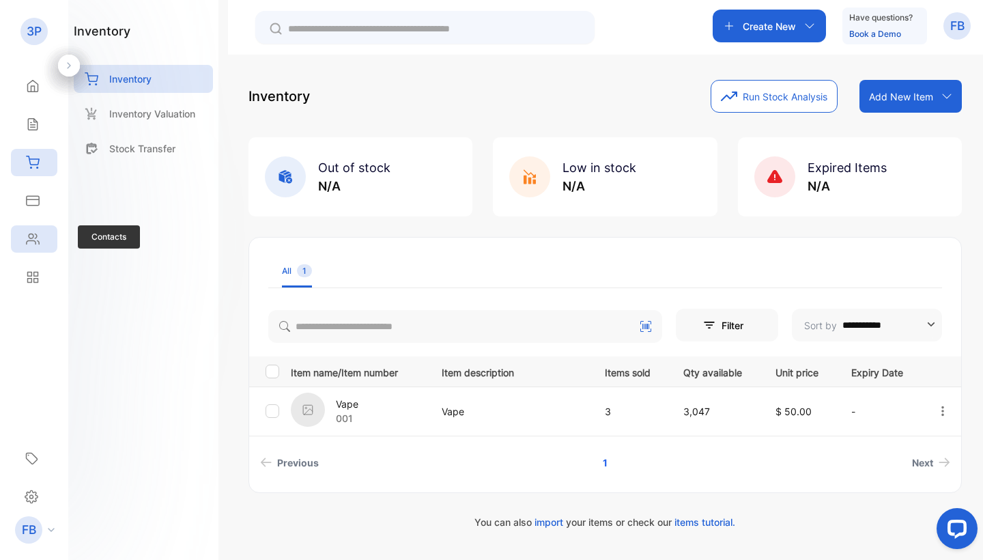
click at [27, 242] on icon at bounding box center [33, 239] width 12 height 10
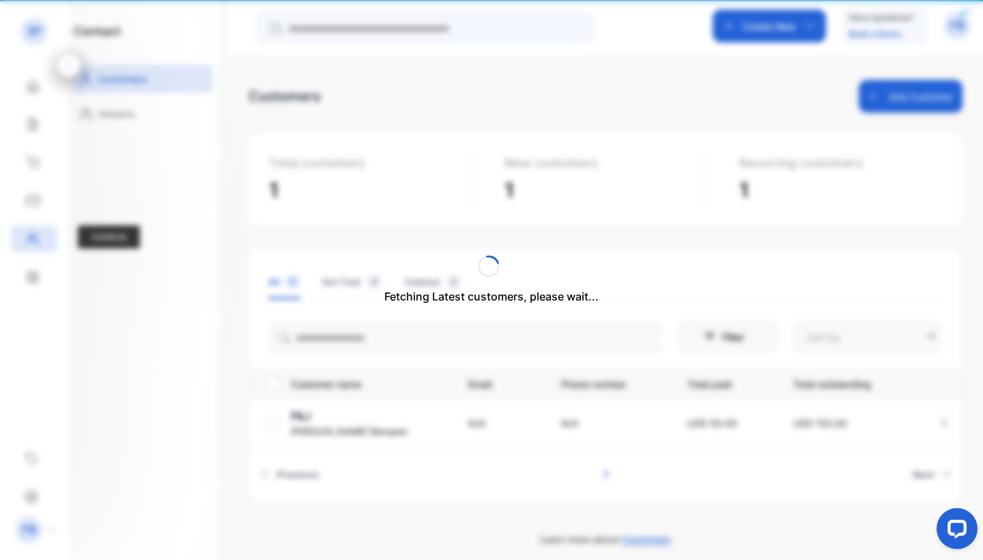
type input "**********"
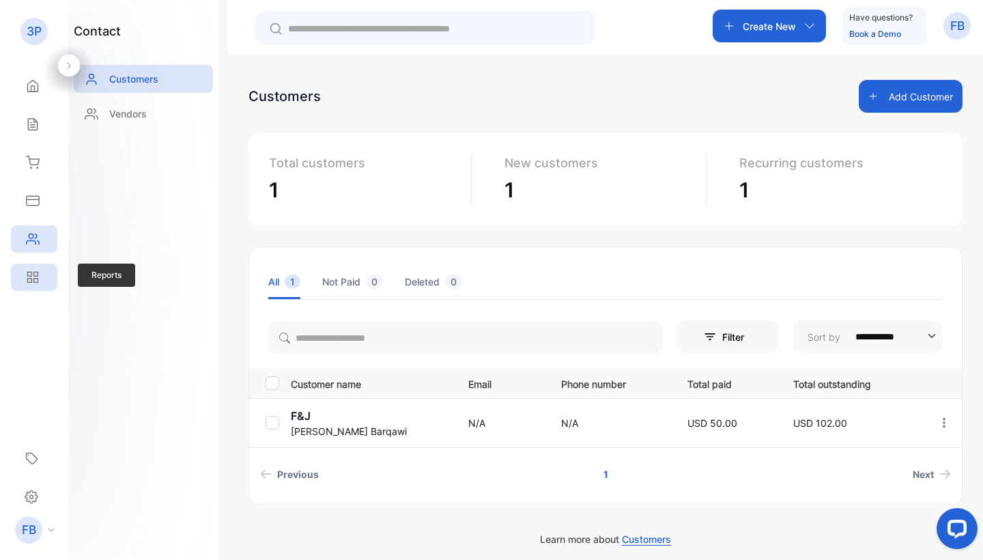
click at [42, 283] on div "Reports" at bounding box center [34, 277] width 46 height 27
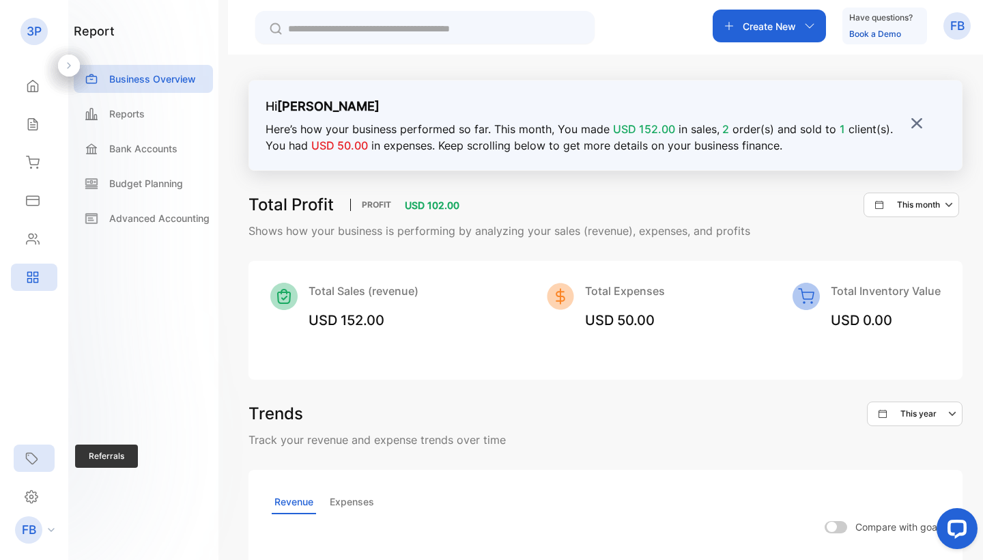
click at [42, 461] on div "Referrals" at bounding box center [34, 457] width 41 height 27
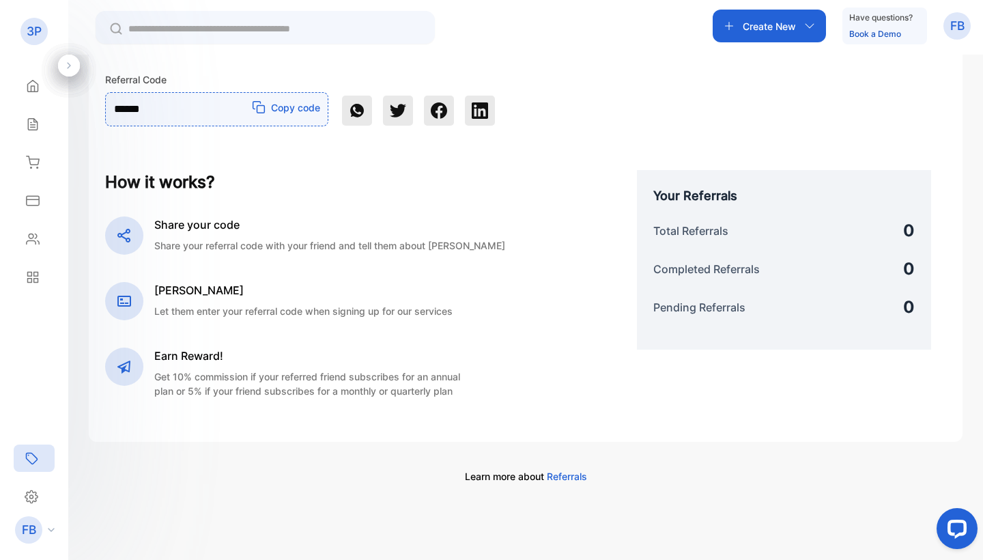
scroll to position [194, 0]
click at [13, 500] on div "Referrals Referrals Settings Settings" at bounding box center [34, 477] width 68 height 77
click at [36, 495] on icon at bounding box center [31, 496] width 12 height 12
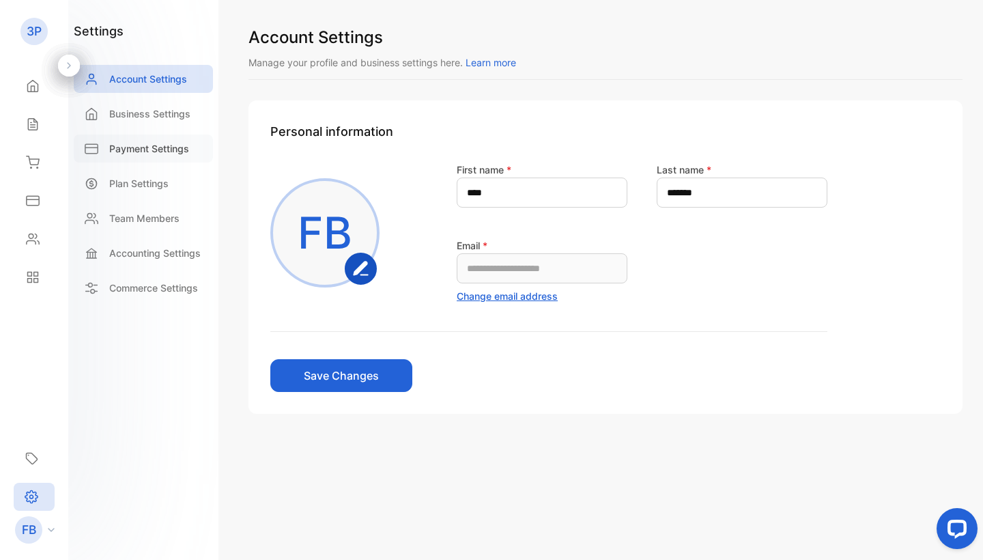
click at [123, 151] on p "Payment Settings" at bounding box center [149, 148] width 80 height 14
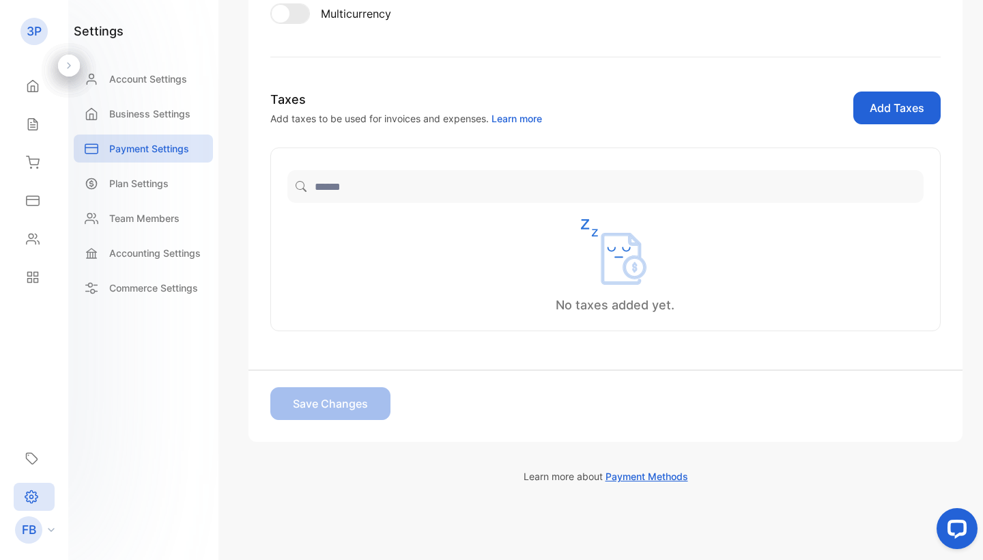
scroll to position [298, 0]
click at [156, 184] on p "Plan Settings" at bounding box center [138, 183] width 59 height 14
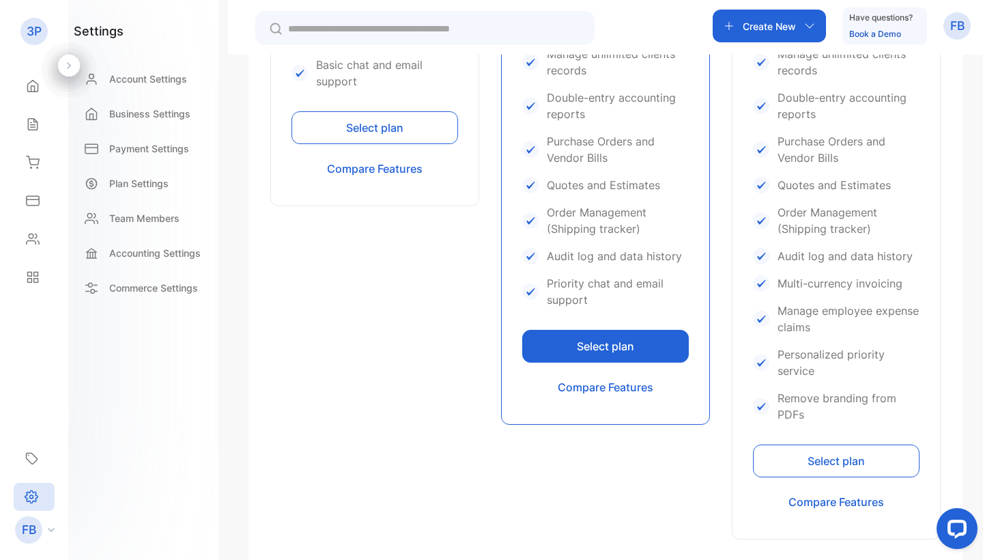
scroll to position [662, 0]
click at [152, 218] on p "Team Members" at bounding box center [144, 218] width 70 height 14
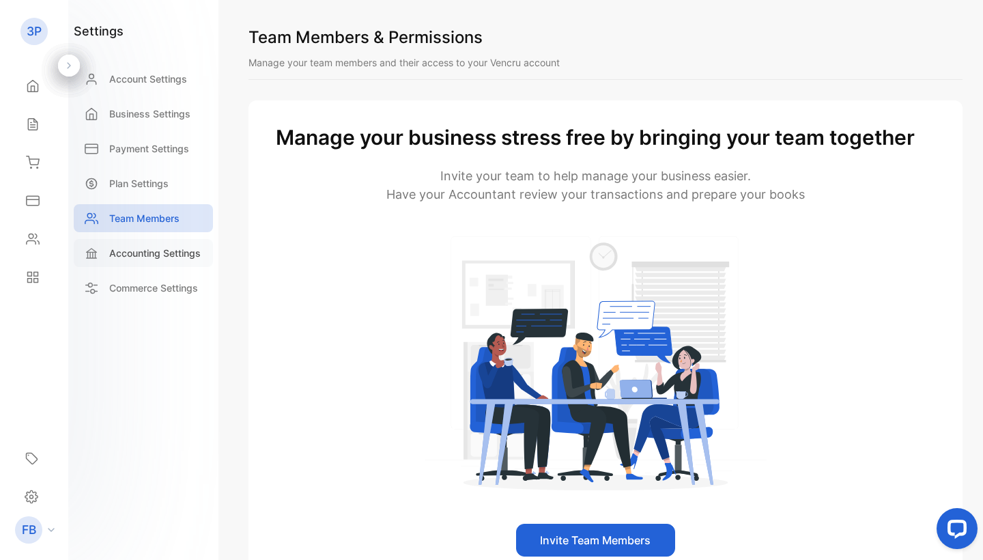
click at [153, 247] on p "Accounting Settings" at bounding box center [154, 253] width 91 height 14
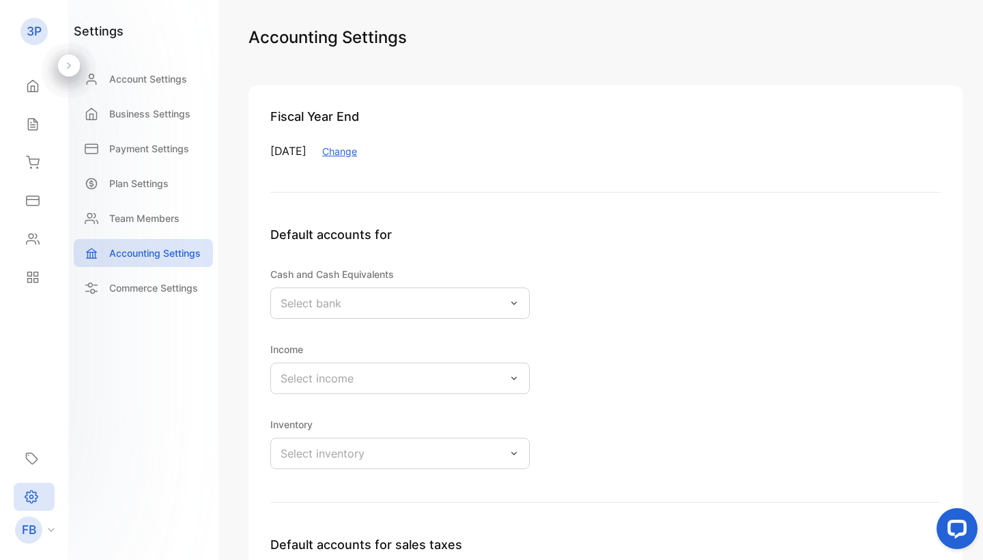
click at [464, 302] on div "Select bank" at bounding box center [399, 302] width 259 height 31
click at [572, 257] on div "Default accounts for" at bounding box center [605, 245] width 670 height 40
click at [482, 388] on div "Select income" at bounding box center [399, 378] width 259 height 31
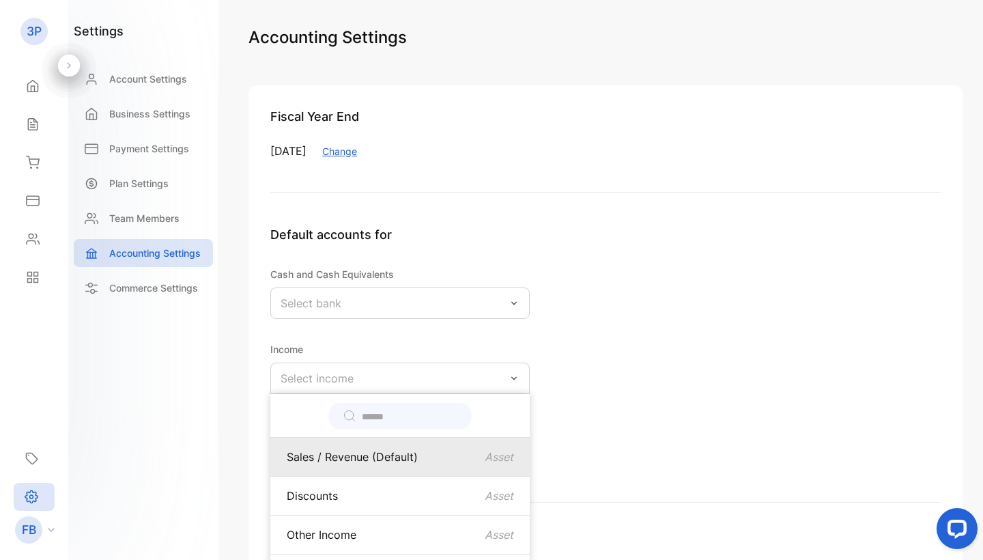
click at [466, 462] on div "Sales / Revenue (Default) Asset" at bounding box center [400, 457] width 227 height 16
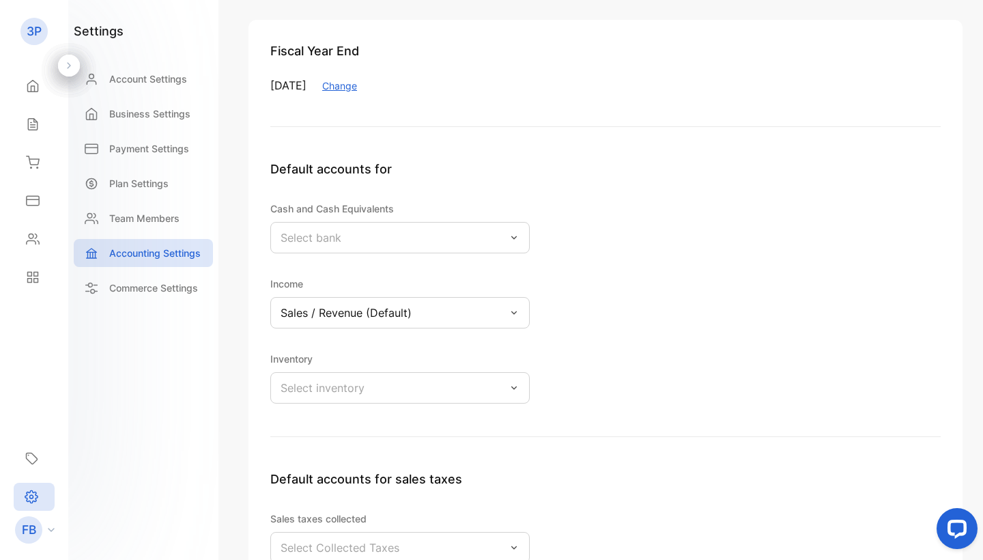
scroll to position [73, 0]
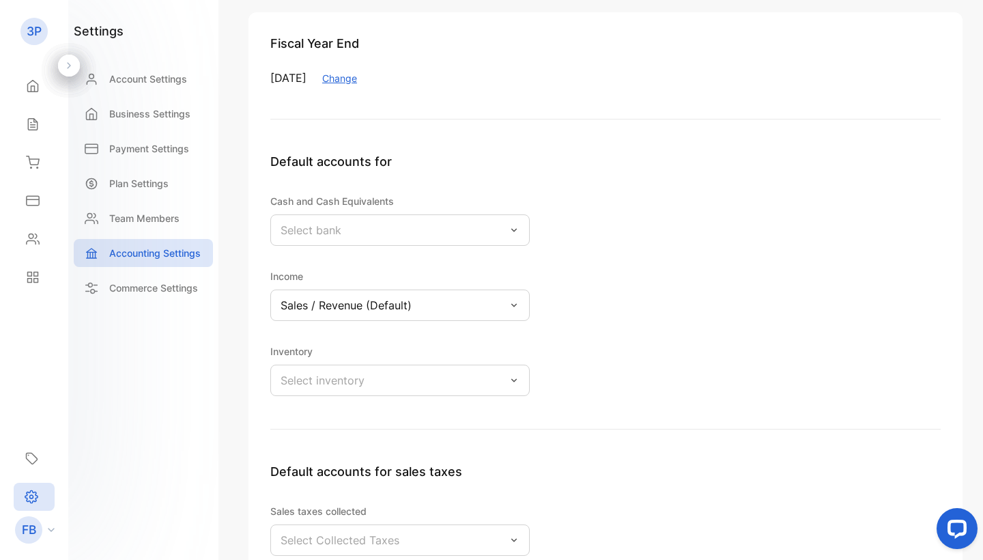
click at [438, 298] on div "Sales / Revenue (Default)" at bounding box center [399, 304] width 259 height 31
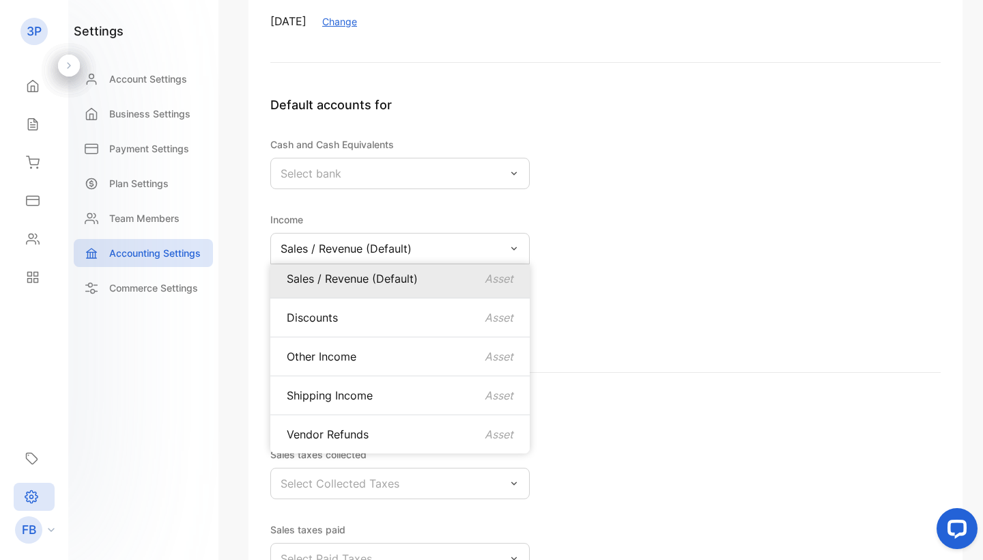
scroll to position [131, 0]
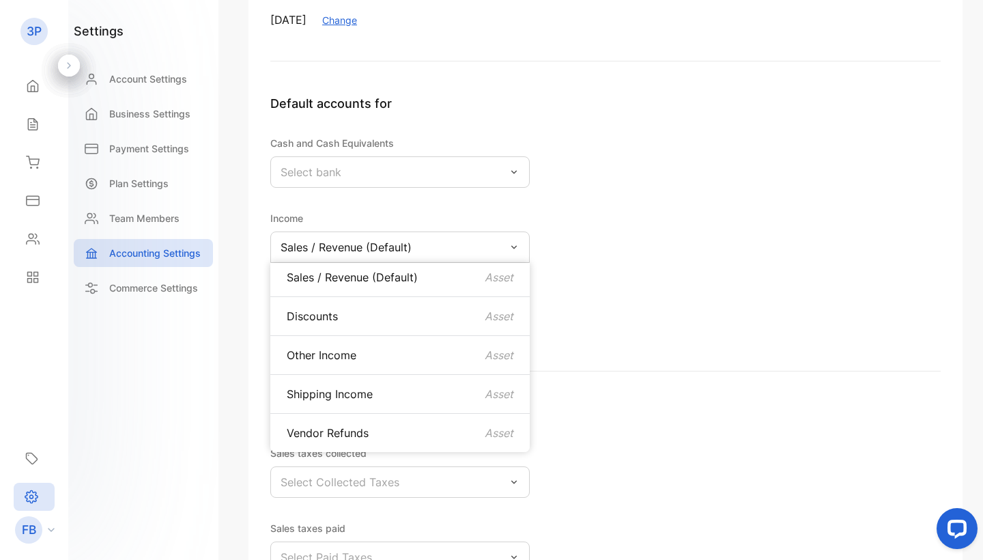
click at [629, 356] on div "Default accounts for Cash and Cash Equivalents Select bank Income Sales / Reven…" at bounding box center [605, 232] width 670 height 277
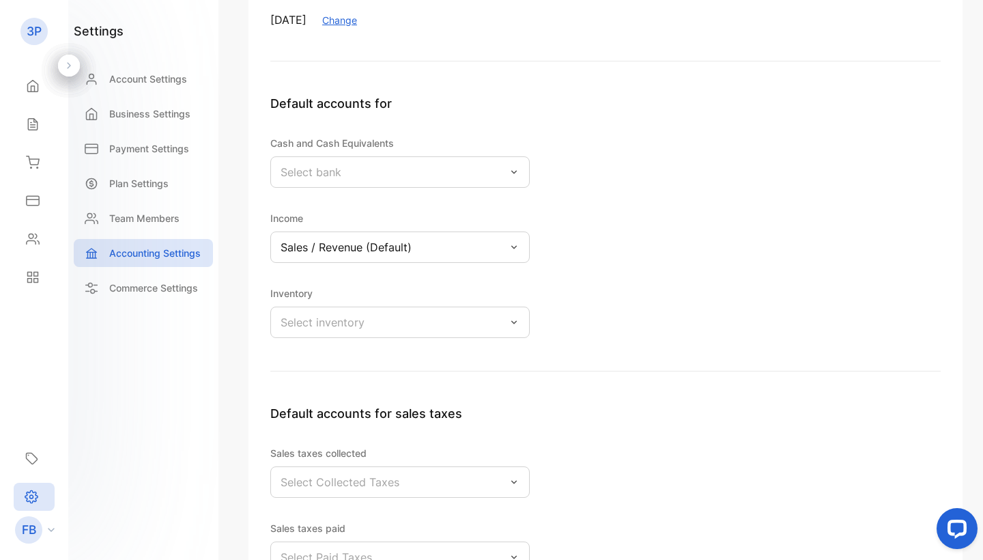
click at [487, 336] on div "Select inventory" at bounding box center [399, 322] width 259 height 31
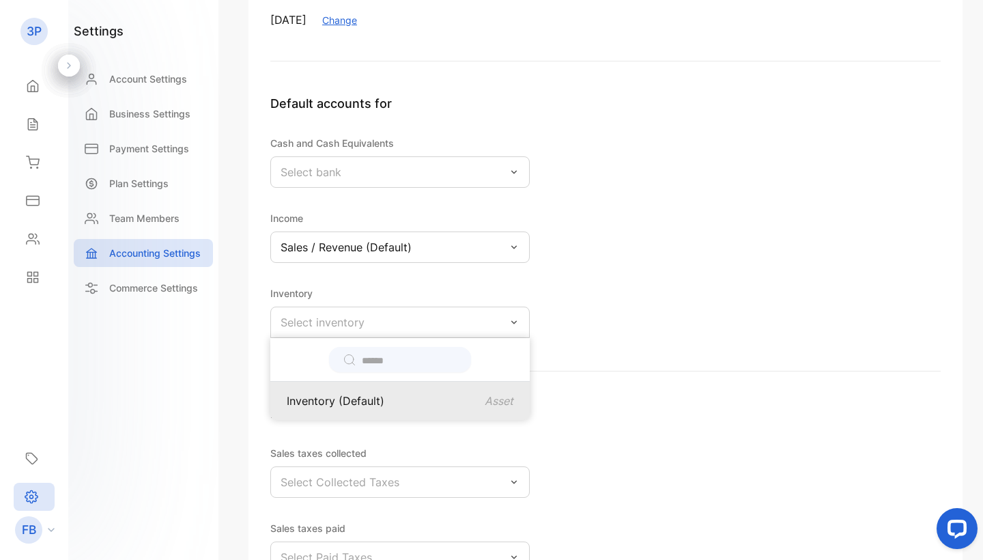
click at [472, 393] on div "Inventory (Default) Asset" at bounding box center [400, 401] width 227 height 16
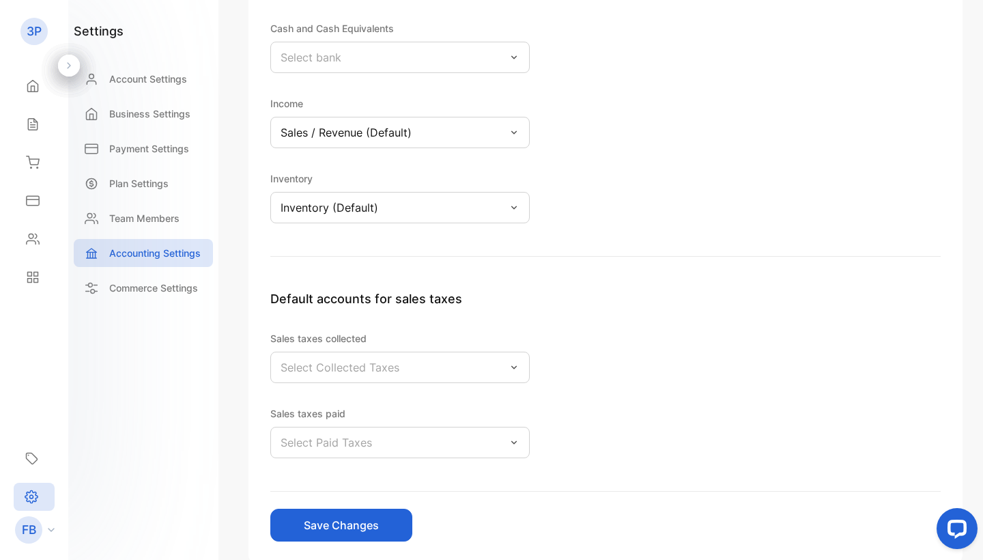
scroll to position [252, 0]
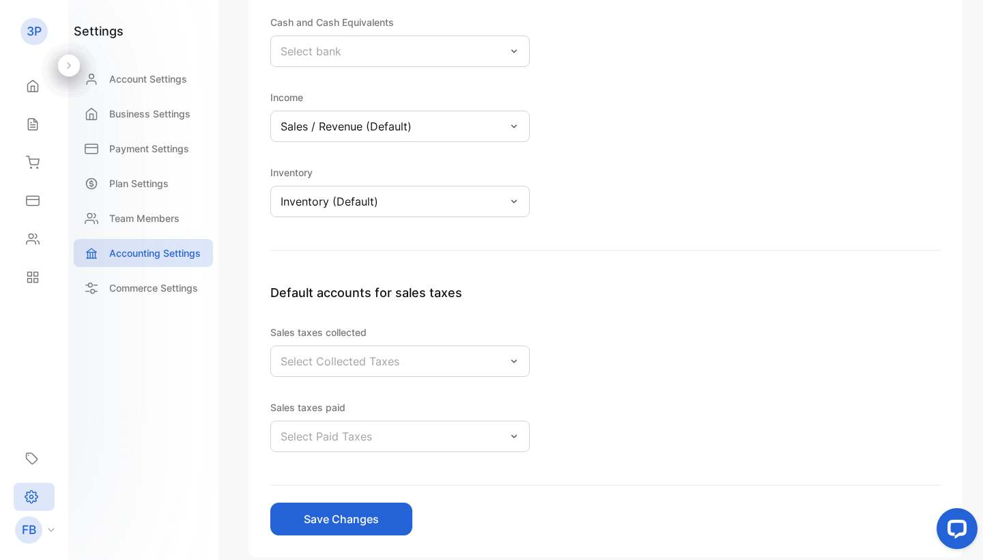
click at [478, 365] on div "Select Collected Taxes" at bounding box center [399, 360] width 259 height 31
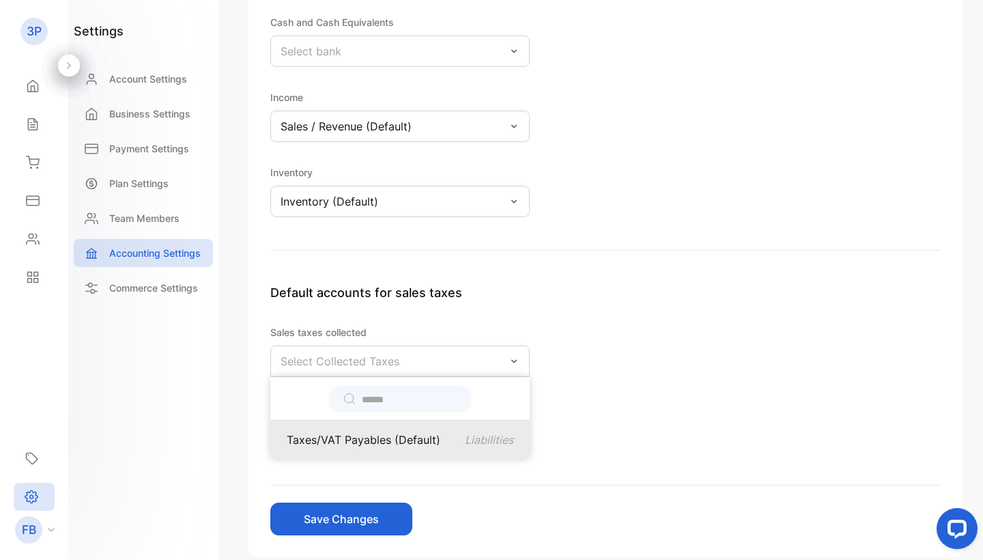
click at [455, 442] on div "Taxes/VAT Payables (Default) Liabilities" at bounding box center [400, 439] width 227 height 16
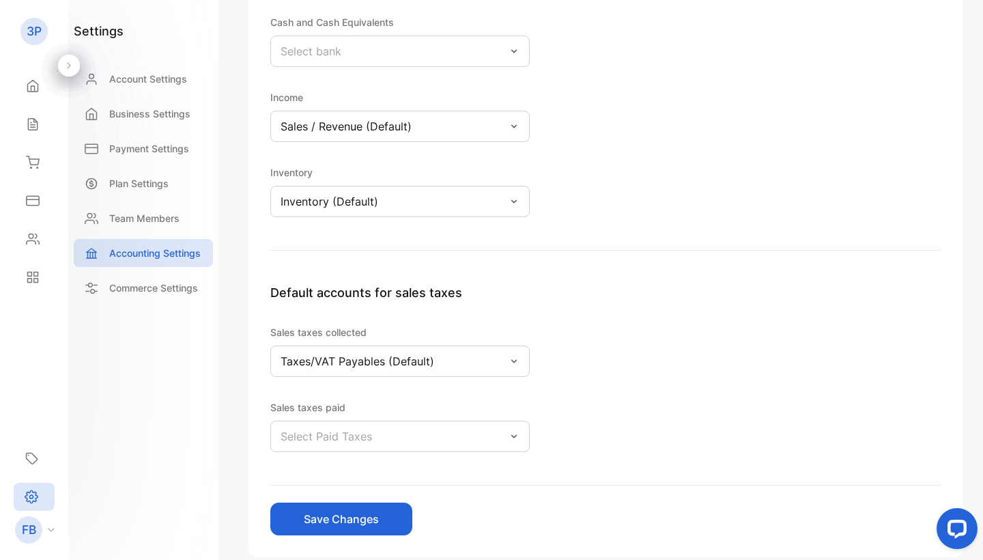
click at [438, 434] on div "Select Paid Taxes" at bounding box center [399, 436] width 259 height 31
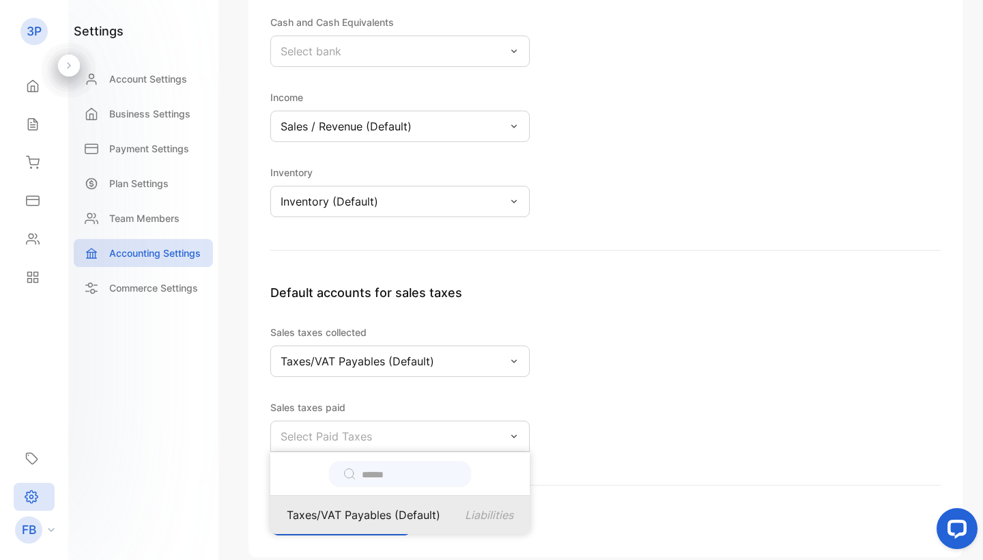
click at [436, 511] on p "Taxes/VAT Payables (Default)" at bounding box center [364, 515] width 154 height 16
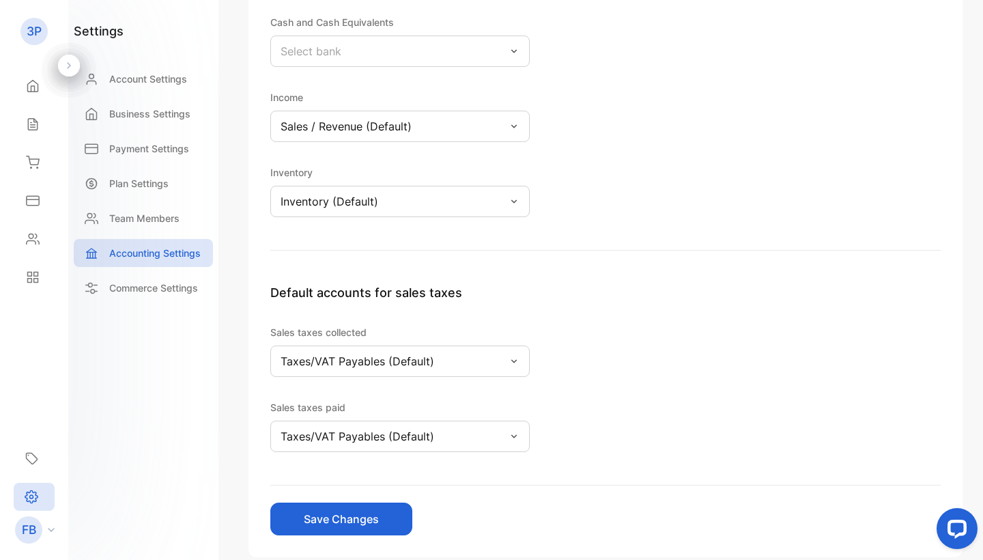
click at [423, 365] on p "Taxes/VAT Payables (Default)" at bounding box center [358, 361] width 154 height 16
click at [608, 407] on div "Default accounts for sales taxes Sales taxes collected Taxes/VAT Payables (Defa…" at bounding box center [605, 384] width 670 height 202
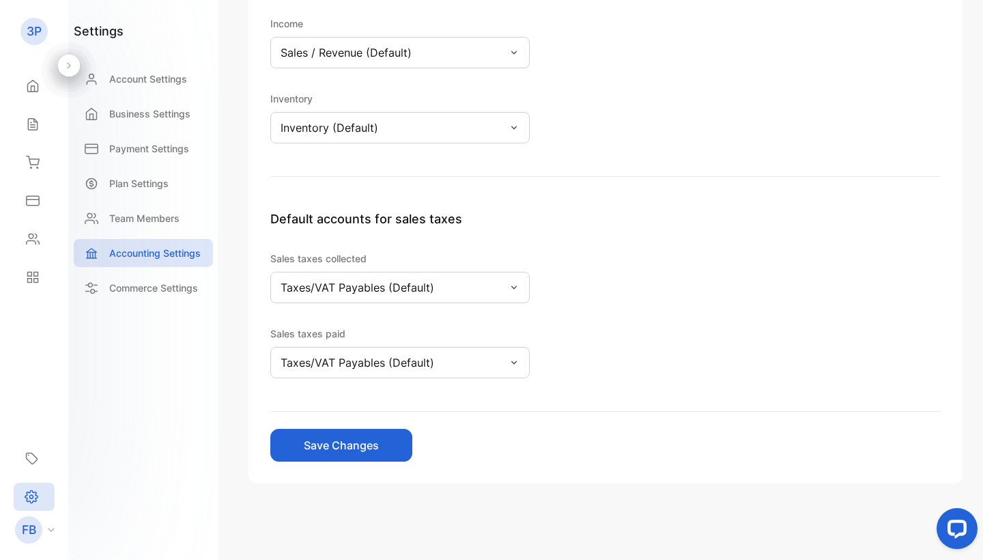
scroll to position [326, 0]
click at [374, 464] on div "Fiscal Year End [DATE] Change Default accounts for Cash and Cash Equivalents Se…" at bounding box center [606, 122] width 714 height 724
click at [371, 453] on button "Save Changes" at bounding box center [341, 445] width 142 height 33
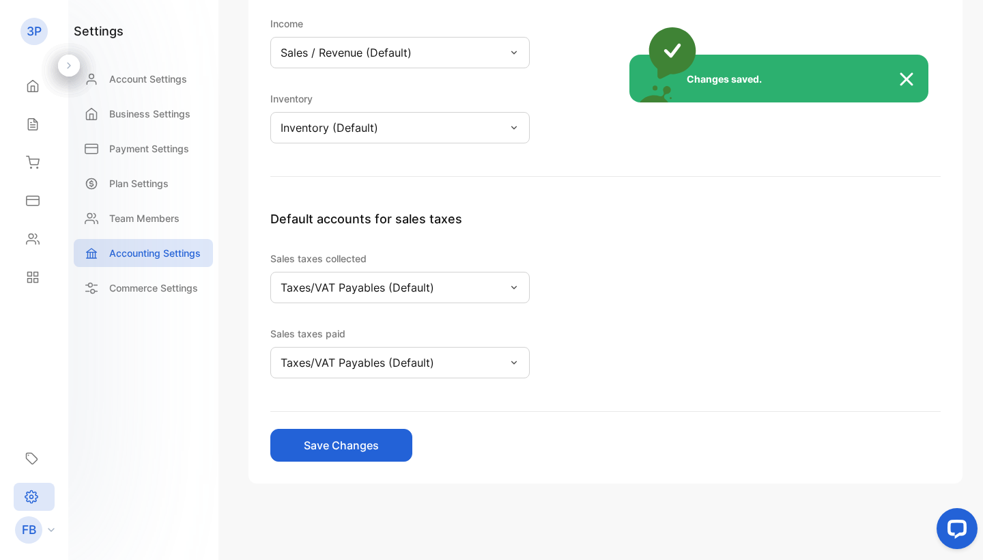
click at [152, 294] on div "Changes saved." at bounding box center [491, 280] width 983 height 560
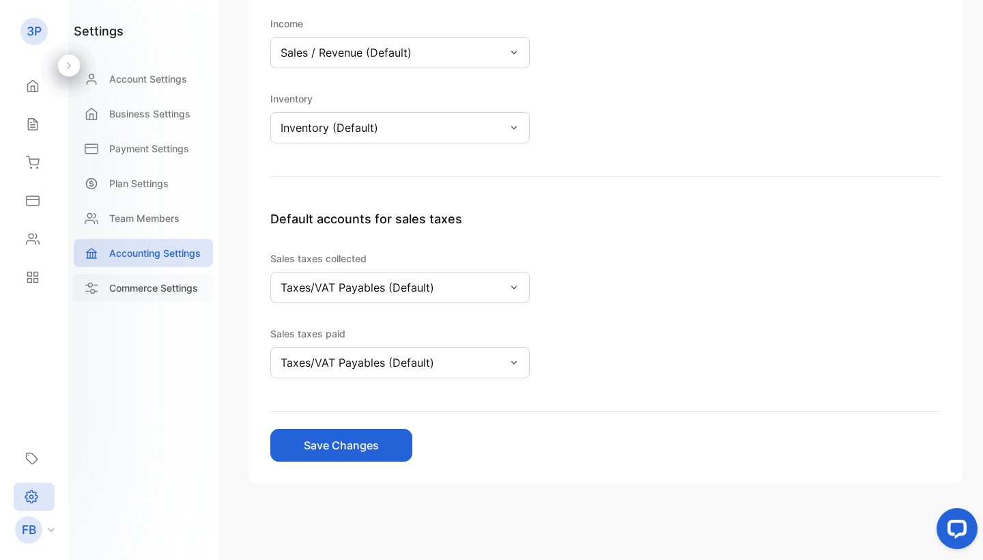
click at [152, 292] on p "Commerce Settings" at bounding box center [153, 288] width 89 height 14
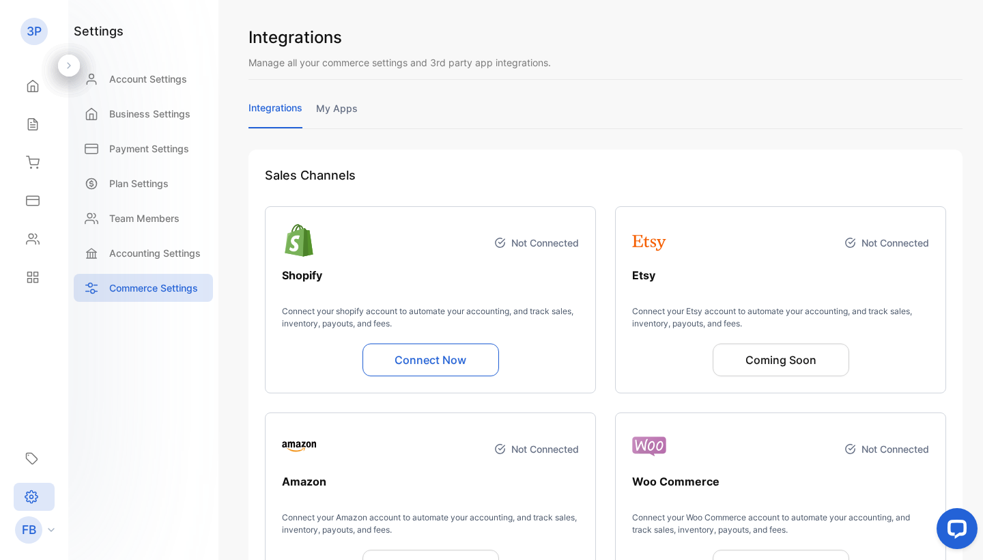
click at [51, 537] on div "FB" at bounding box center [38, 529] width 60 height 27
click at [59, 350] on aside "3P 365 Pjilla Home Home Sales Sales Inventory Inventory Expenses Expenses Conta…" at bounding box center [34, 280] width 68 height 560
click at [30, 25] on p "3P" at bounding box center [34, 32] width 15 height 18
click at [71, 66] on icon at bounding box center [69, 66] width 10 height 10
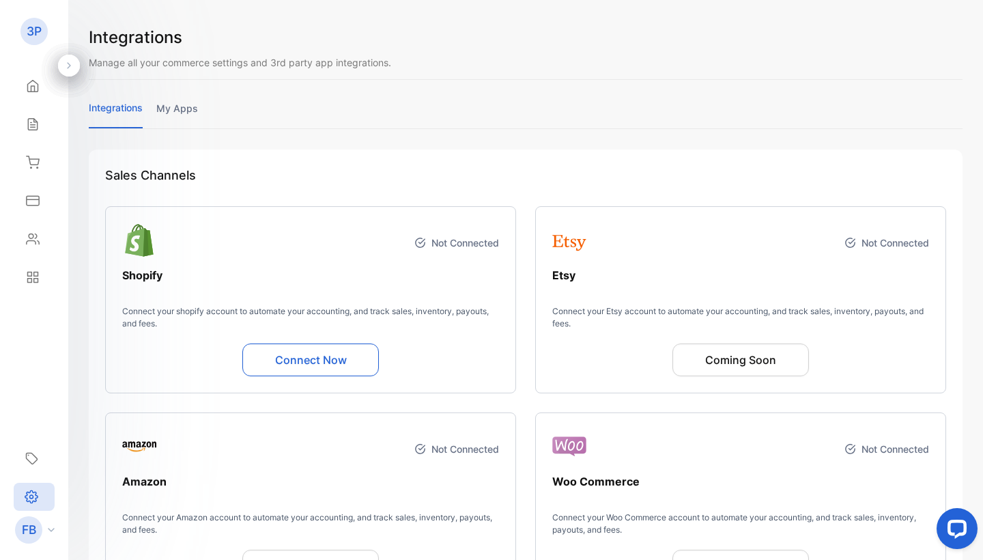
click at [71, 66] on icon at bounding box center [69, 66] width 10 height 10
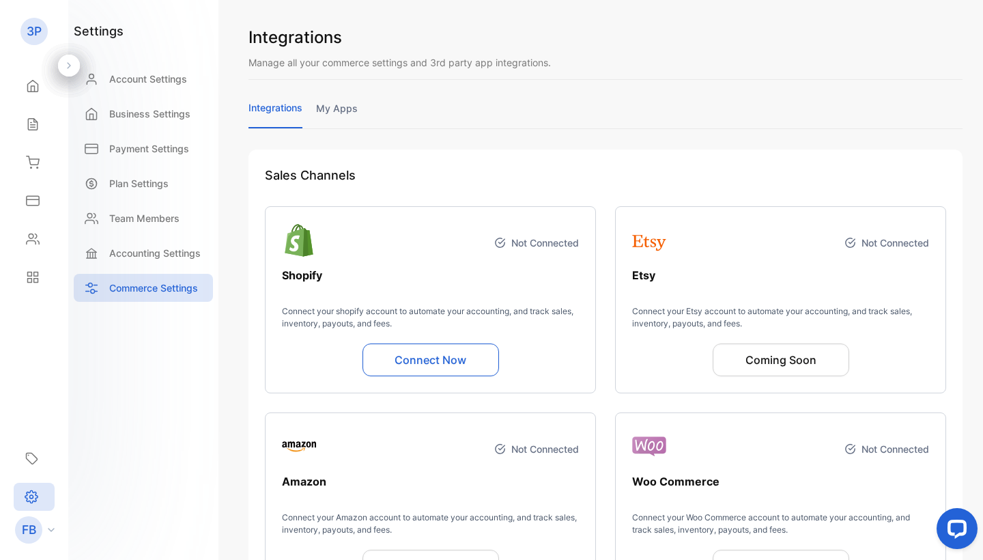
click at [42, 25] on p "3P" at bounding box center [34, 32] width 15 height 18
click at [42, 84] on div "Home" at bounding box center [34, 85] width 46 height 27
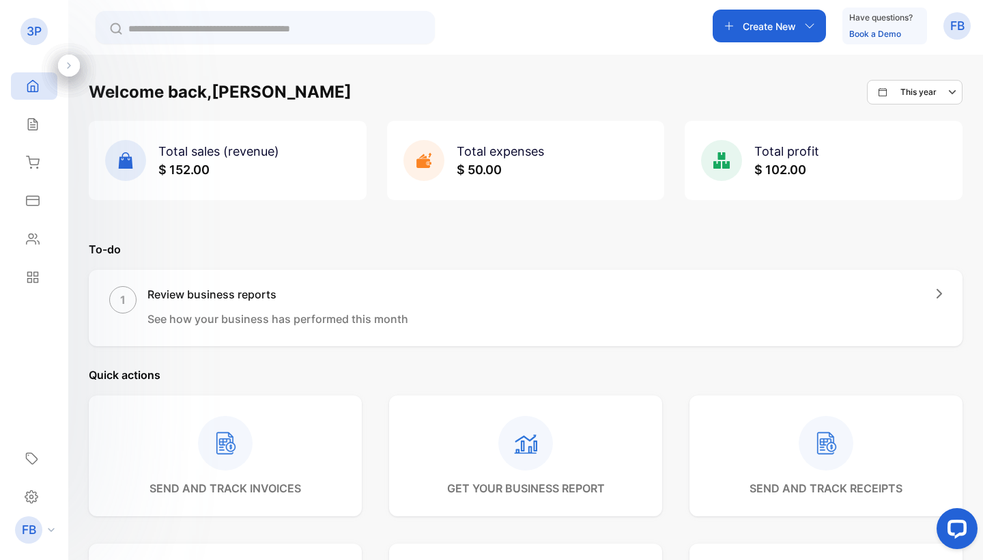
click at [38, 32] on p "3P" at bounding box center [34, 32] width 15 height 18
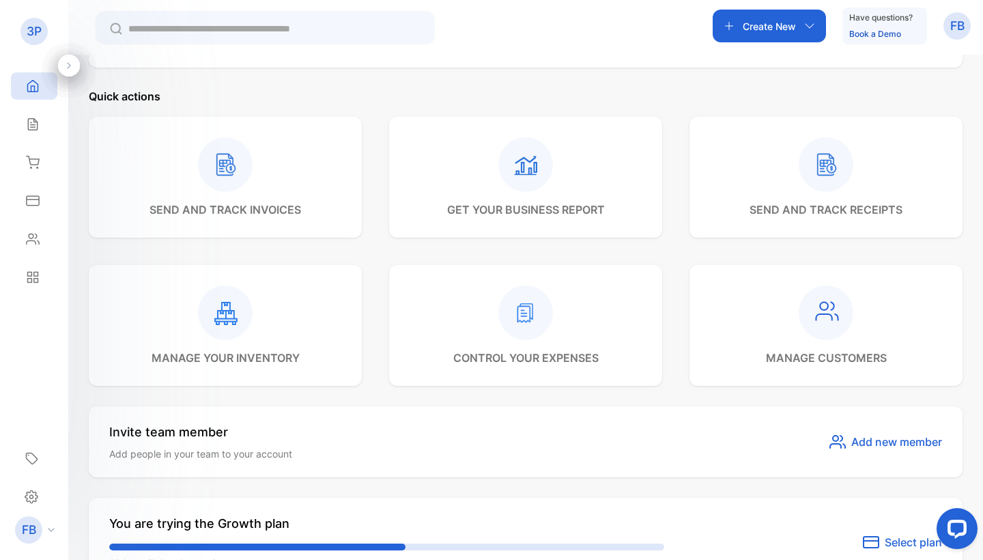
scroll to position [291, 0]
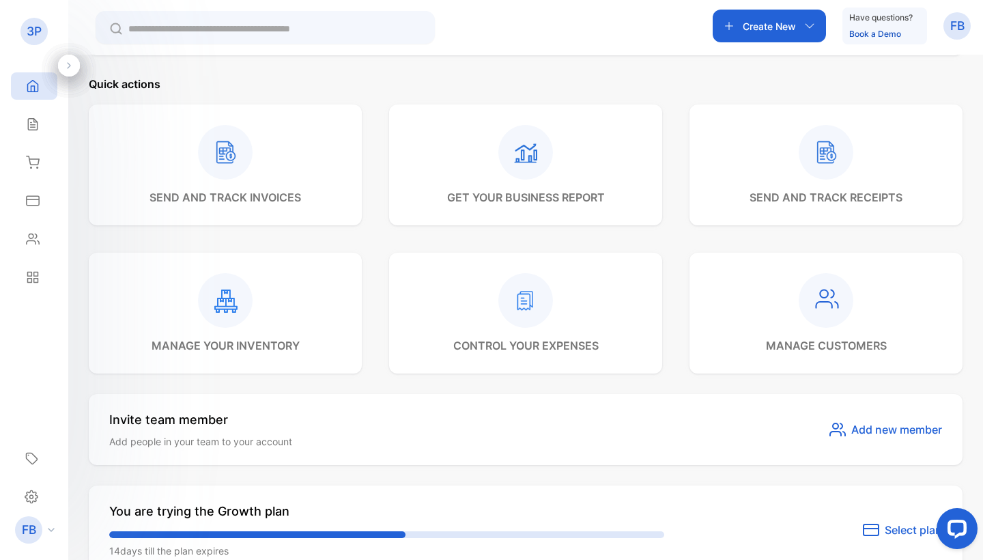
click at [799, 314] on icon at bounding box center [826, 300] width 55 height 55
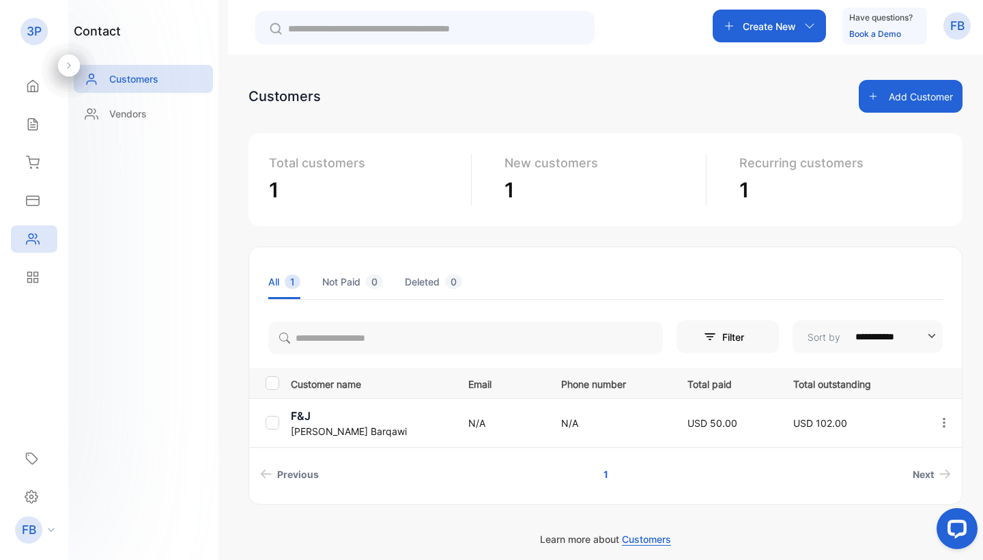
click at [941, 425] on icon "button" at bounding box center [944, 422] width 12 height 12
click at [902, 470] on div "View" at bounding box center [883, 464] width 154 height 27
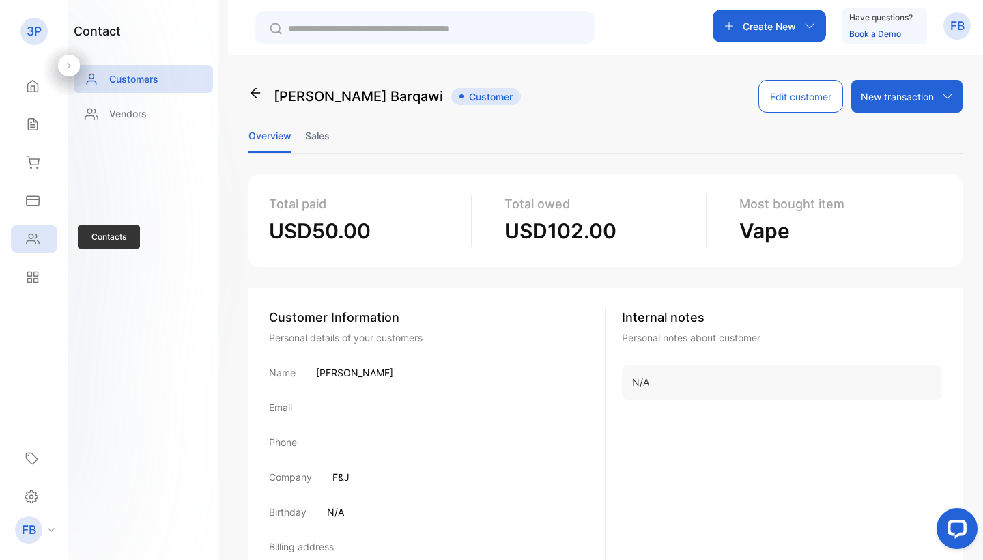
click at [33, 228] on div "Contacts" at bounding box center [34, 238] width 46 height 27
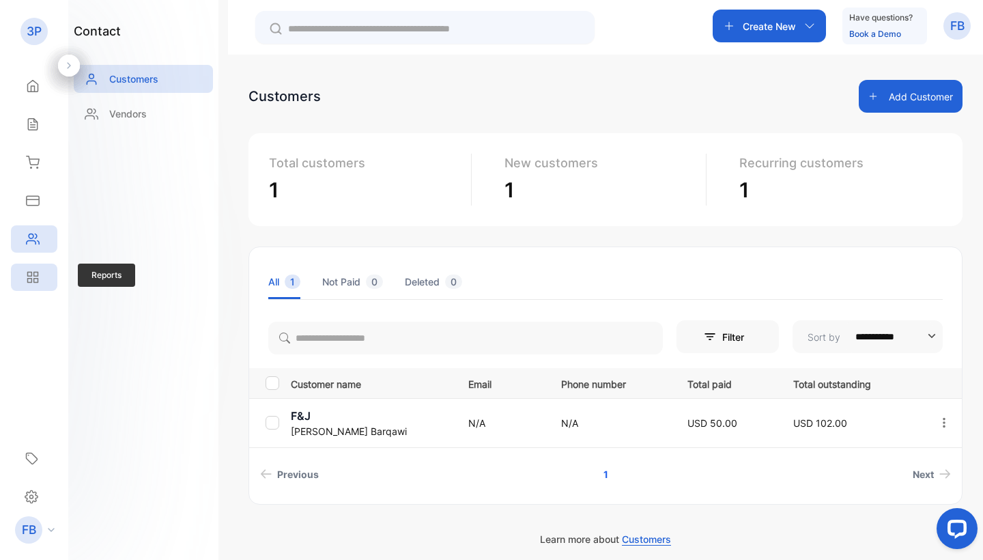
click at [42, 287] on div "Reports" at bounding box center [34, 277] width 46 height 27
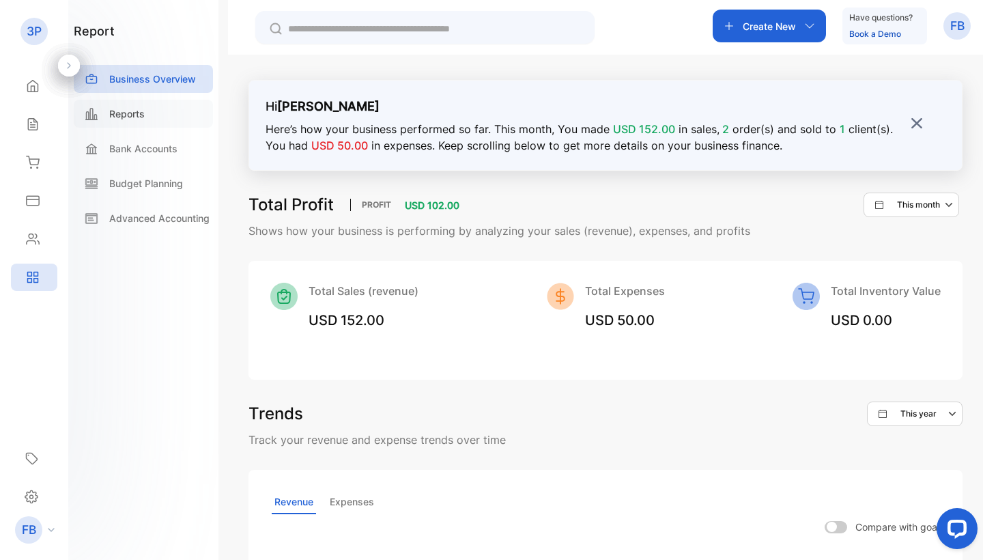
click at [135, 122] on div "Reports" at bounding box center [143, 114] width 139 height 28
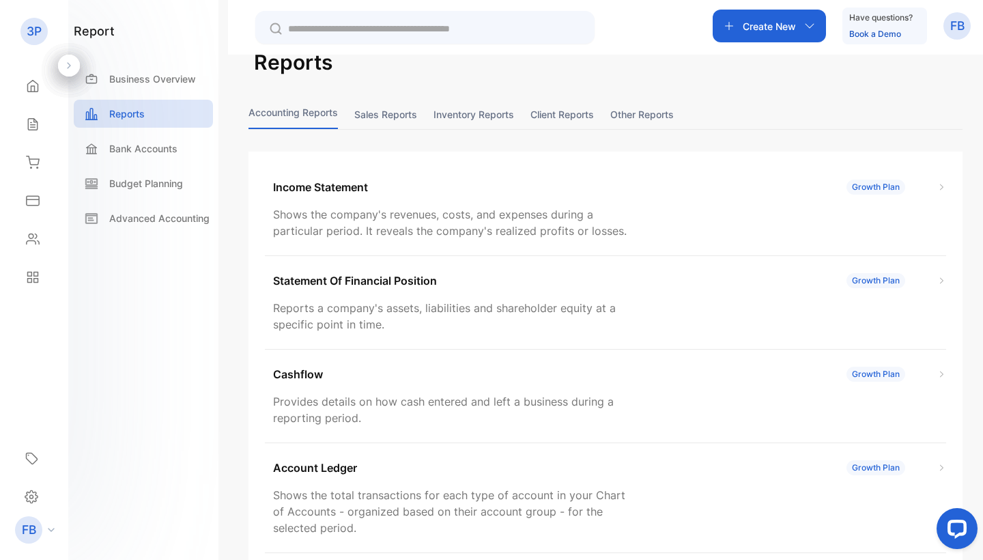
scroll to position [40, 0]
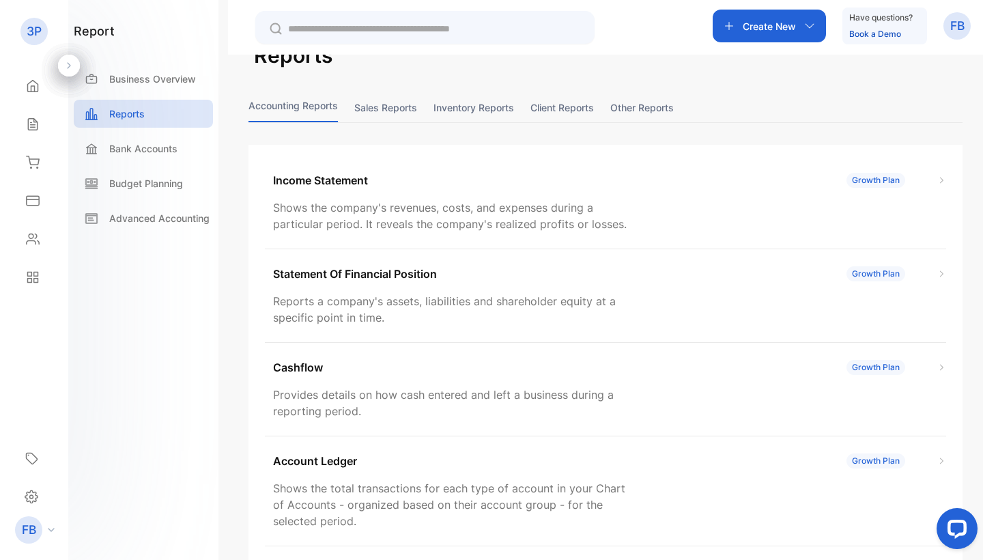
click at [391, 112] on button "Sales reports" at bounding box center [385, 107] width 63 height 29
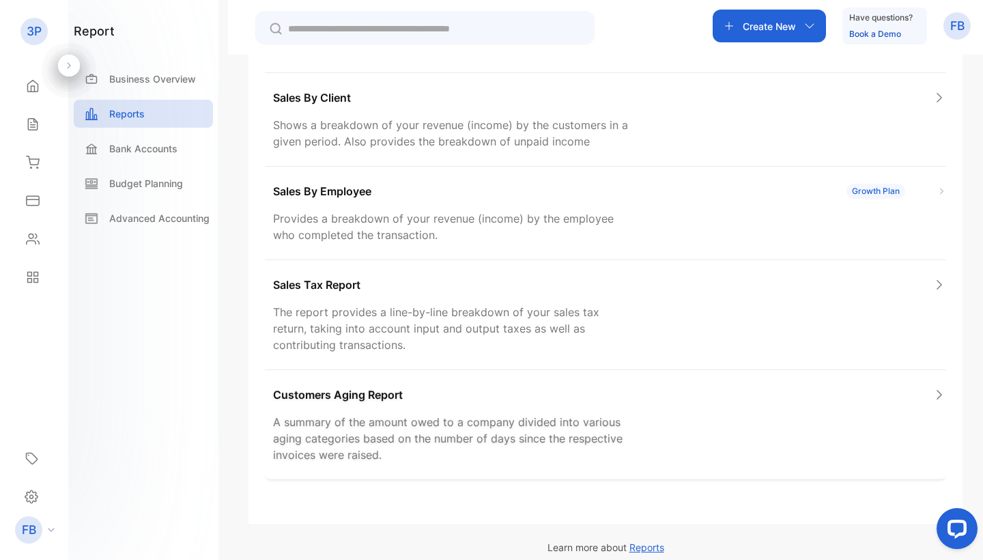
click at [477, 419] on p "A summary of the amount owed to a company divided into various aging categories…" at bounding box center [452, 438] width 358 height 49
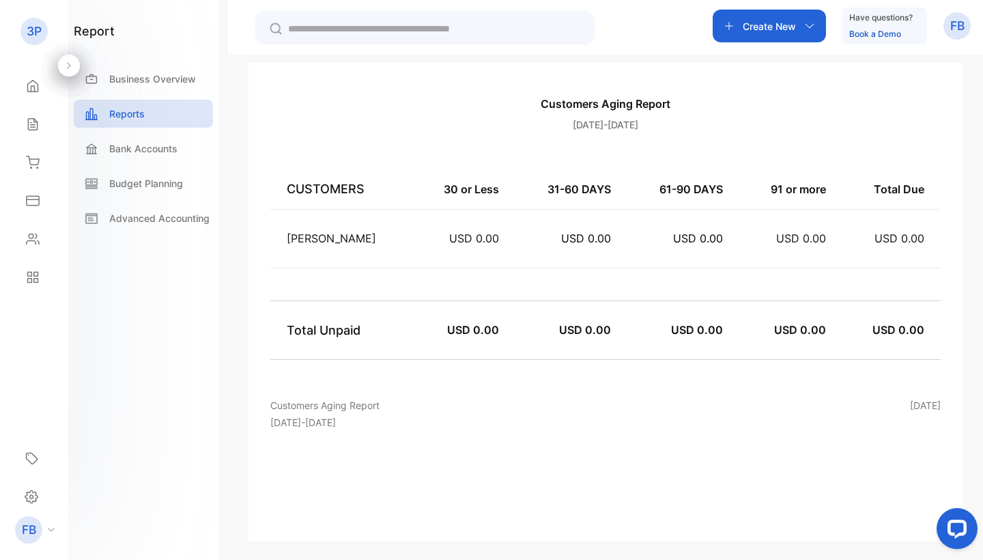
scroll to position [183, 0]
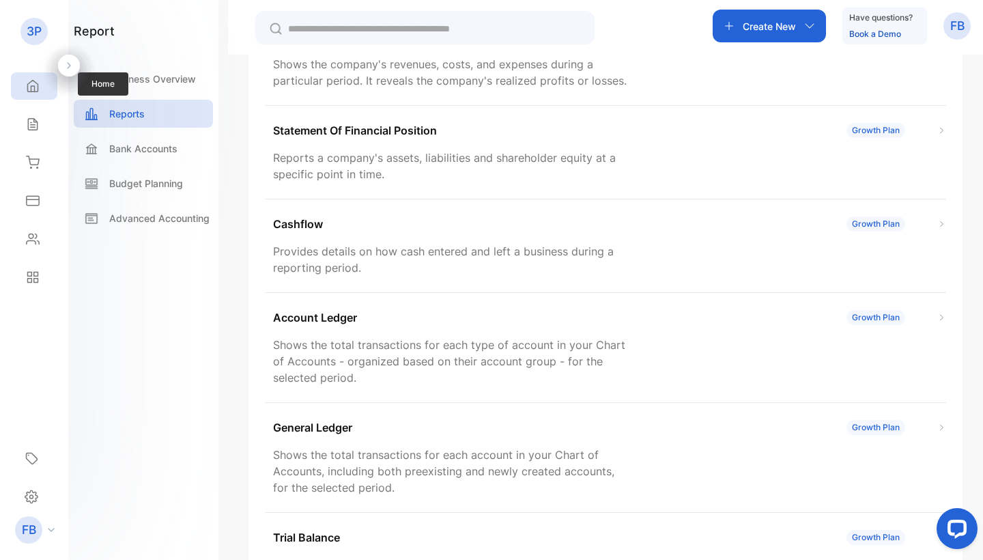
click at [37, 88] on icon at bounding box center [33, 86] width 14 height 14
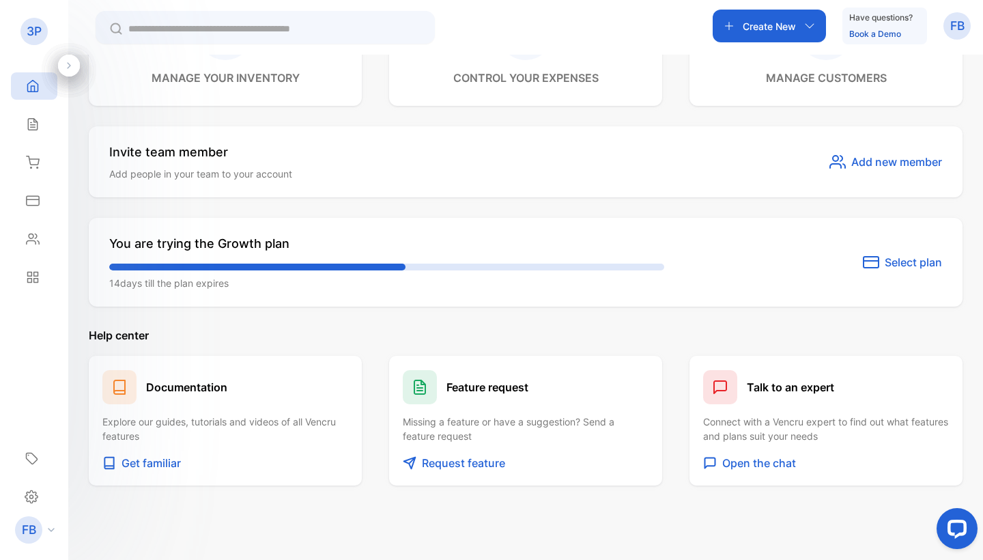
scroll to position [556, 0]
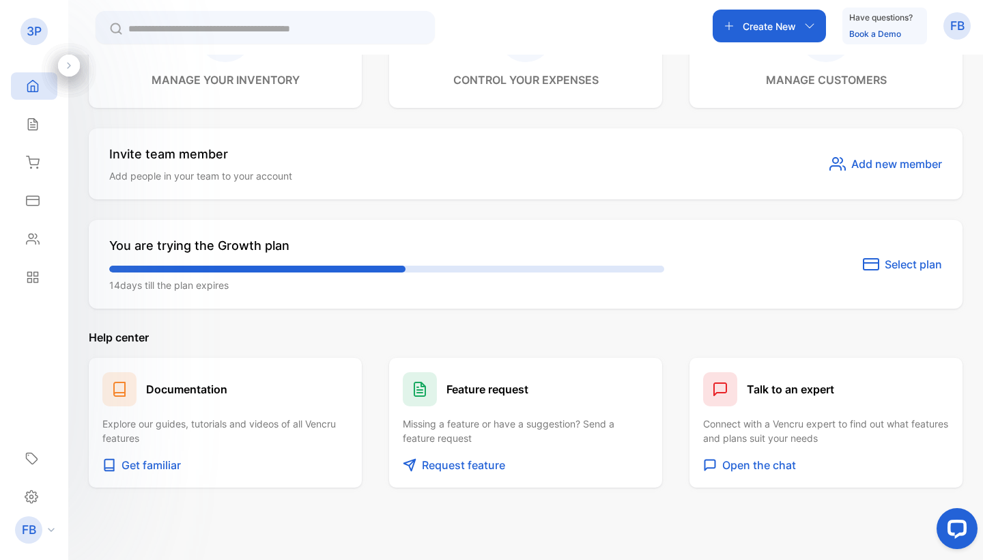
click at [879, 259] on button "Select plan" at bounding box center [902, 264] width 79 height 16
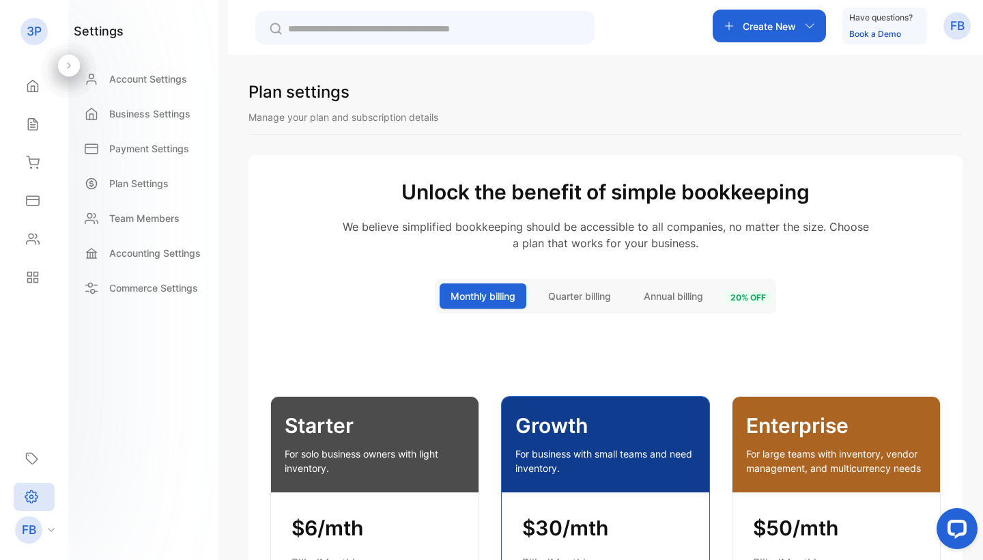
click at [901, 23] on p "Have questions?" at bounding box center [880, 18] width 63 height 14
click at [892, 29] on link "Book a Demo" at bounding box center [875, 34] width 52 height 10
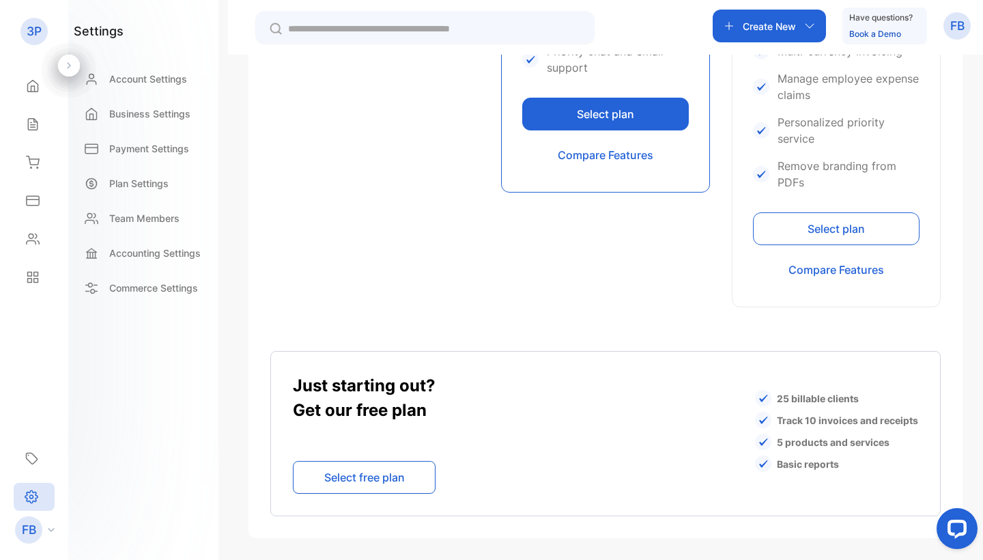
scroll to position [894, 0]
click at [27, 285] on div "Reports" at bounding box center [34, 277] width 46 height 27
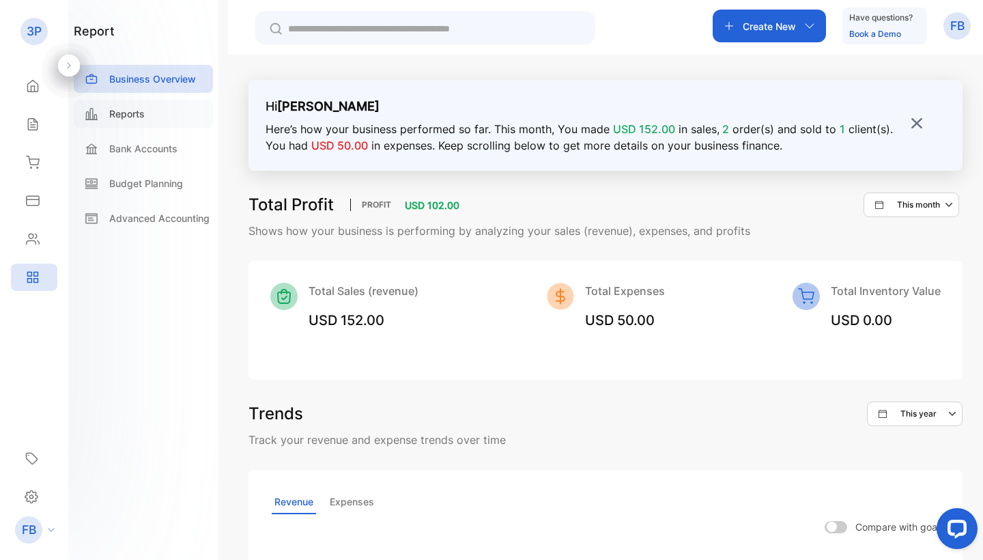
click at [137, 126] on div "Reports" at bounding box center [143, 114] width 139 height 28
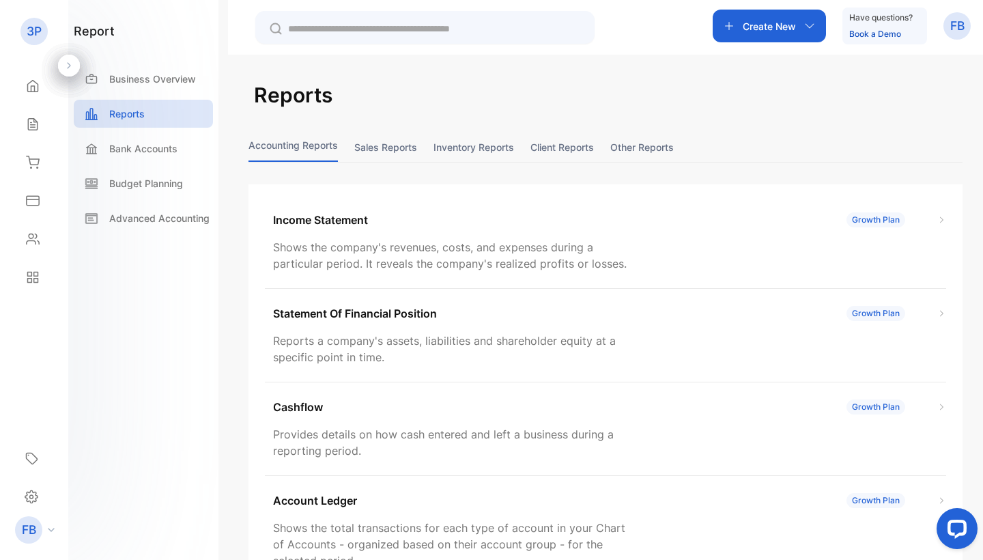
click at [411, 152] on button "Sales reports" at bounding box center [385, 146] width 63 height 29
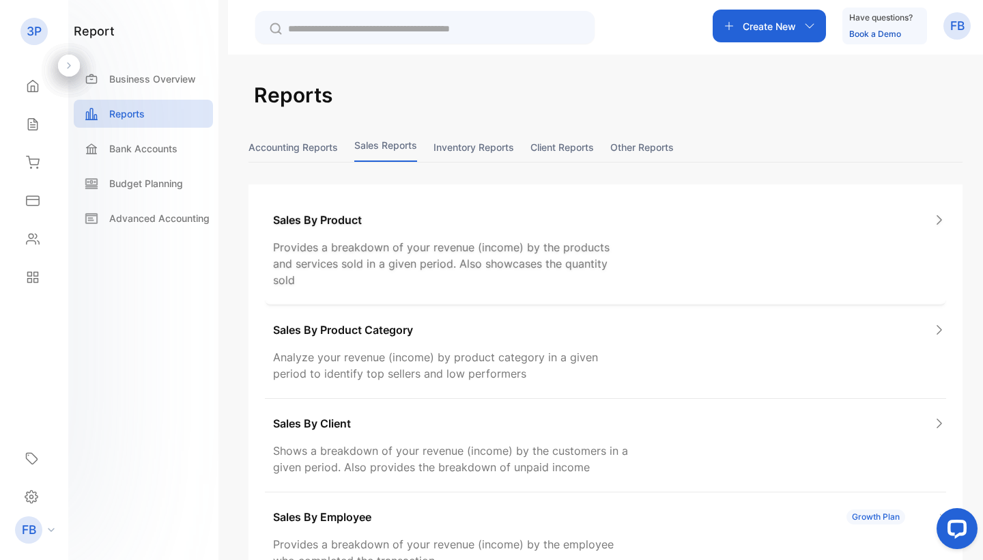
click at [421, 259] on p "Provides a breakdown of your revenue (income) by the products and services sold…" at bounding box center [452, 263] width 358 height 49
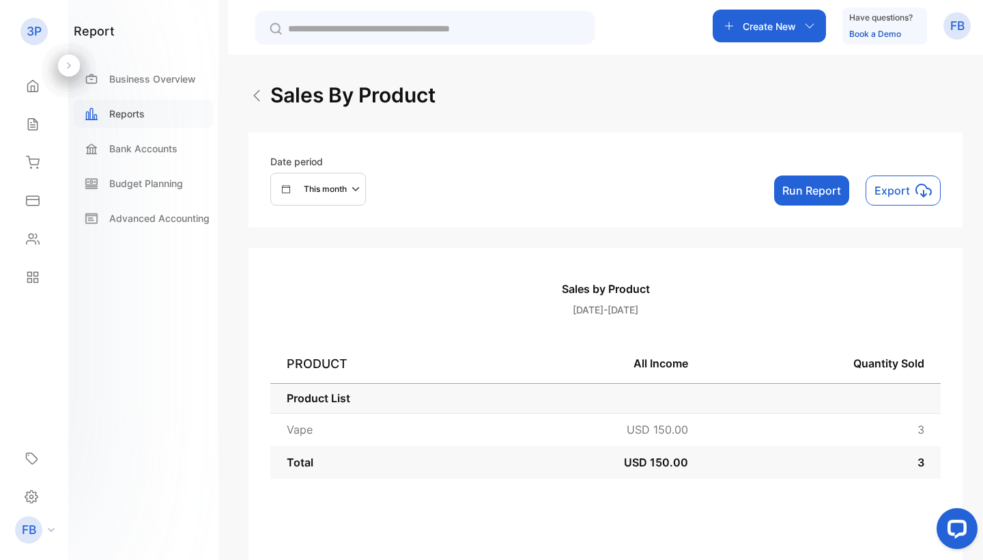
click at [184, 115] on div "Reports" at bounding box center [143, 114] width 139 height 28
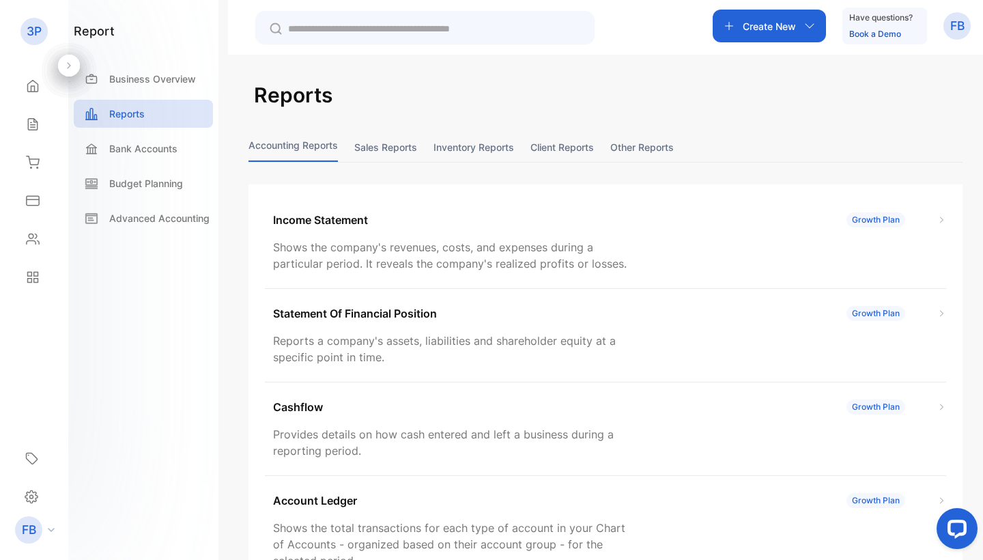
click at [397, 146] on button "Sales reports" at bounding box center [385, 146] width 63 height 29
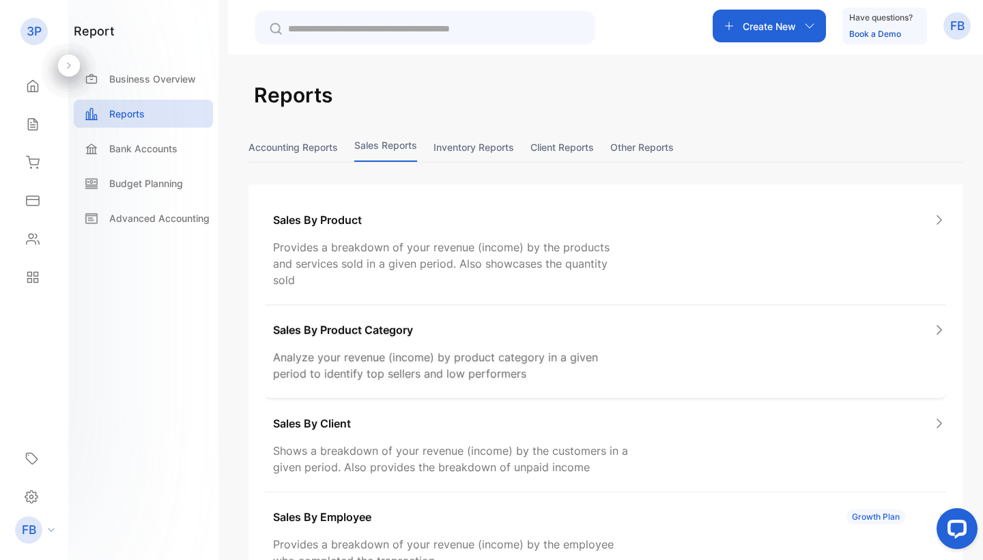
click at [402, 349] on p "Analyze your revenue (income) by product category in a given period to identify…" at bounding box center [452, 365] width 358 height 33
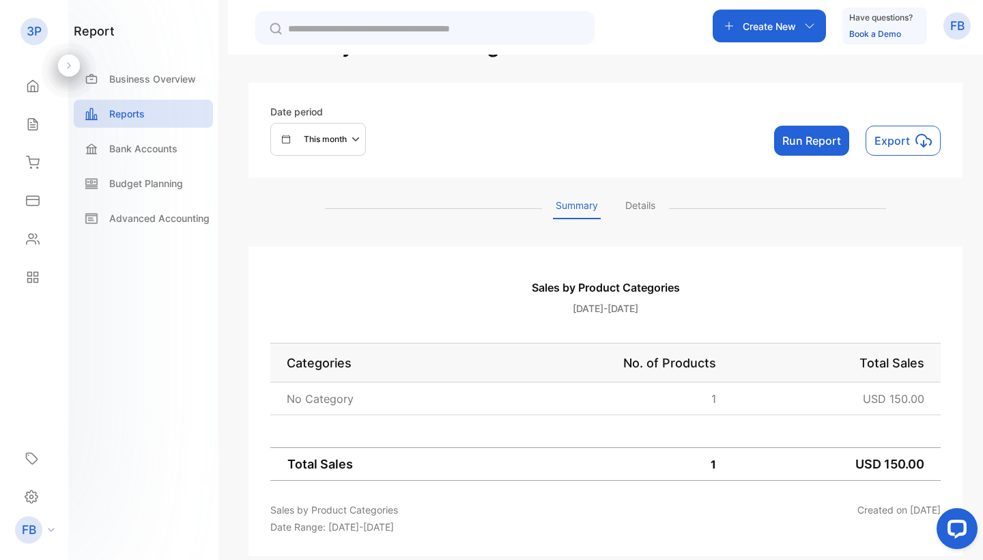
scroll to position [49, 0]
click at [181, 113] on div "Reports" at bounding box center [143, 114] width 139 height 28
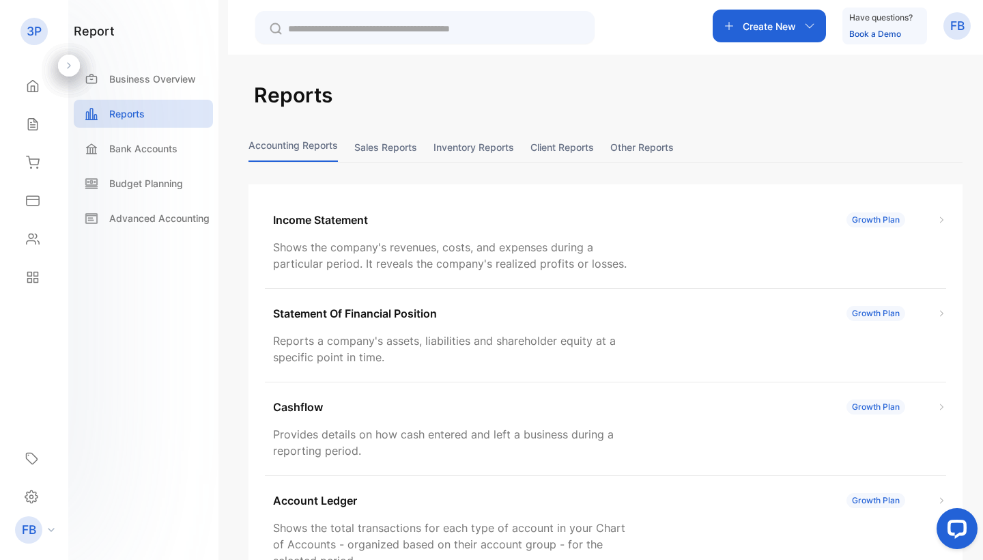
click at [462, 153] on button "Inventory reports" at bounding box center [474, 146] width 81 height 29
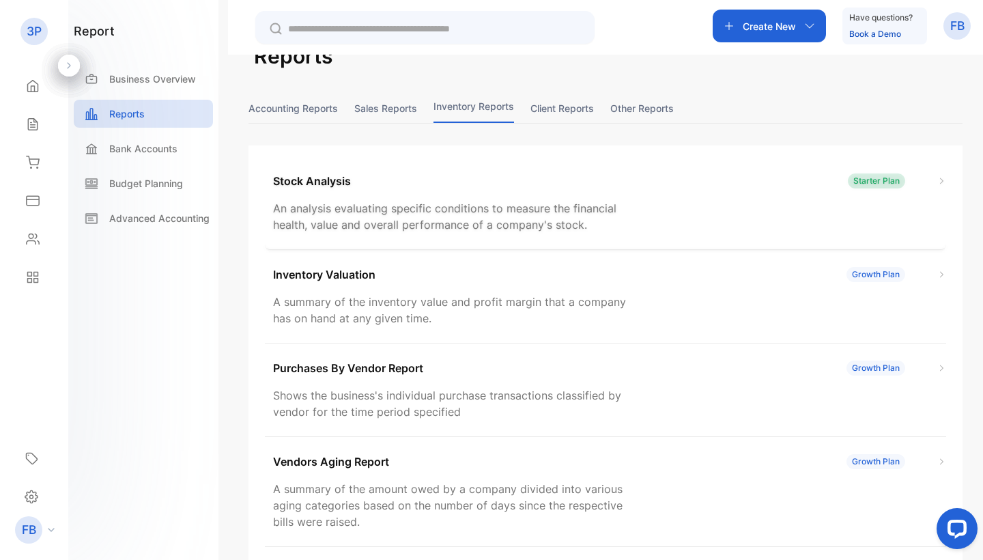
scroll to position [55, 0]
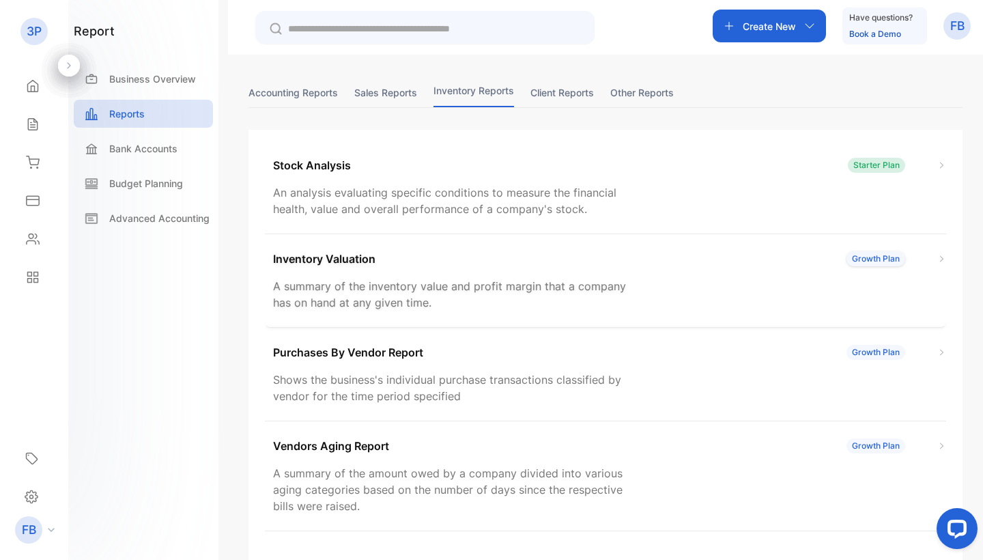
click at [454, 248] on div "Inventory Valuation Growth Plan A summary of the inventory value and profit mar…" at bounding box center [605, 281] width 681 height 94
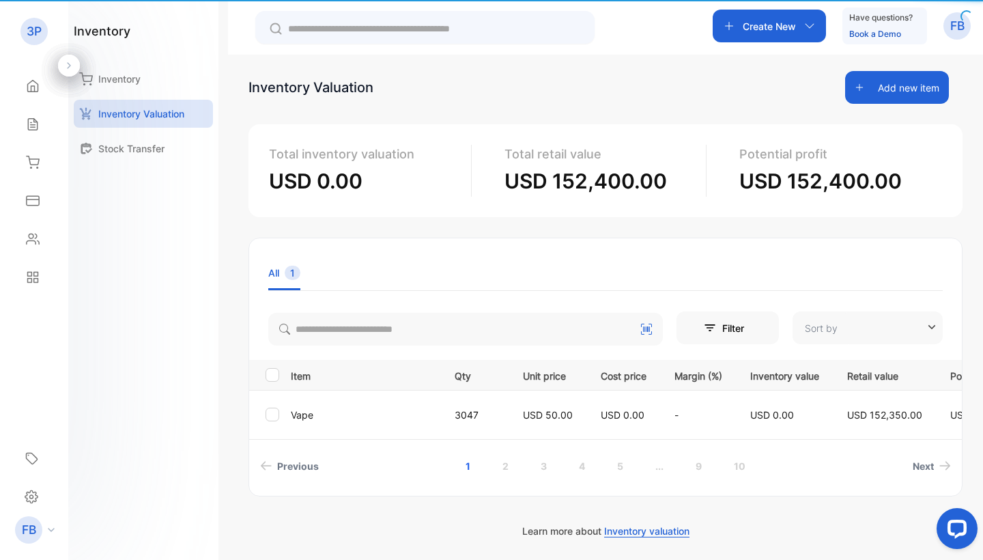
type input "**********"
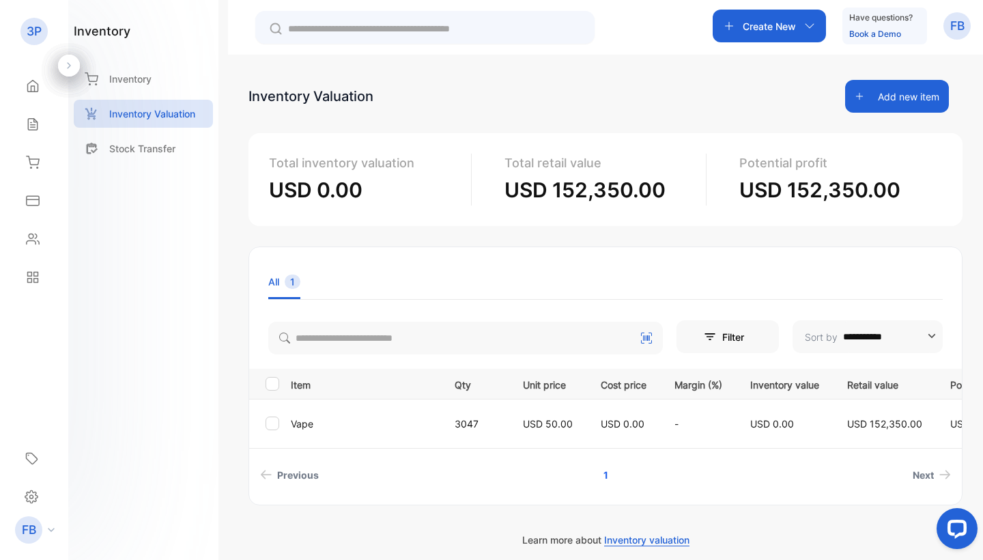
click at [777, 423] on span "USD 0.00" at bounding box center [772, 424] width 44 height 12
click at [617, 426] on span "USD 0.00" at bounding box center [623, 424] width 44 height 12
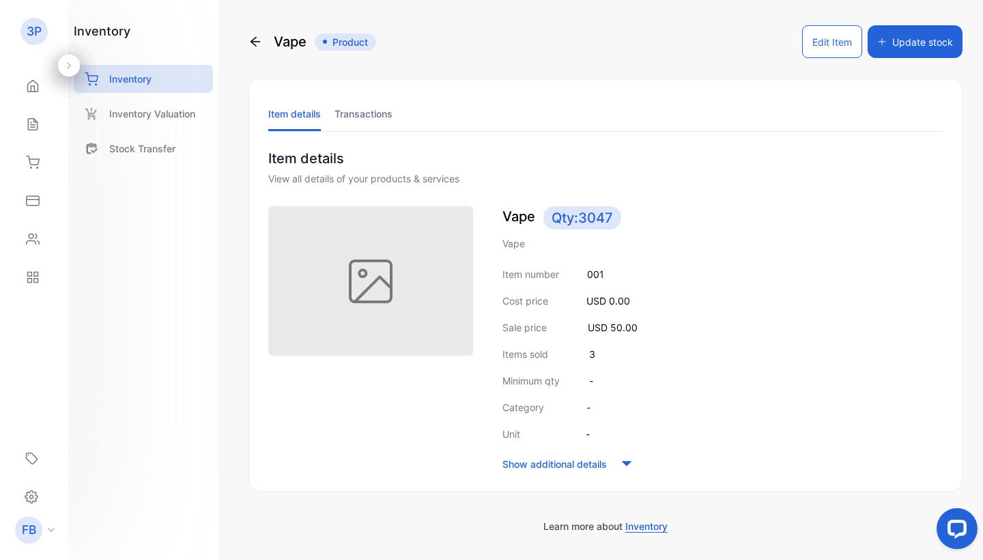
click at [248, 43] on div "Vape Product Edit Item Update stock Item details Transactions Item details View…" at bounding box center [605, 280] width 755 height 560
click at [903, 48] on button "Update stock" at bounding box center [915, 41] width 95 height 33
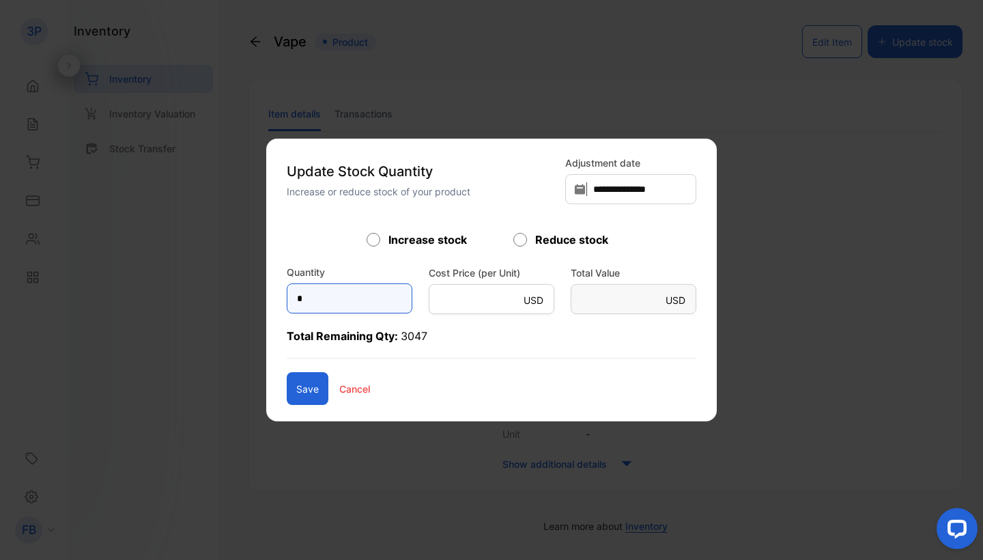
click at [320, 296] on input "*" at bounding box center [350, 298] width 126 height 30
drag, startPoint x: 320, startPoint y: 296, endPoint x: 188, endPoint y: 317, distance: 133.5
click at [249, 533] on div "**********" at bounding box center [606, 533] width 714 height 0
type input "****"
type Unit\)-inputcostprice "*"
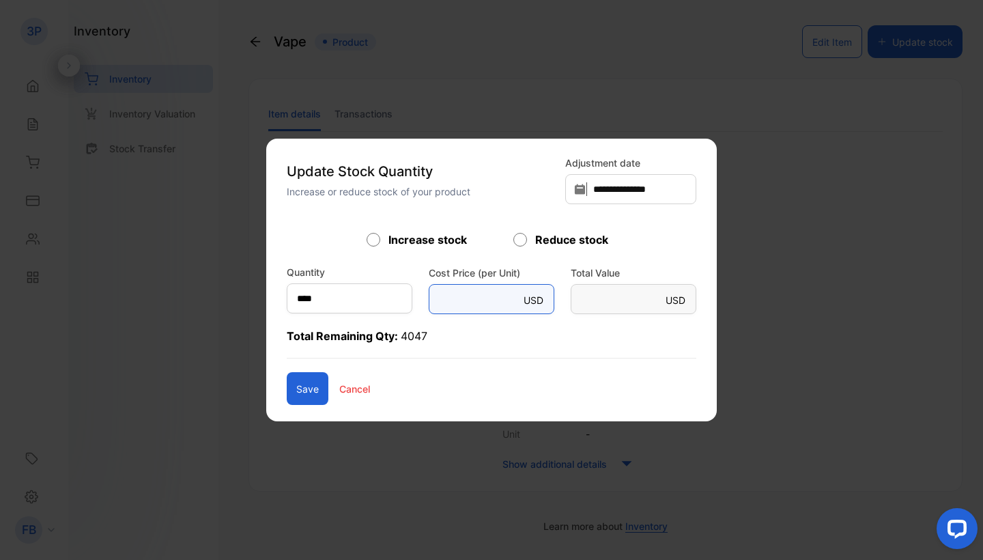
type Value-inputsubject "****"
type Unit\)-inputcostprice "**"
type Value-inputsubject "*****"
type Unit\)-inputcostprice "**"
click at [287, 398] on button "Save" at bounding box center [308, 388] width 42 height 33
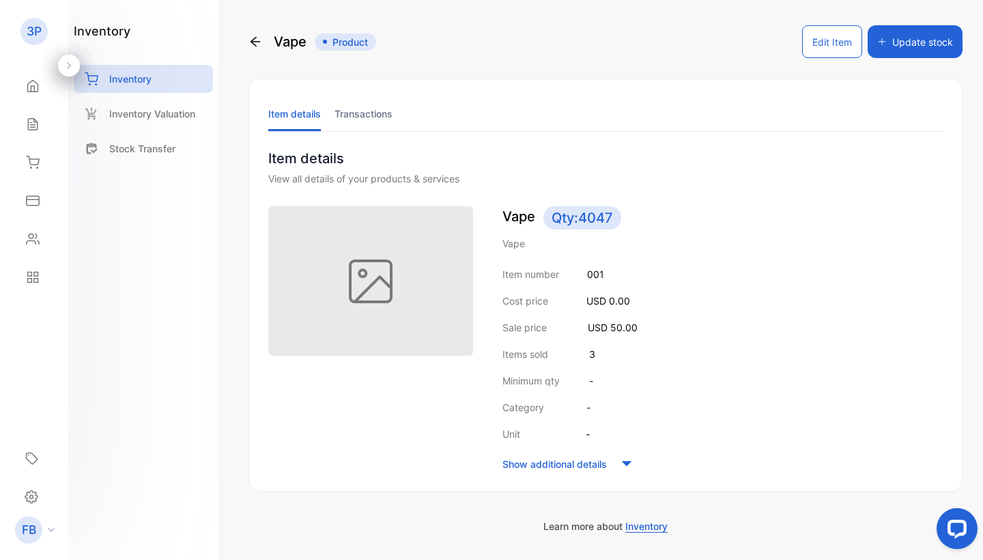
click at [579, 473] on div "Show additional details" at bounding box center [722, 463] width 440 height 20
click at [579, 473] on div "Expiry date - Size - Color -" at bounding box center [722, 487] width 440 height 68
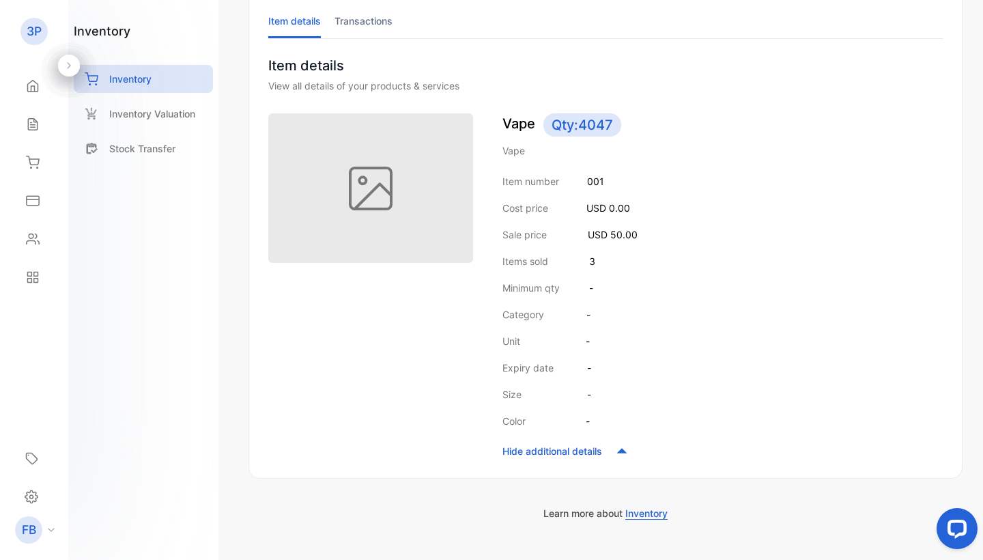
scroll to position [94, 0]
click at [587, 450] on p "Hide additional details" at bounding box center [552, 450] width 100 height 14
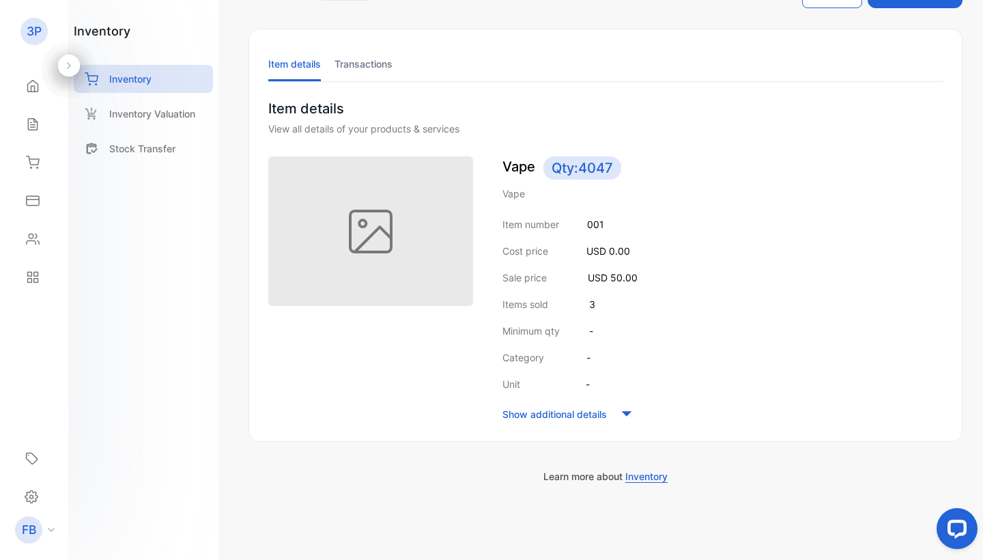
scroll to position [50, 0]
click at [652, 480] on span "Inventory" at bounding box center [646, 476] width 42 height 12
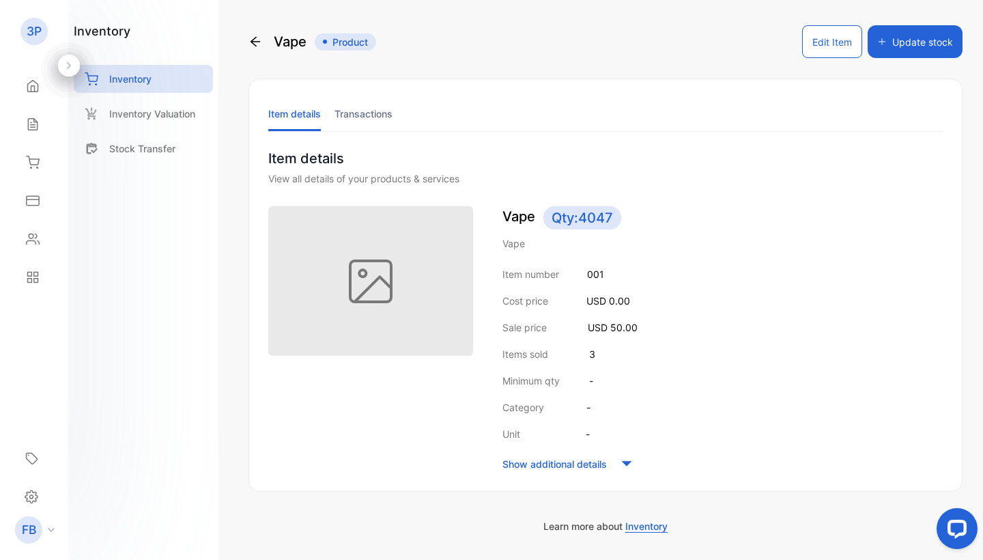
scroll to position [0, 0]
click at [376, 110] on li "Transactions" at bounding box center [364, 113] width 58 height 35
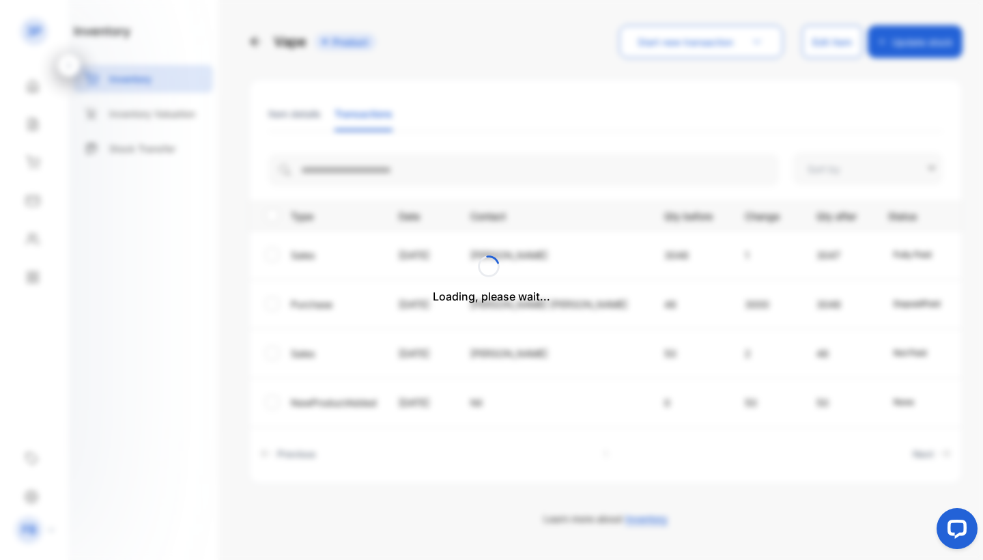
type input "**********"
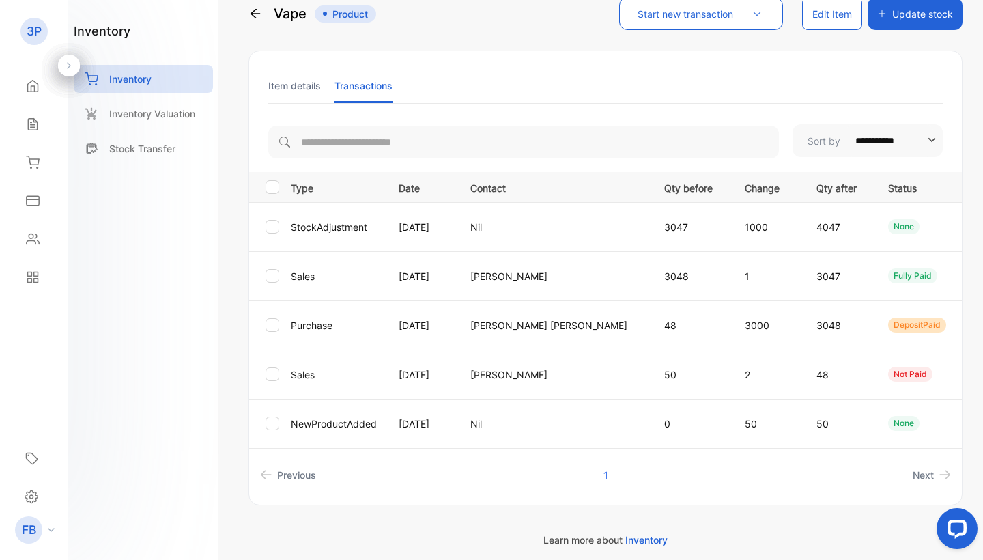
scroll to position [41, 0]
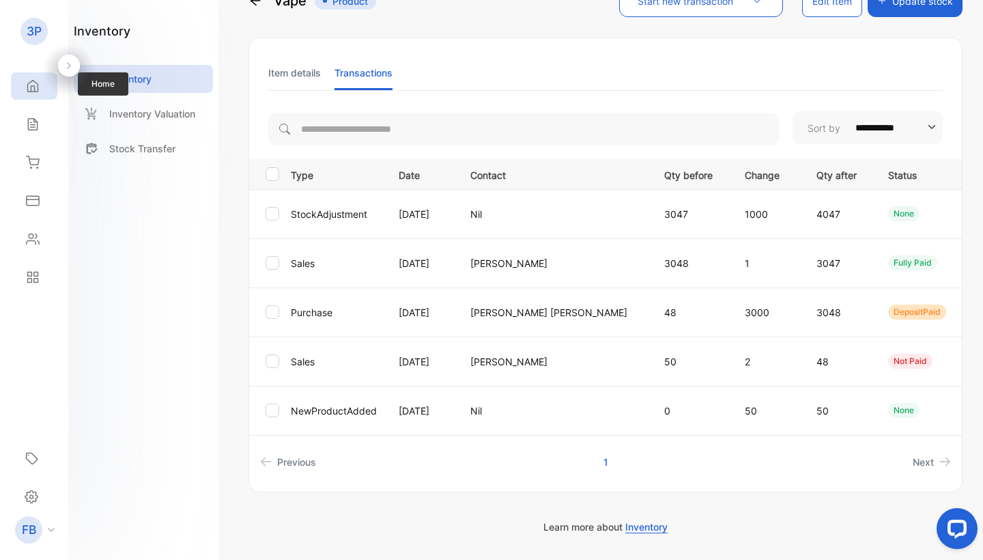
click at [32, 94] on div "Home" at bounding box center [34, 85] width 46 height 27
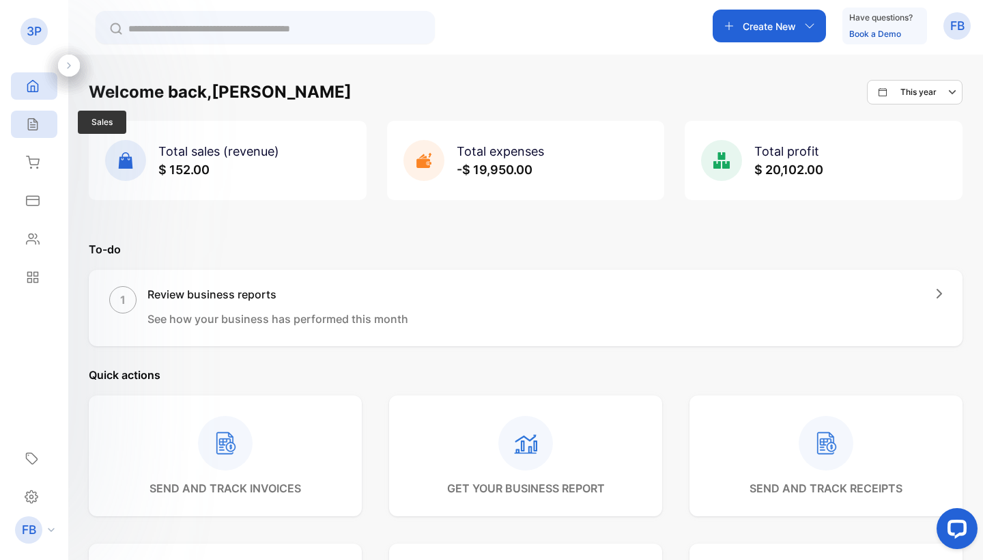
click at [37, 120] on icon at bounding box center [33, 124] width 14 height 14
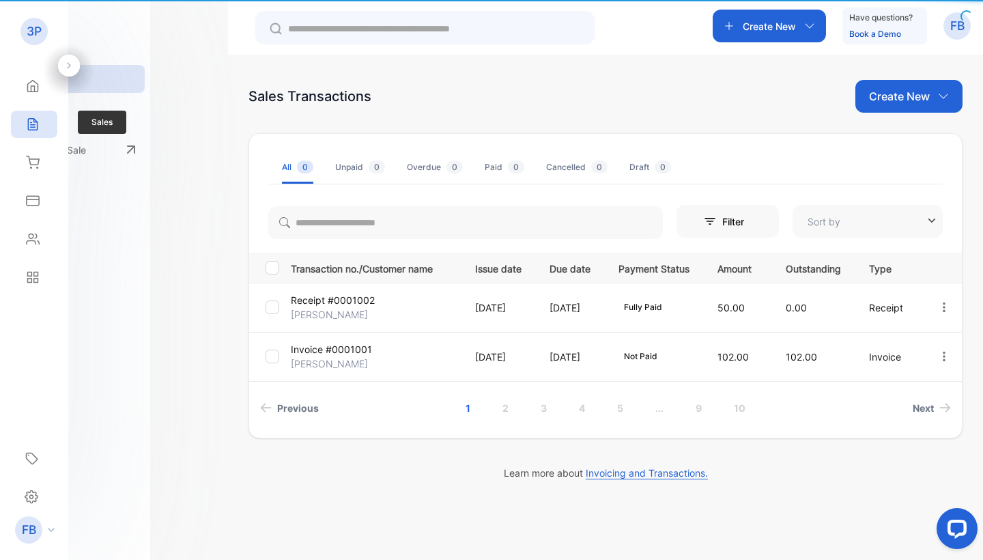
type input "**********"
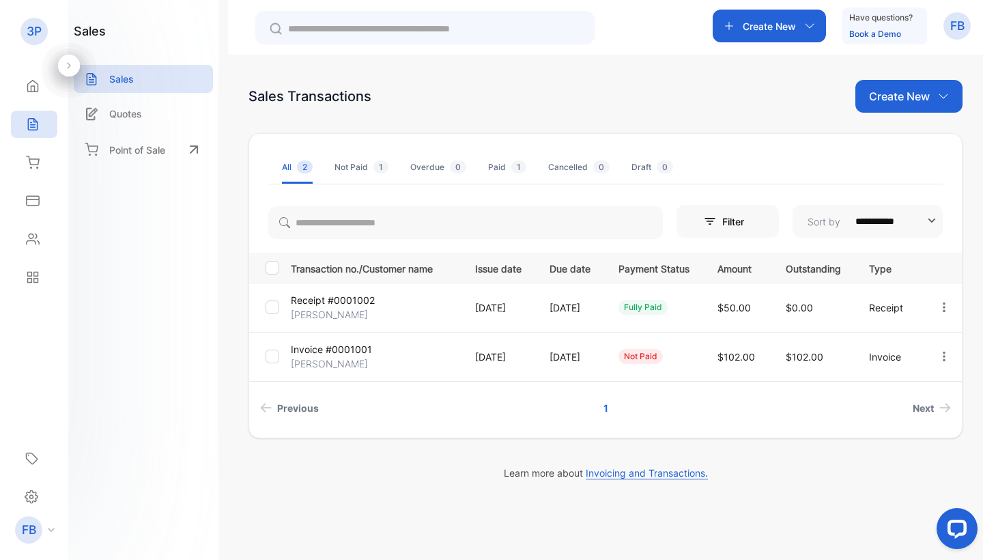
scroll to position [0, 25]
click at [929, 100] on p "Create New" at bounding box center [899, 96] width 61 height 16
click at [920, 178] on span "Receipt" at bounding box center [912, 185] width 34 height 14
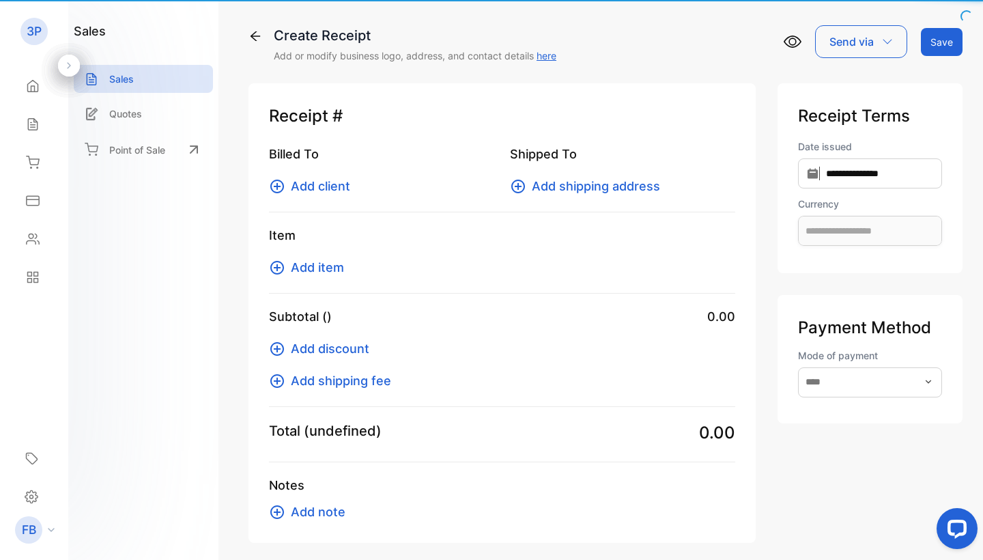
type input "**********"
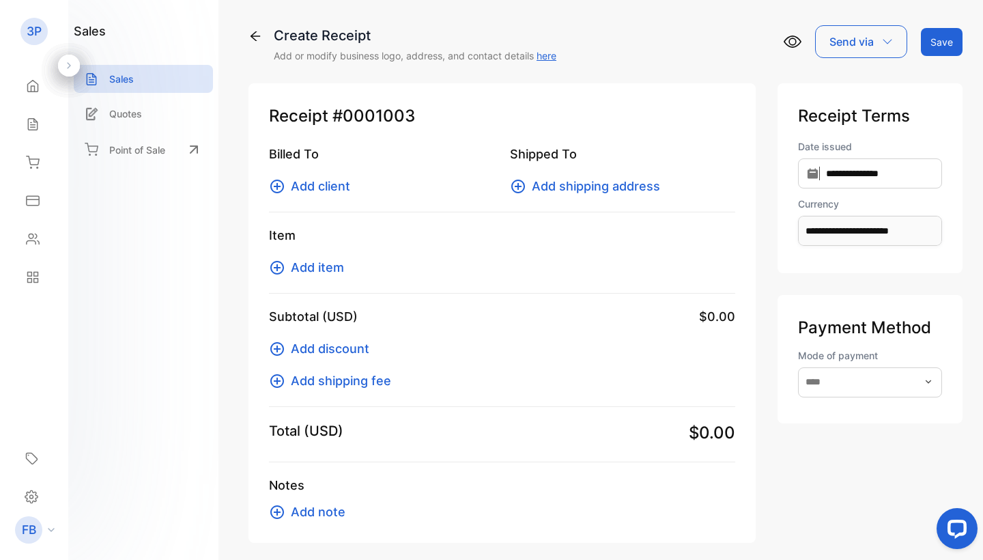
click at [790, 44] on icon at bounding box center [793, 42] width 8 height 8
click at [39, 90] on icon at bounding box center [33, 86] width 14 height 14
